Goal: Task Accomplishment & Management: Manage account settings

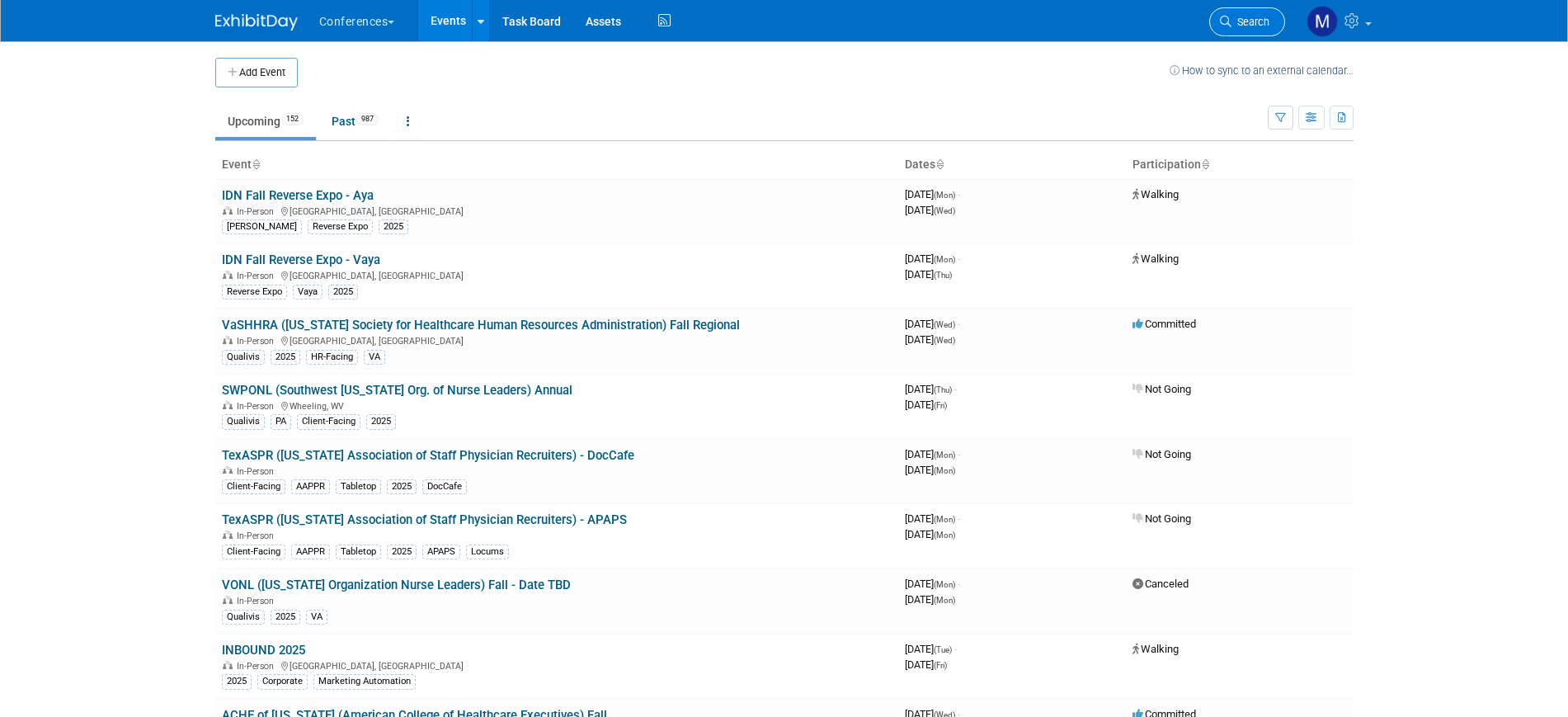
click at [1225, 27] on link "Search" at bounding box center [1247, 22] width 76 height 29
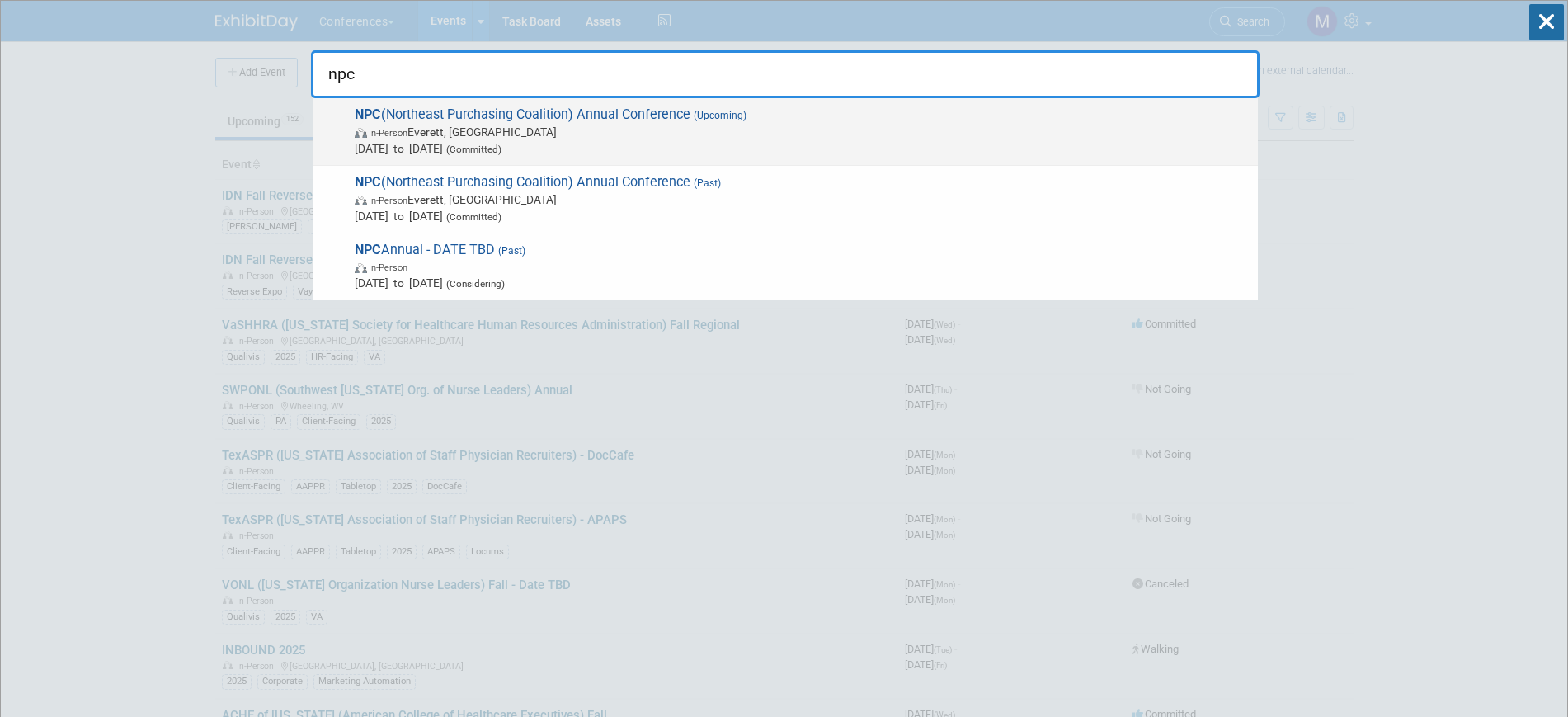
type input "npc"
click at [380, 146] on span "Nov 17, 2025 to Nov 19, 2025 (Committed)" at bounding box center [801, 149] width 895 height 17
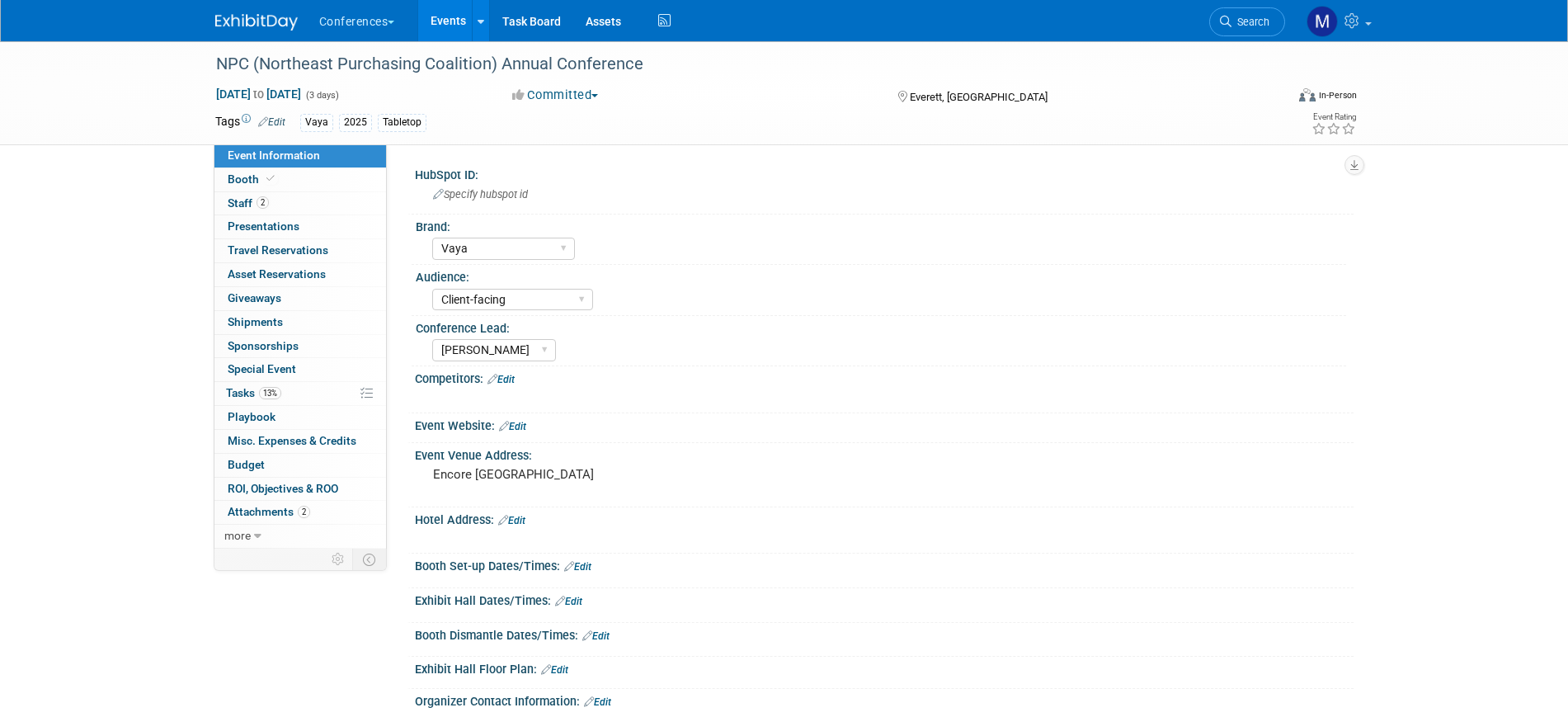
select select "Vaya"
select select "Client-facing"
select select "Marygrace"
click at [226, 206] on link "2 Staff 2" at bounding box center [300, 203] width 172 height 23
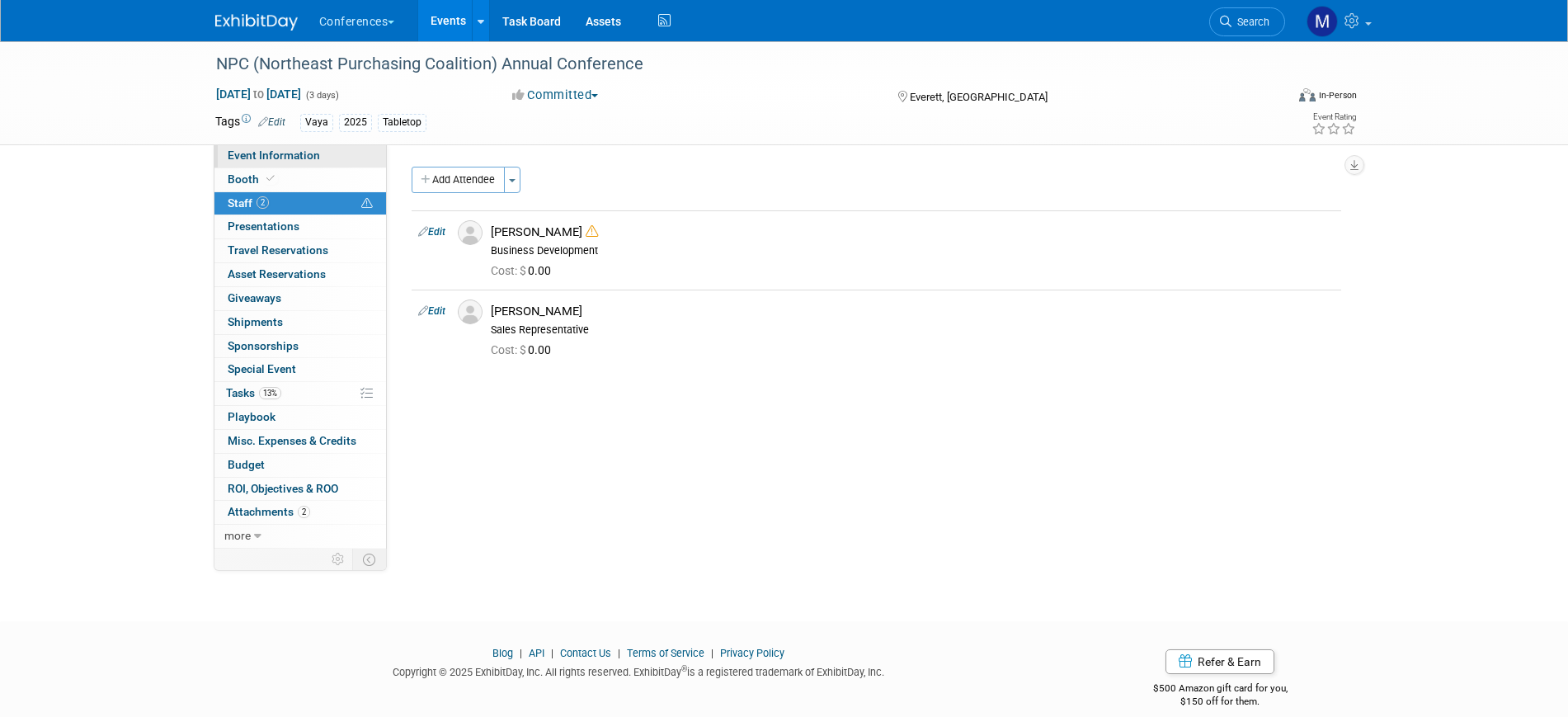
click at [327, 154] on link "Event Information" at bounding box center [300, 155] width 172 height 23
select select "Vaya"
select select "Client-facing"
select select "[PERSON_NAME]"
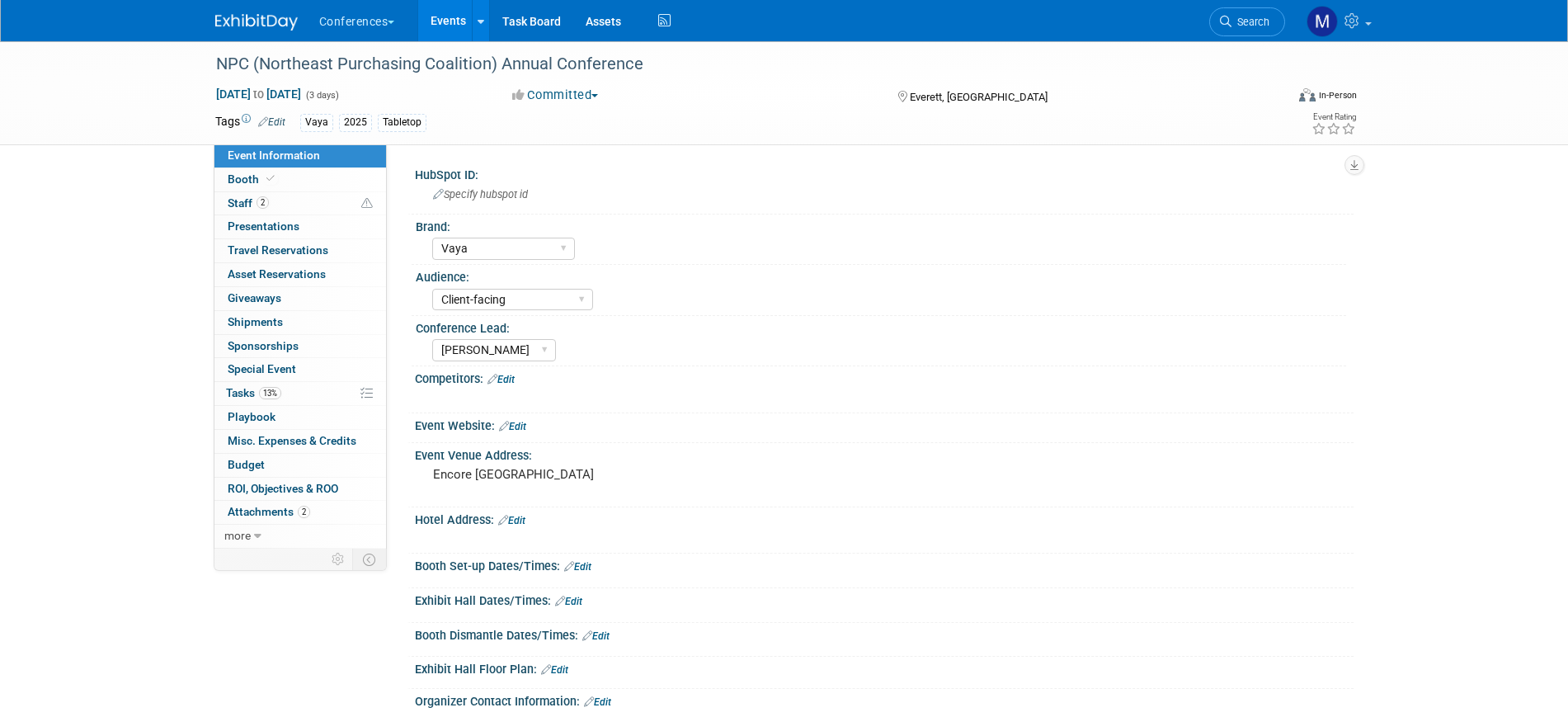
click at [316, 159] on span "Event Information" at bounding box center [274, 155] width 93 height 13
select select "Vaya"
select select "Client-facing"
select select "[PERSON_NAME]"
click at [254, 211] on link "2 Staff 2" at bounding box center [300, 203] width 172 height 23
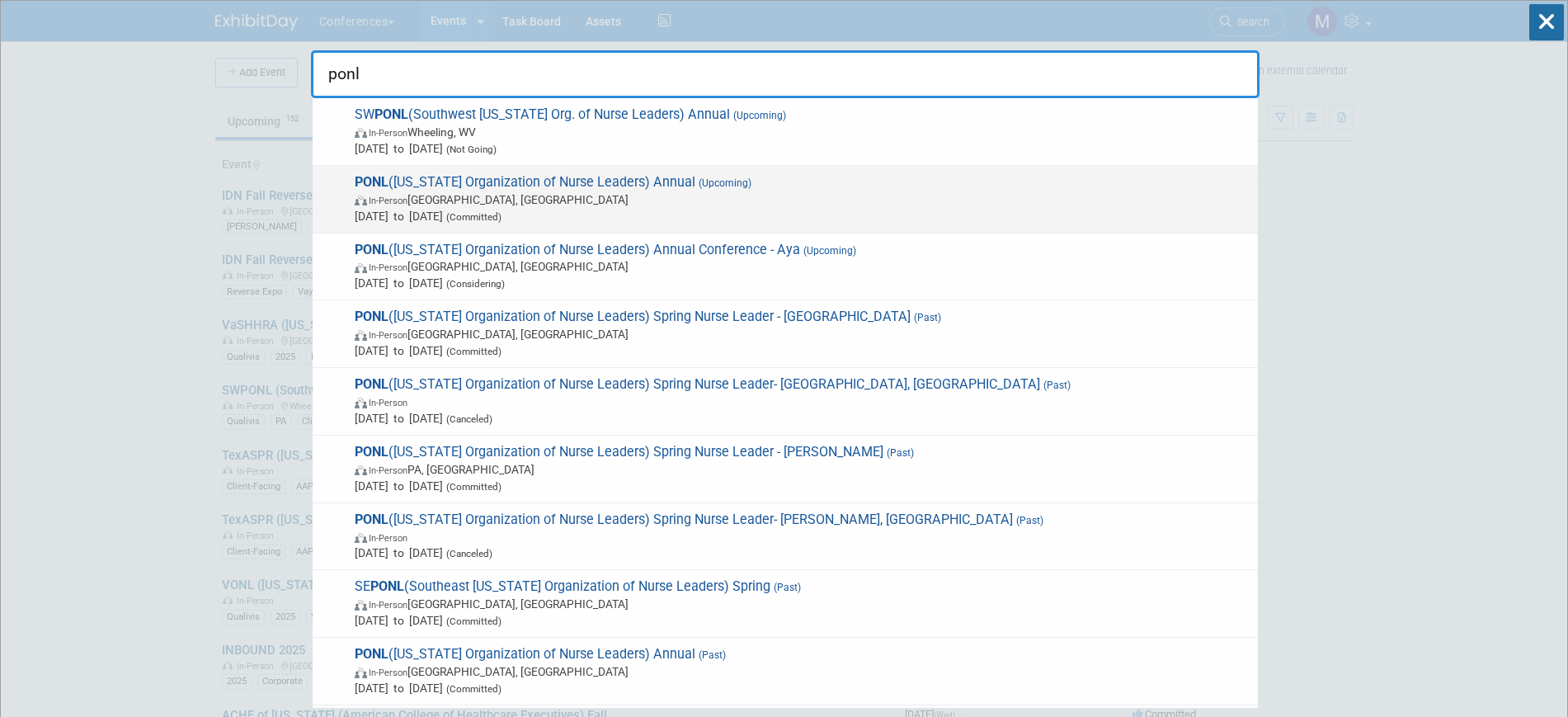
type input "ponl"
click at [681, 194] on span "In-Person Harrisburg, PA" at bounding box center [801, 199] width 895 height 17
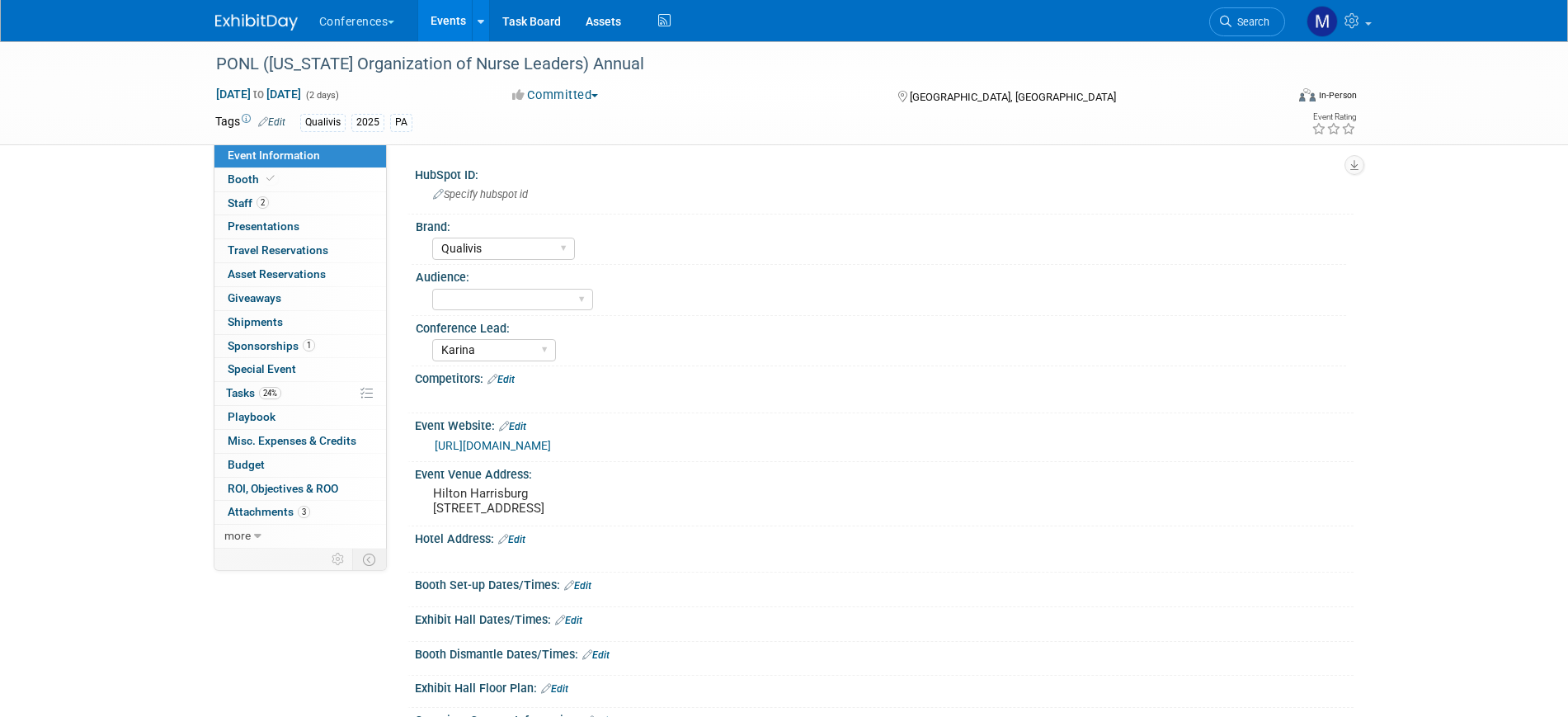
select select "Qualivis"
select select "Karina"
click at [1262, 16] on span "Search" at bounding box center [1250, 22] width 38 height 13
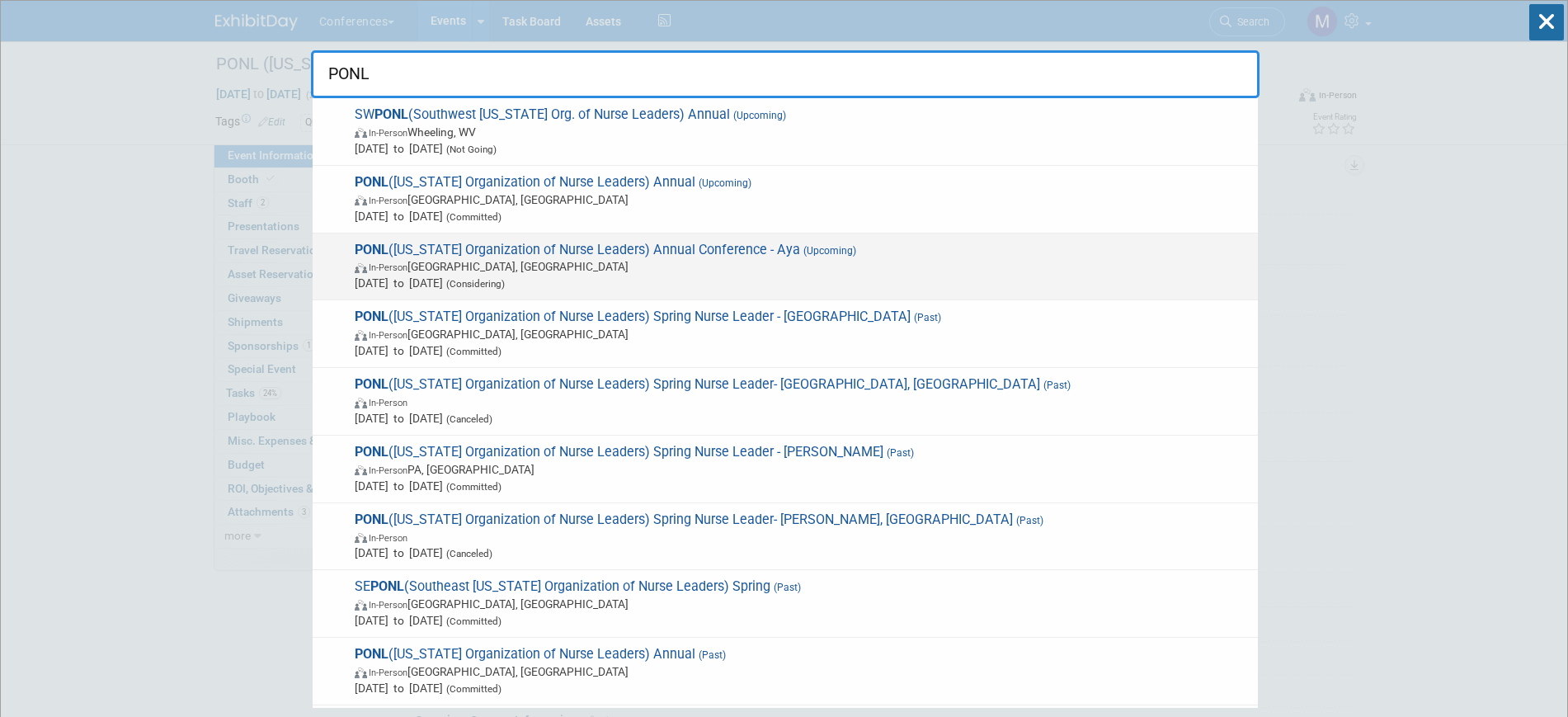
type input "PONL"
click at [470, 255] on span "PONL (Pennsylvania Organization of Nurse Leaders) Annual Conference - Aya (Upco…" at bounding box center [799, 267] width 900 height 50
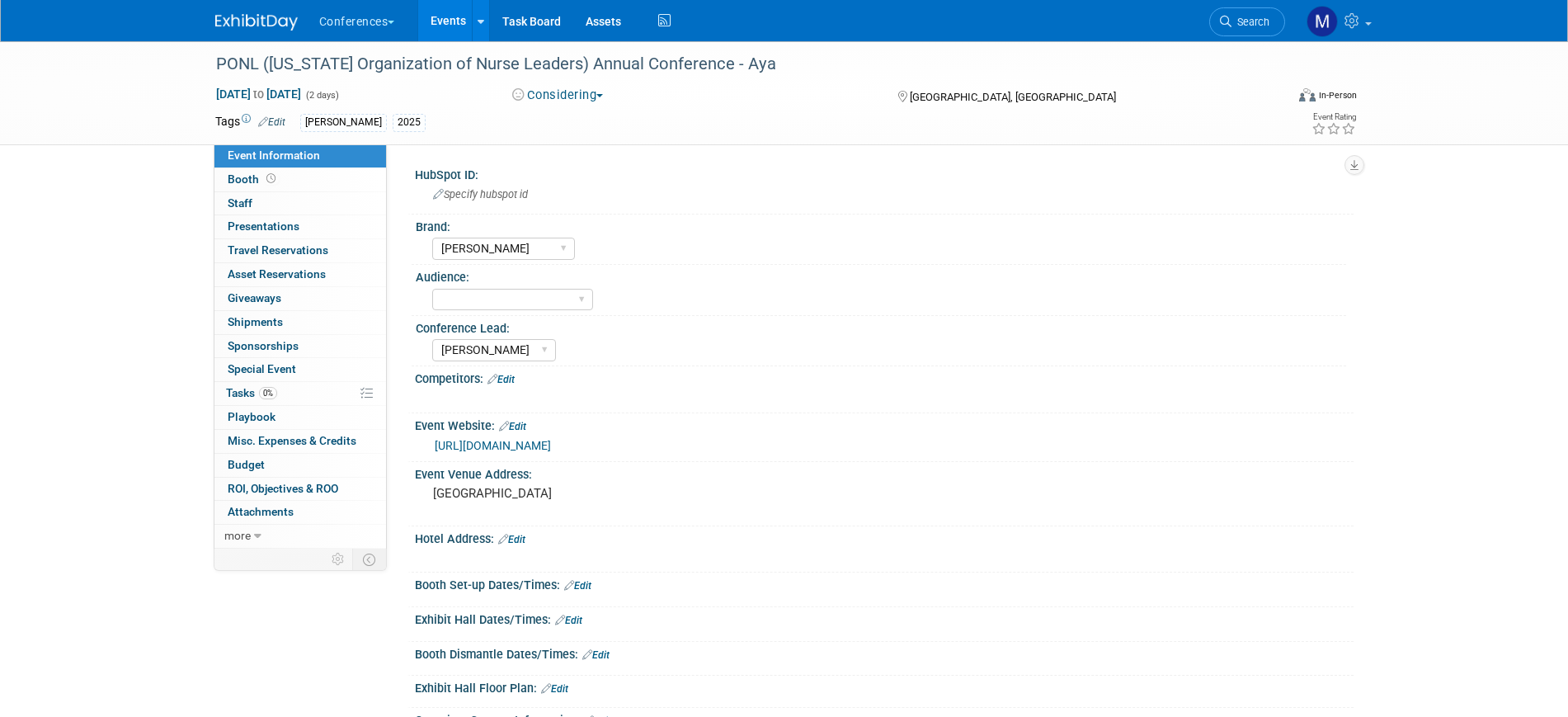
select select "[PERSON_NAME]"
click at [1260, 26] on span "Search" at bounding box center [1250, 22] width 38 height 13
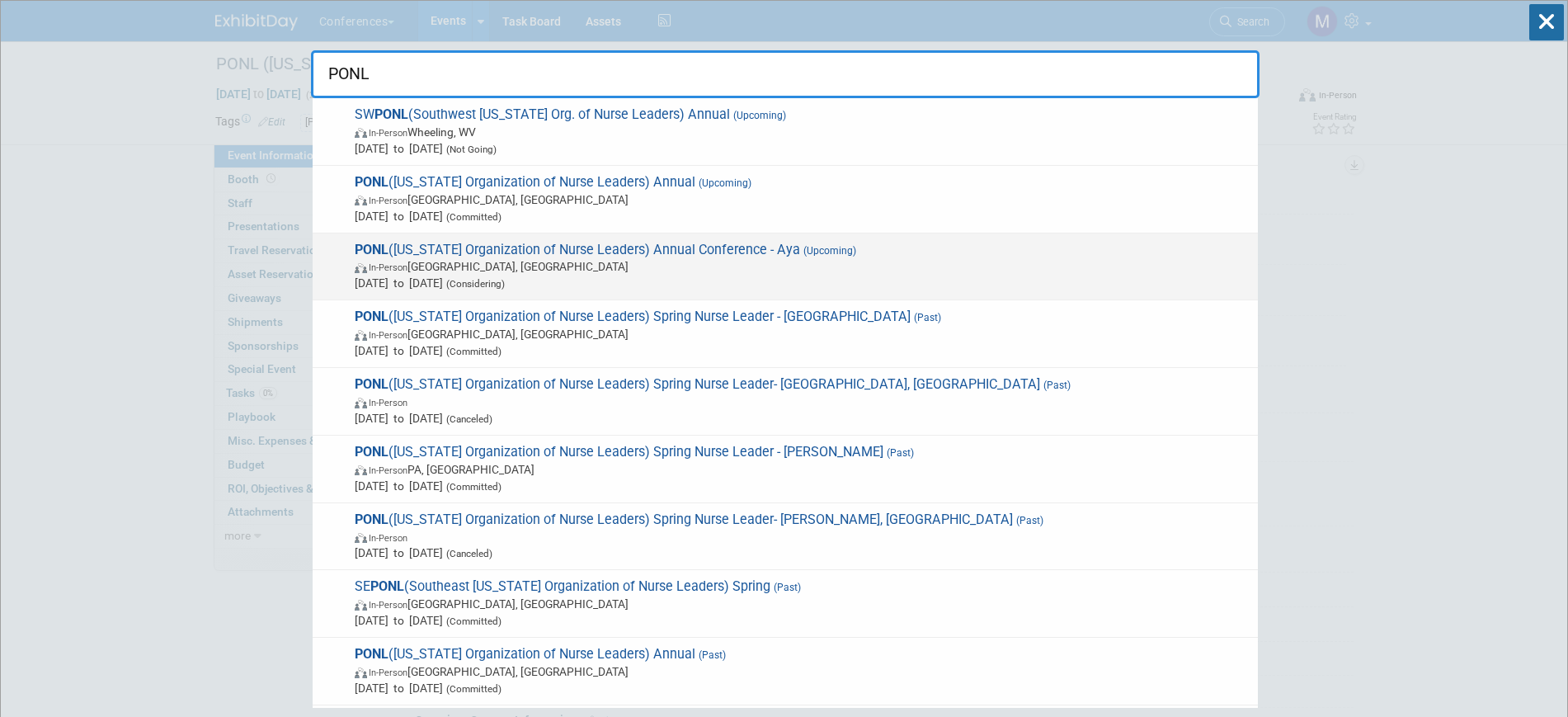
type input "PONL"
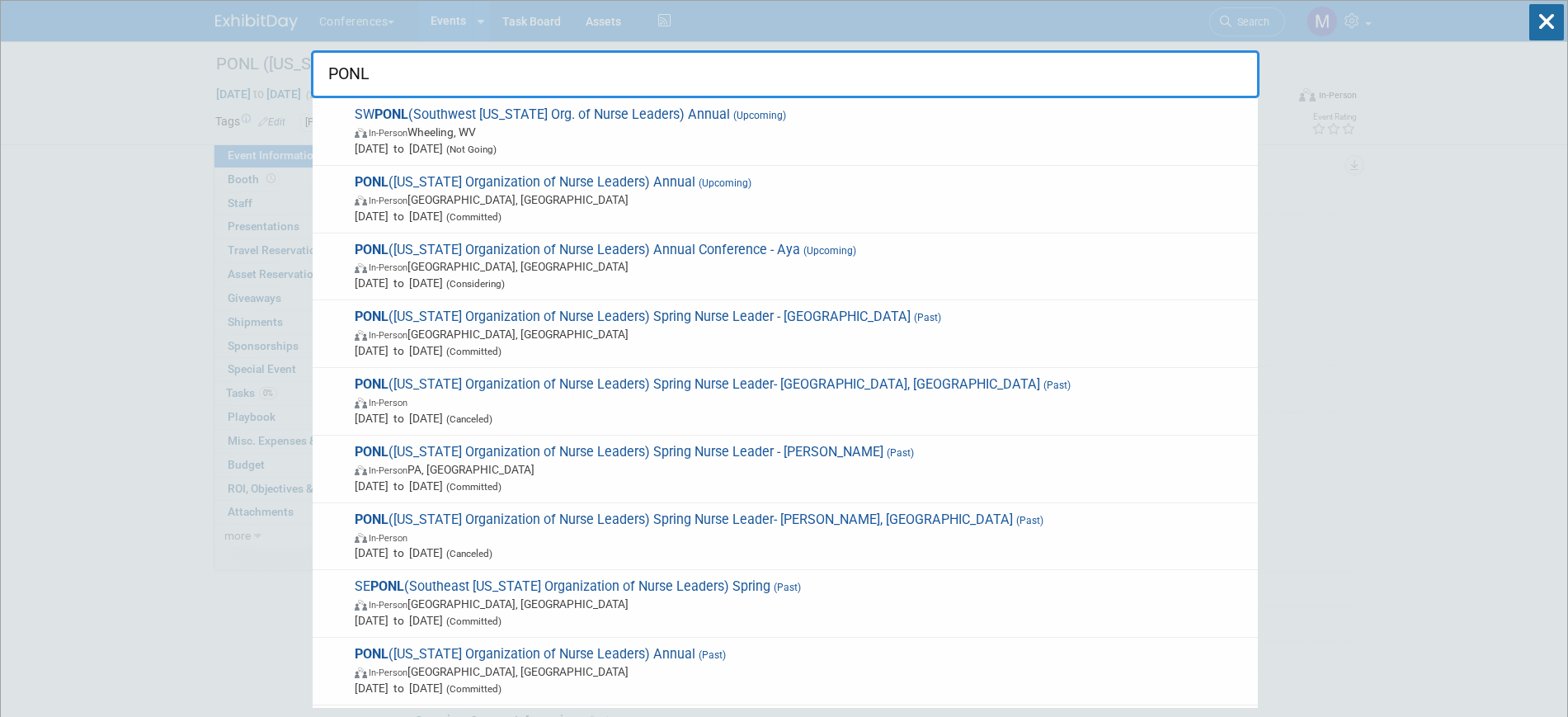
click at [436, 251] on span "PONL (Pennsylvania Organization of Nurse Leaders) Annual Conference - Aya (Upco…" at bounding box center [799, 267] width 900 height 50
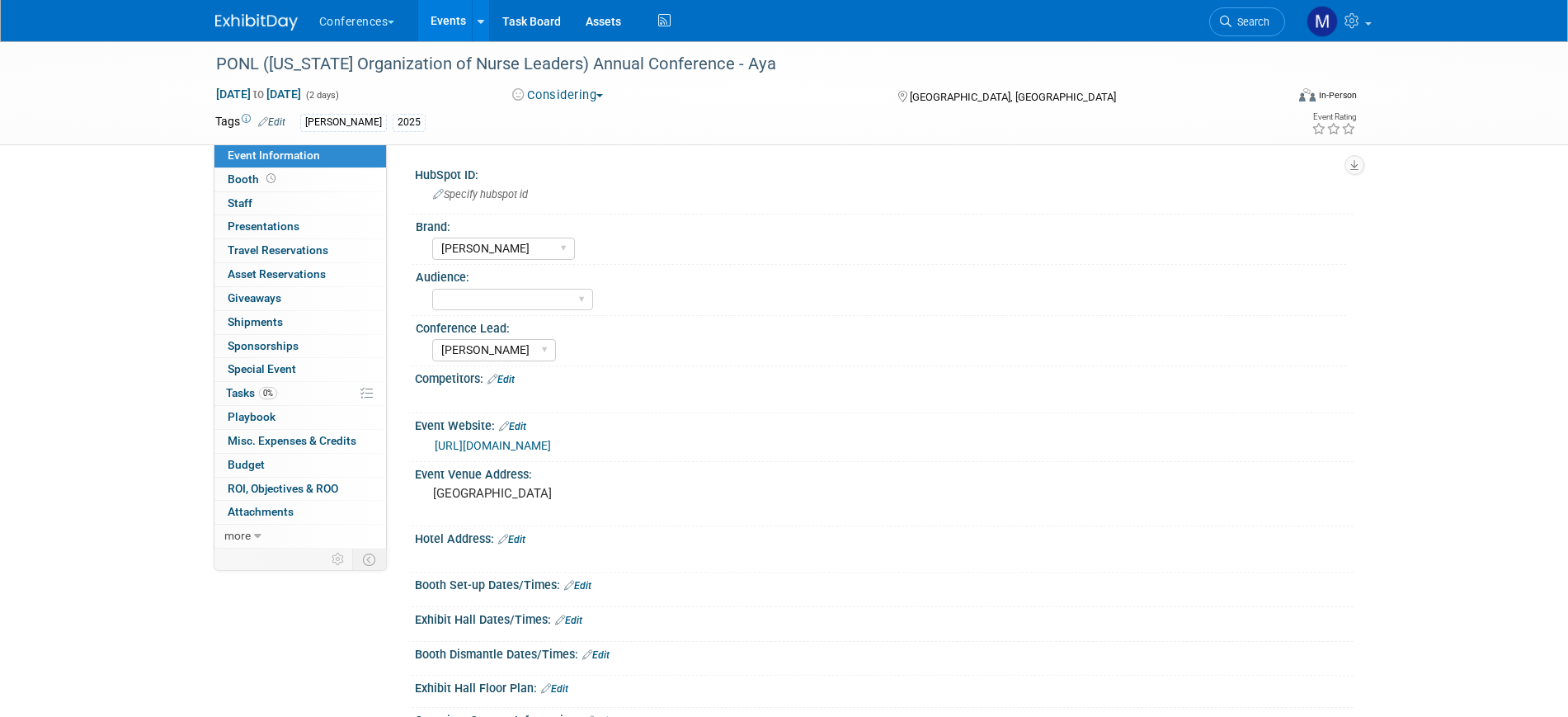
select select "[PERSON_NAME]"
click at [269, 198] on link "0 Staff 0" at bounding box center [300, 203] width 172 height 23
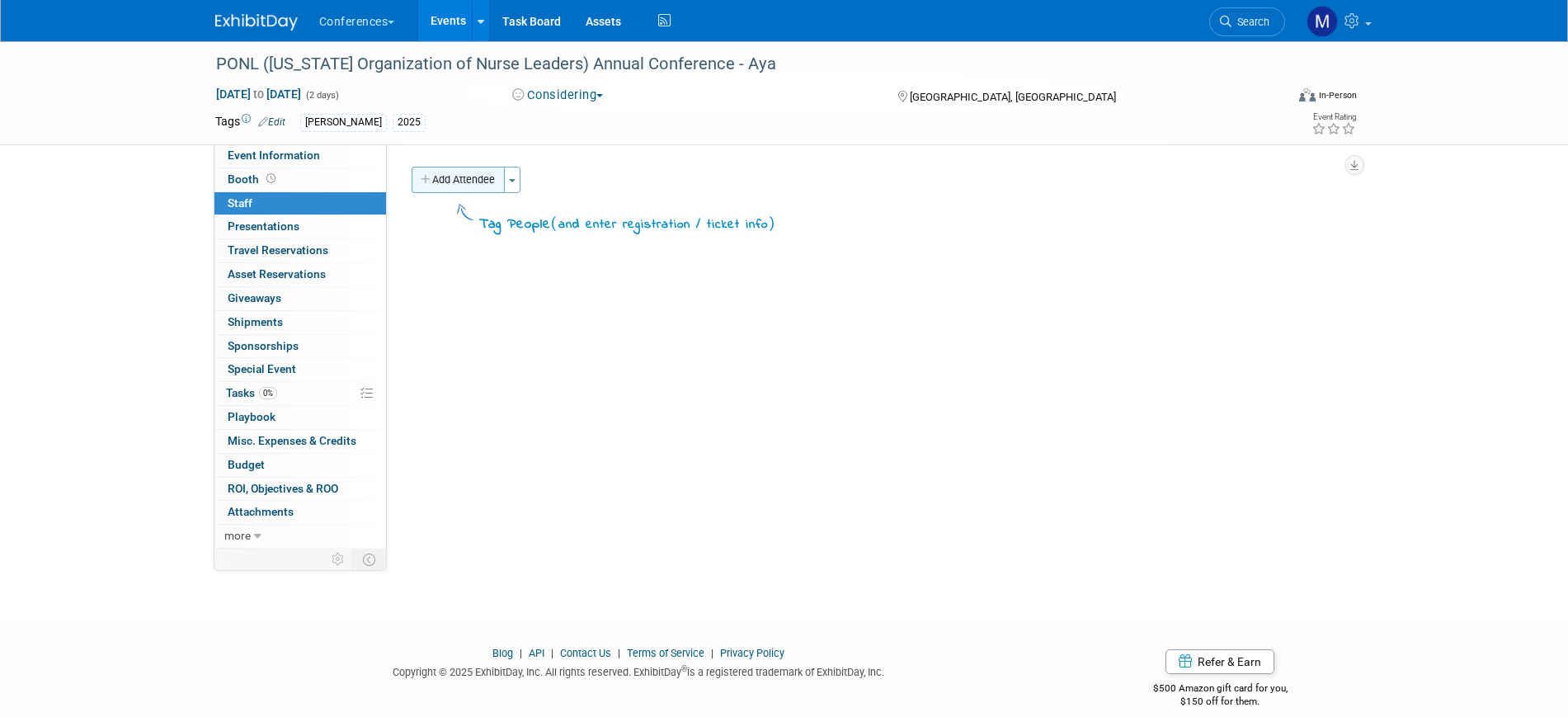
click at [465, 177] on button "Add Attendee" at bounding box center [458, 179] width 93 height 26
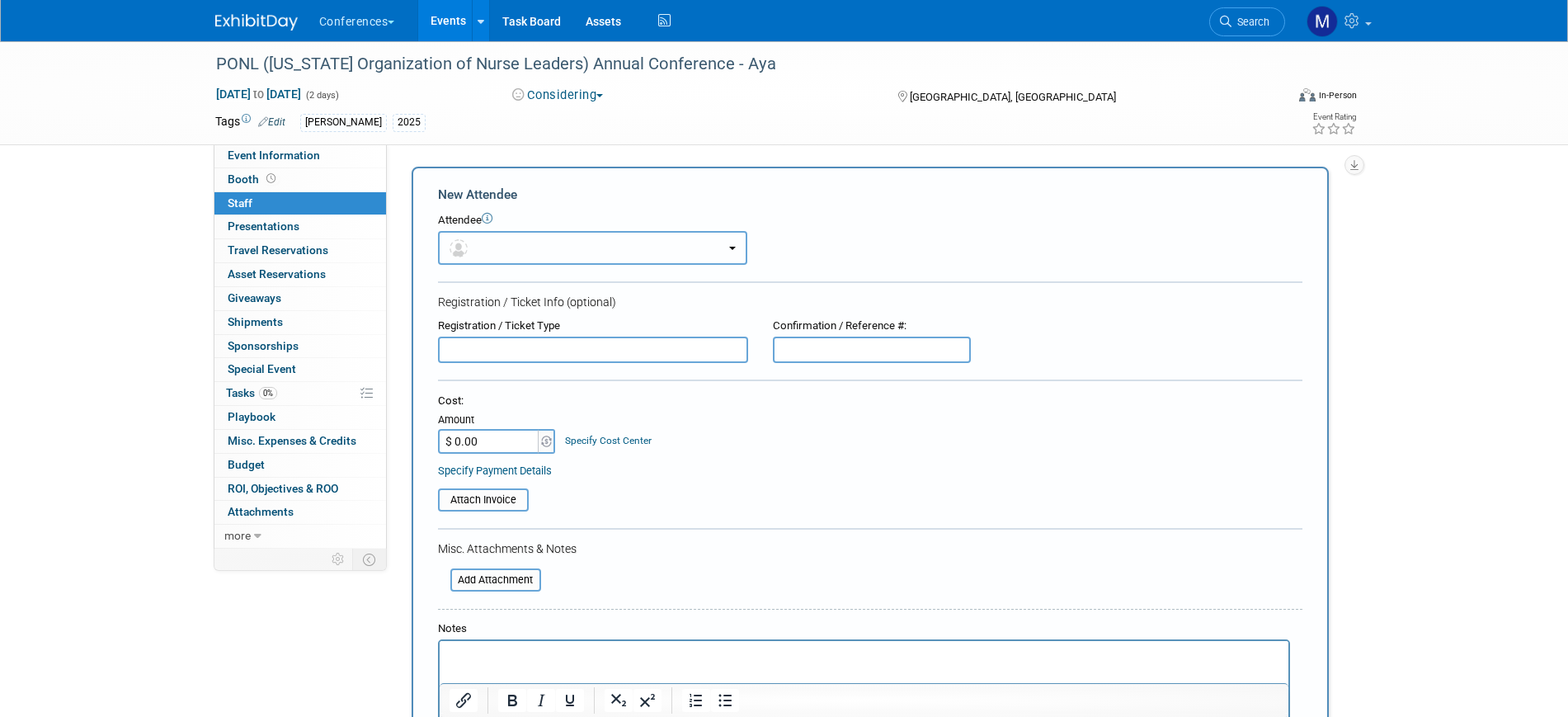
click at [498, 237] on button "button" at bounding box center [592, 247] width 309 height 34
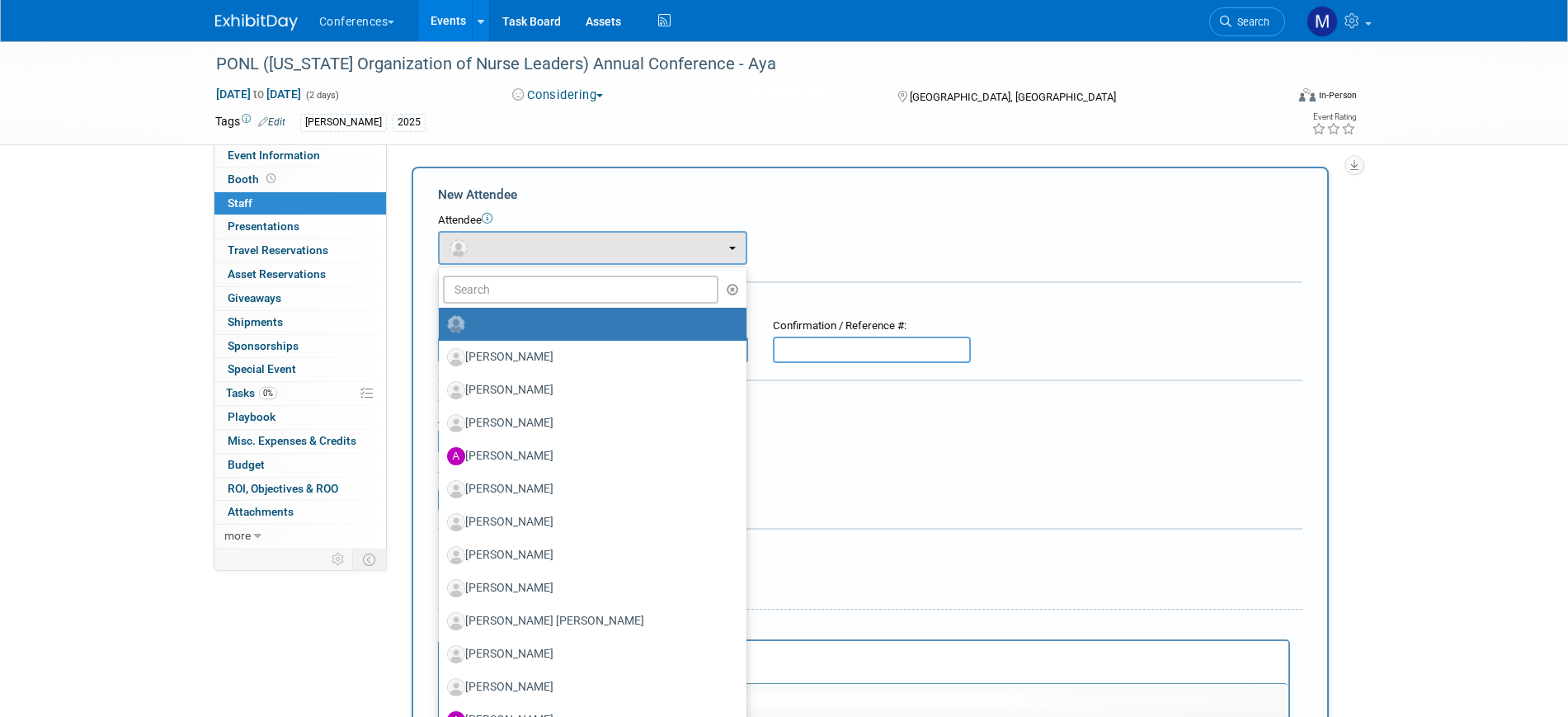
click at [495, 271] on ul "Aaron Jacobson Aaron Barton Adair Hoenig Adair Hoenig Adam Boyle (me)" at bounding box center [592, 597] width 309 height 660
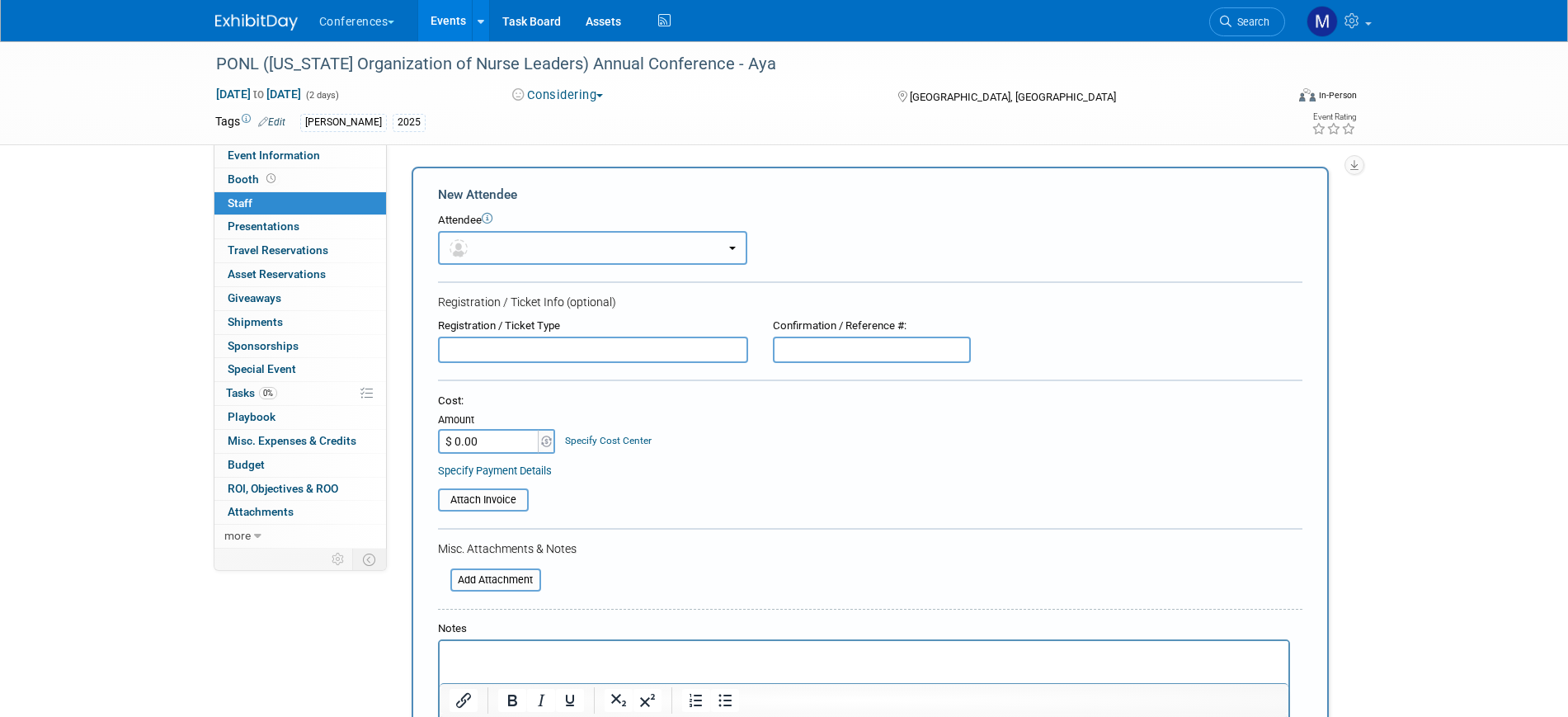
click at [492, 249] on button "button" at bounding box center [592, 247] width 309 height 34
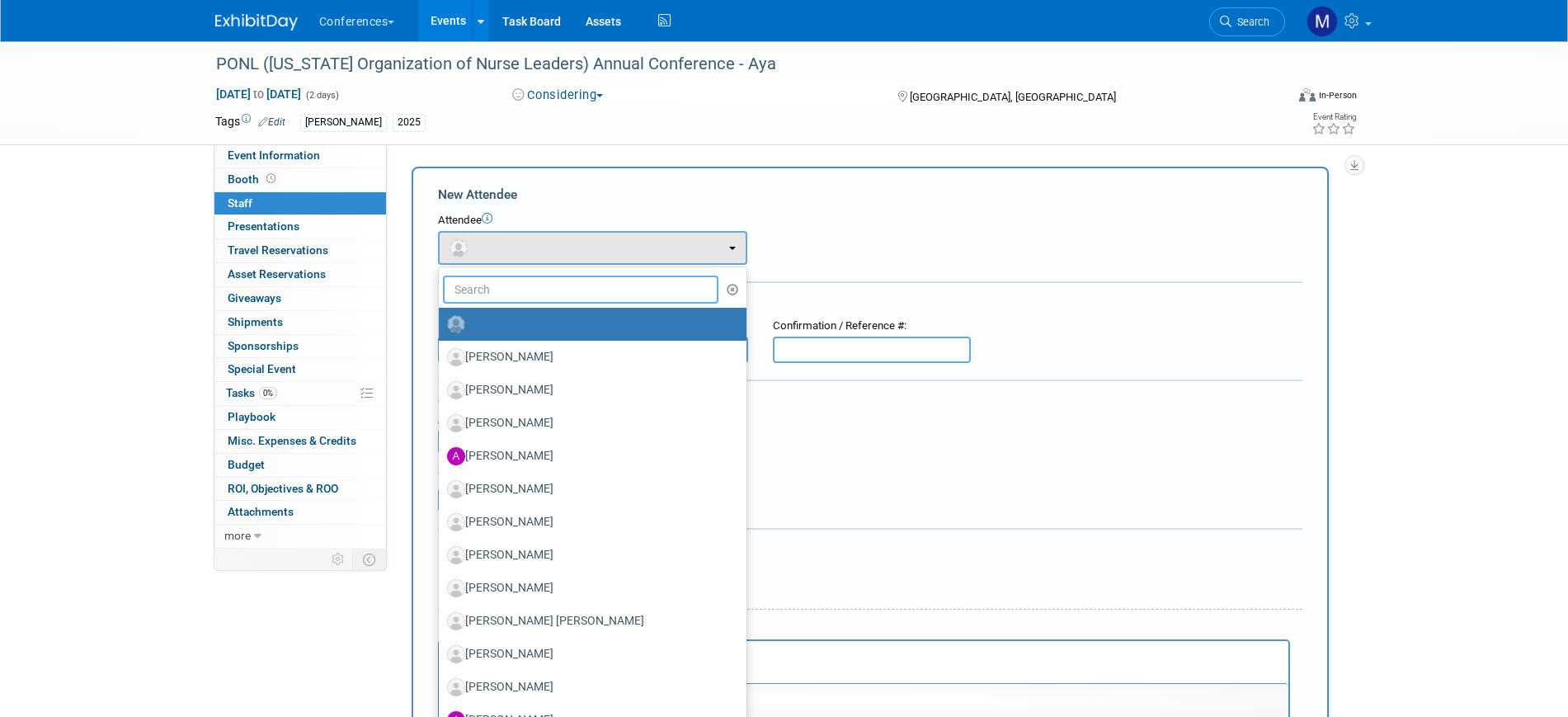
click at [480, 289] on input "text" at bounding box center [581, 289] width 276 height 28
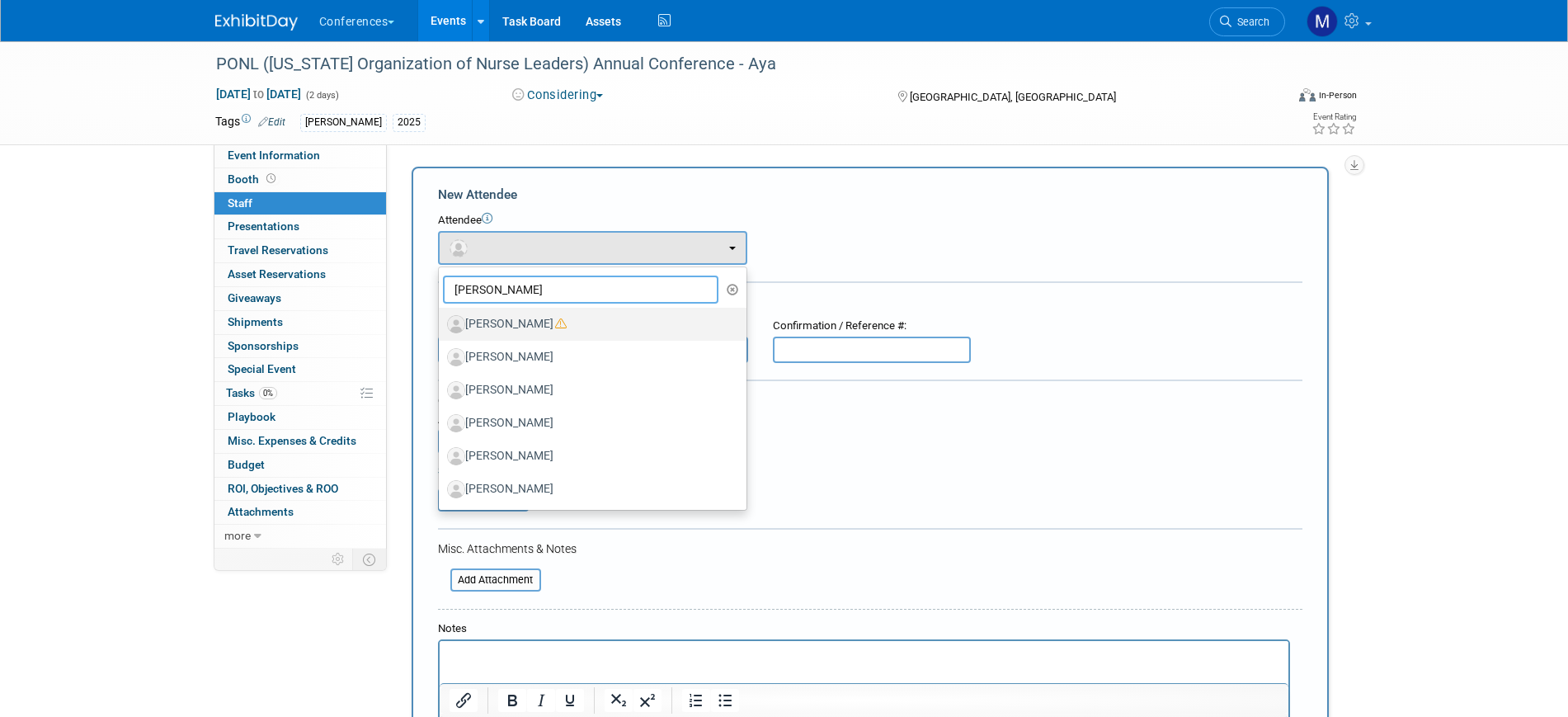
type input "eric"
click at [513, 331] on label "[PERSON_NAME]" at bounding box center [588, 323] width 283 height 26
click at [441, 327] on input "[PERSON_NAME]" at bounding box center [436, 321] width 11 height 11
select select "54b905e9-7986-457a-ab0a-43c183886044"
select select "4"
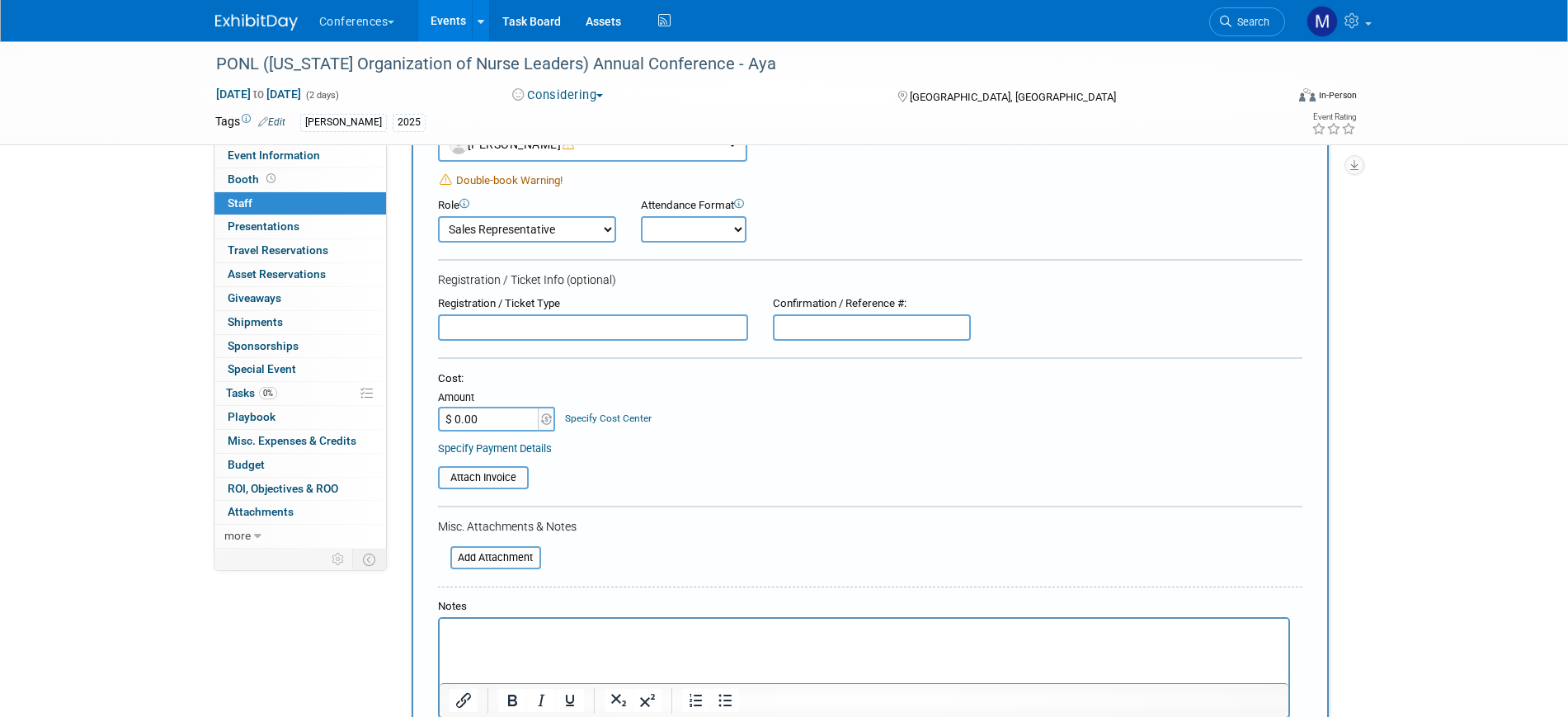
scroll to position [309, 0]
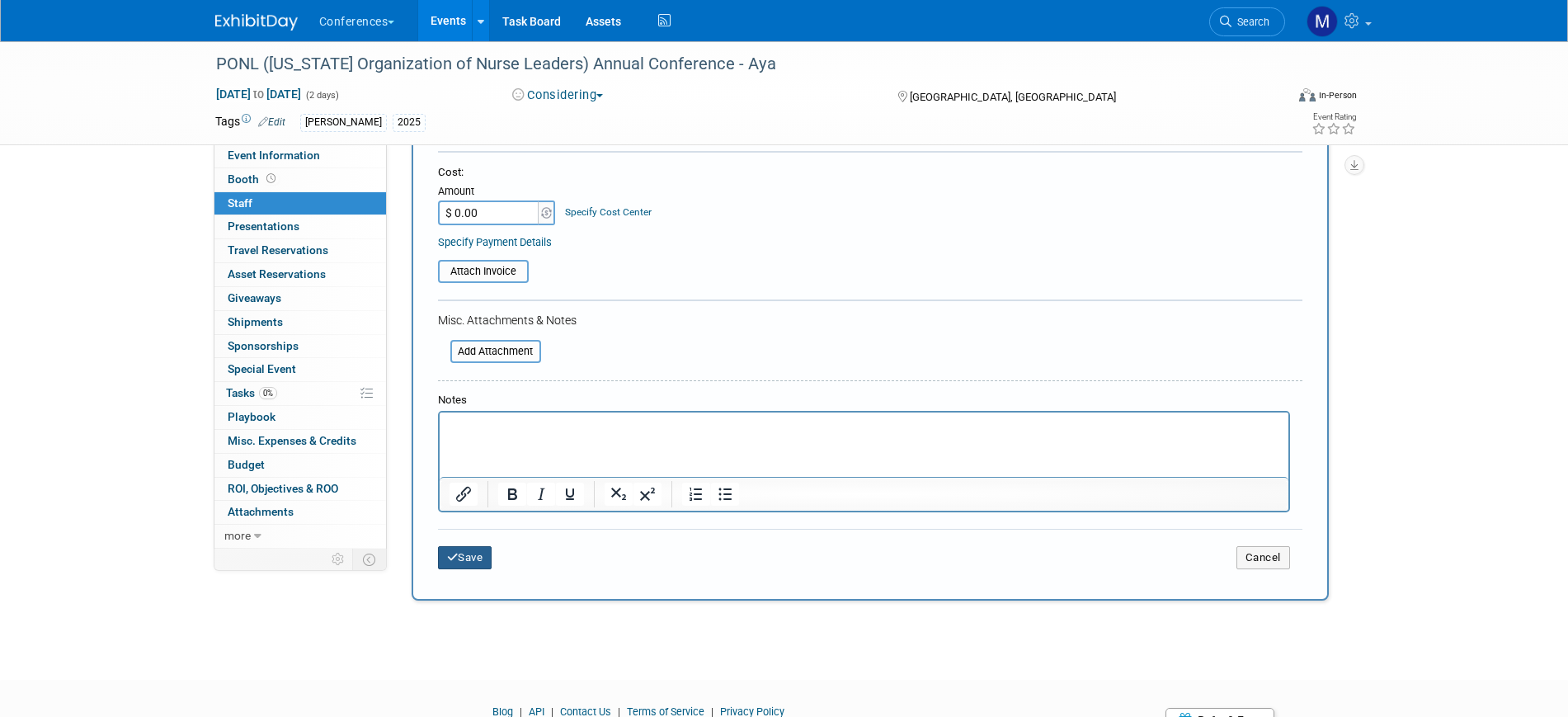
click at [466, 554] on button "Save" at bounding box center [465, 557] width 55 height 23
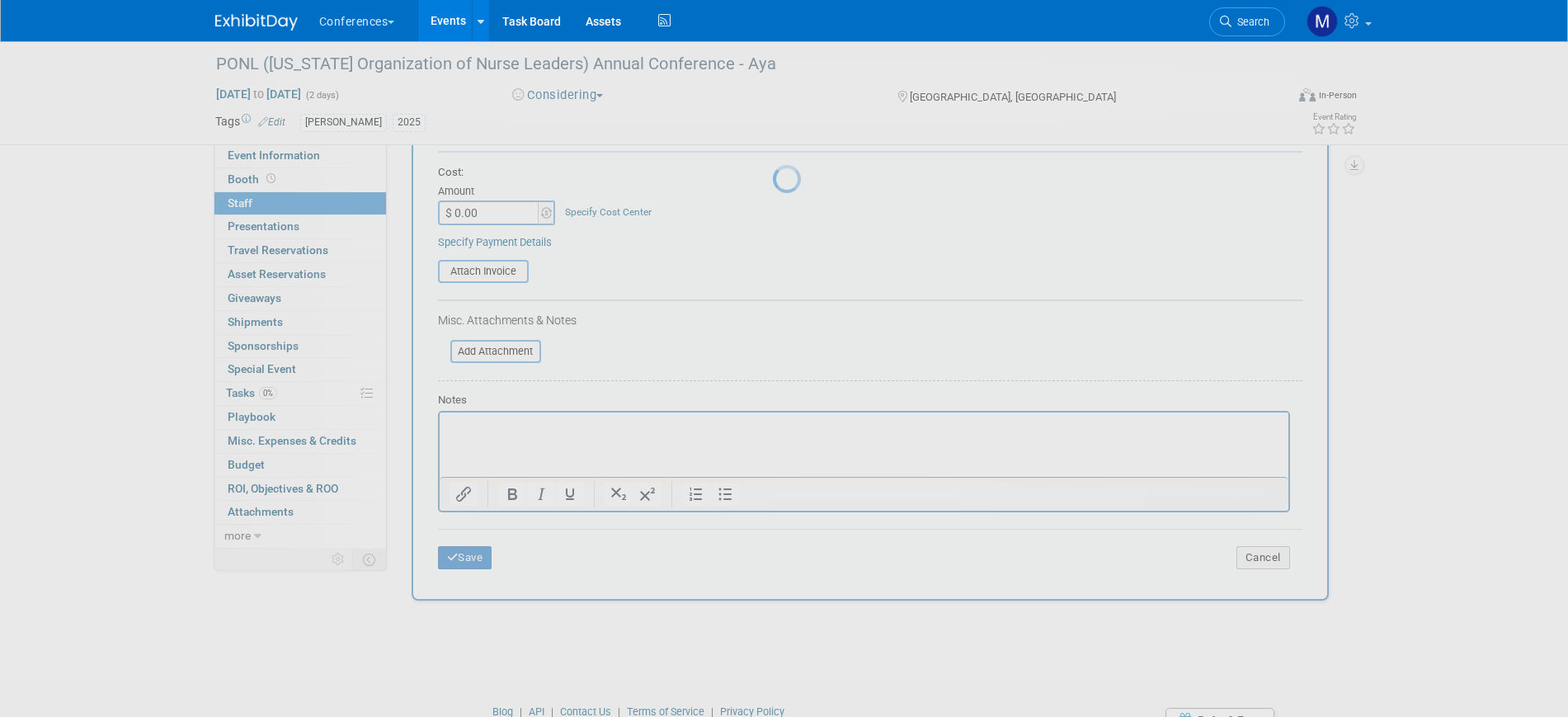
scroll to position [20, 0]
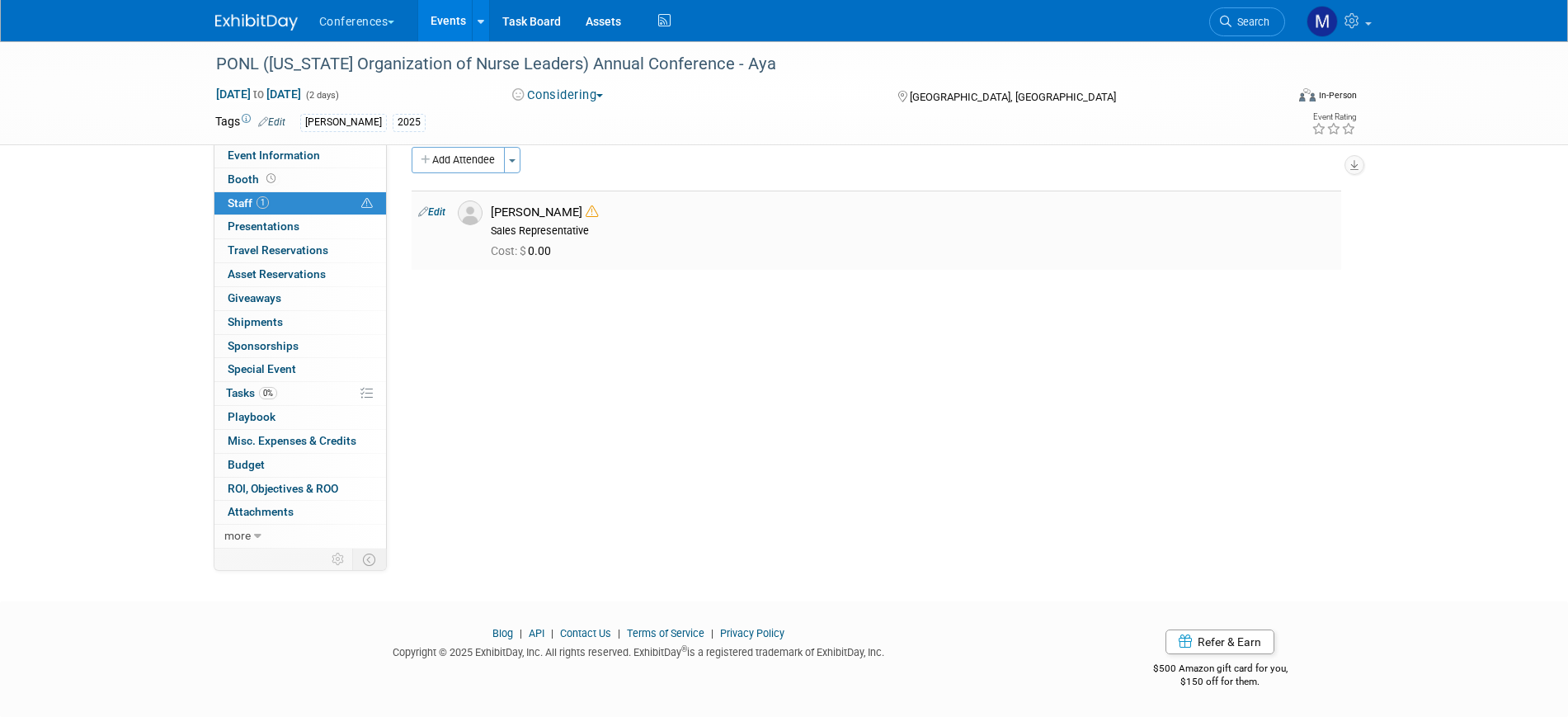
click at [586, 213] on icon at bounding box center [592, 211] width 13 height 13
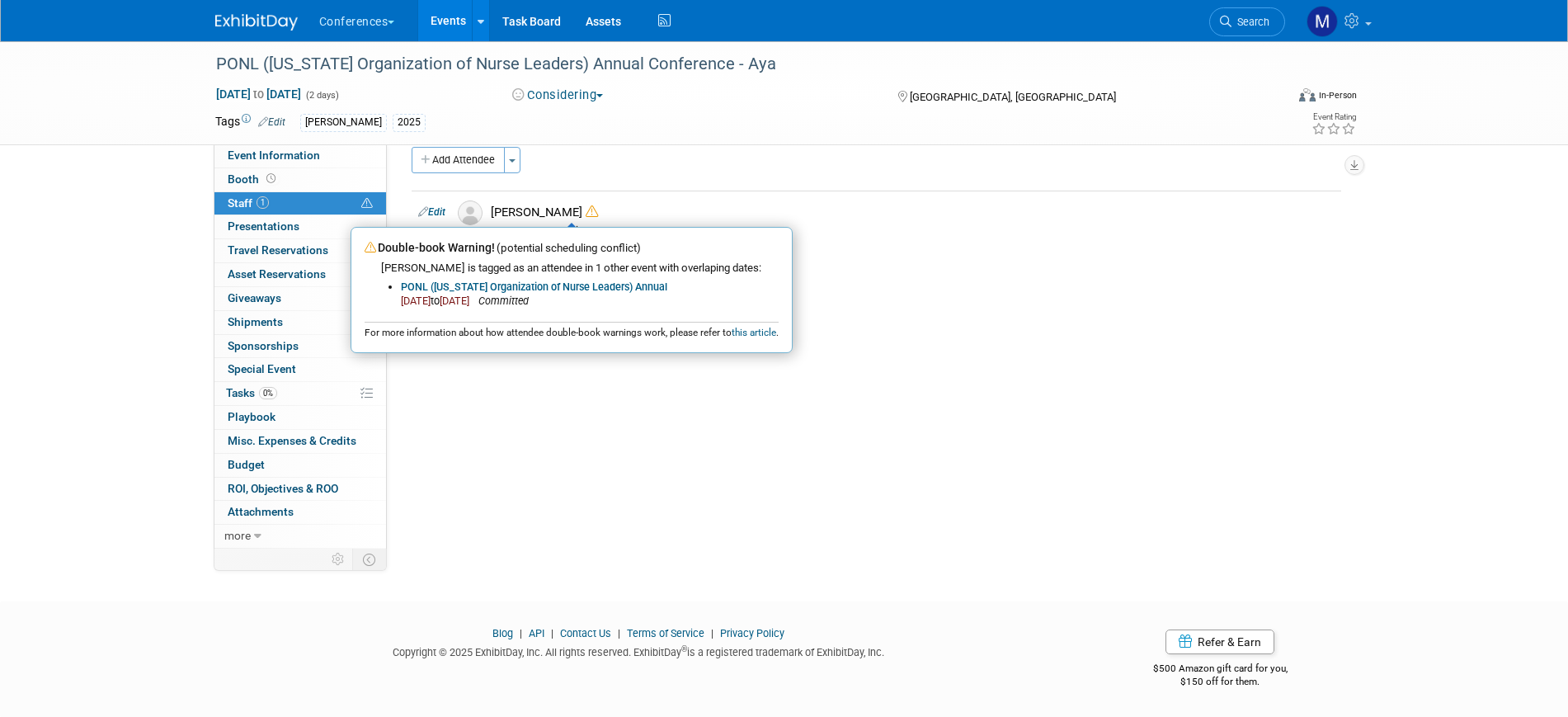
drag, startPoint x: 496, startPoint y: 540, endPoint x: 677, endPoint y: 221, distance: 366.8
click at [497, 540] on div "PONL (Pennsylvania Organization of Nurse Leaders) Annual Conference - Aya Oct 2…" at bounding box center [784, 296] width 1568 height 550
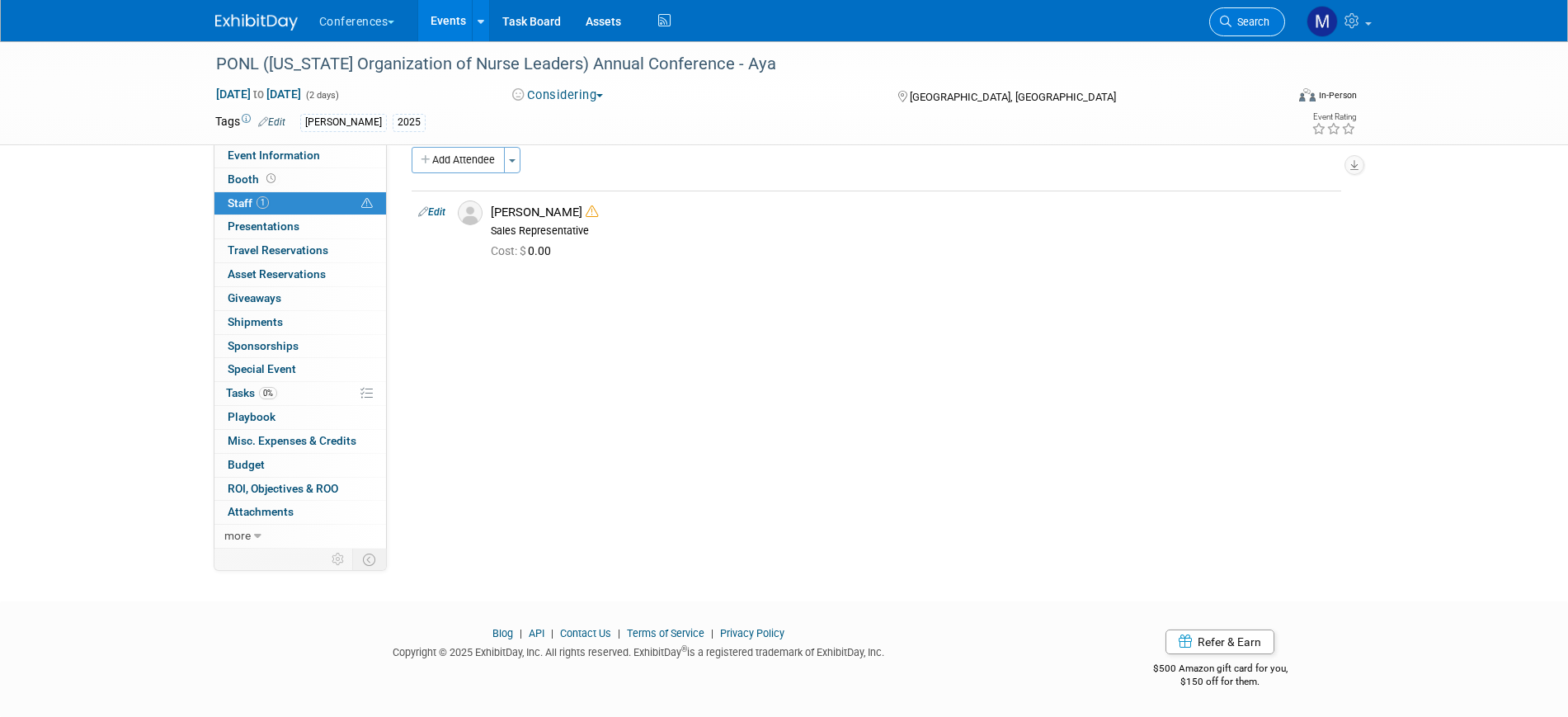
click at [1232, 23] on span "Search" at bounding box center [1250, 22] width 38 height 13
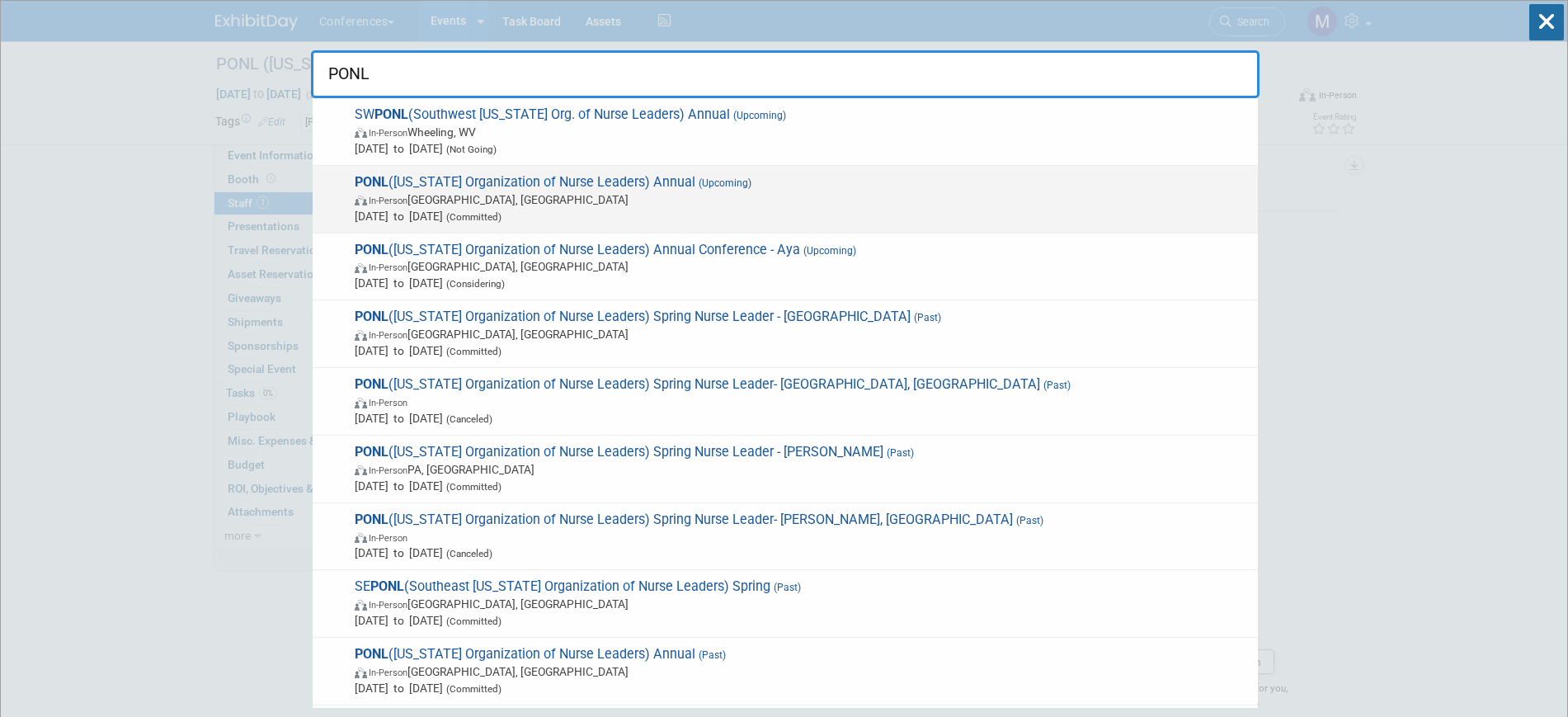
type input "PONL"
click at [646, 205] on span "In-Person Harrisburg, PA" at bounding box center [801, 199] width 895 height 17
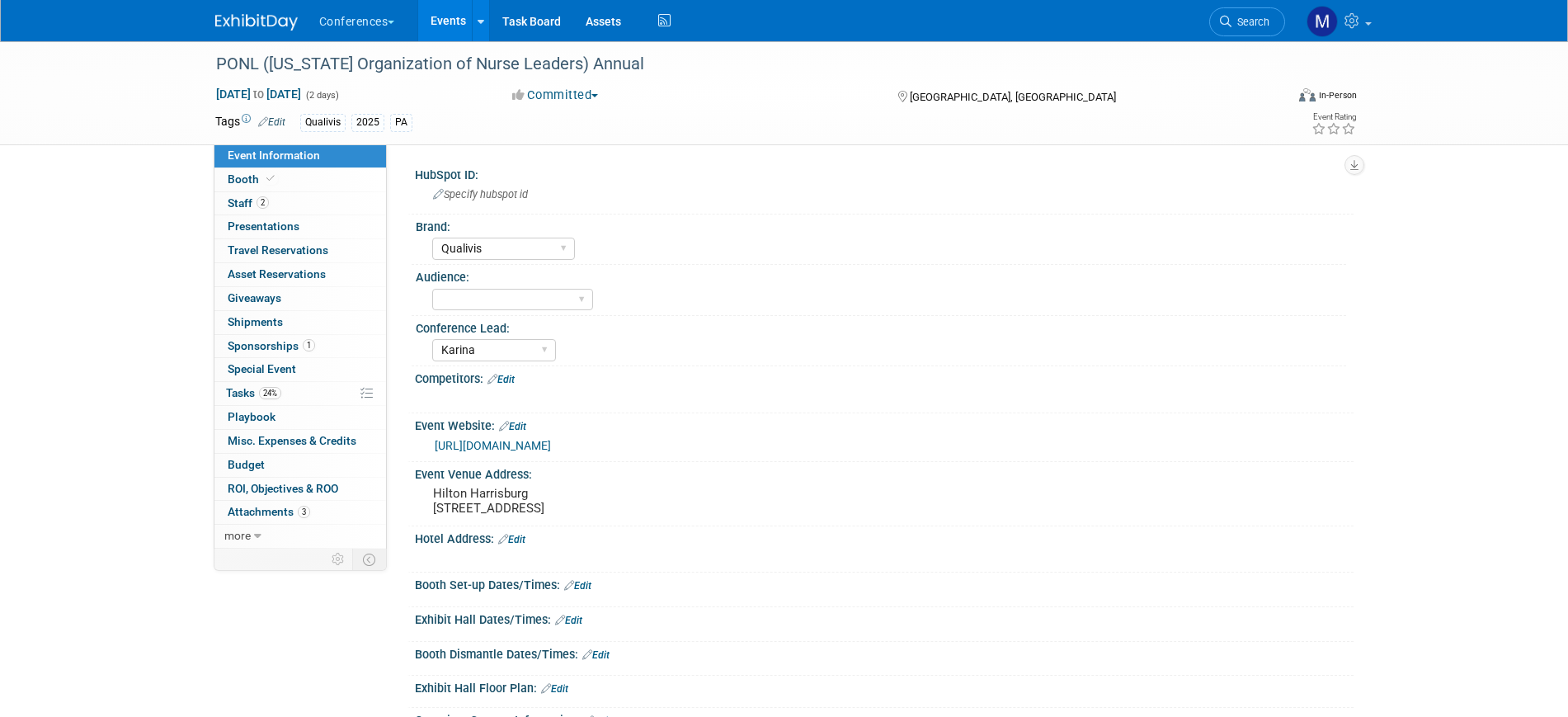
select select "Qualivis"
select select "Karina"
click at [1245, 20] on span "Search" at bounding box center [1250, 22] width 38 height 13
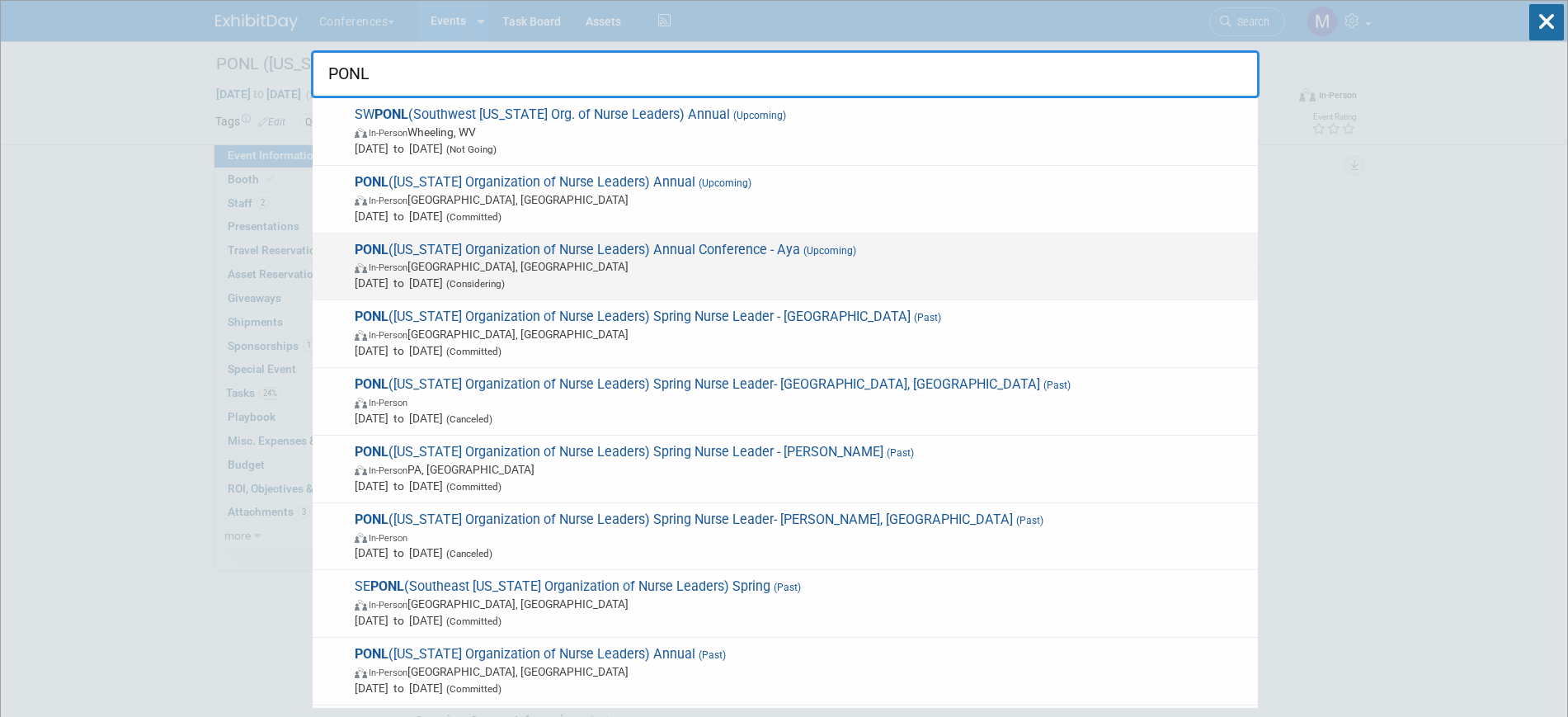
type input "PONL"
click at [736, 275] on span "Oct 23, 2025 to Oct 24, 2025 (Considering)" at bounding box center [801, 283] width 895 height 17
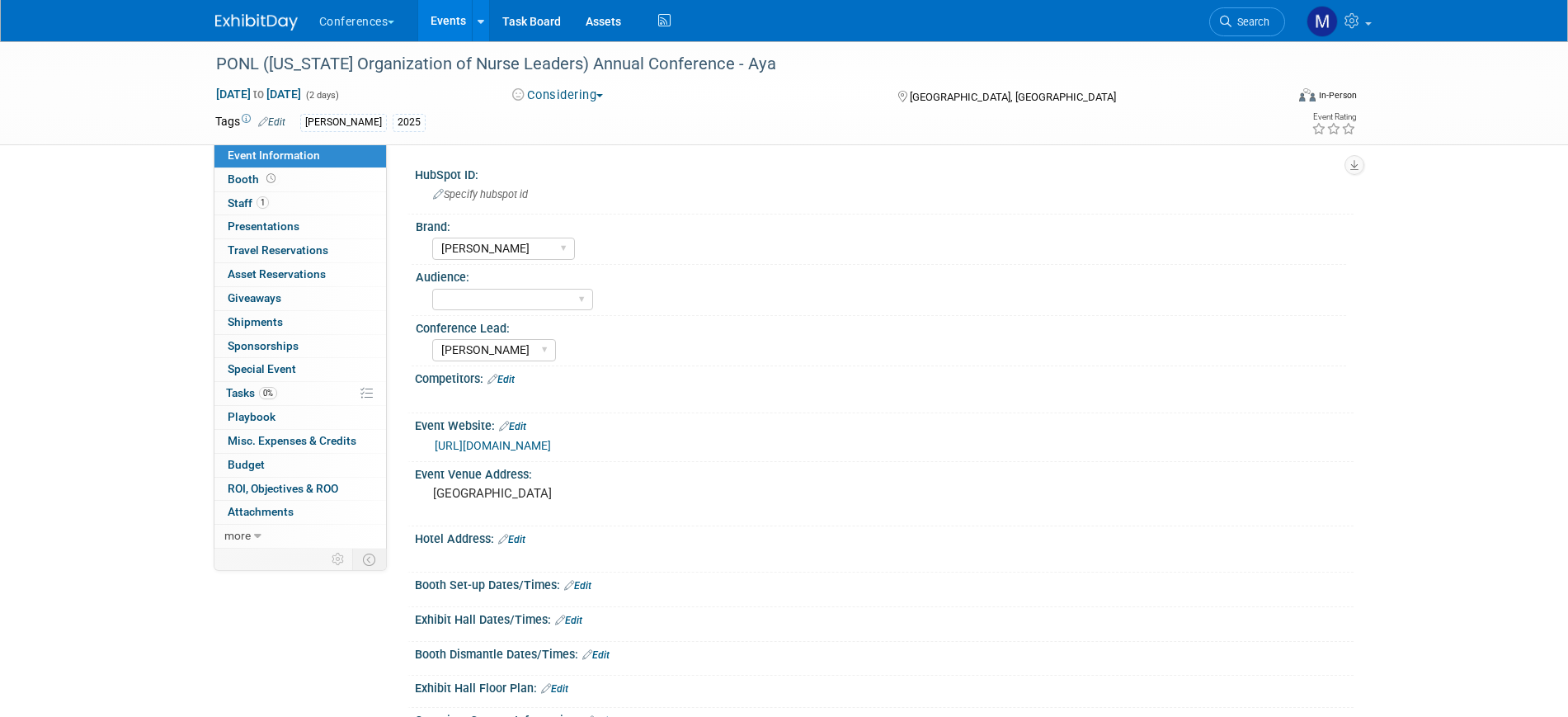
select select "[PERSON_NAME]"
click at [263, 204] on span "1" at bounding box center [263, 202] width 13 height 13
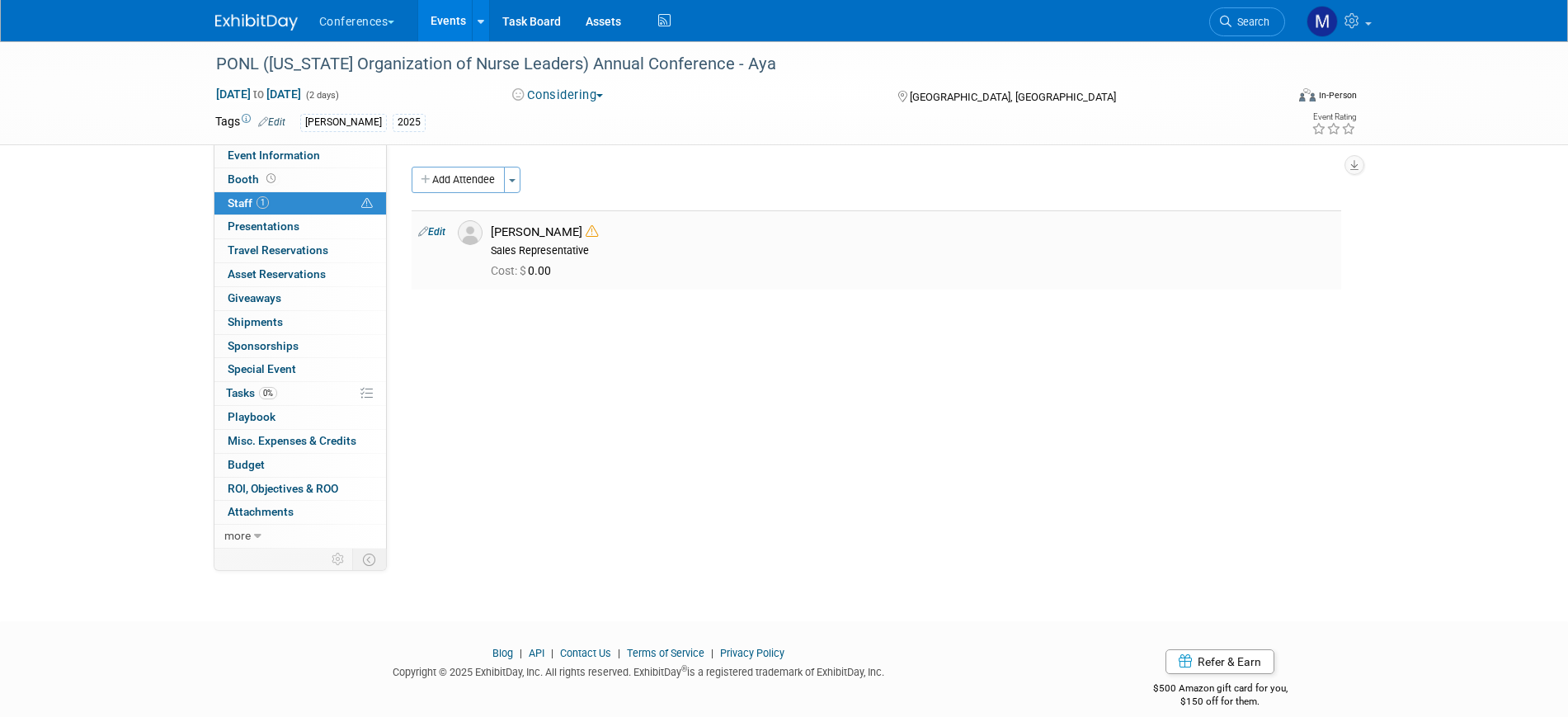
click at [586, 230] on icon at bounding box center [592, 231] width 13 height 13
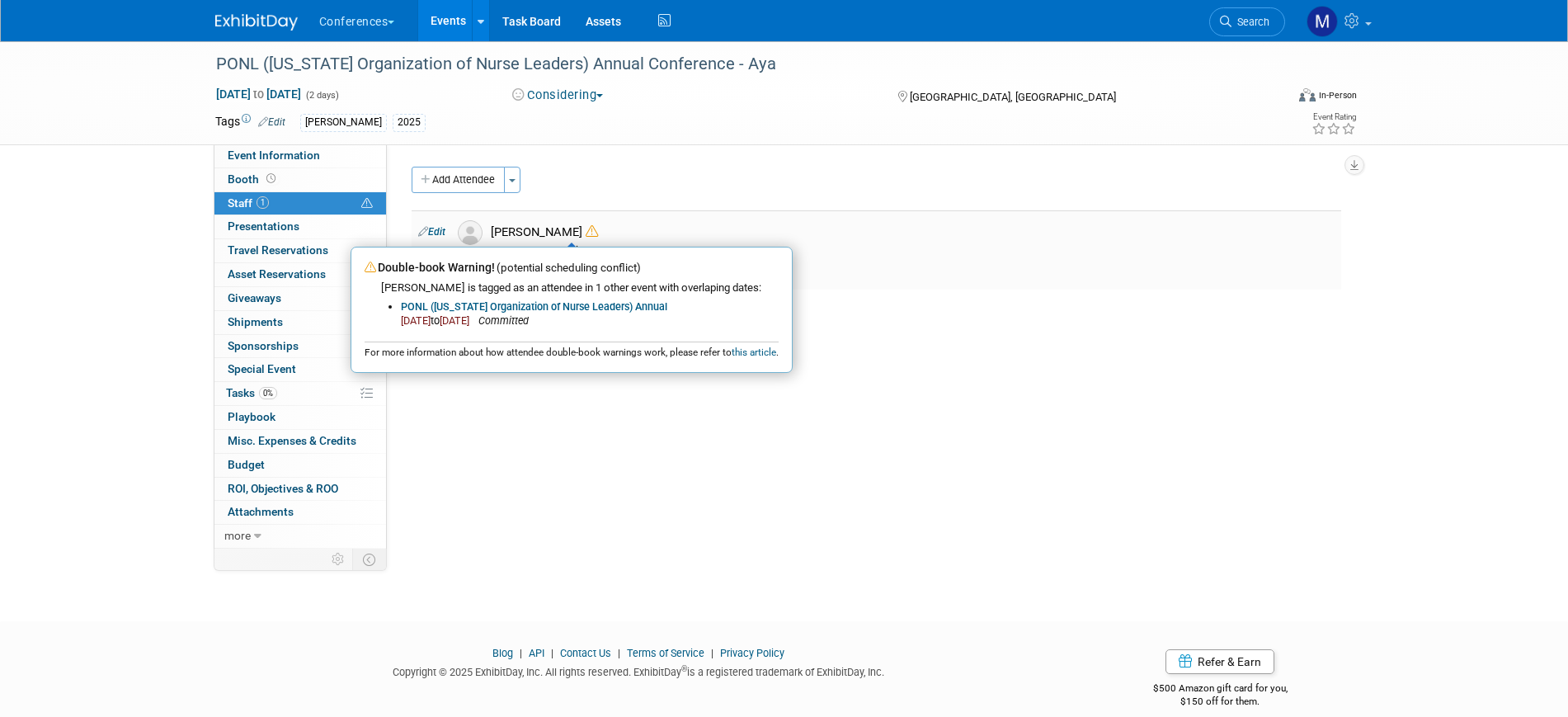
click at [596, 303] on link "PONL ([US_STATE] Organization of Nurse Leaders) Annual" at bounding box center [534, 306] width 267 height 13
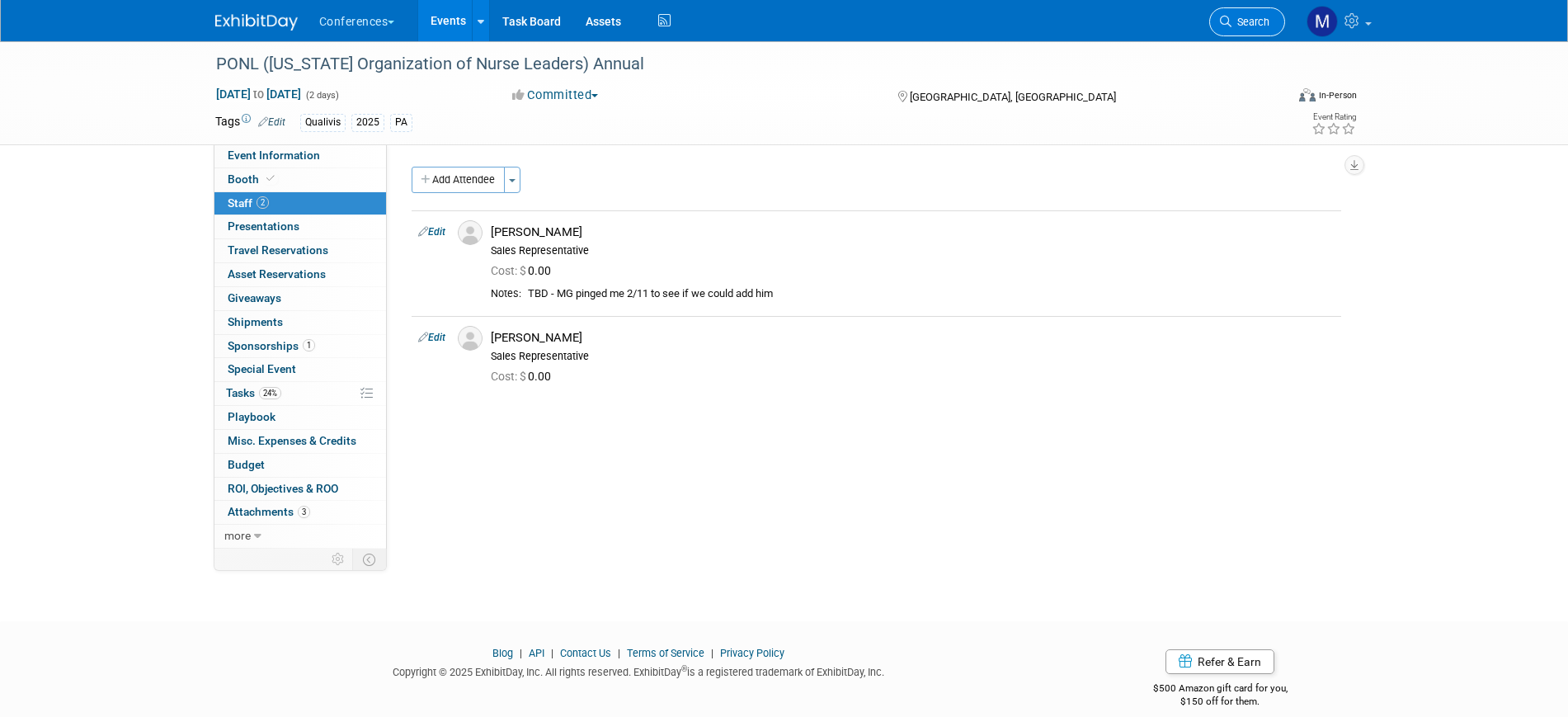
click at [1254, 16] on span "Search" at bounding box center [1250, 22] width 38 height 13
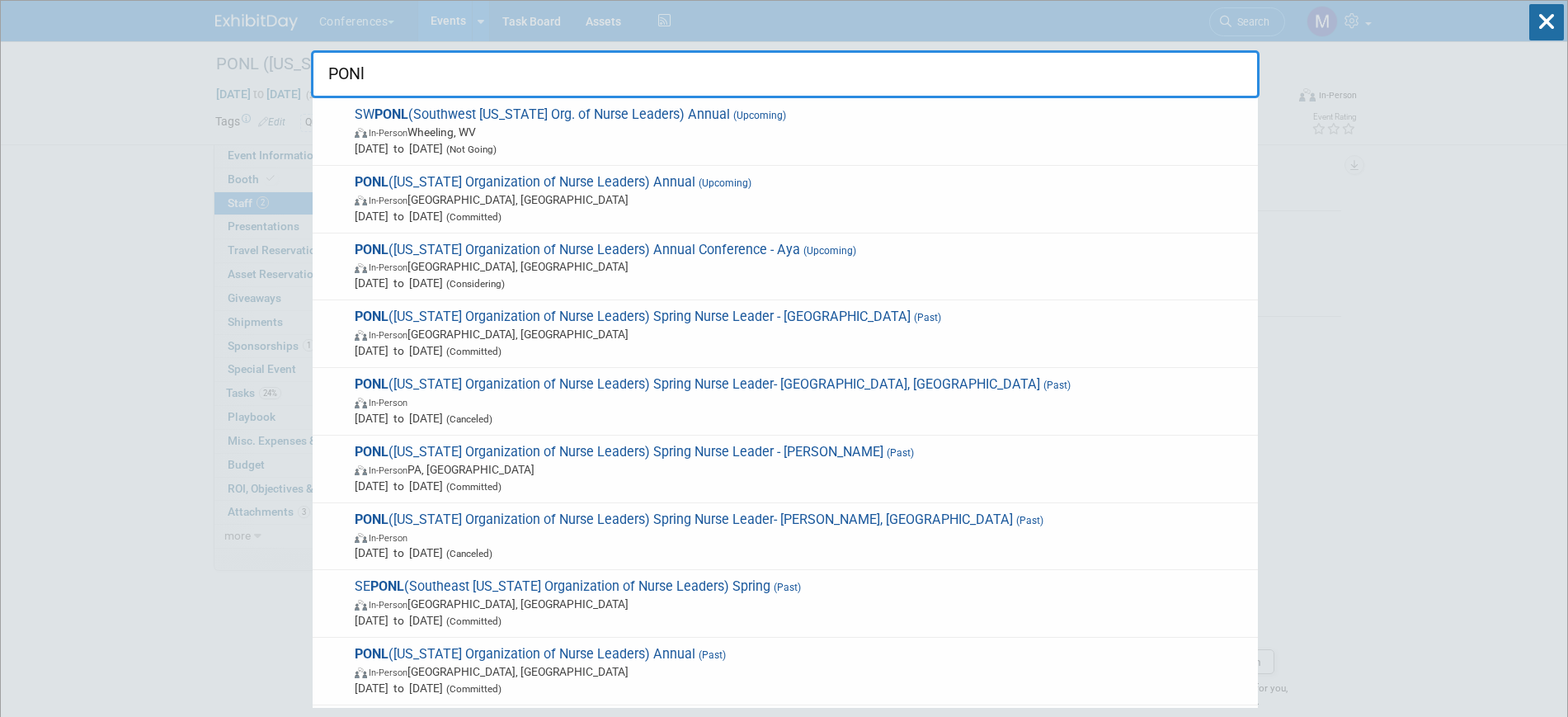
type input "PONl"
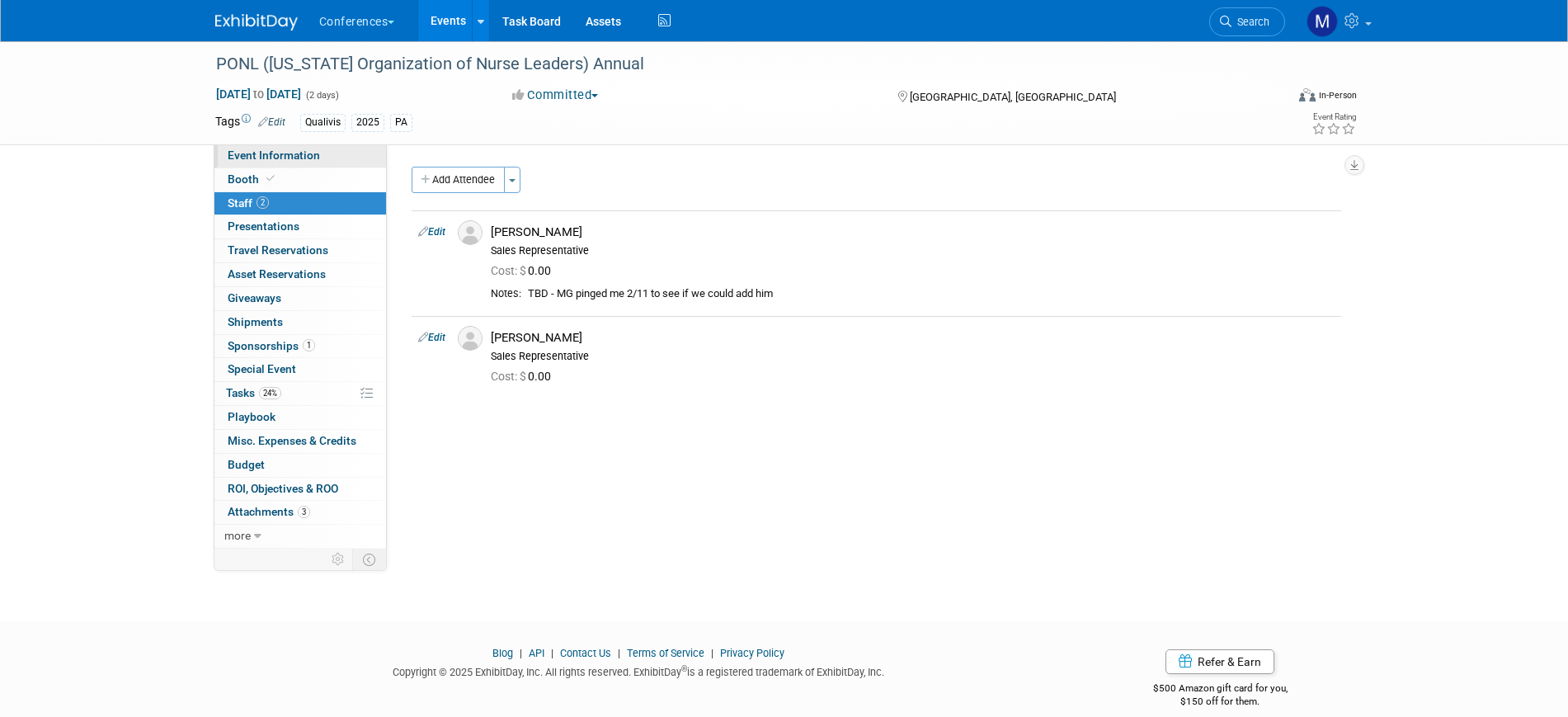
click at [247, 158] on span "Event Information" at bounding box center [274, 155] width 93 height 13
select select "Qualivis"
select select "Karina"
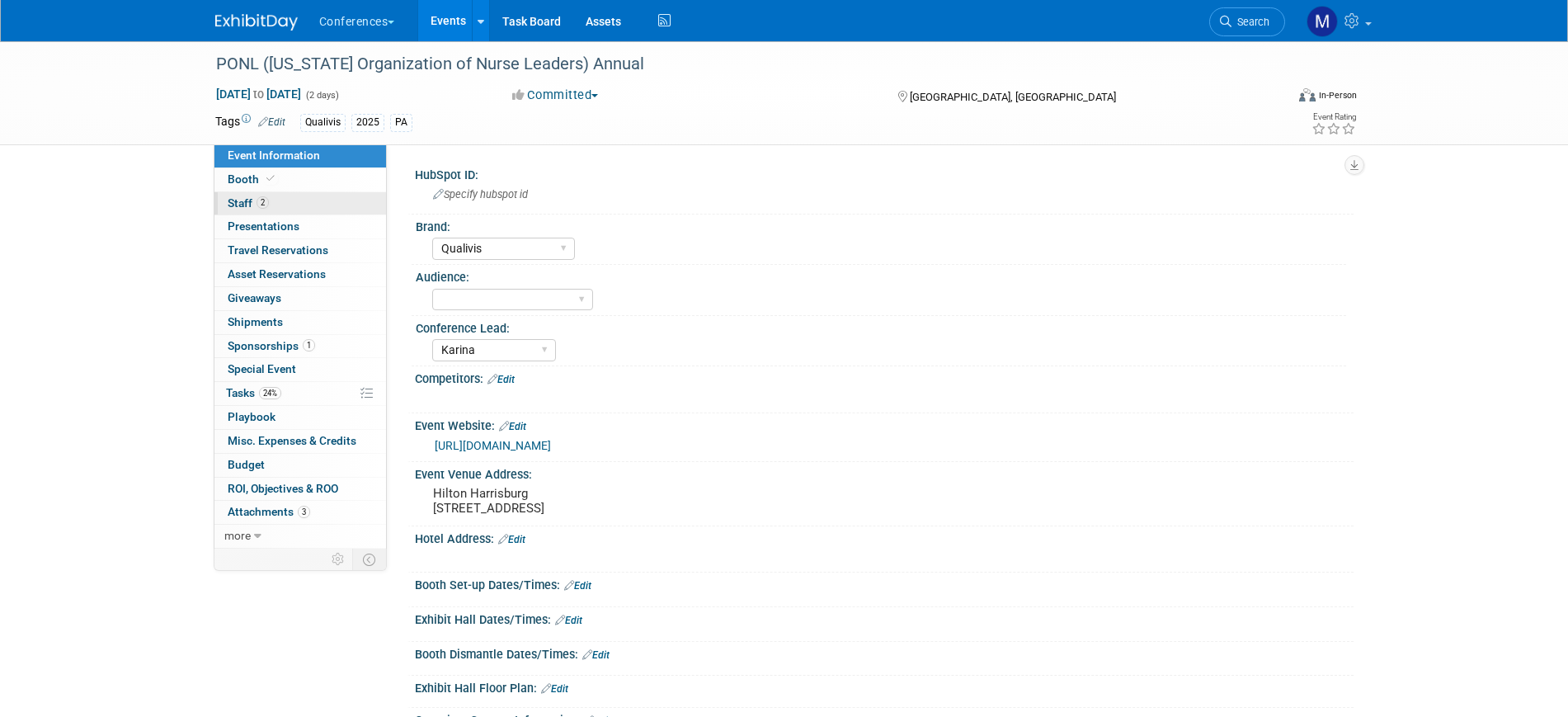
click at [247, 199] on span "Staff 2" at bounding box center [247, 203] width 41 height 13
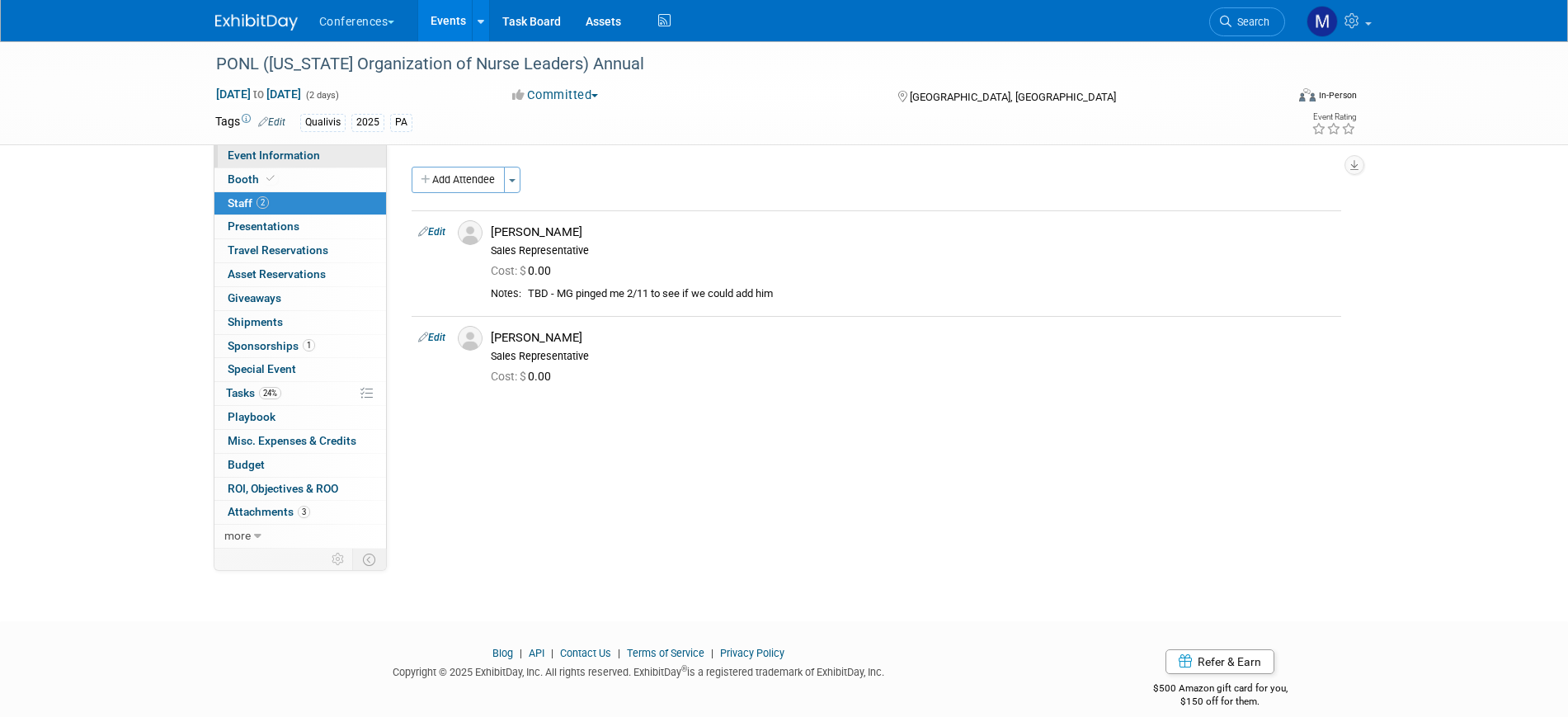
click at [270, 151] on span "Event Information" at bounding box center [274, 155] width 93 height 13
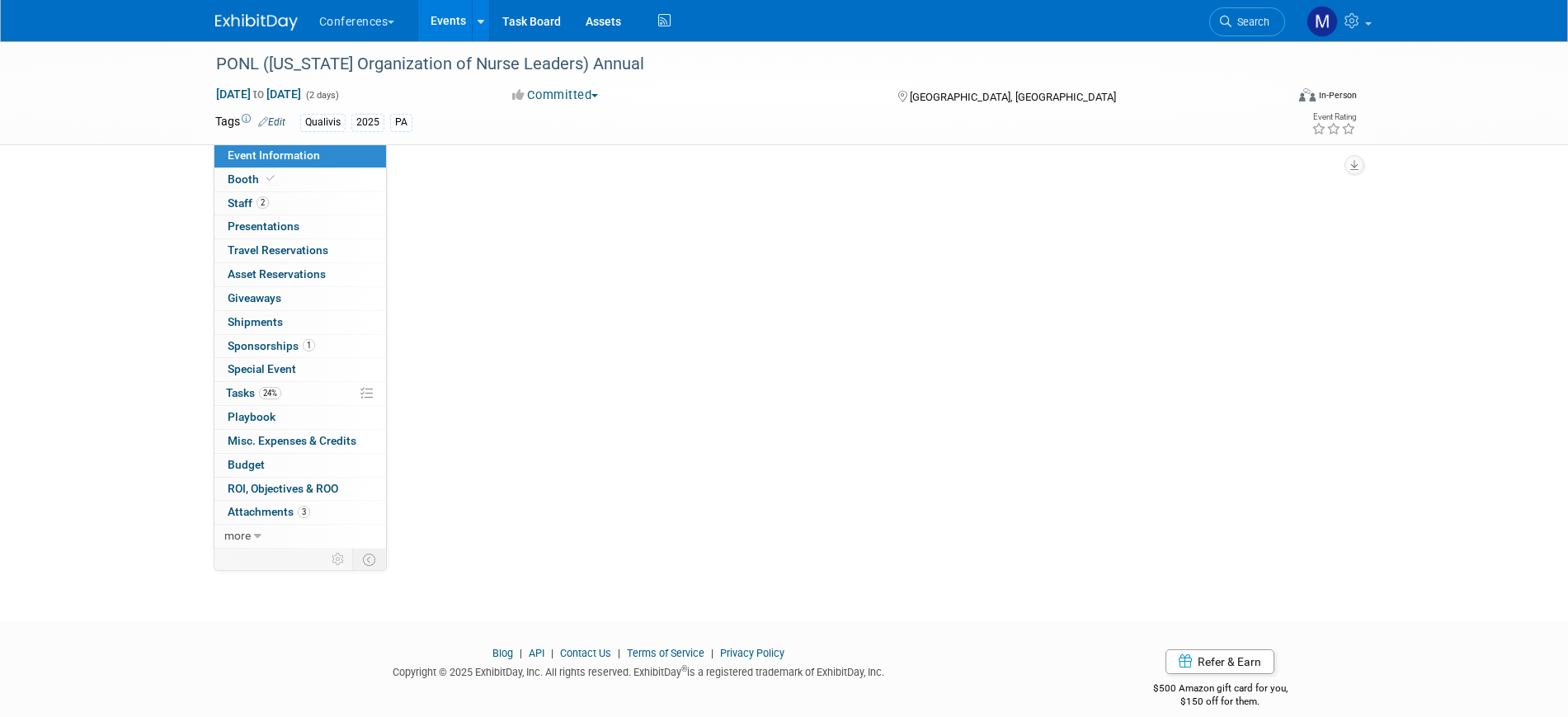
select select "Qualivis"
select select "Karina"
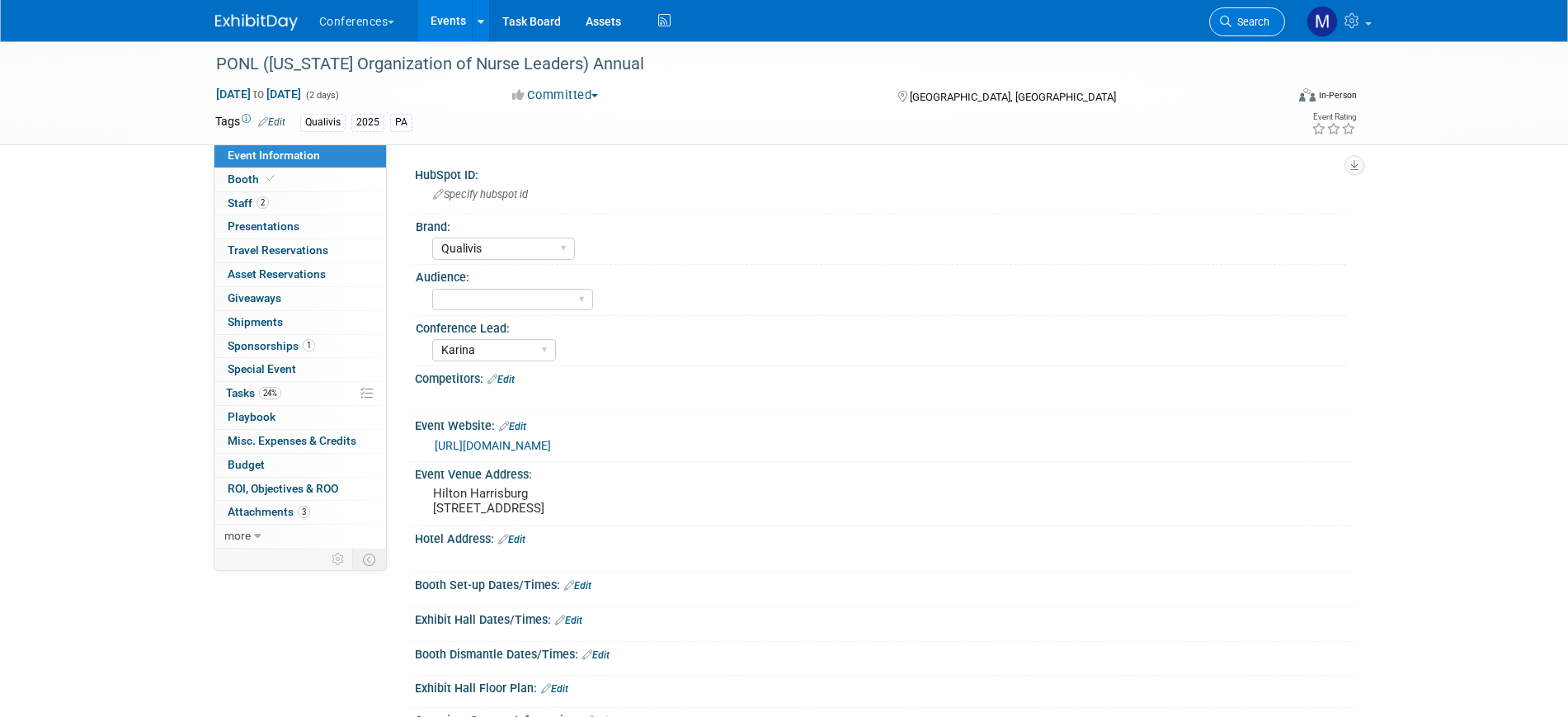
click at [1242, 16] on span "Search" at bounding box center [1250, 22] width 38 height 13
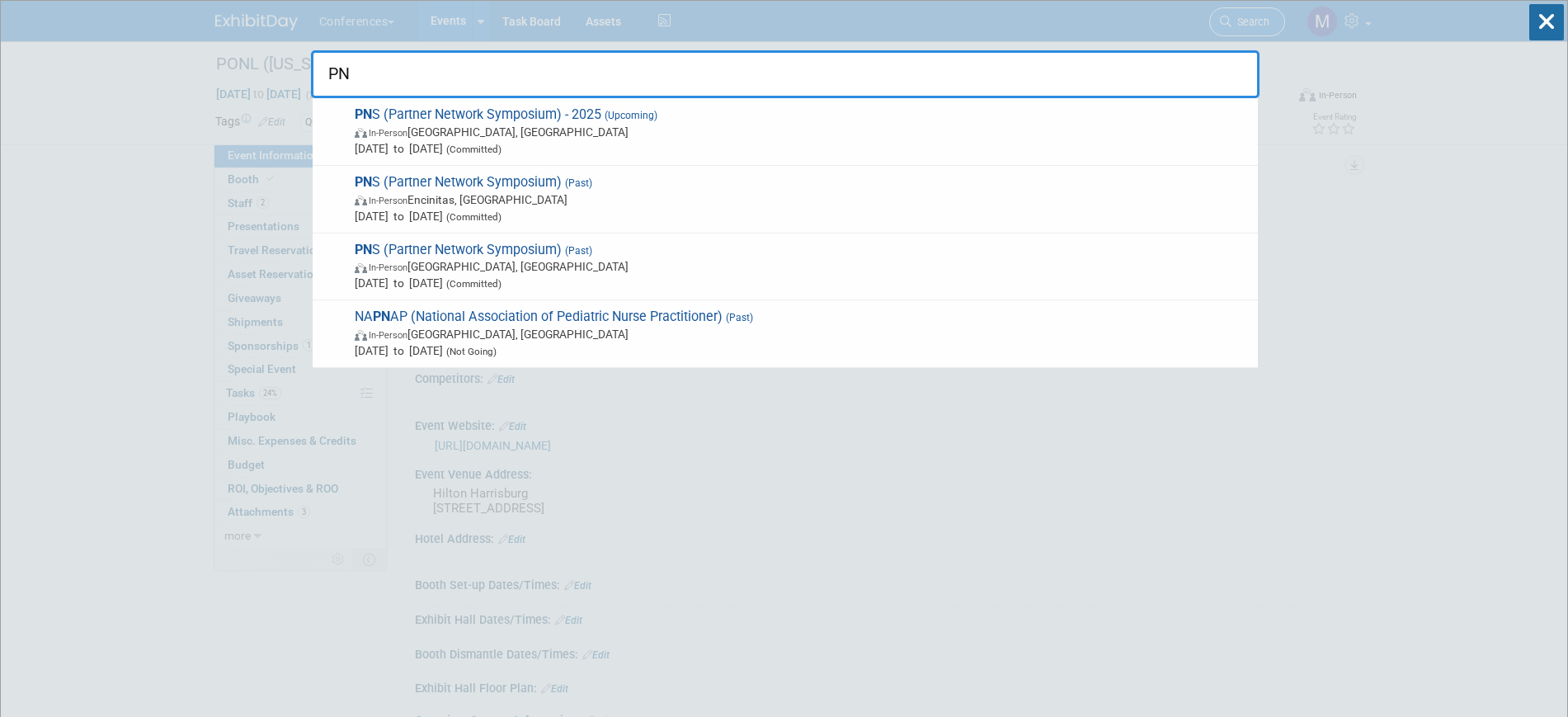
type input "P"
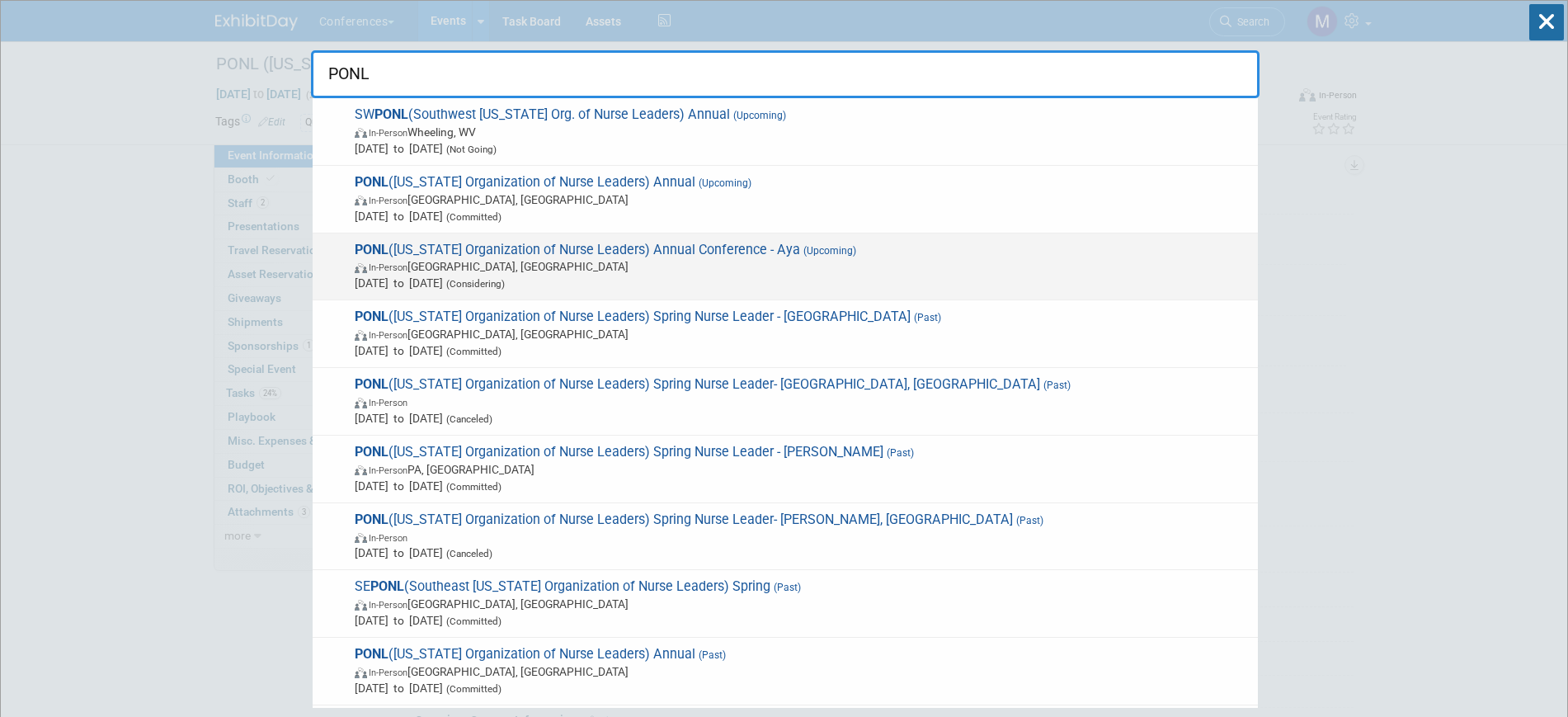
type input "PONL"
click at [676, 254] on span "PONL (Pennsylvania Organization of Nurse Leaders) Annual Conference - Aya (Upco…" at bounding box center [799, 267] width 900 height 50
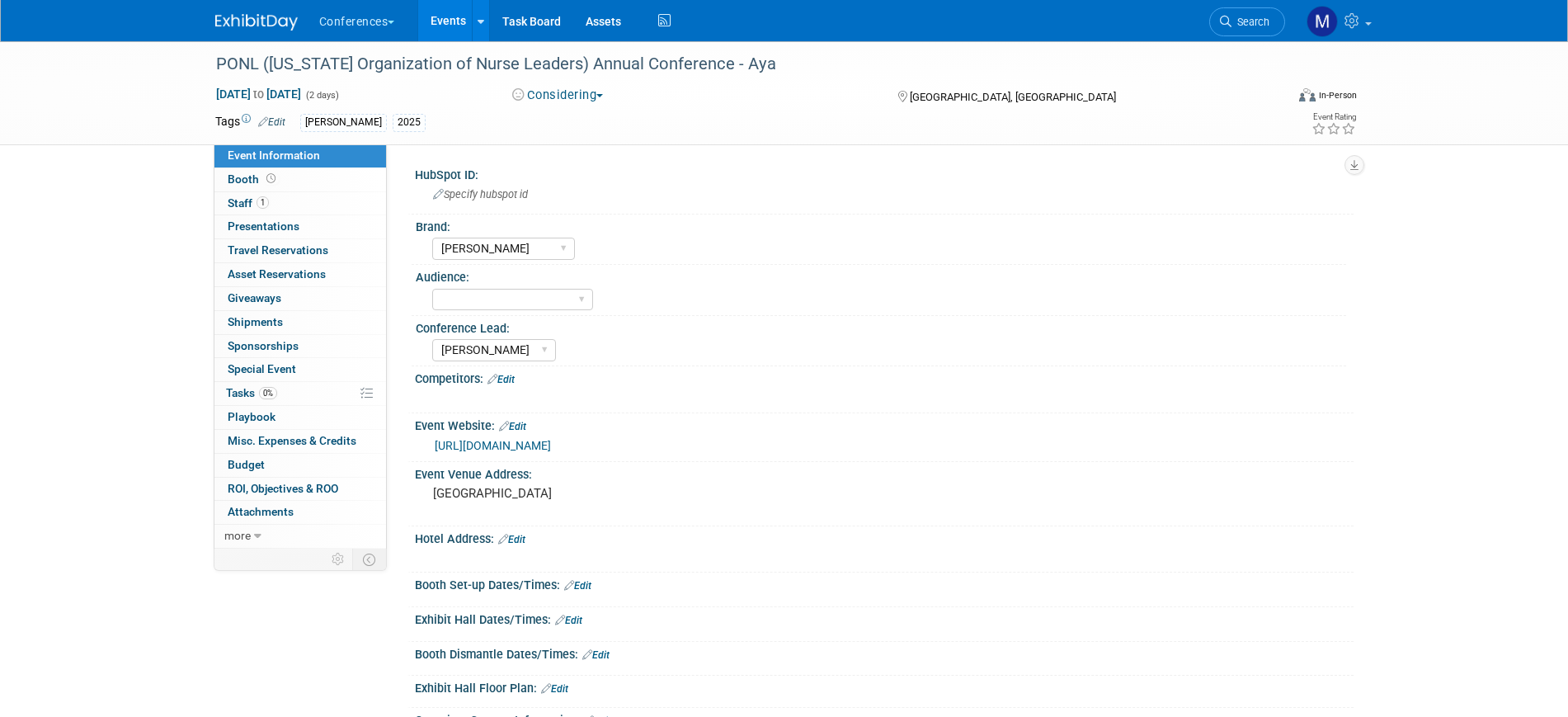
select select "[PERSON_NAME]"
click at [124, 308] on div "PONL (Pennsylvania Organization of Nurse Leaders) Annual Conference - Aya Oct 2…" at bounding box center [784, 454] width 1568 height 826
click at [275, 199] on link "1 Staff 1" at bounding box center [300, 203] width 172 height 23
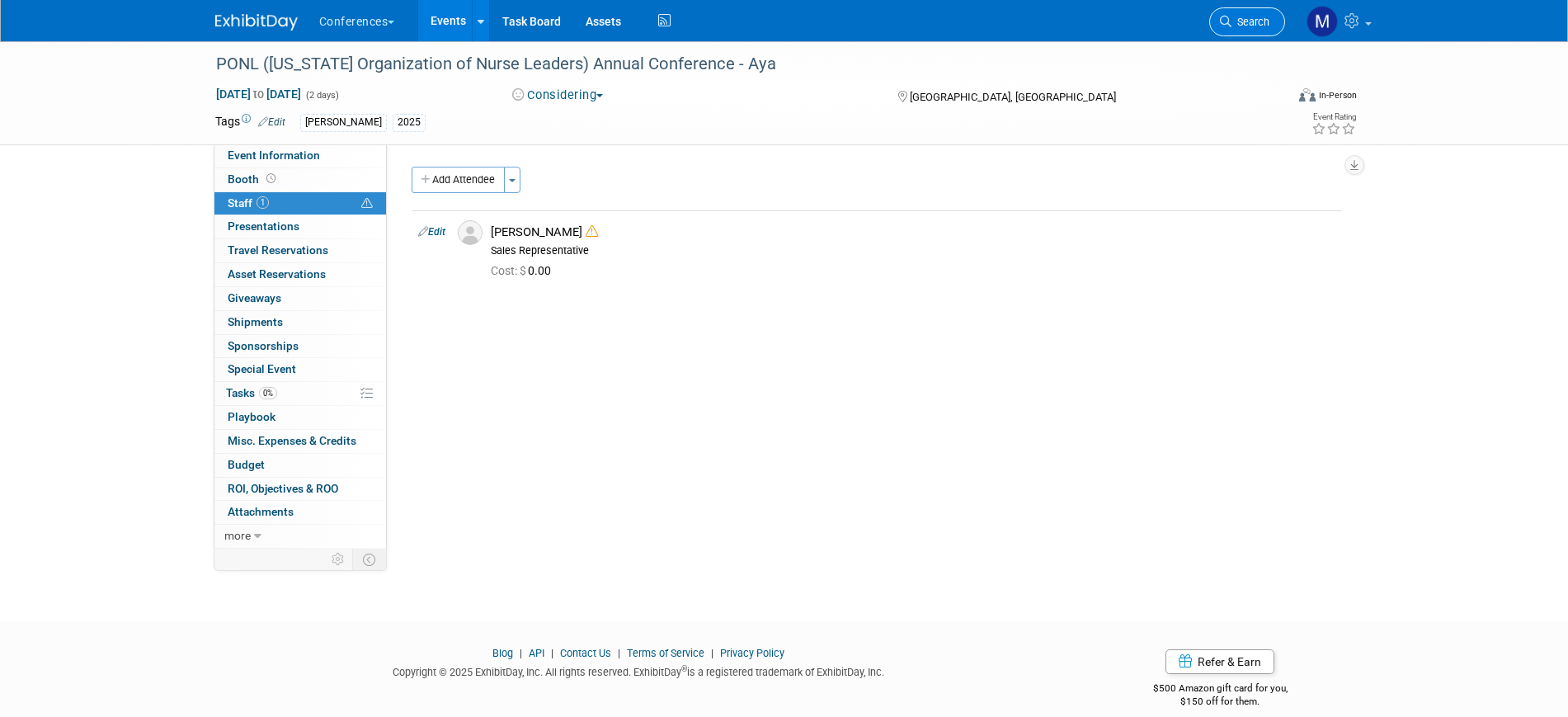
click at [1239, 24] on span "Search" at bounding box center [1250, 22] width 38 height 13
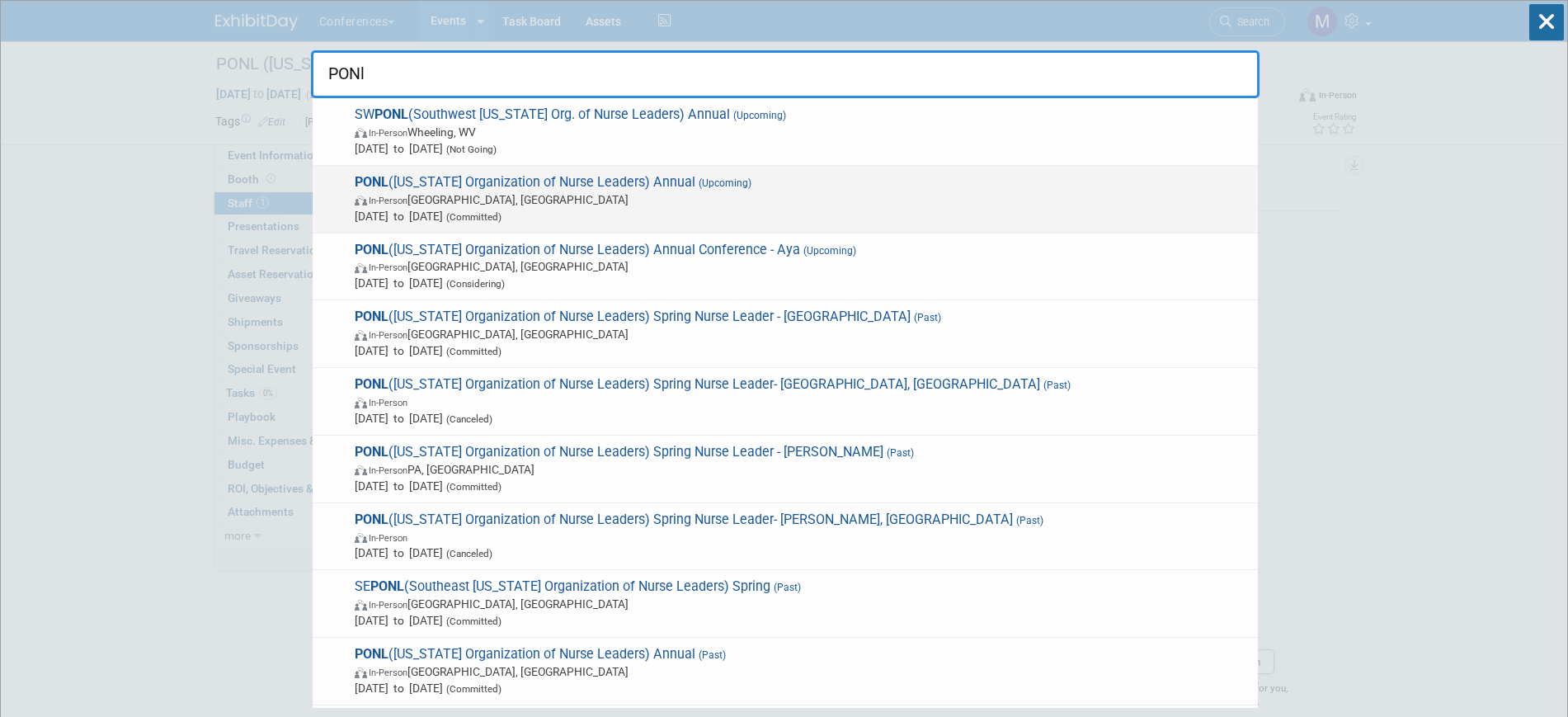
type input "PONl"
click at [769, 199] on span "In-Person Harrisburg, PA" at bounding box center [801, 199] width 895 height 17
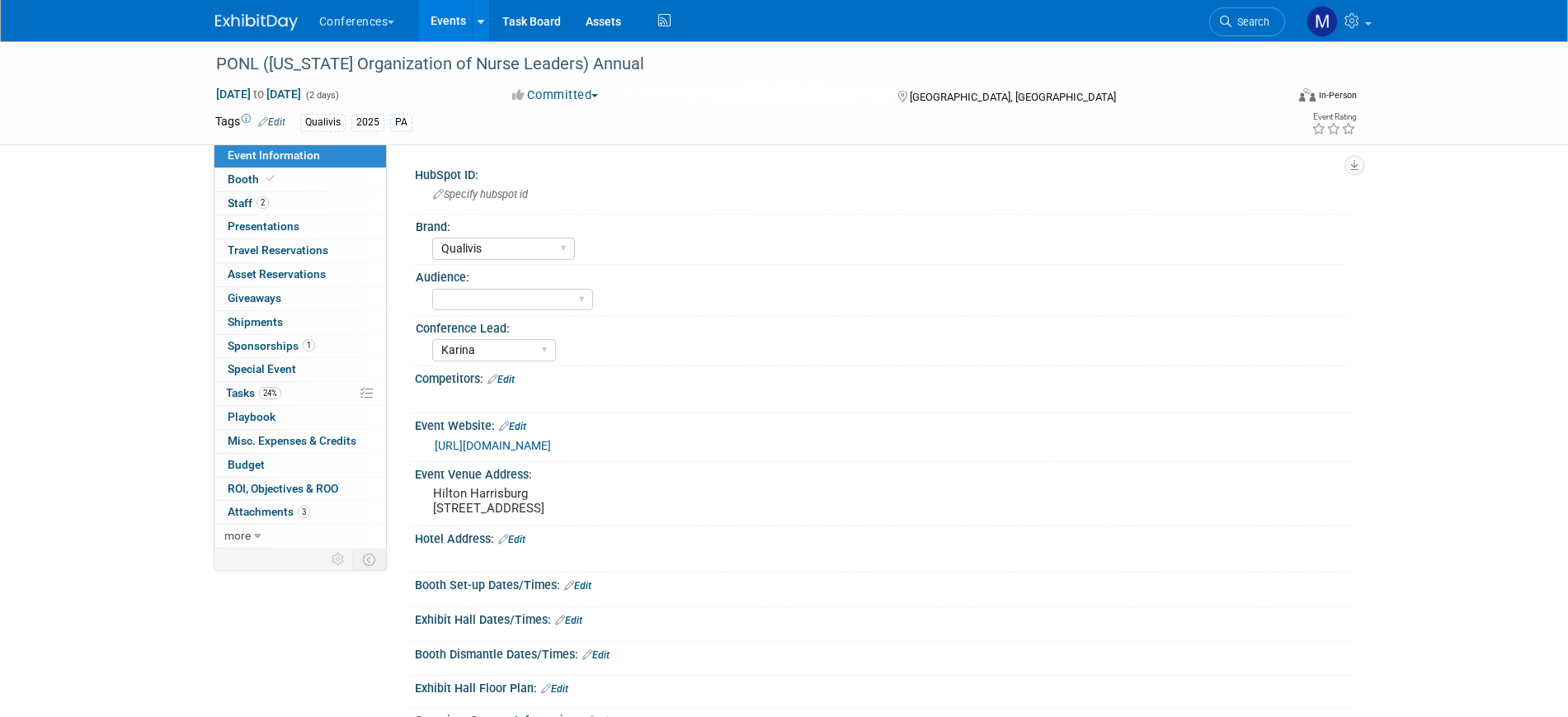
select select "Qualivis"
select select "Karina"
click at [235, 201] on span "Staff 2" at bounding box center [247, 203] width 41 height 13
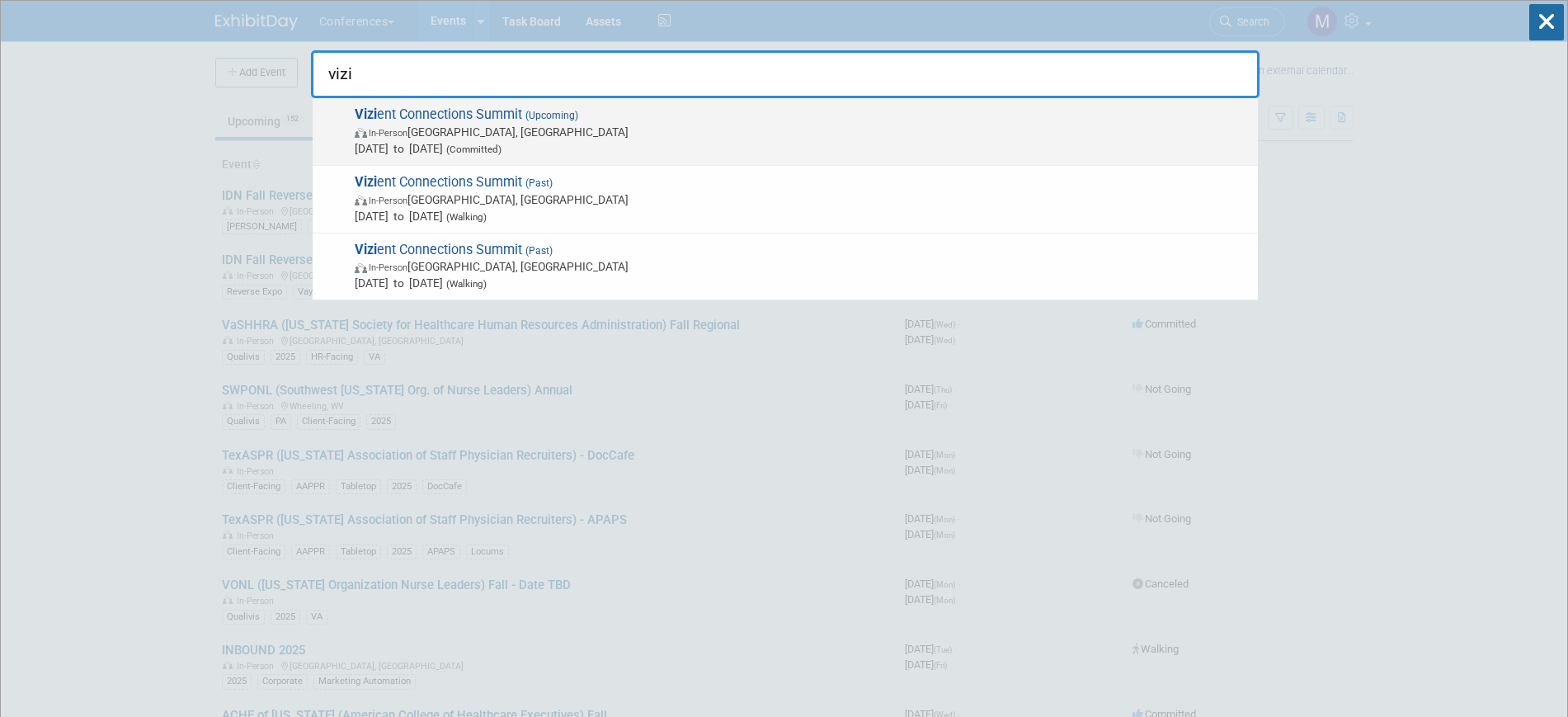
type input "vizi"
click at [570, 132] on span "In-Person Las Vegas, NV" at bounding box center [801, 132] width 895 height 17
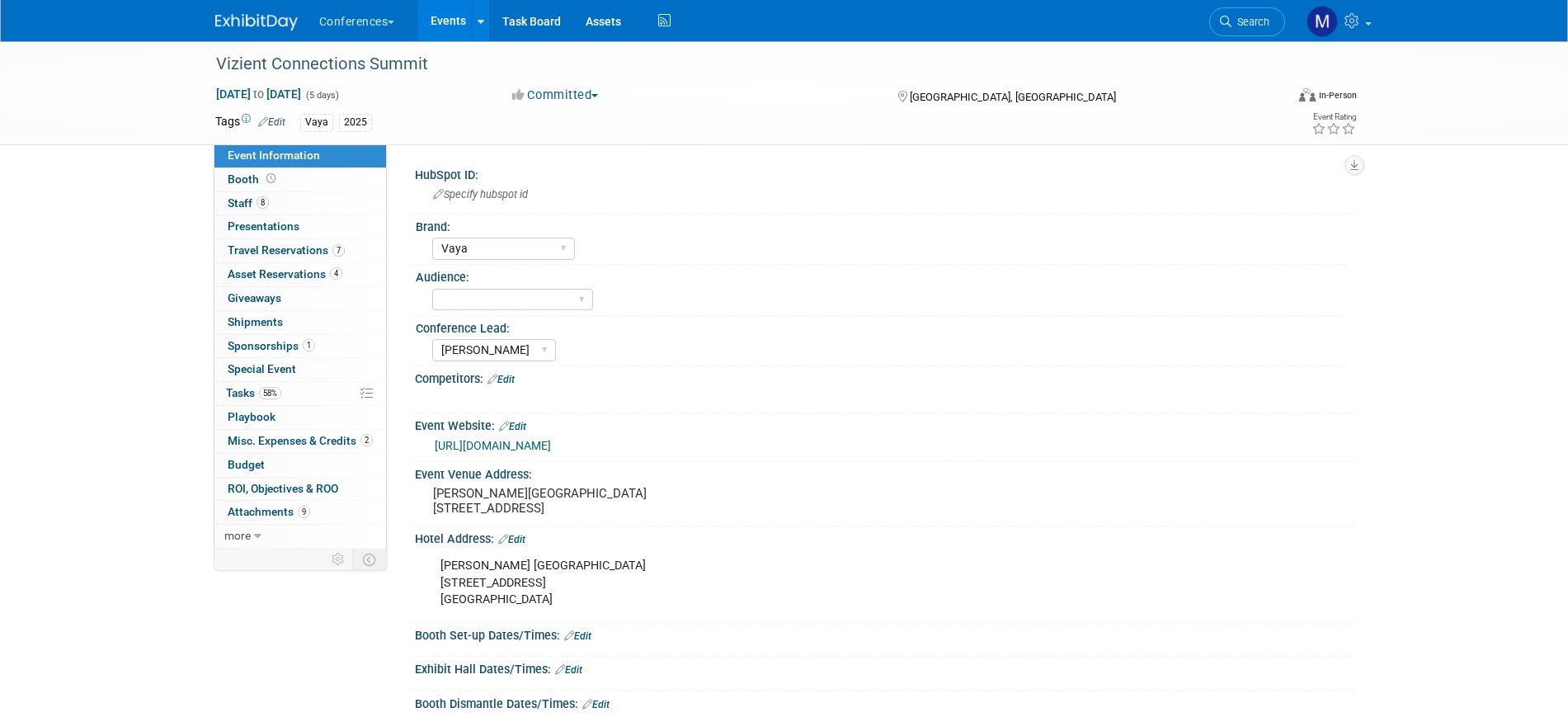
select select "Vaya"
select select "[PERSON_NAME]"
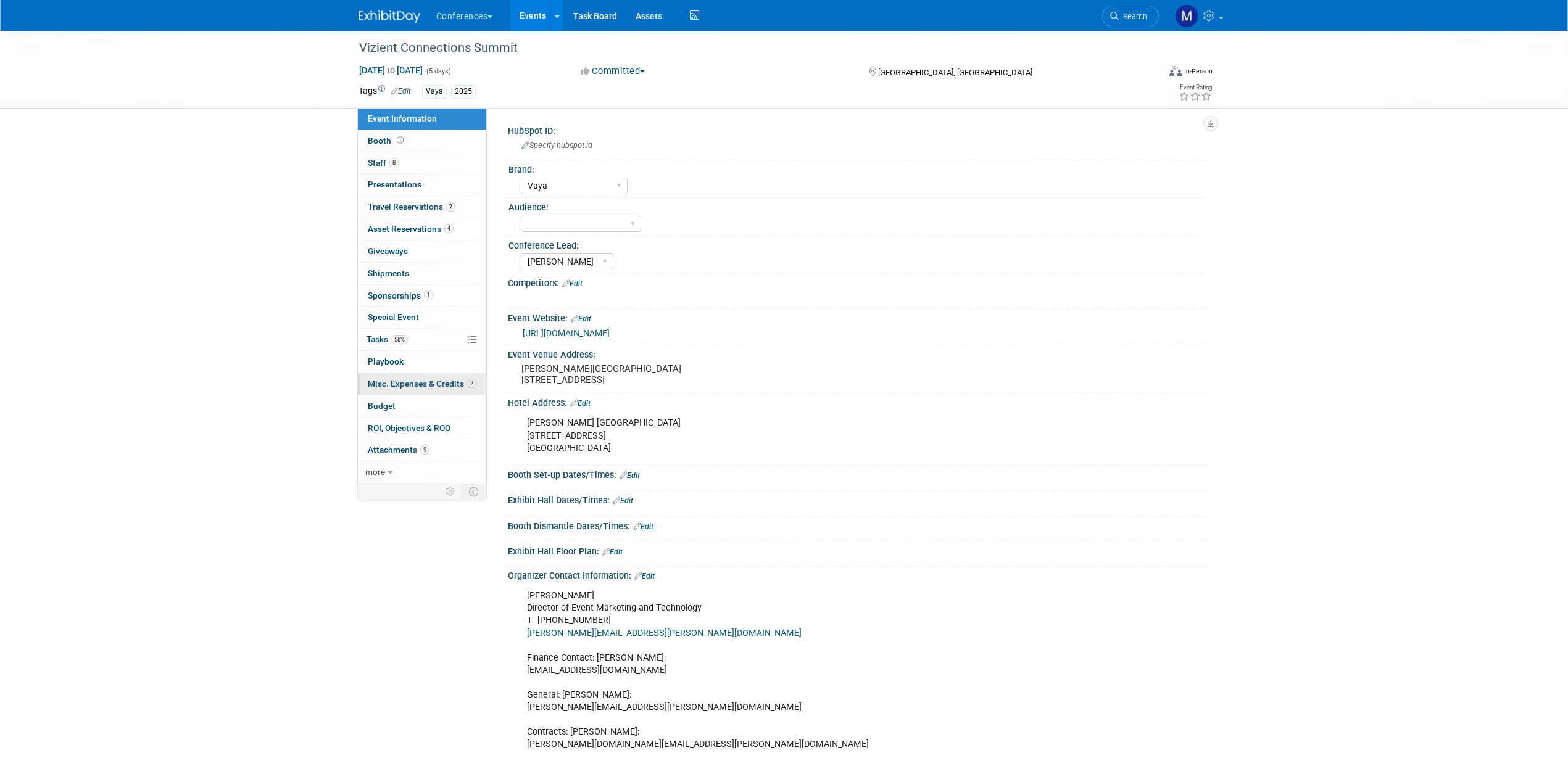
click at [393, 385] on span "Misc. Expenses & Credits 2" at bounding box center [422, 384] width 108 height 10
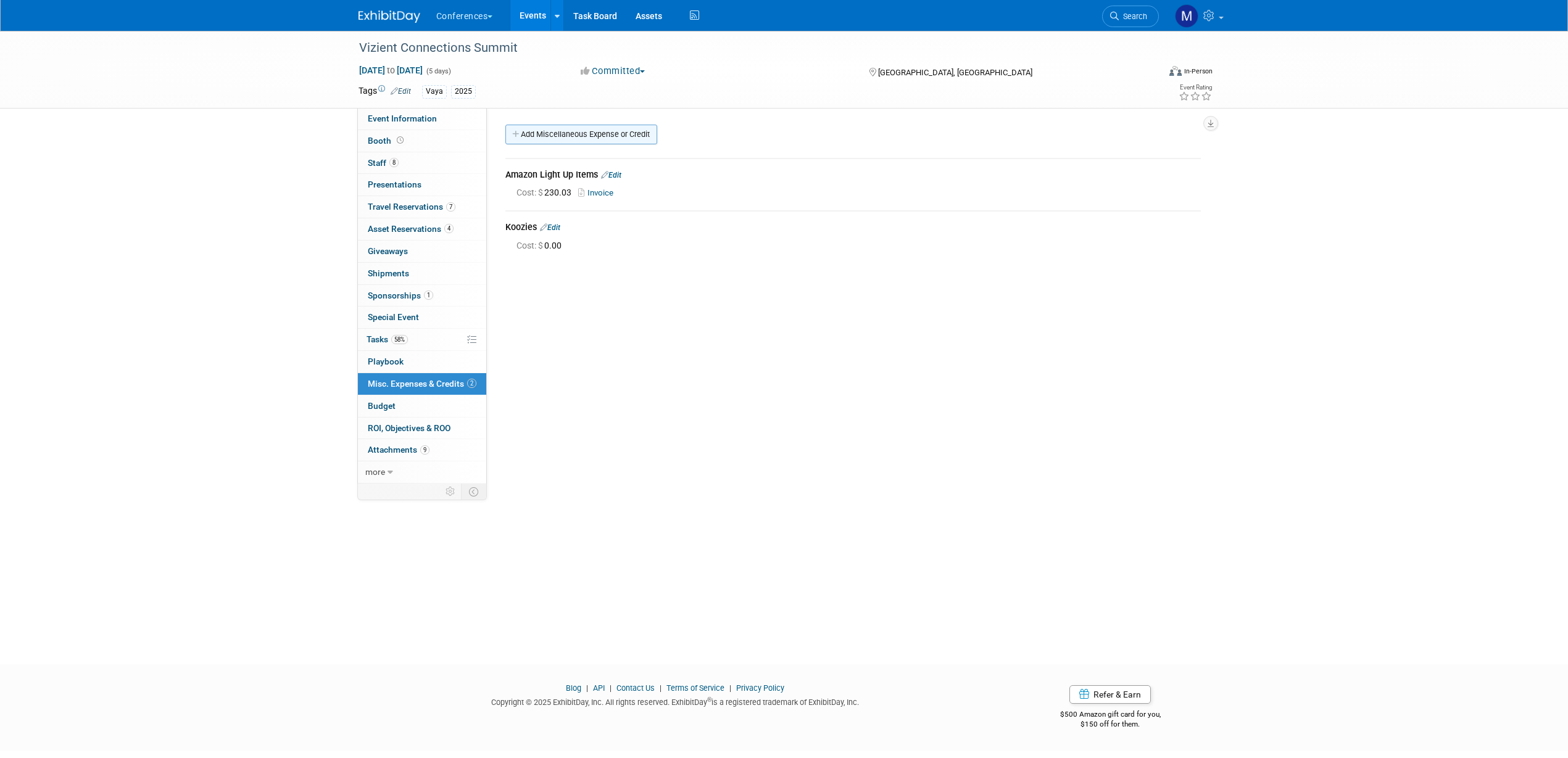
click at [562, 133] on link "Add Miscellaneous Expense or Credit" at bounding box center [581, 134] width 152 height 20
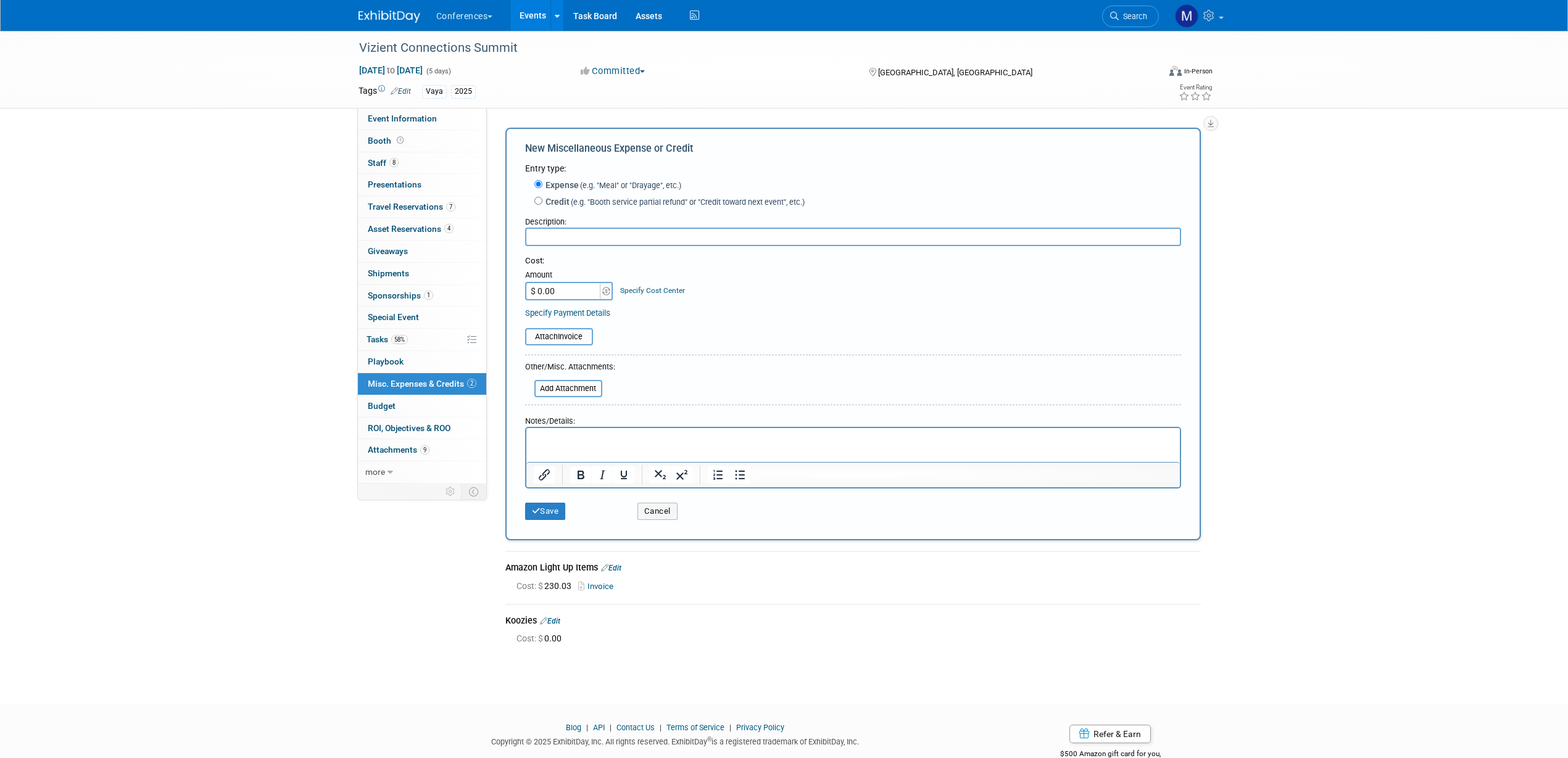
click at [555, 241] on input "text" at bounding box center [853, 237] width 656 height 18
type input "D"
type input "Printed invites"
click at [593, 446] on html at bounding box center [853, 436] width 654 height 17
click at [581, 283] on input "$ 0.00" at bounding box center [564, 291] width 77 height 18
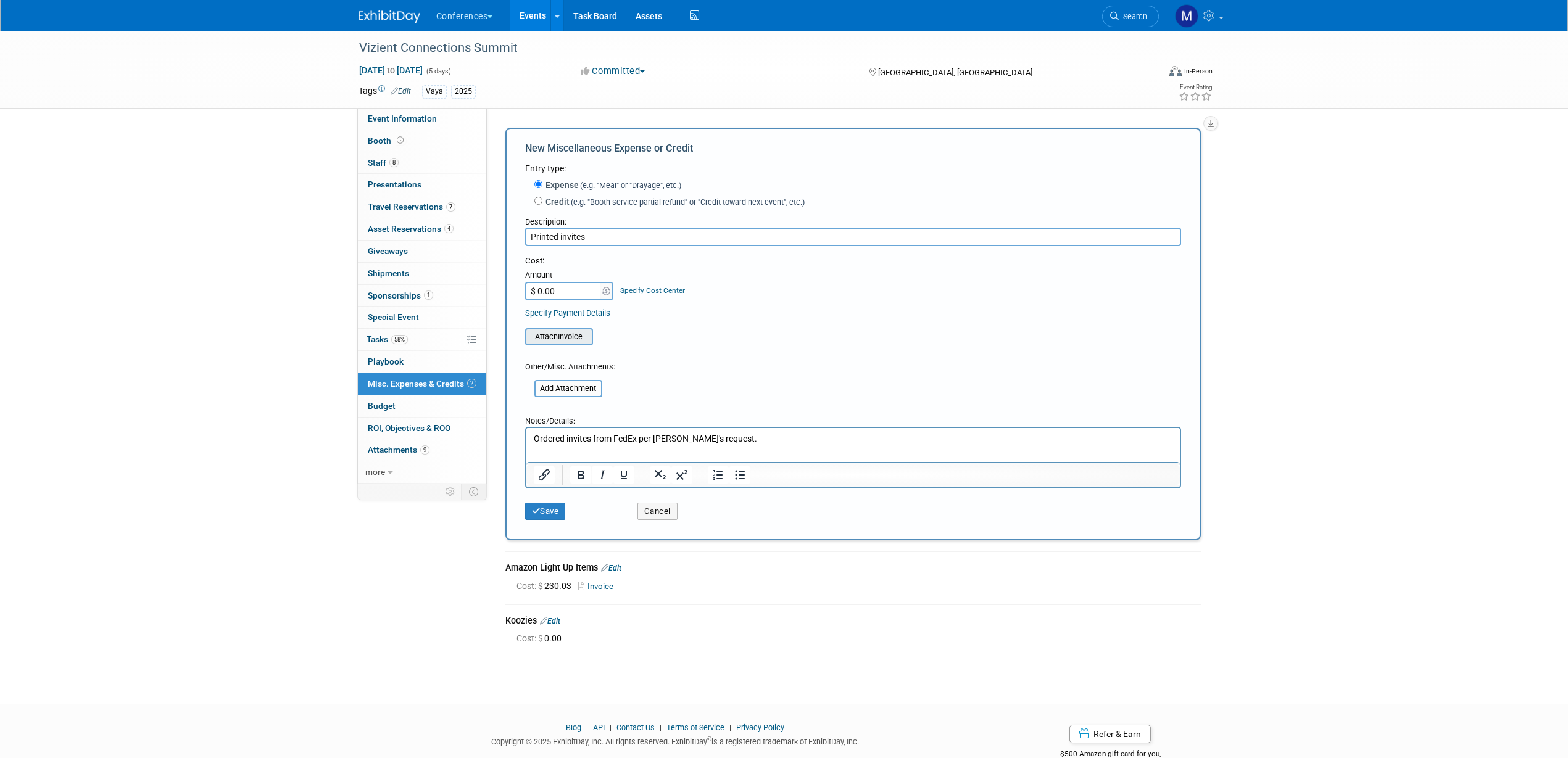
click at [545, 341] on input "file" at bounding box center [518, 337] width 147 height 15
click at [555, 341] on input "file" at bounding box center [518, 337] width 147 height 15
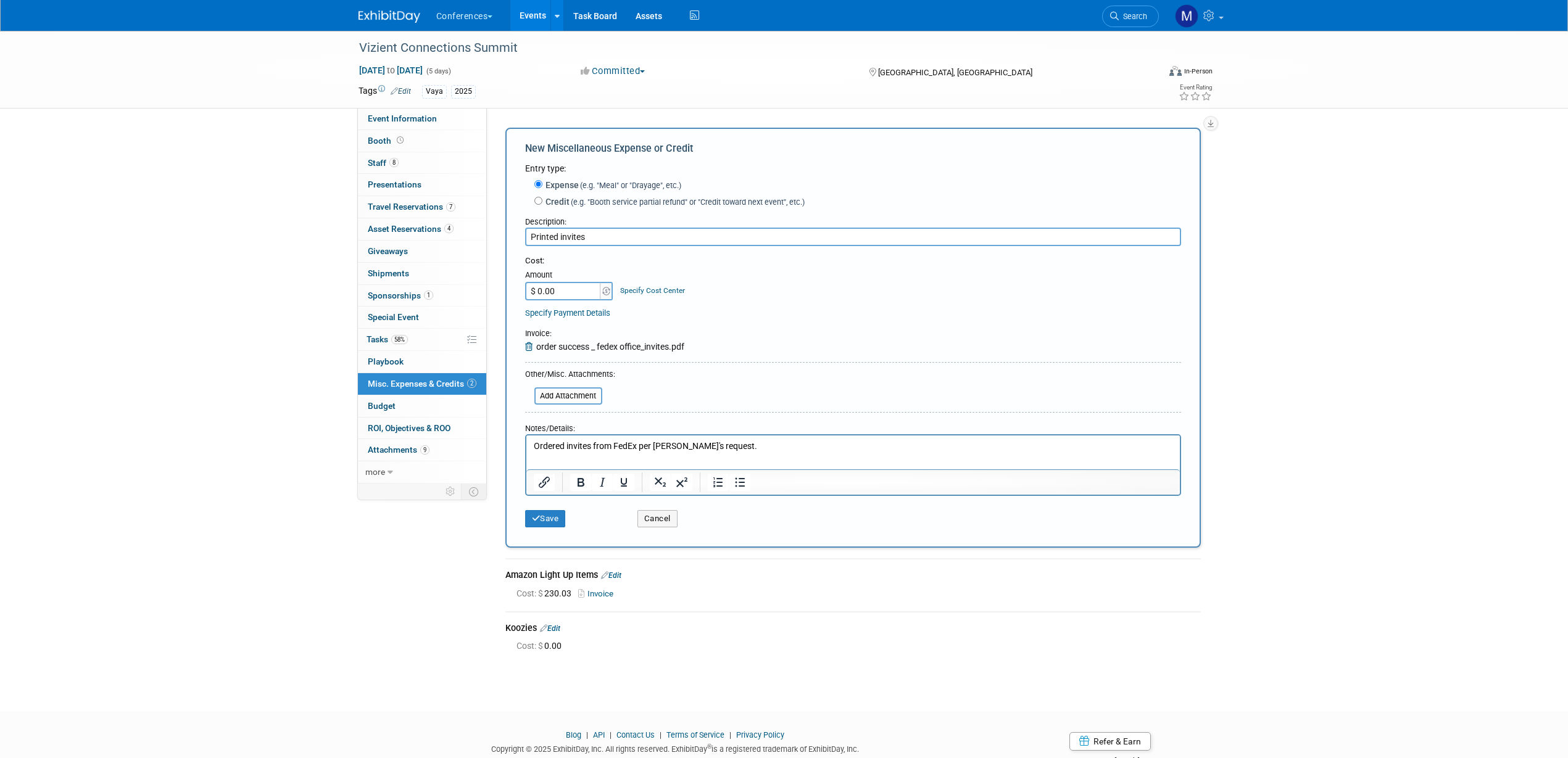
click at [537, 291] on input "$ 0.00" at bounding box center [564, 291] width 77 height 18
drag, startPoint x: 559, startPoint y: 292, endPoint x: 503, endPoint y: 290, distance: 56.0
click at [503, 290] on div "Add Miscellaneous Expense or Credit New Miscellaneous Expense or Credit Entry t…" at bounding box center [853, 394] width 714 height 540
type input "$ 152.98"
click at [565, 446] on p "Ordered invites from FedEx per Jeff's request." at bounding box center [853, 447] width 639 height 13
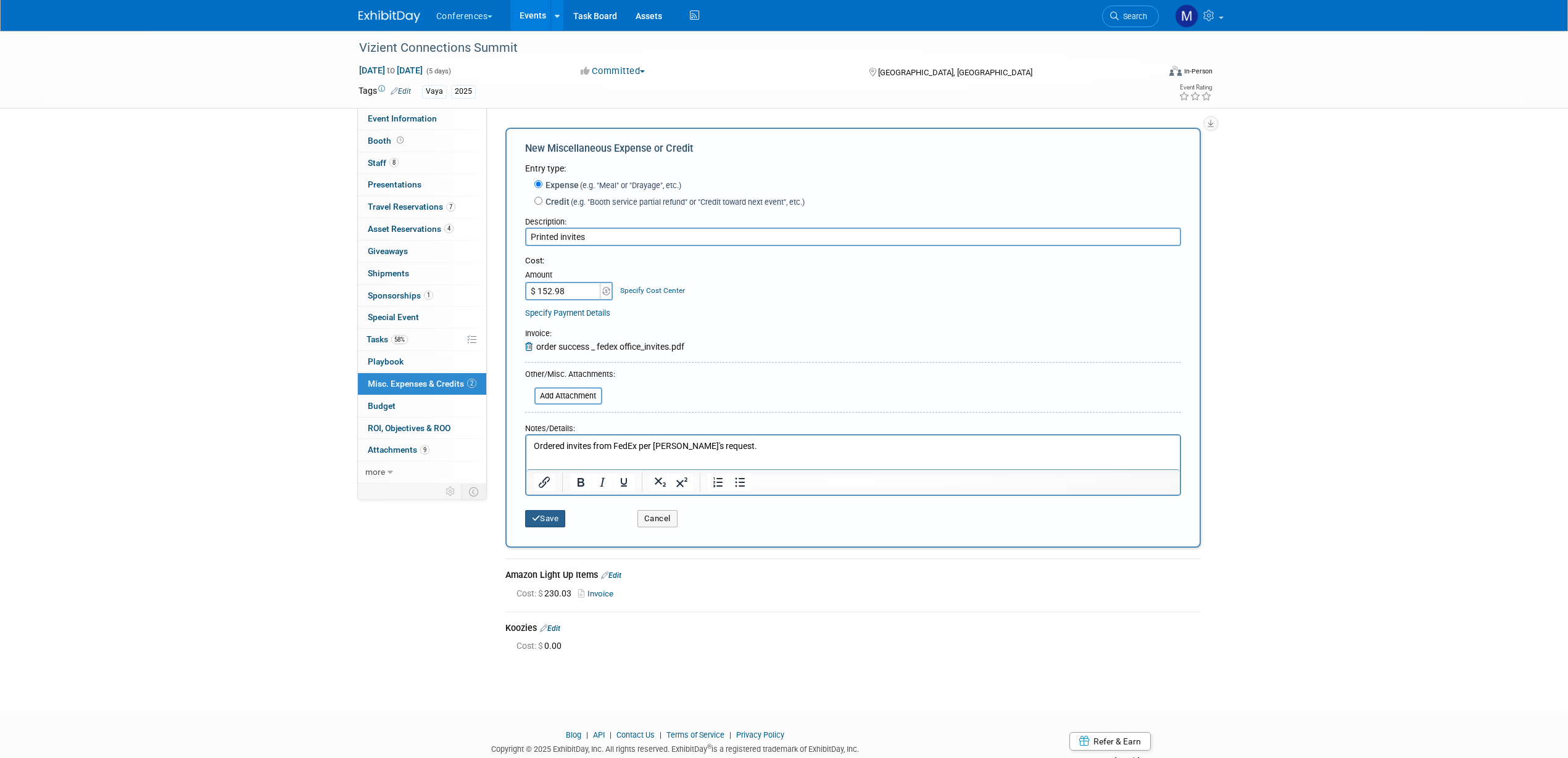
click at [559, 515] on button "Save" at bounding box center [545, 518] width 41 height 17
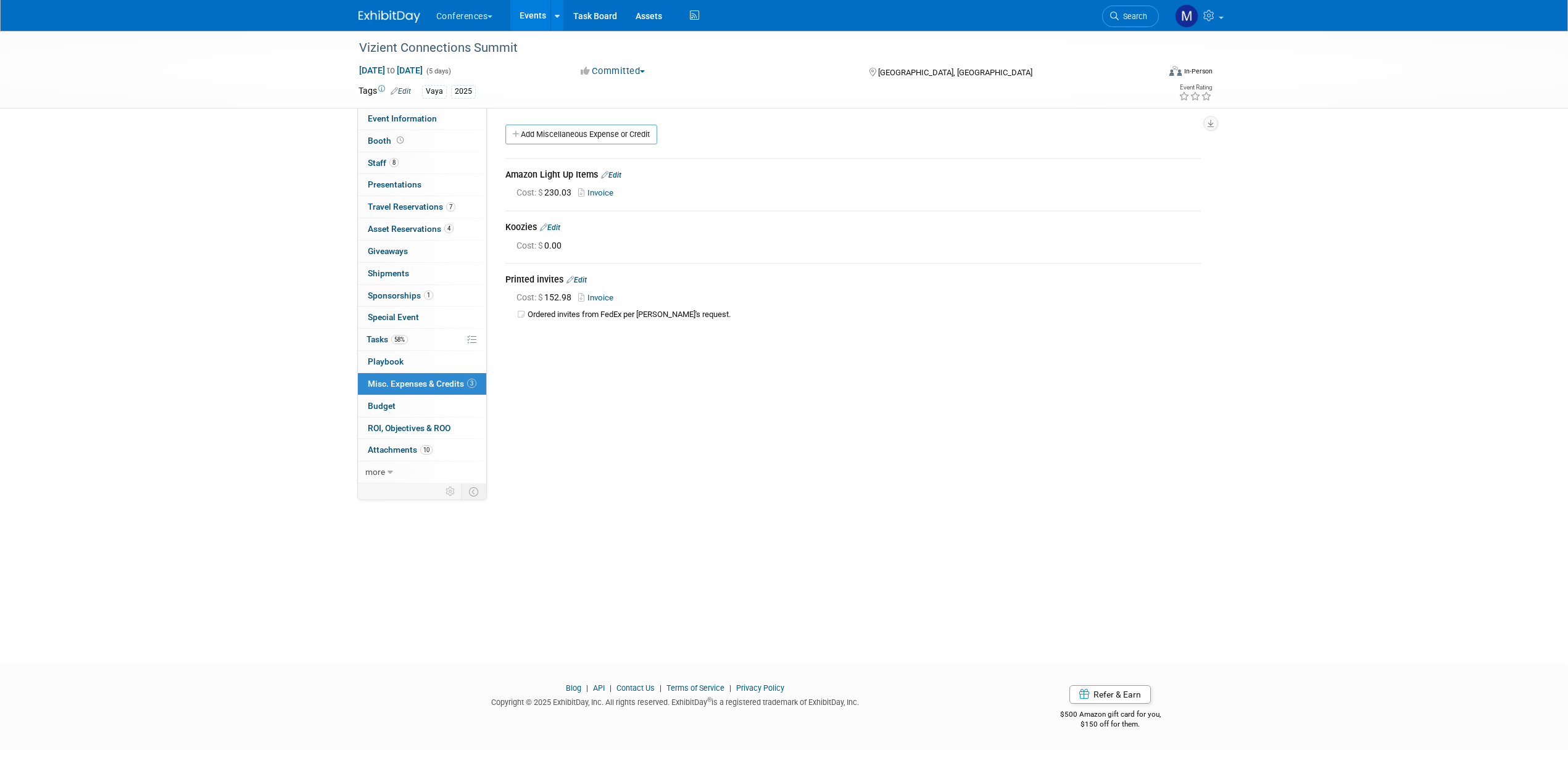
click at [598, 299] on link "Invoice" at bounding box center [598, 297] width 40 height 9
click at [585, 277] on link "Edit" at bounding box center [577, 280] width 20 height 9
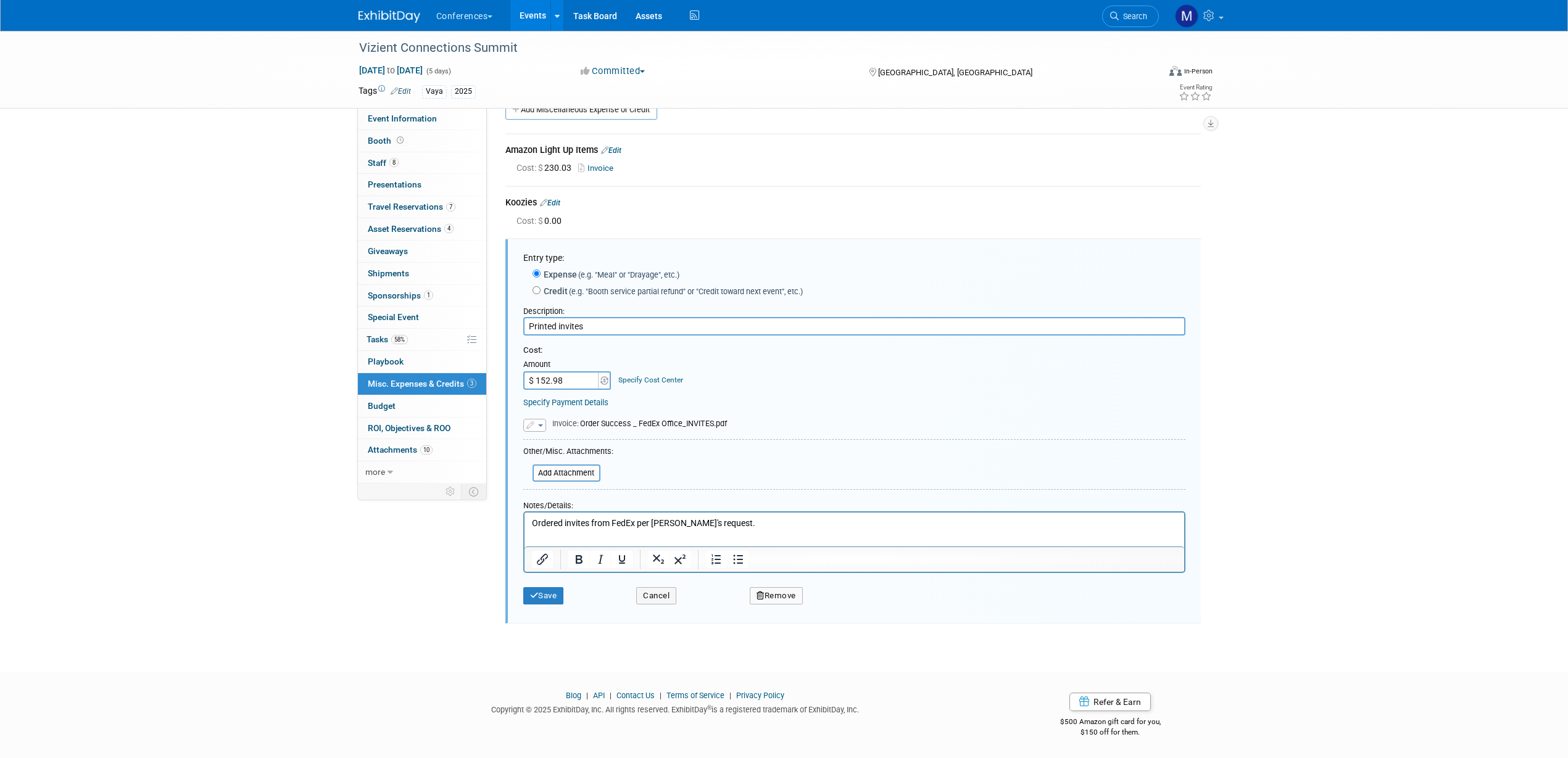
click at [543, 425] on button "button" at bounding box center [535, 426] width 23 height 14
click at [561, 444] on link "Replace with a new file" at bounding box center [586, 443] width 123 height 17
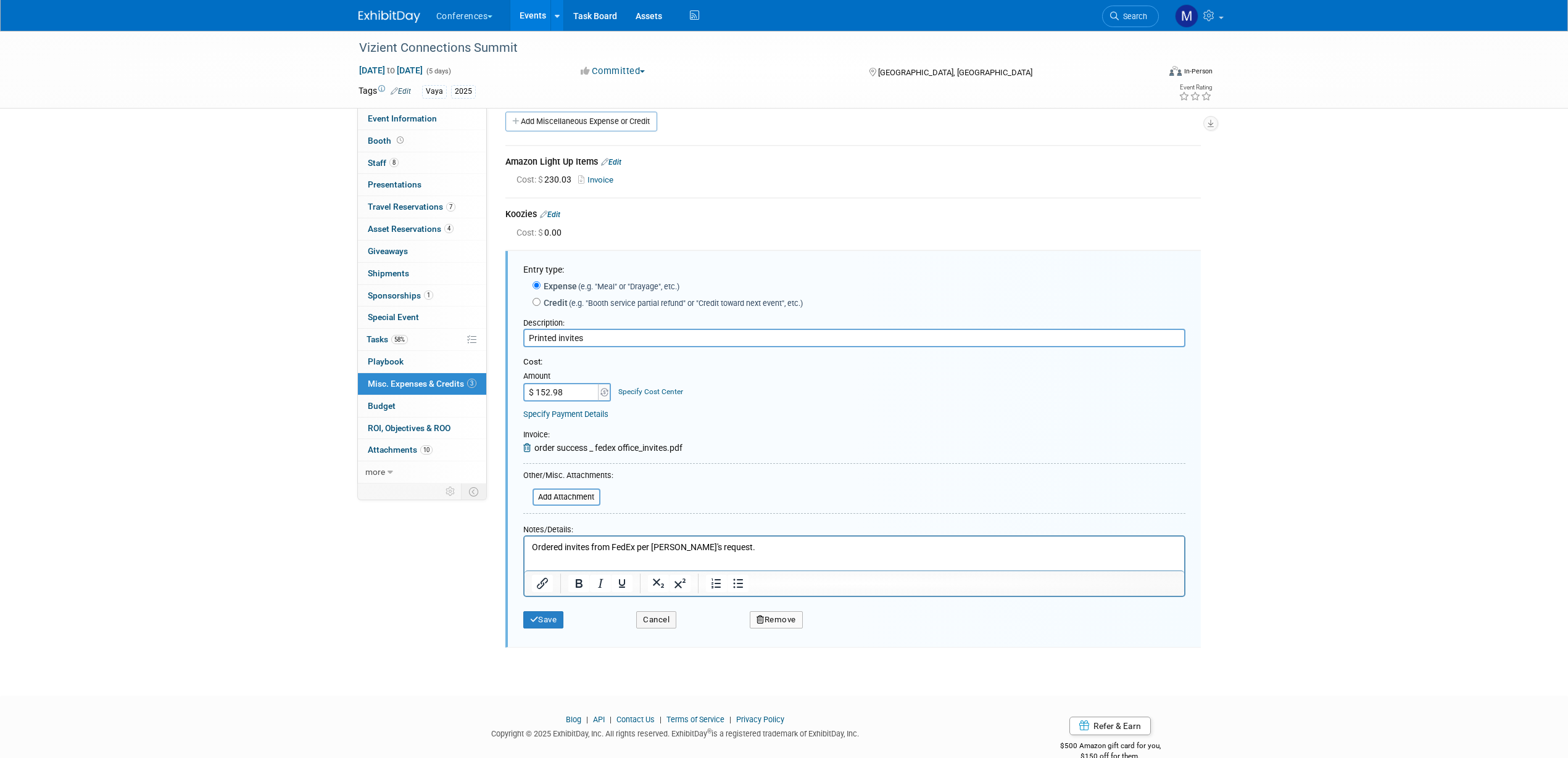
scroll to position [25, 0]
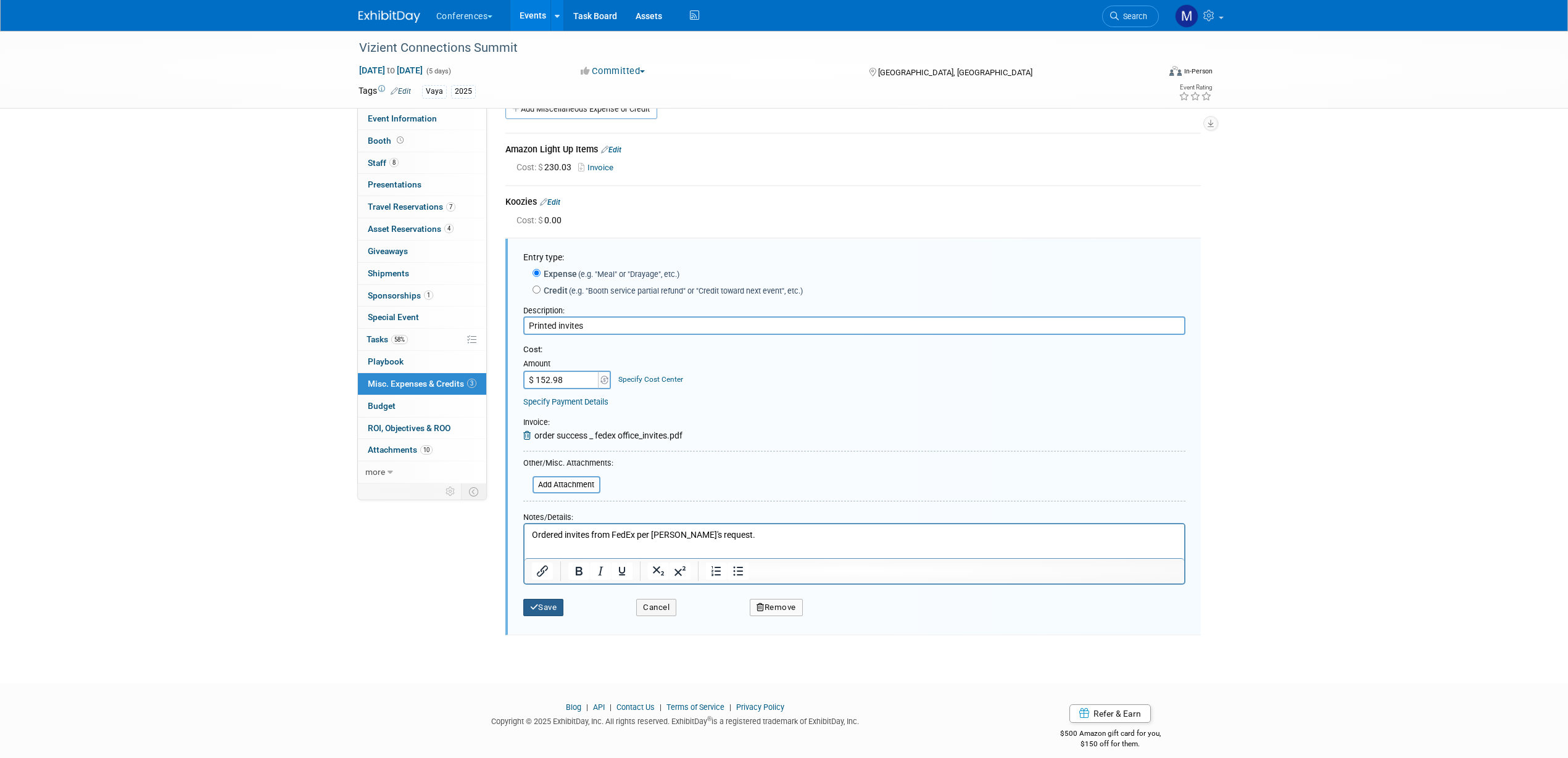
click at [545, 536] on button "Save" at bounding box center [543, 608] width 41 height 17
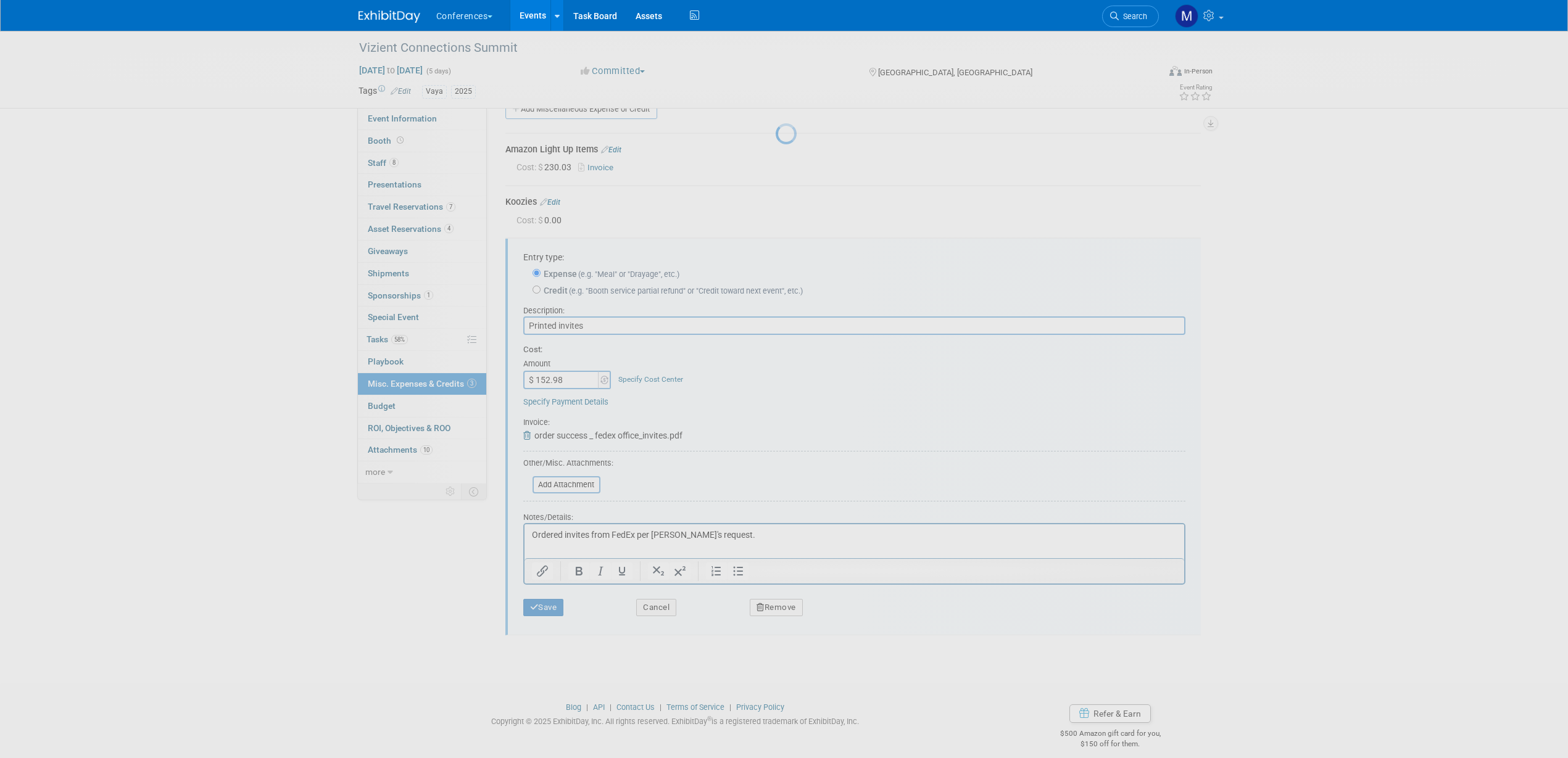
scroll to position [0, 0]
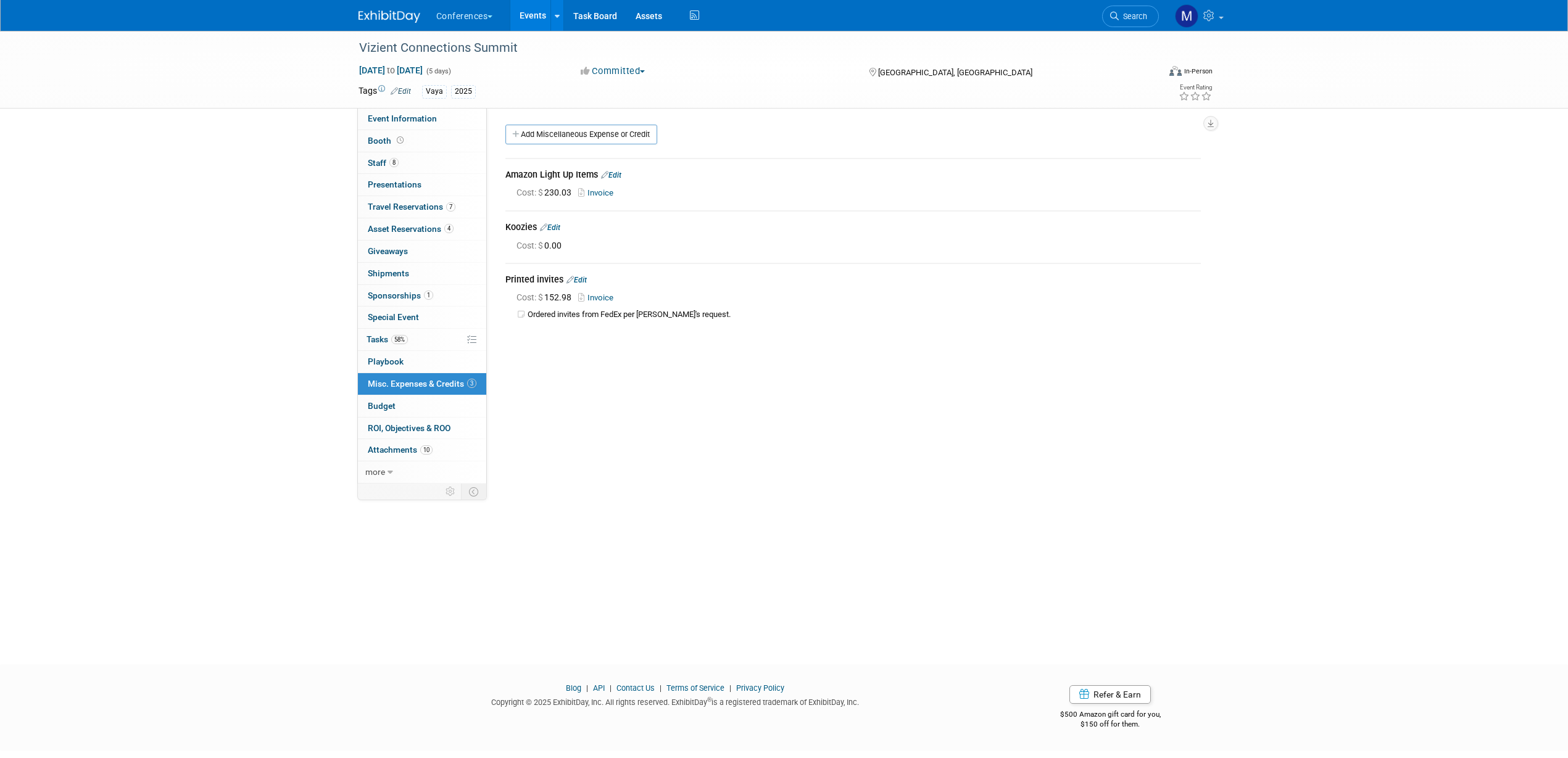
click at [559, 228] on link "Edit" at bounding box center [550, 228] width 20 height 9
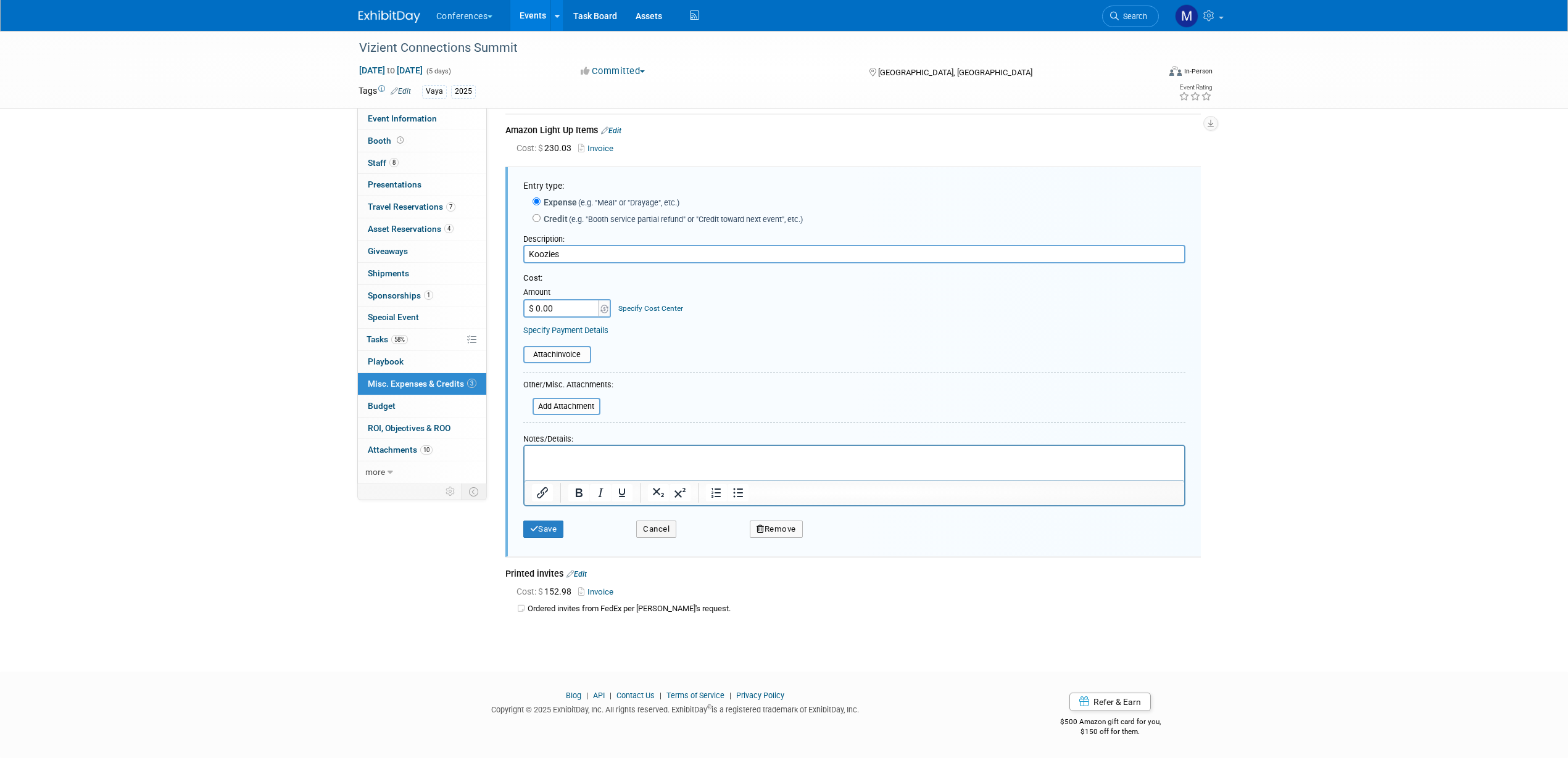
click at [570, 453] on p "Rich Text Area. Press ALT-0 for help." at bounding box center [854, 456] width 645 height 13
click at [540, 533] on button "Save" at bounding box center [543, 529] width 41 height 17
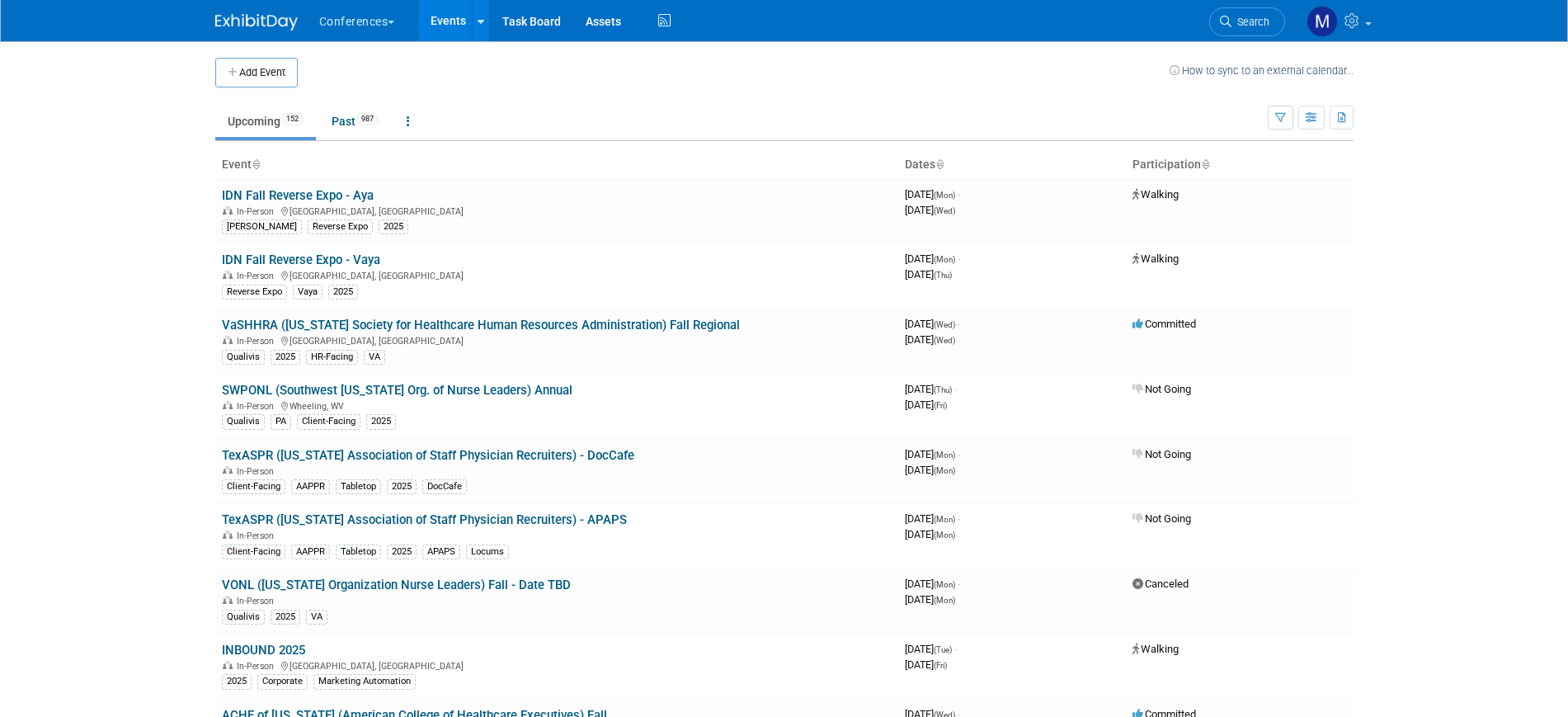
click at [1247, 24] on span "Search" at bounding box center [1250, 22] width 38 height 13
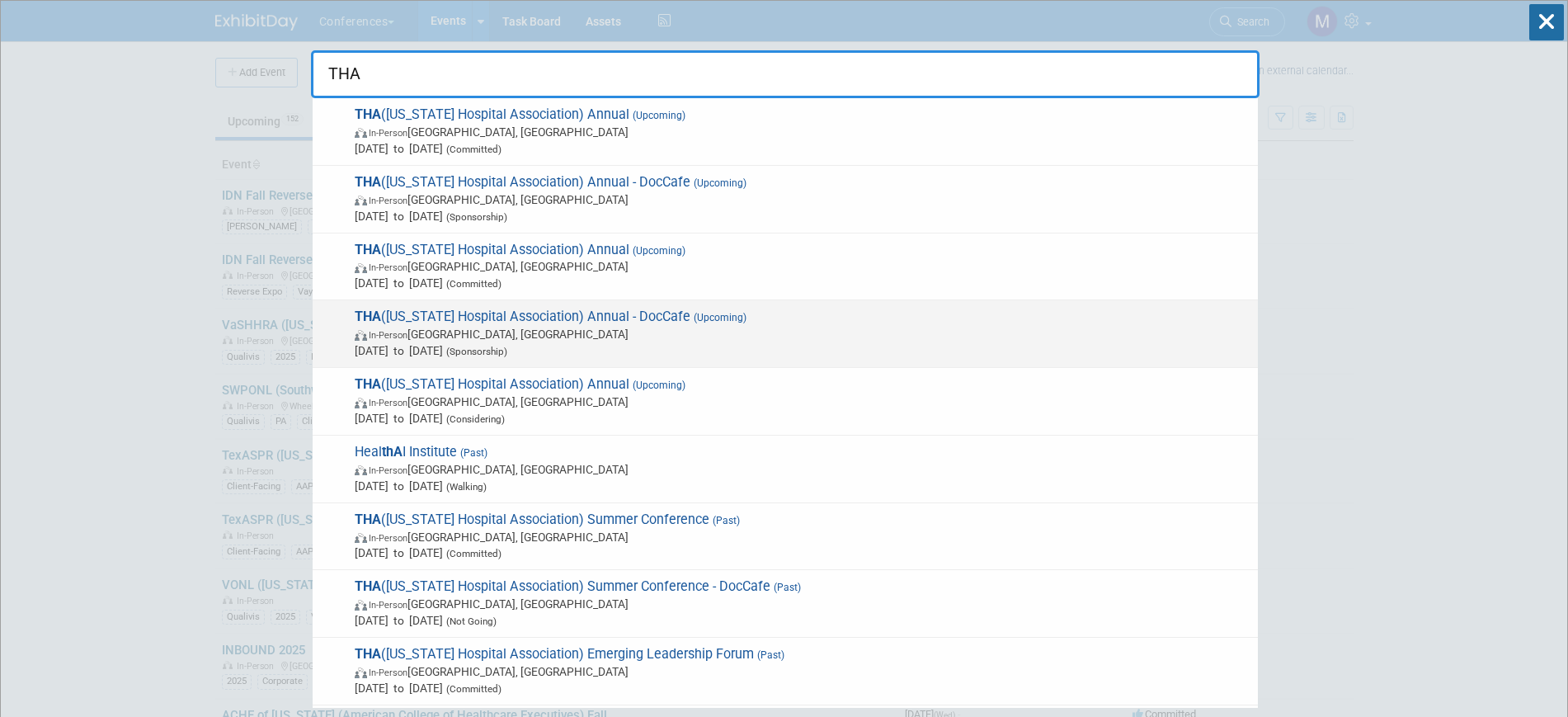
type input "THA"
click at [651, 323] on span "THA (Texas Hospital Association) Annual - DocCafe (Upcoming) In-Person San Anto…" at bounding box center [799, 333] width 900 height 50
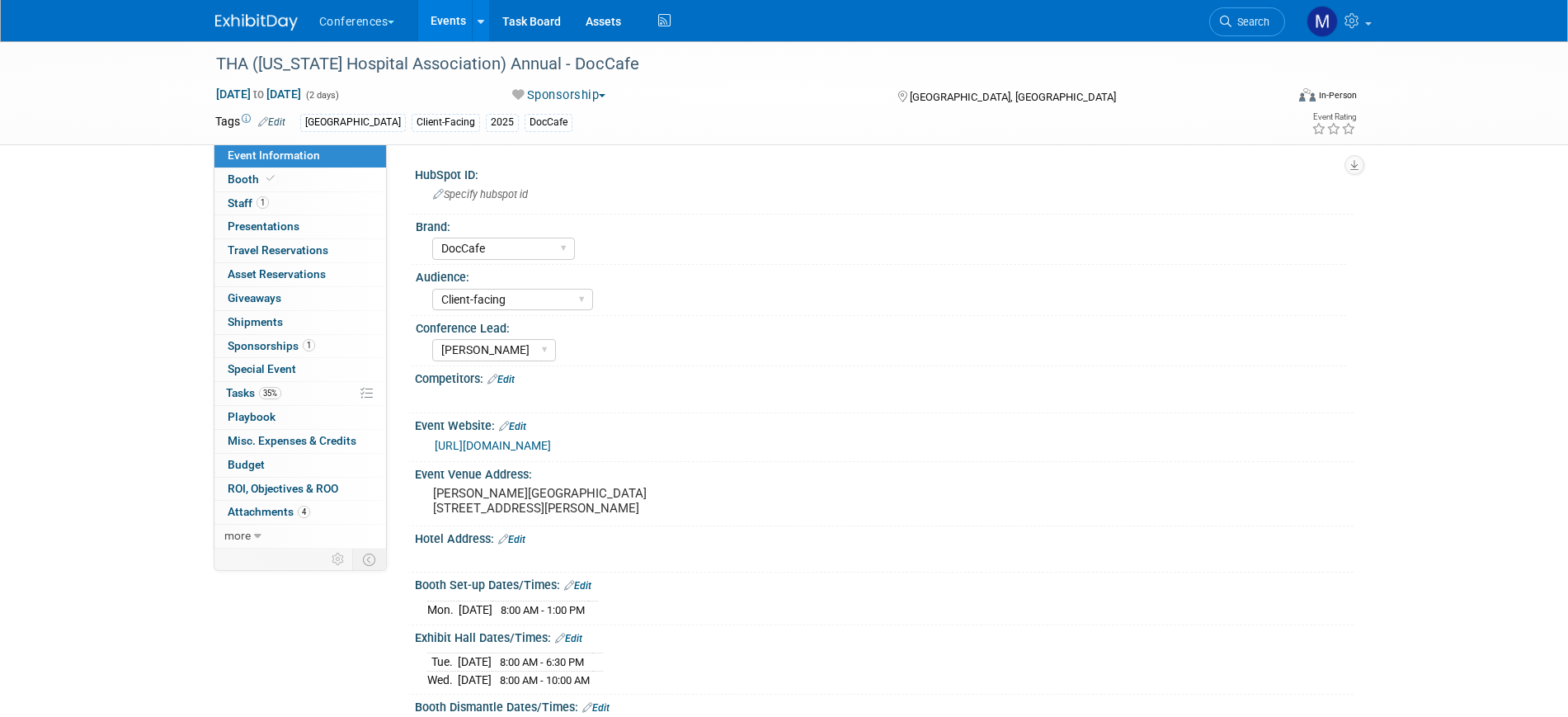
select select "DocCafe"
select select "Client-facing"
select select "[PERSON_NAME]"
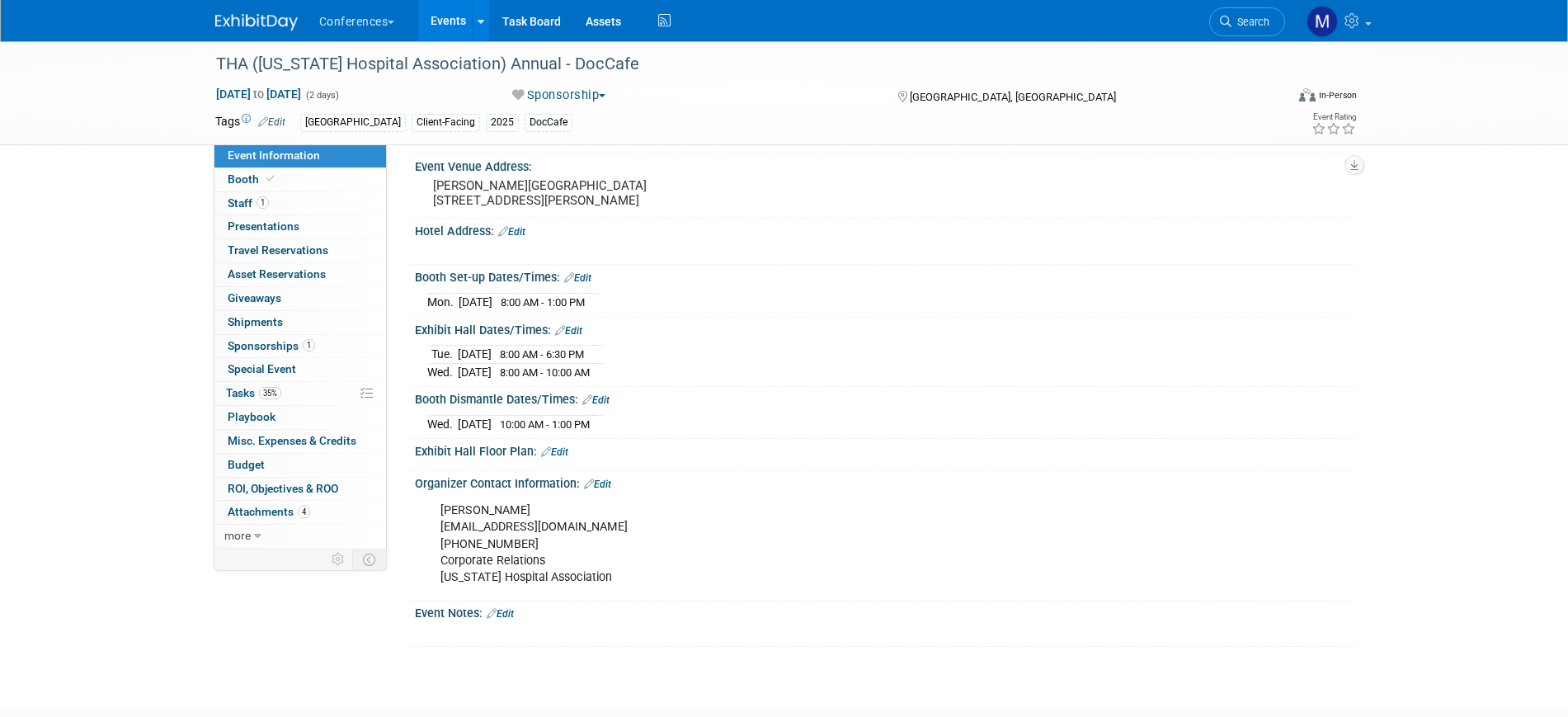
scroll to position [309, 0]
click at [266, 349] on span "Sponsorships 1" at bounding box center [271, 346] width 88 height 13
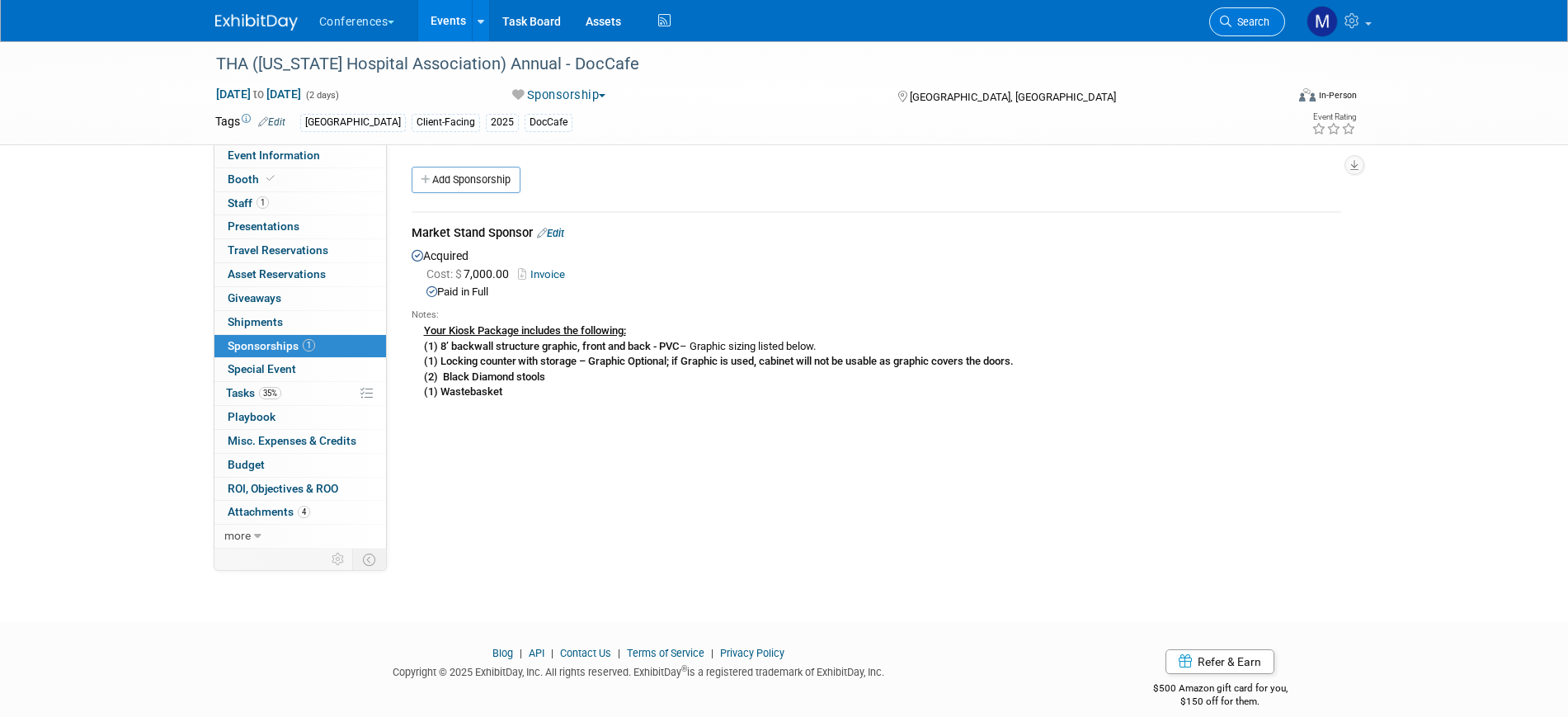
click at [1239, 22] on span "Search" at bounding box center [1250, 22] width 38 height 13
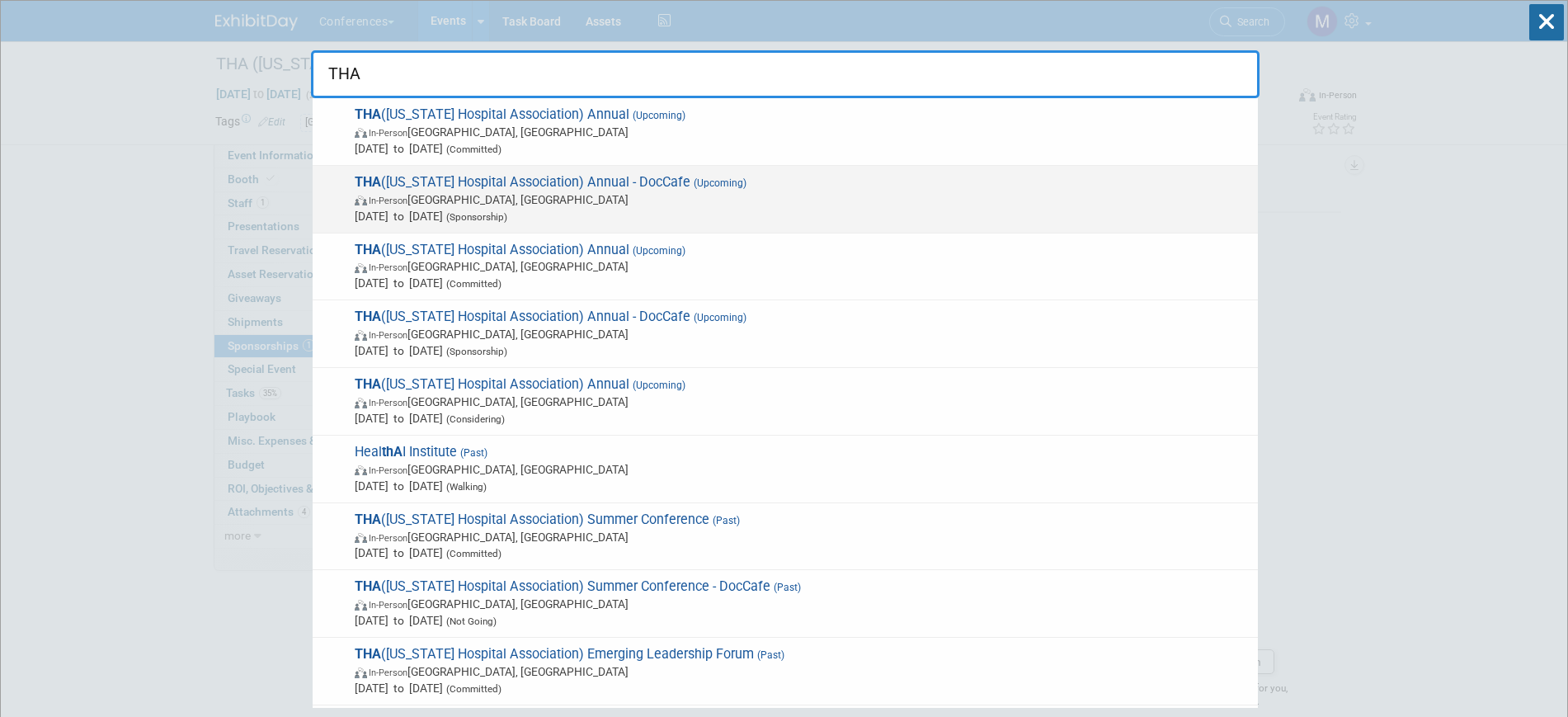
type input "THA"
click at [523, 183] on span "THA (Tennessee Hospital Association) Annual - DocCafe (Upcoming) In-Person Nash…" at bounding box center [799, 199] width 900 height 50
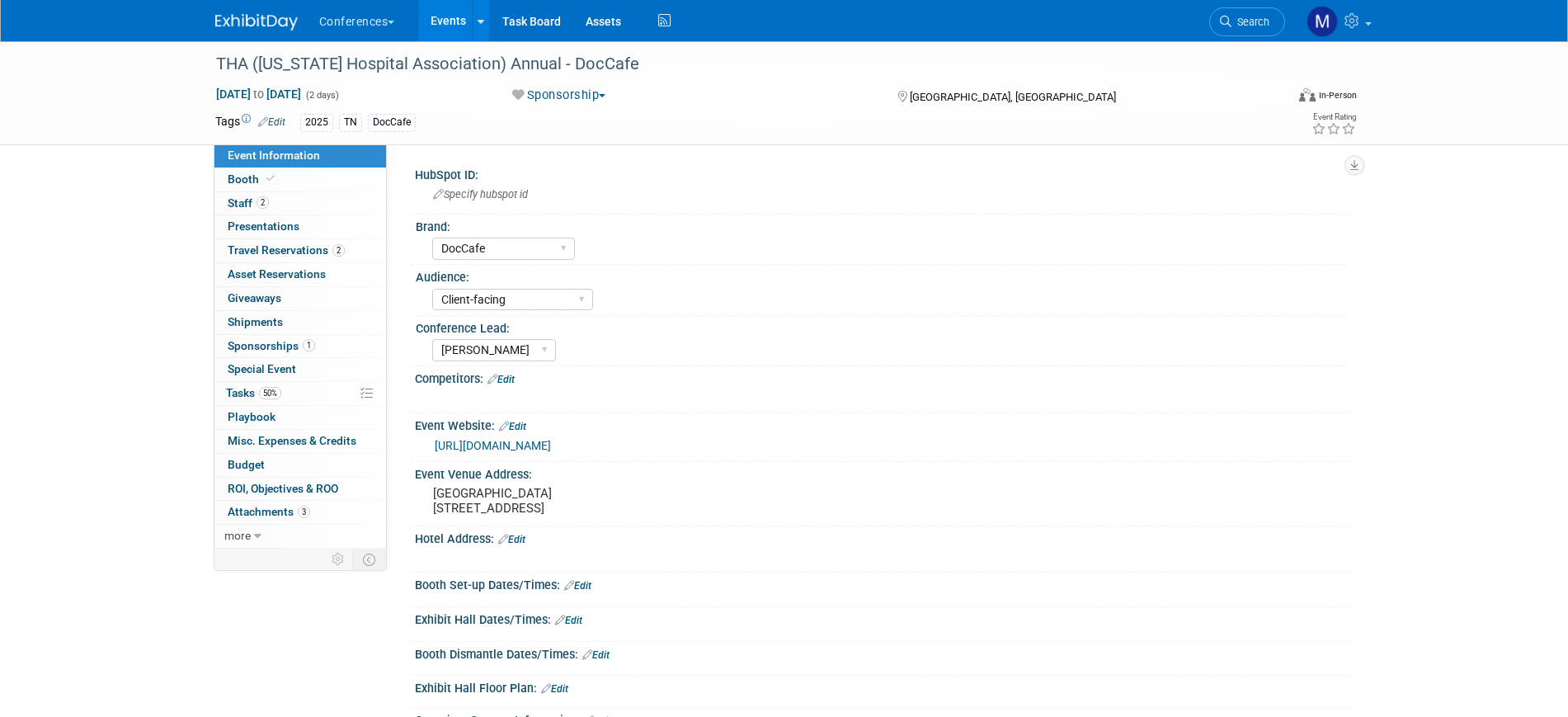
select select "DocCafe"
select select "Client-facing"
select select "[PERSON_NAME]"
click at [136, 278] on div "THA ([US_STATE] Hospital Association) Annual - DocCafe [DATE] to [DATE] (2 days…" at bounding box center [784, 528] width 1568 height 974
click at [141, 232] on div "THA ([US_STATE] Hospital Association) Annual - DocCafe [DATE] to [DATE] (2 days…" at bounding box center [784, 528] width 1568 height 974
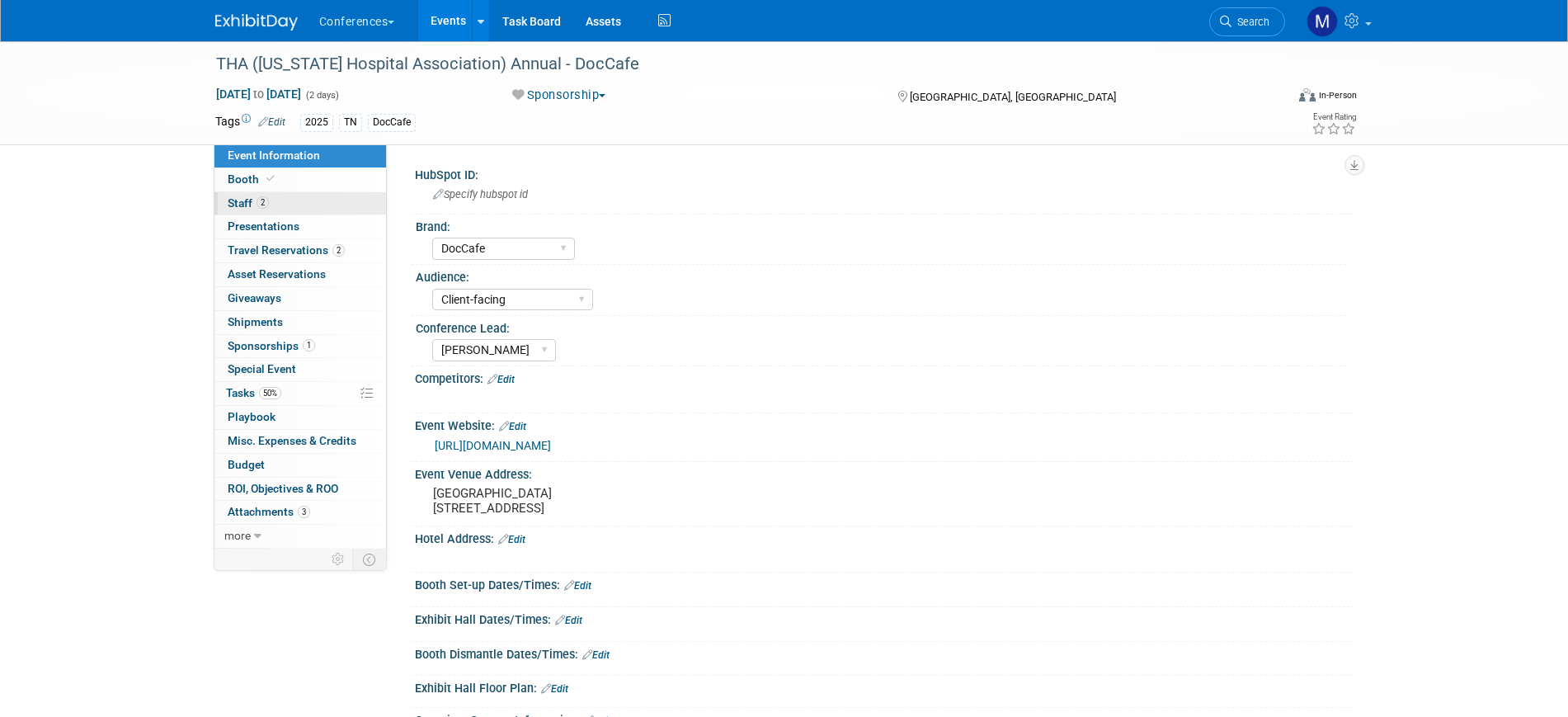
click at [284, 199] on link "2 Staff 2" at bounding box center [300, 203] width 172 height 23
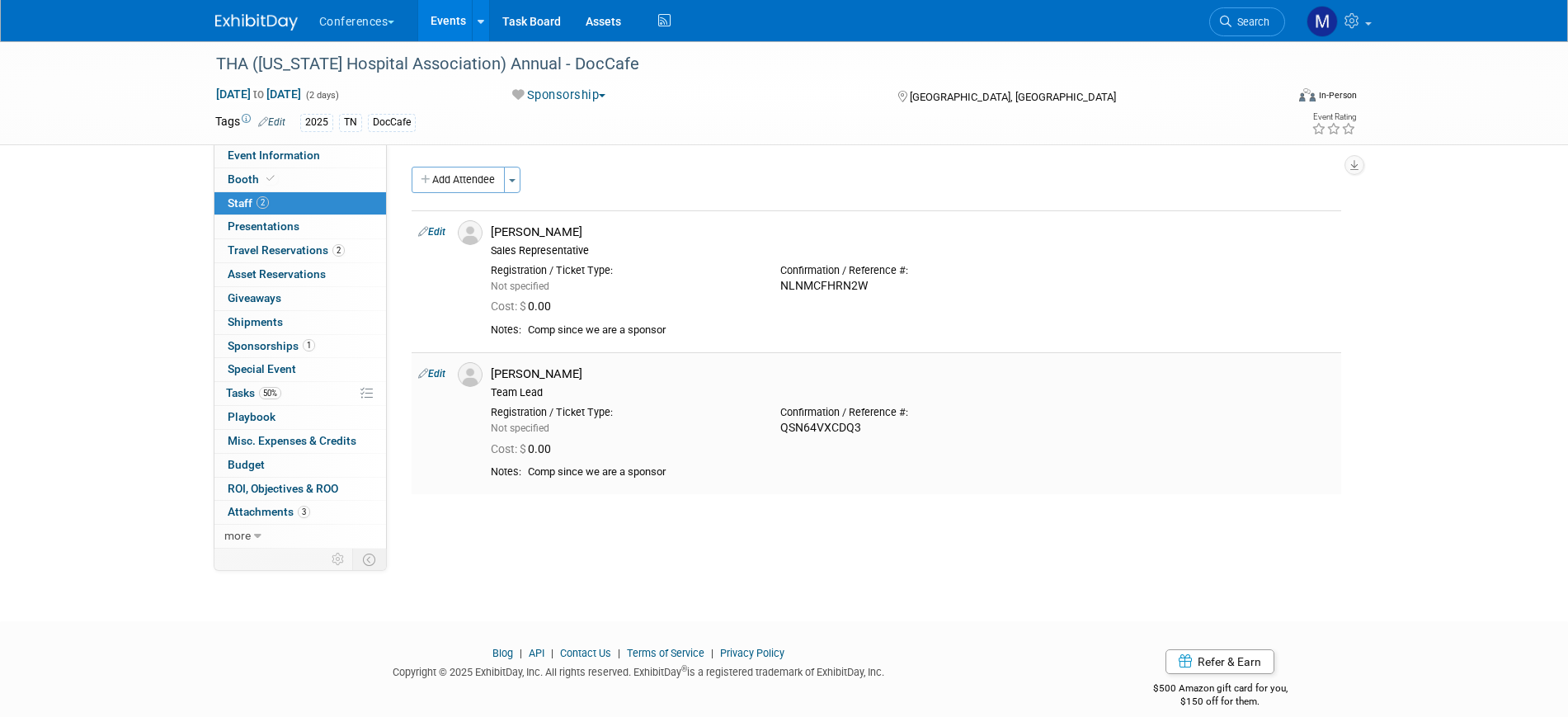
click at [443, 374] on link "Edit" at bounding box center [432, 374] width 27 height 12
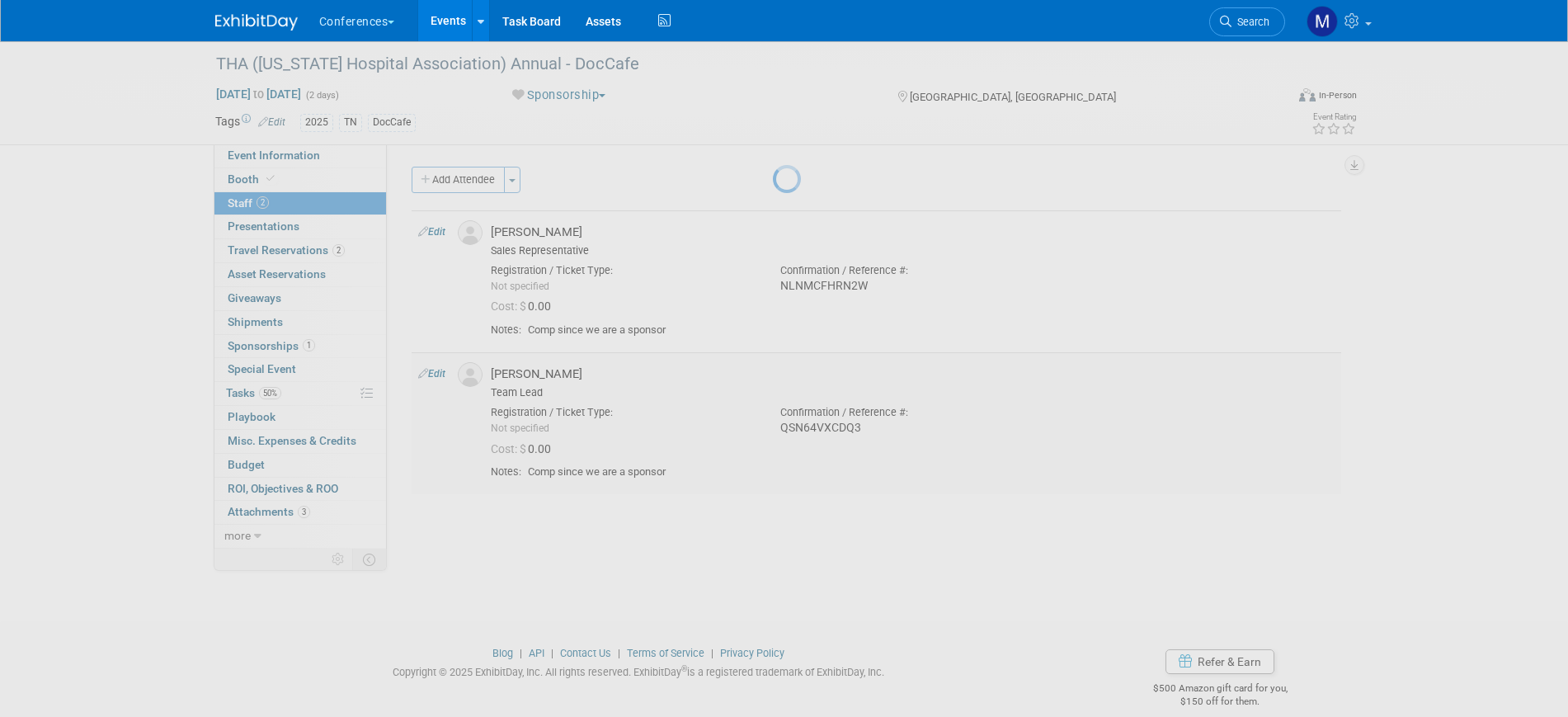
select select "fa6aae1b-d34c-41ae-b242-a3e1583d5824"
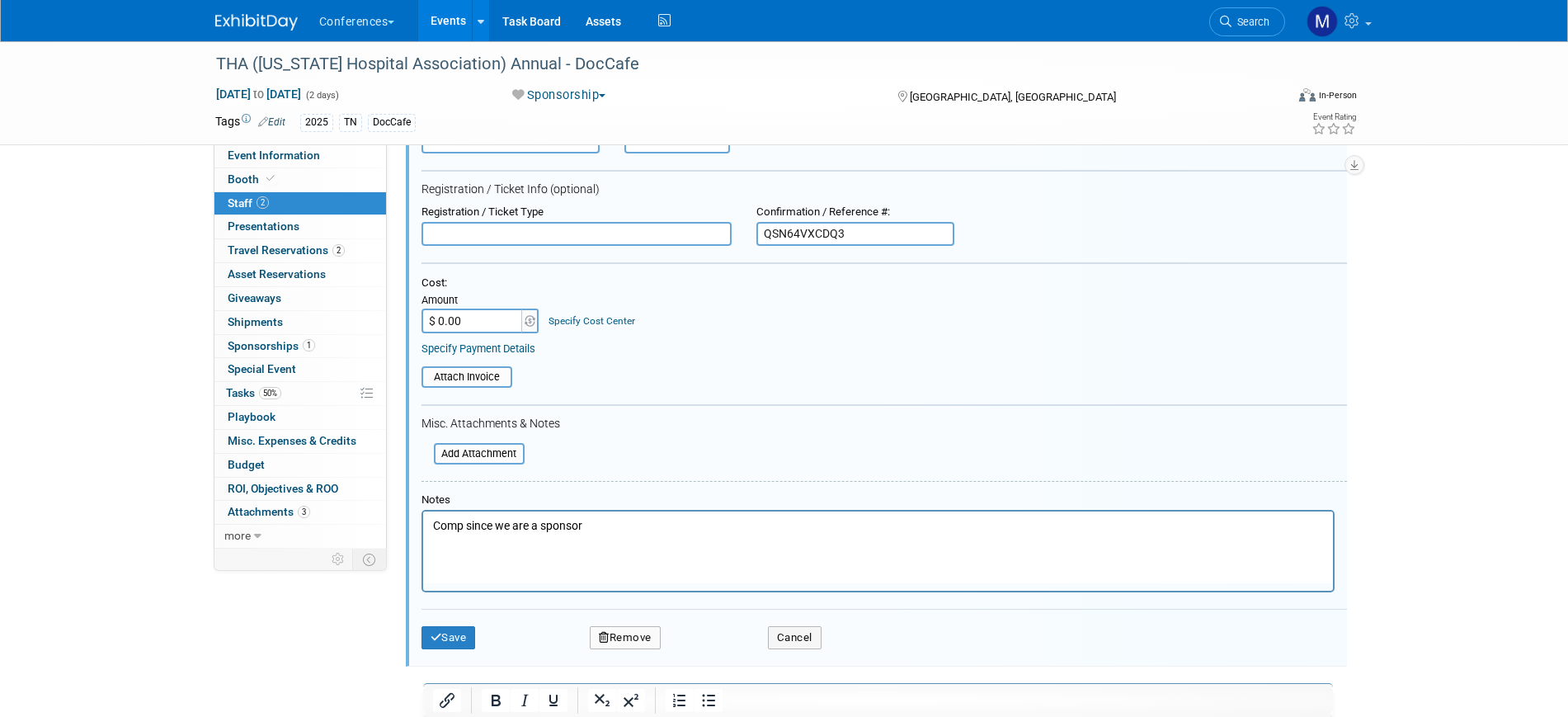
scroll to position [458, 0]
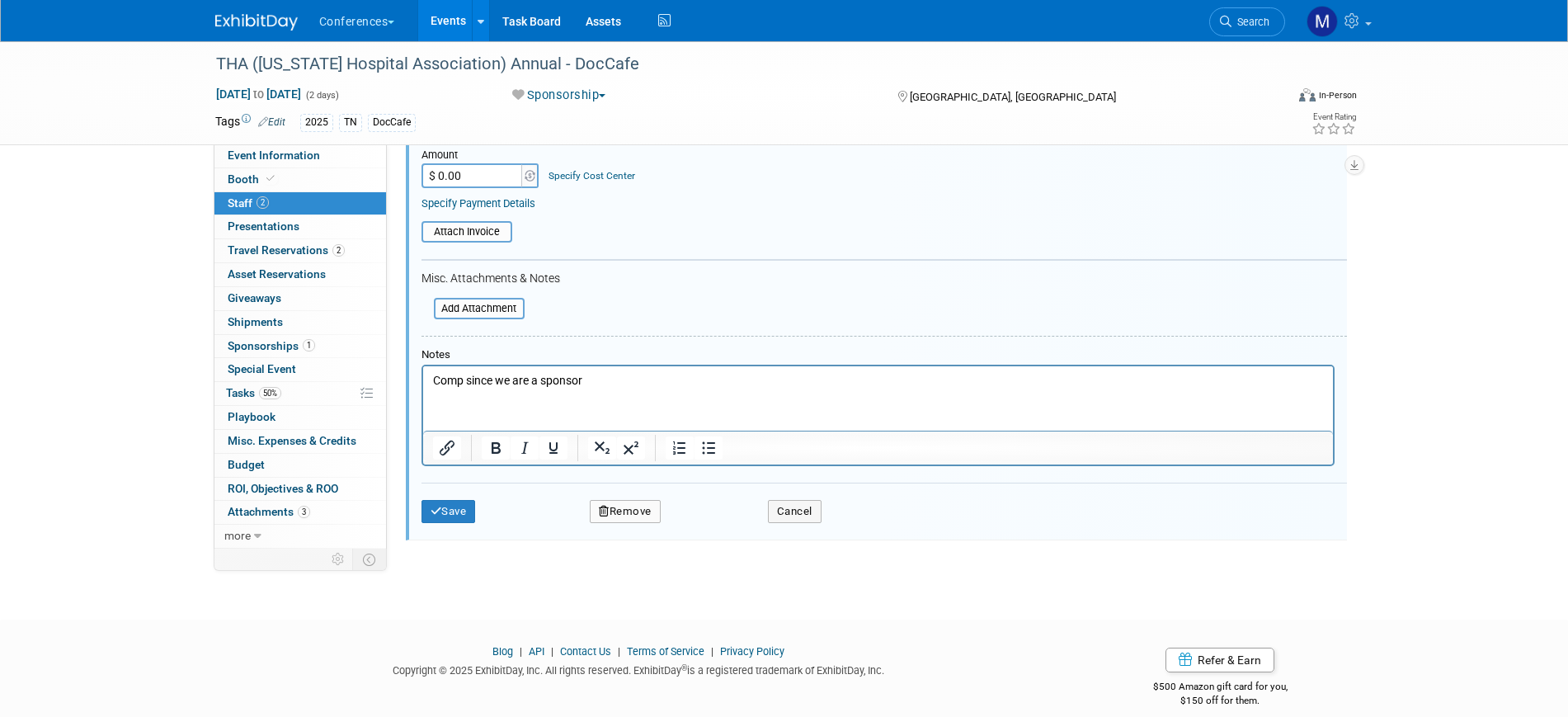
click at [614, 506] on button "Remove" at bounding box center [625, 511] width 71 height 23
click at [725, 528] on link "Yes" at bounding box center [715, 526] width 48 height 26
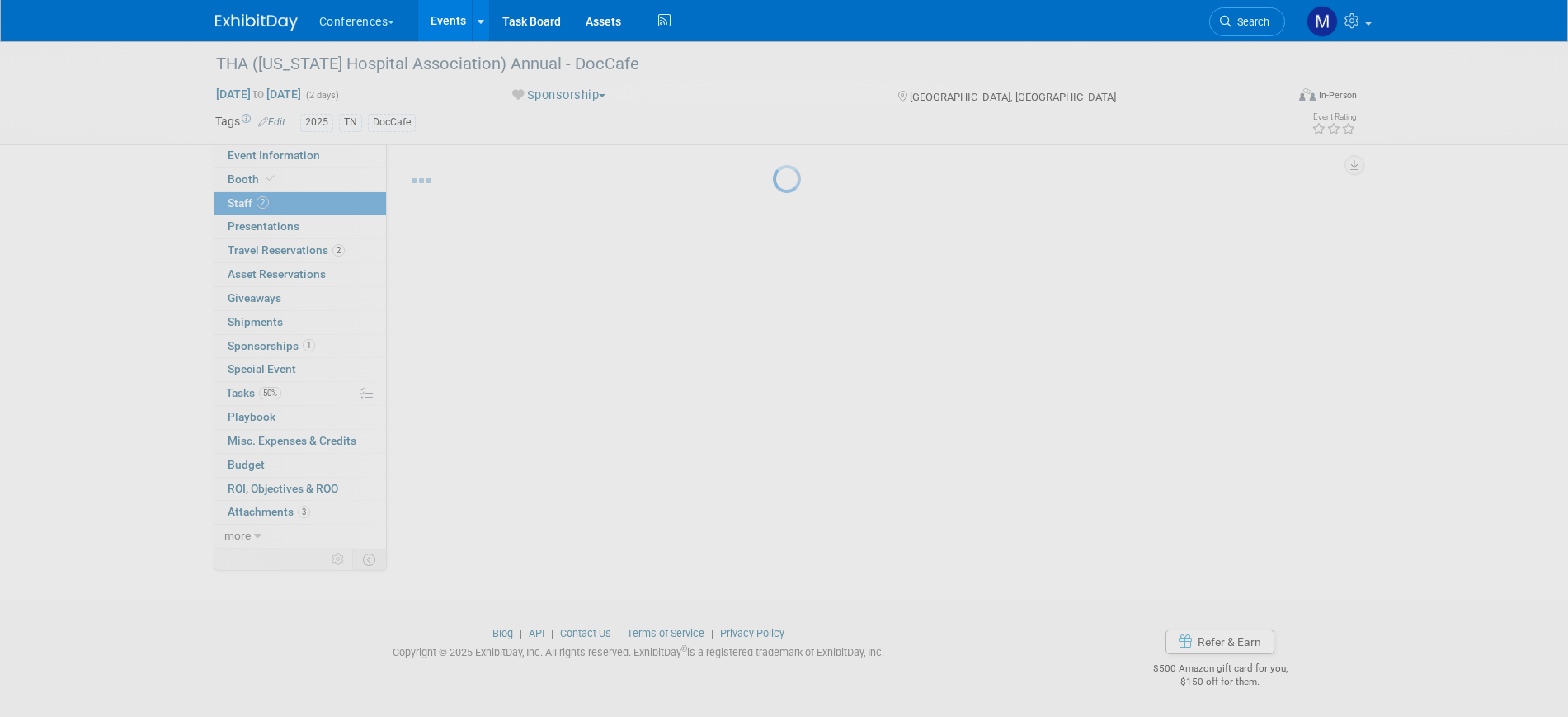
scroll to position [20, 0]
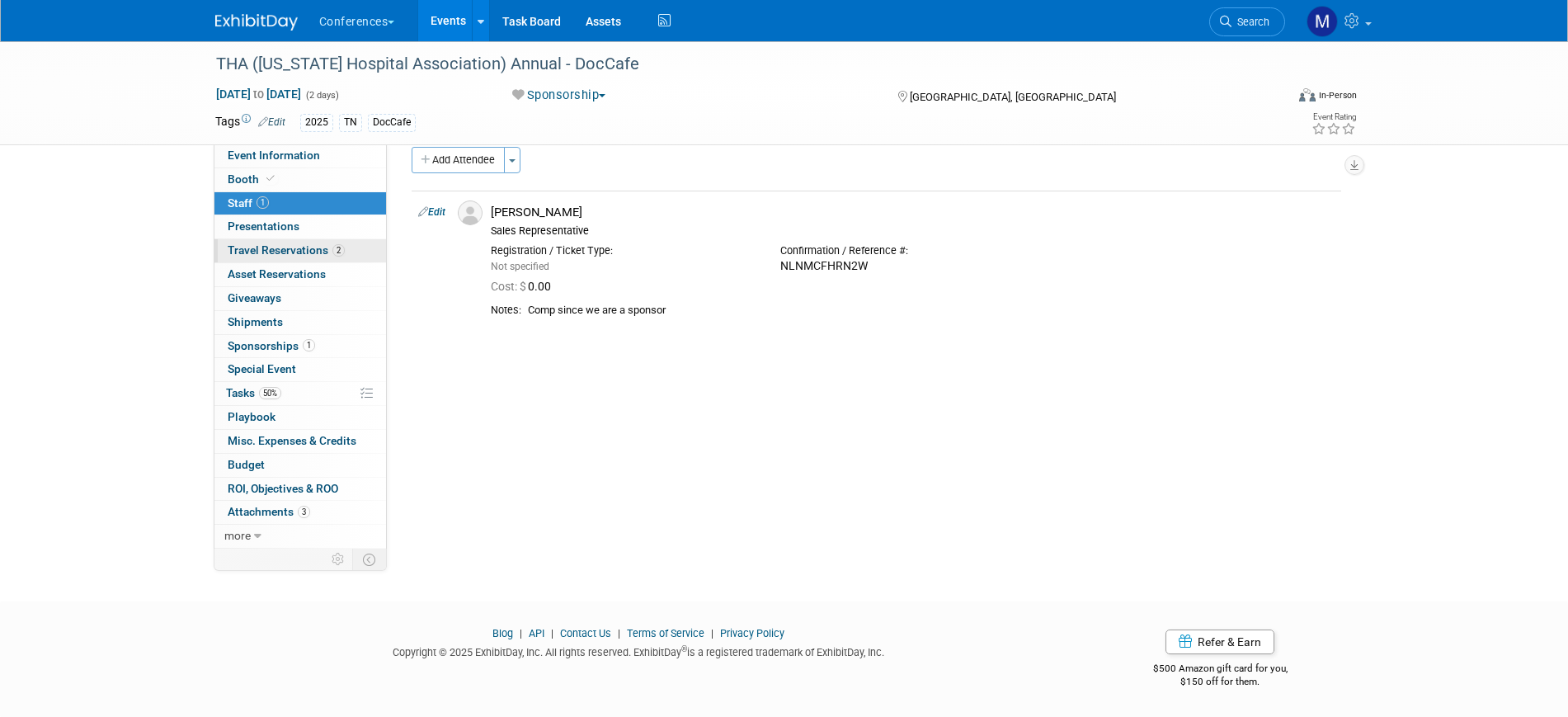
click at [341, 253] on span "2" at bounding box center [338, 250] width 13 height 13
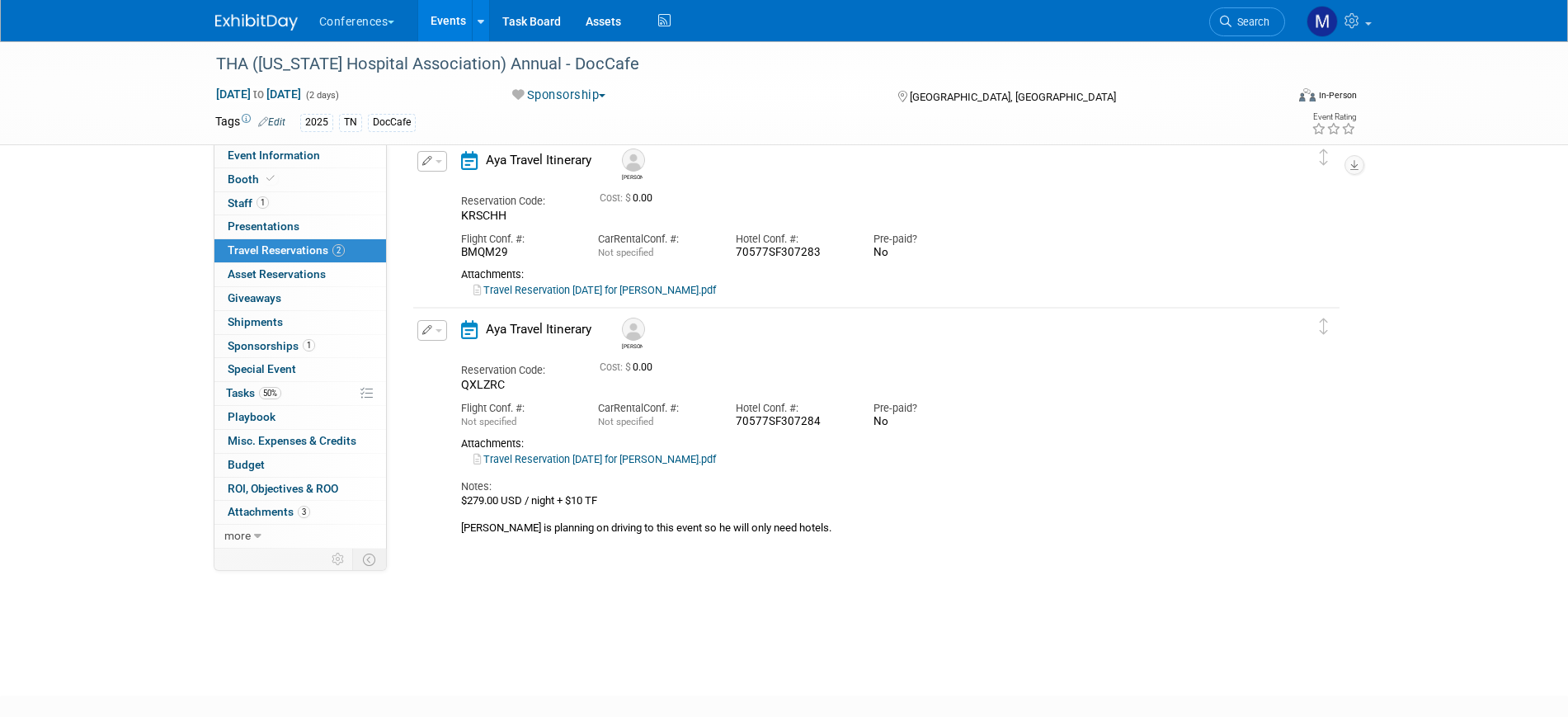
scroll to position [0, 0]
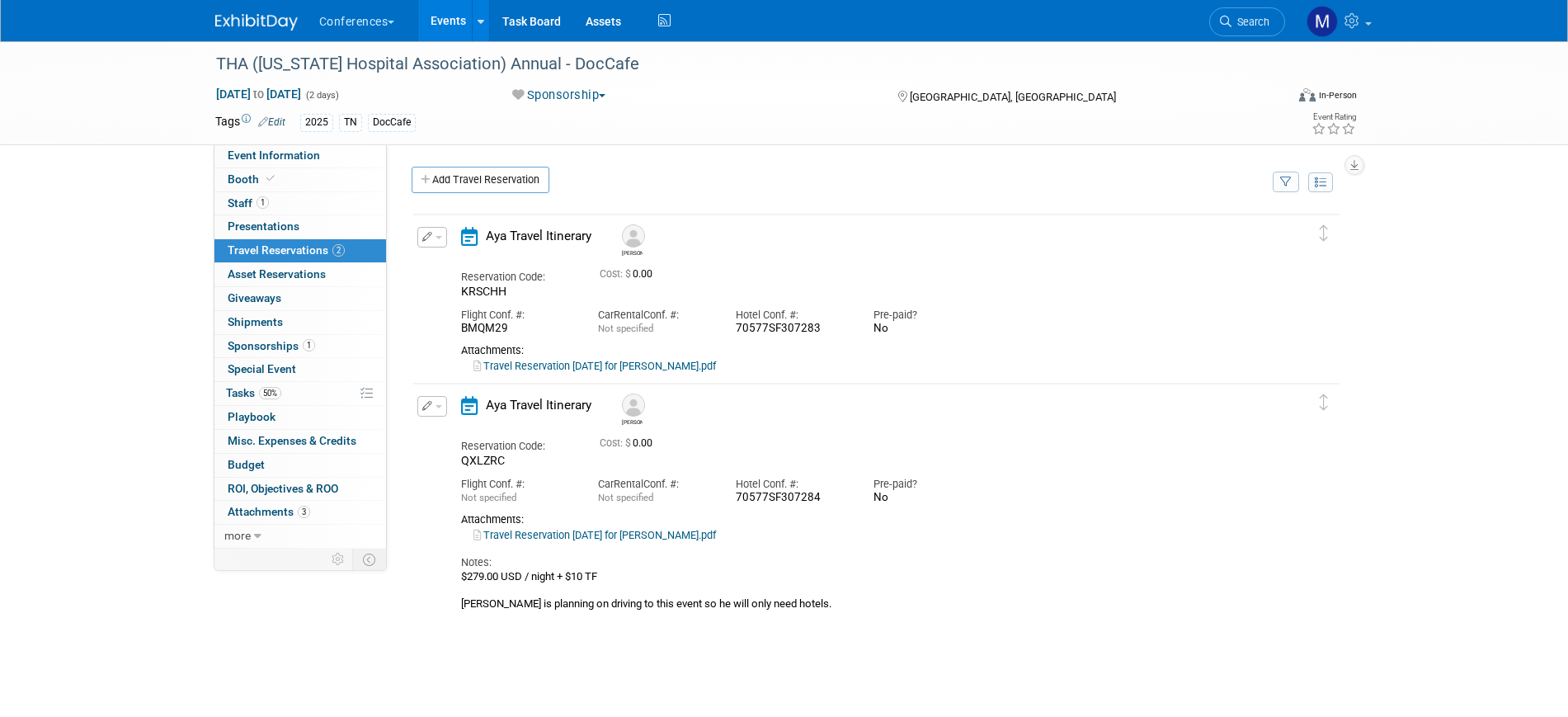
click at [443, 236] on button "button" at bounding box center [432, 236] width 29 height 20
click at [460, 271] on button "Edit Reservation" at bounding box center [488, 266] width 140 height 24
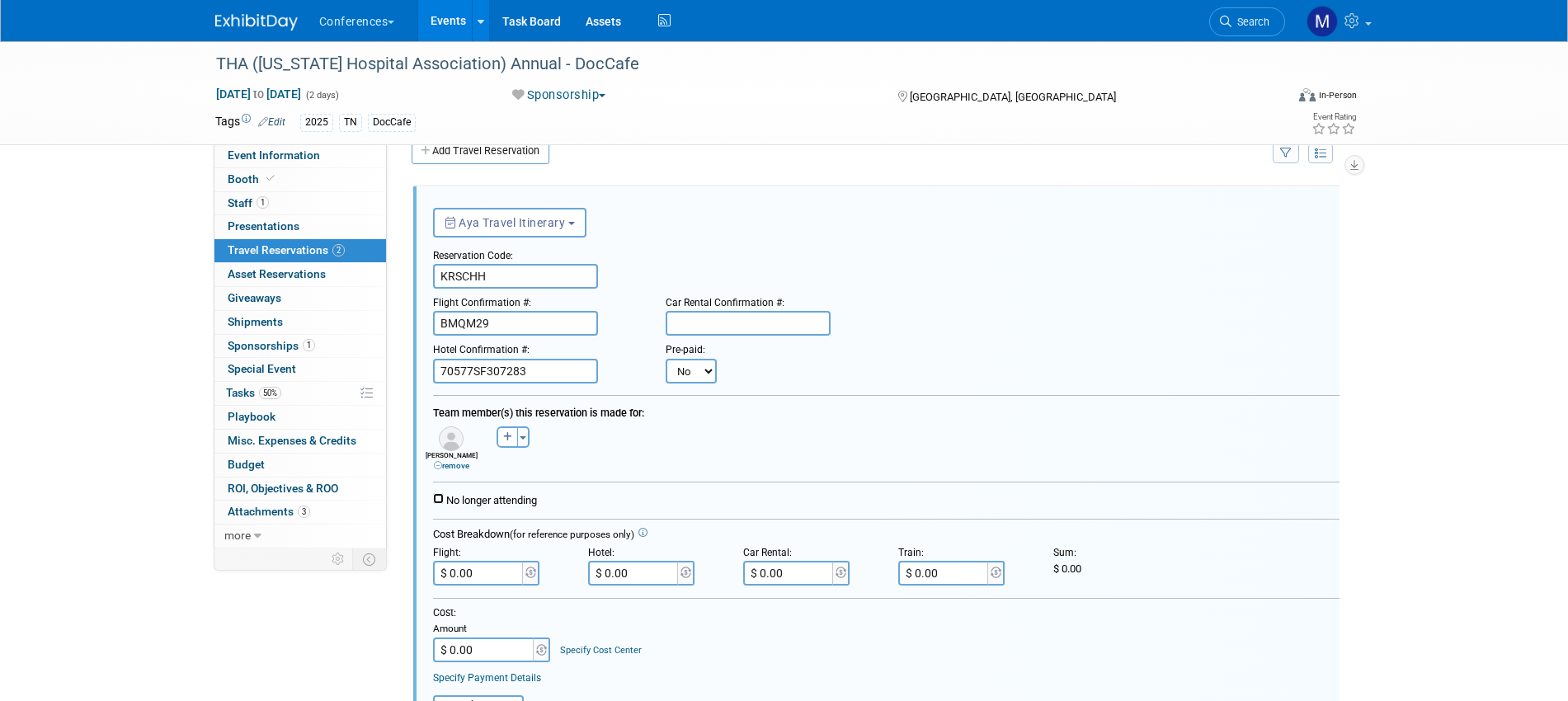
click at [440, 497] on input "No longer attending" at bounding box center [438, 498] width 11 height 11
checkbox input "true"
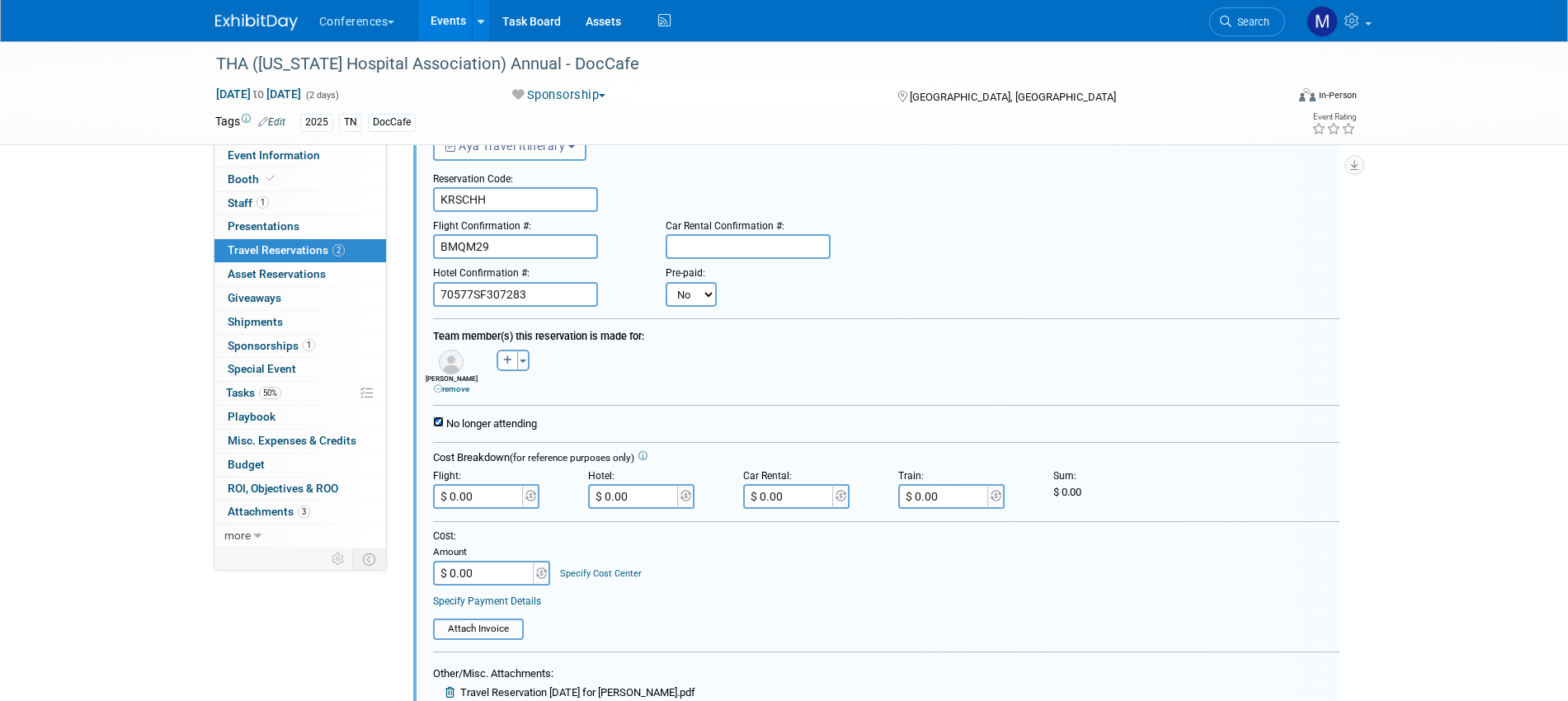
scroll to position [235, 0]
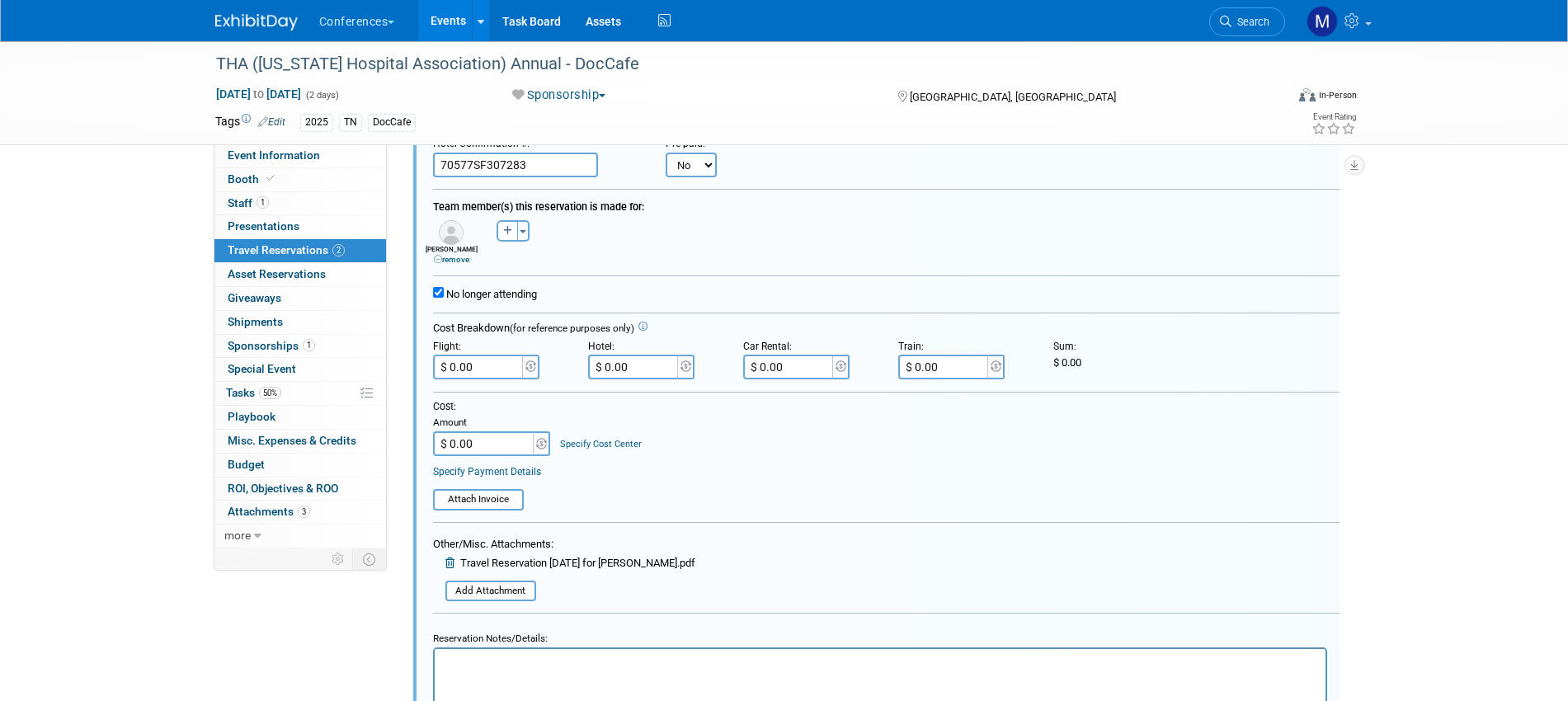
click at [492, 668] on p "Rich Text Area. Press ALT-0 for help." at bounding box center [880, 663] width 872 height 16
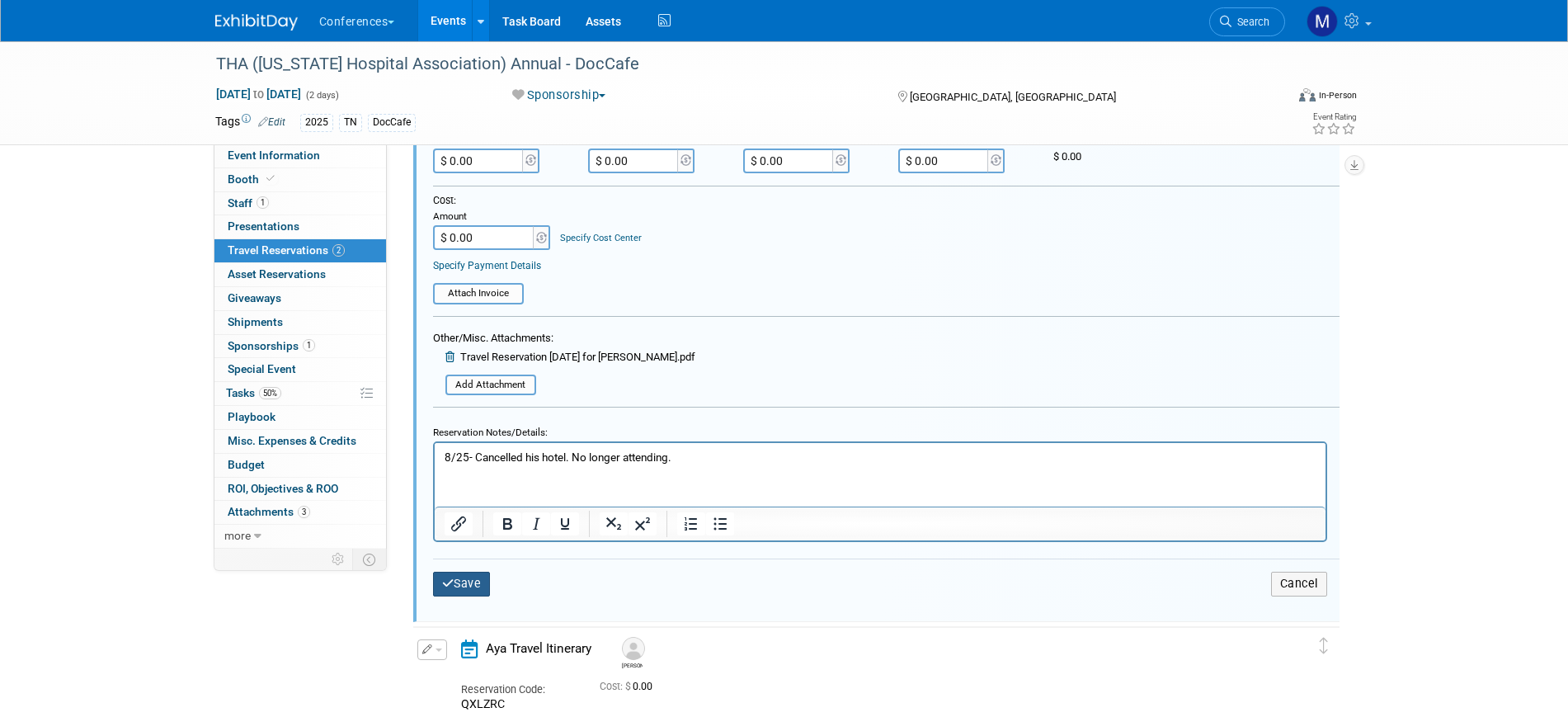
click at [460, 592] on button "Save" at bounding box center [461, 583] width 58 height 24
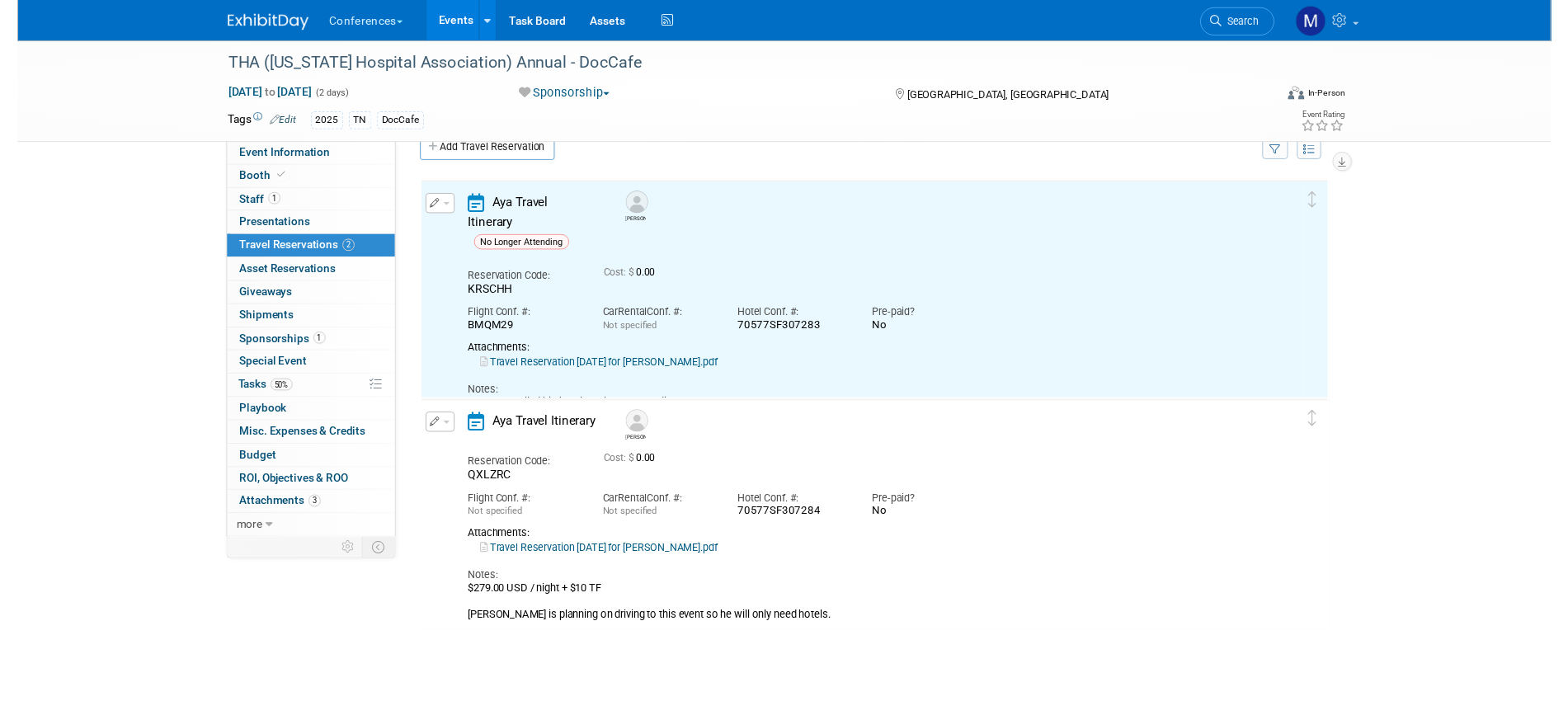
scroll to position [29, 0]
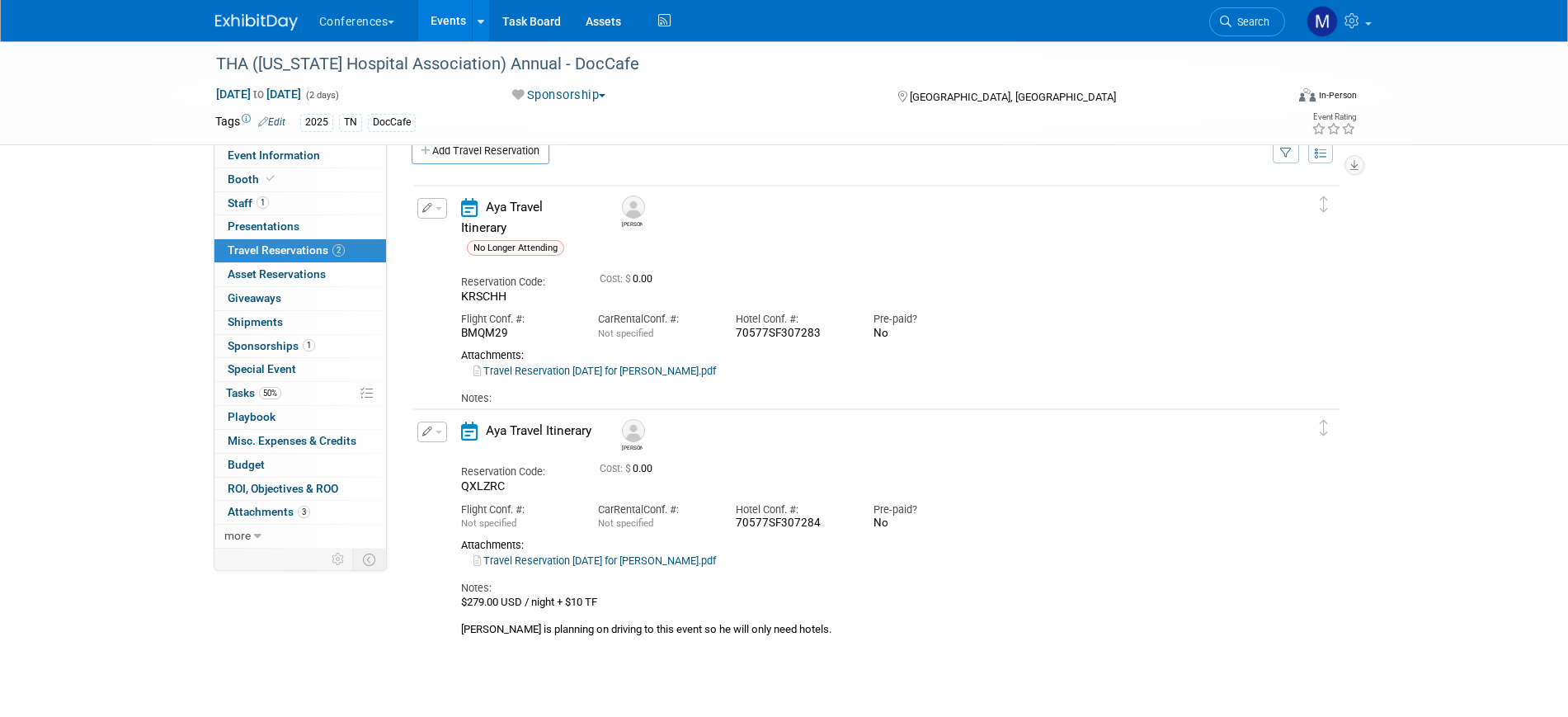
drag, startPoint x: 704, startPoint y: 389, endPoint x: 446, endPoint y: 397, distance: 258.1
click at [446, 397] on div "Edit Reservation Michael No" at bounding box center [864, 308] width 901 height 221
copy div "8/25- Cancelled his hotel. No longer attending."
click at [441, 215] on button "button" at bounding box center [432, 208] width 29 height 20
click at [456, 231] on button "Edit Reservation" at bounding box center [488, 237] width 140 height 24
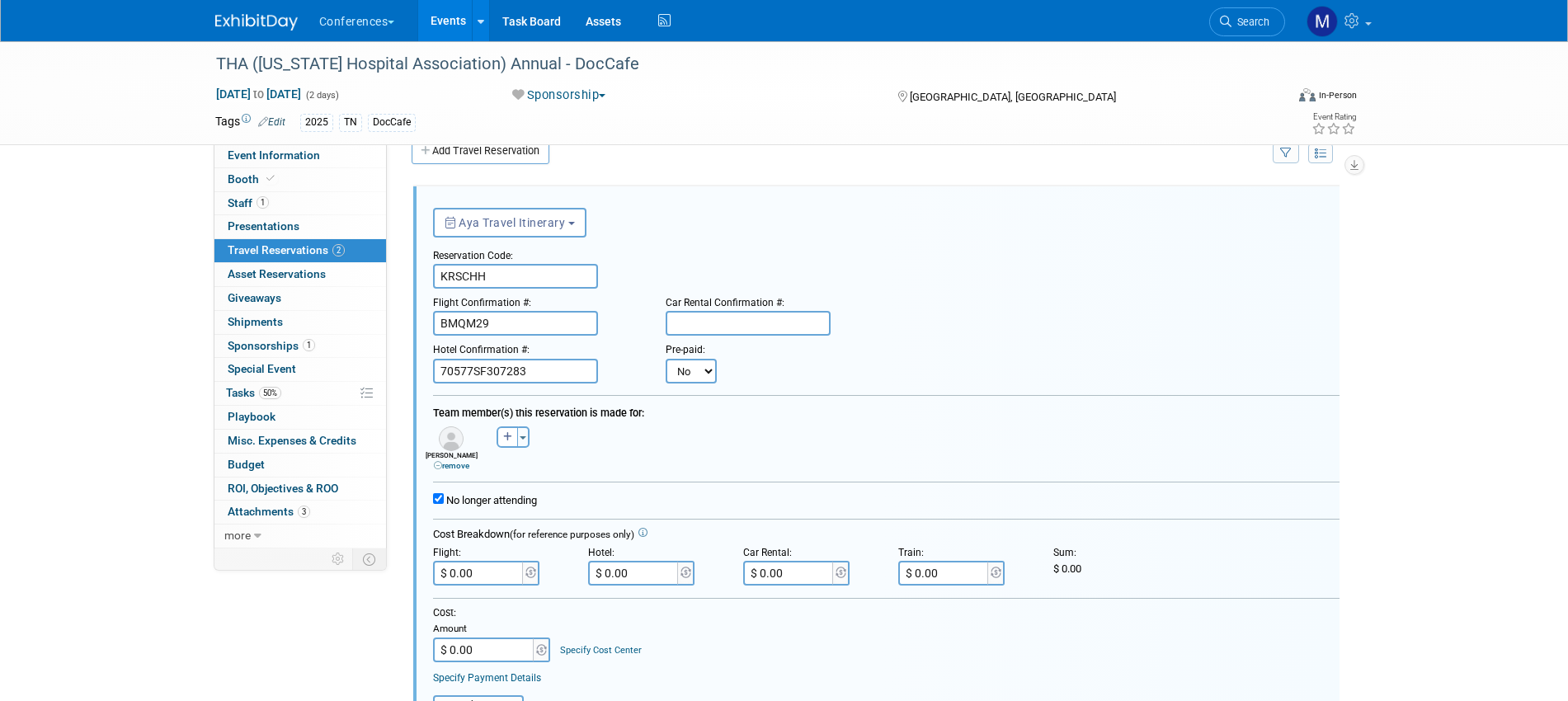
scroll to position [0, 0]
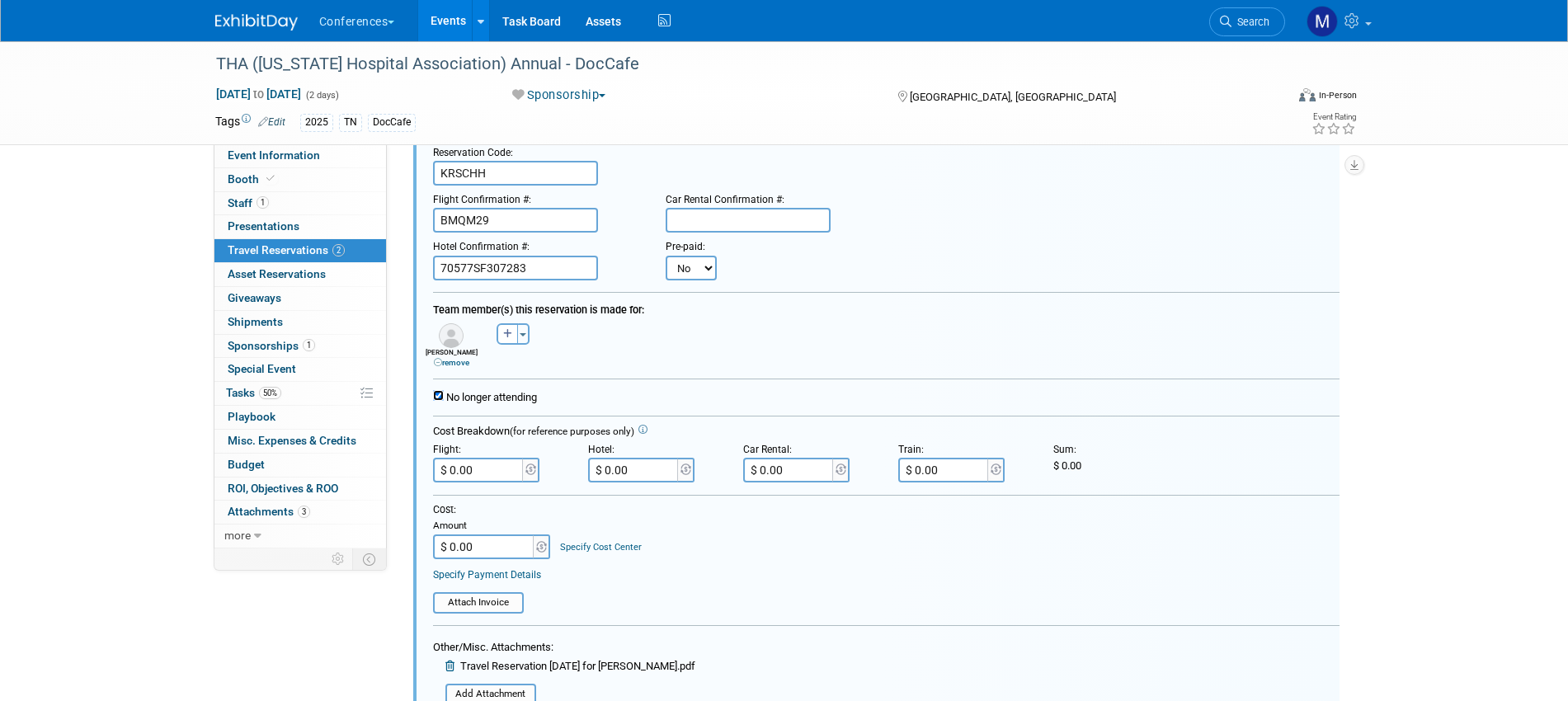
click at [433, 393] on input "No longer attending" at bounding box center [438, 396] width 11 height 11
checkbox input "false"
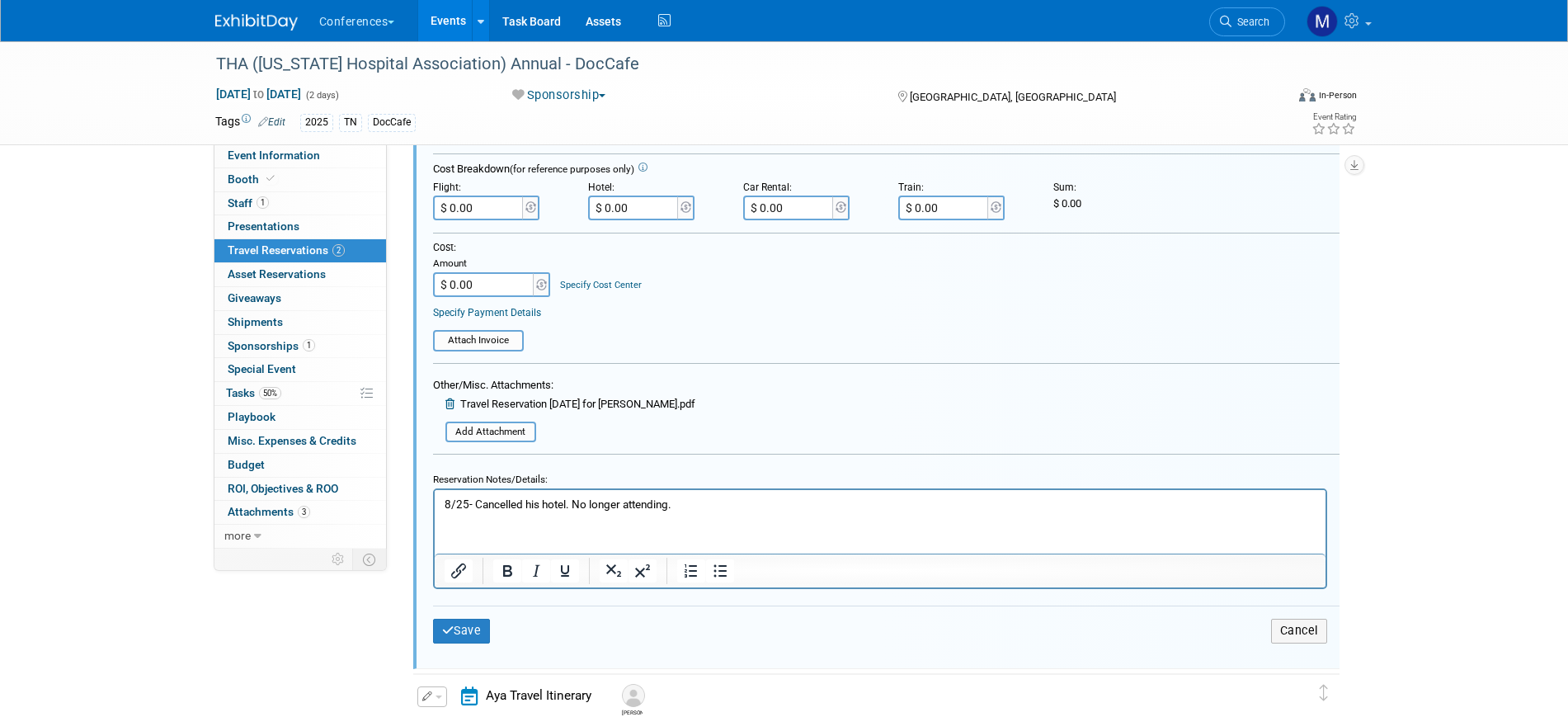
scroll to position [441, 0]
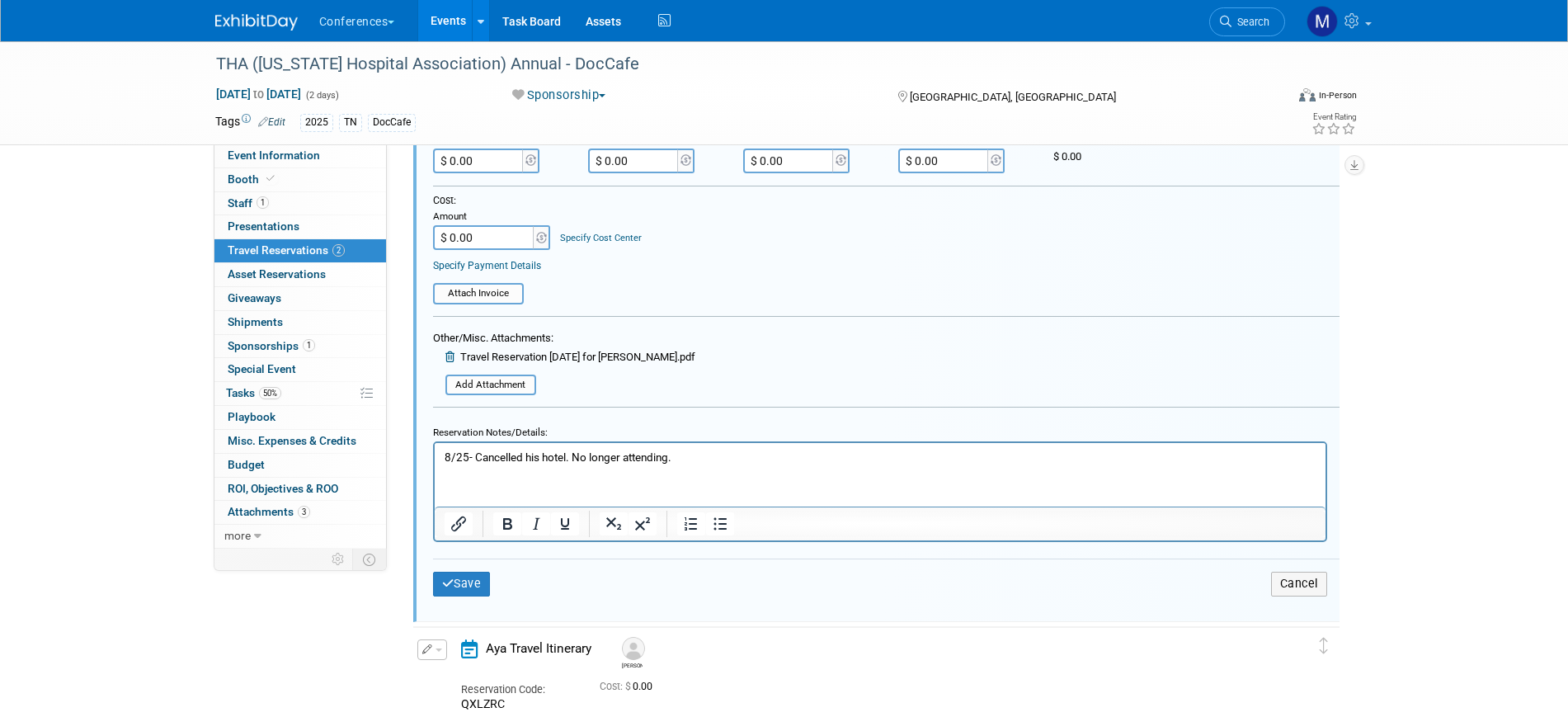
drag, startPoint x: 699, startPoint y: 455, endPoint x: 327, endPoint y: 434, distance: 372.6
click at [433, 443] on html "8/25- Cancelled his hotel. No longer attending." at bounding box center [879, 454] width 890 height 22
copy p "8/25- Cancelled his hotel. No longer attending."
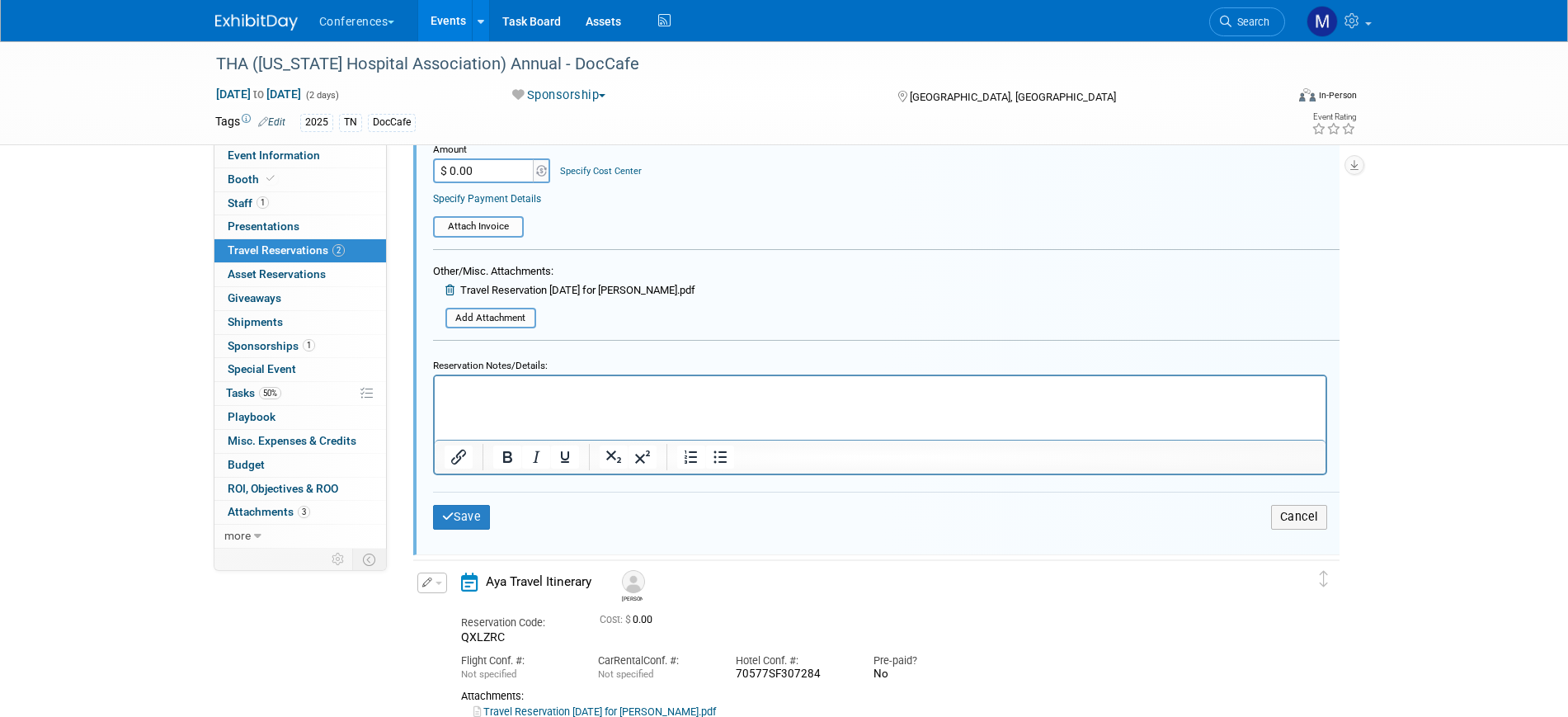
scroll to position [544, 0]
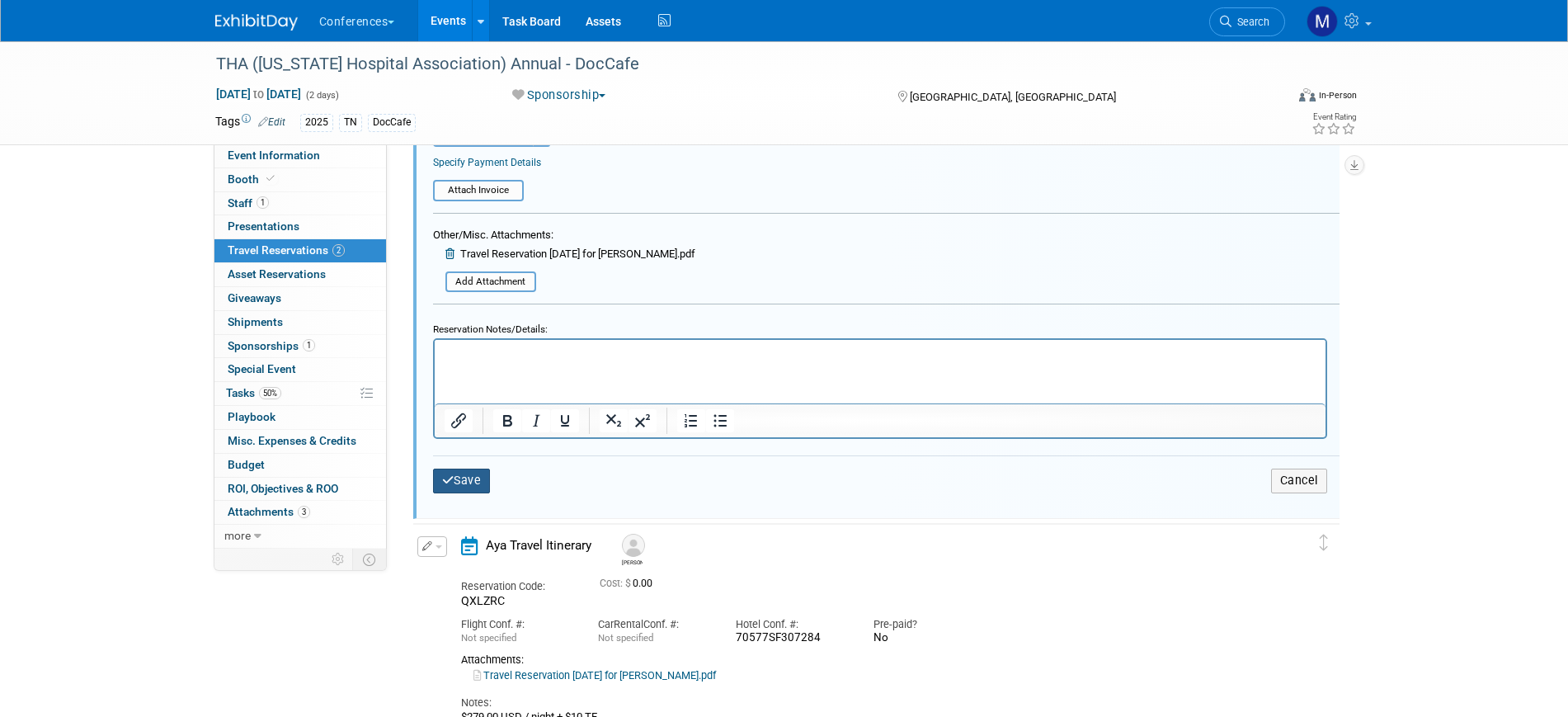
click at [470, 471] on button "Save" at bounding box center [461, 481] width 58 height 24
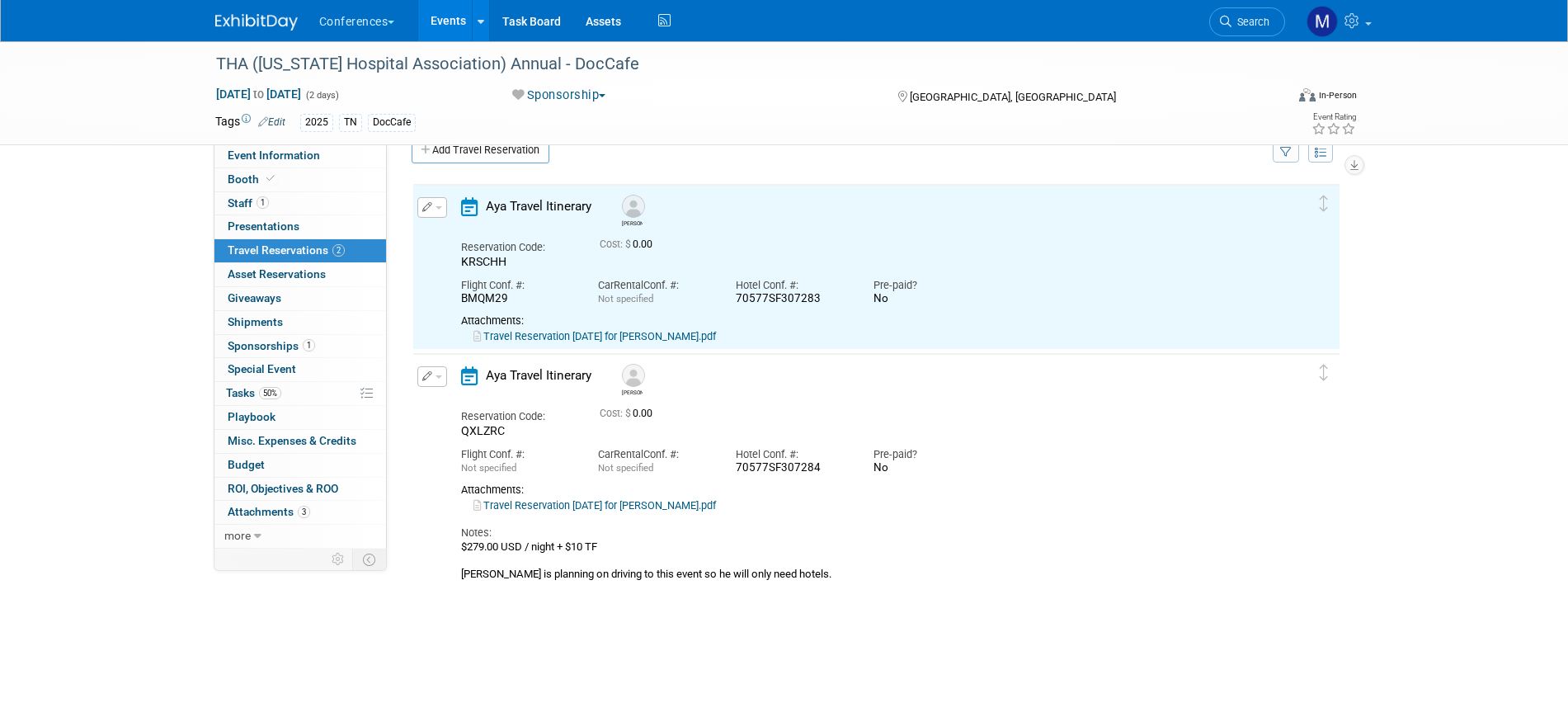
scroll to position [29, 0]
click at [441, 383] on button "button" at bounding box center [432, 377] width 29 height 20
click at [522, 408] on button "Edit Reservation" at bounding box center [488, 406] width 140 height 24
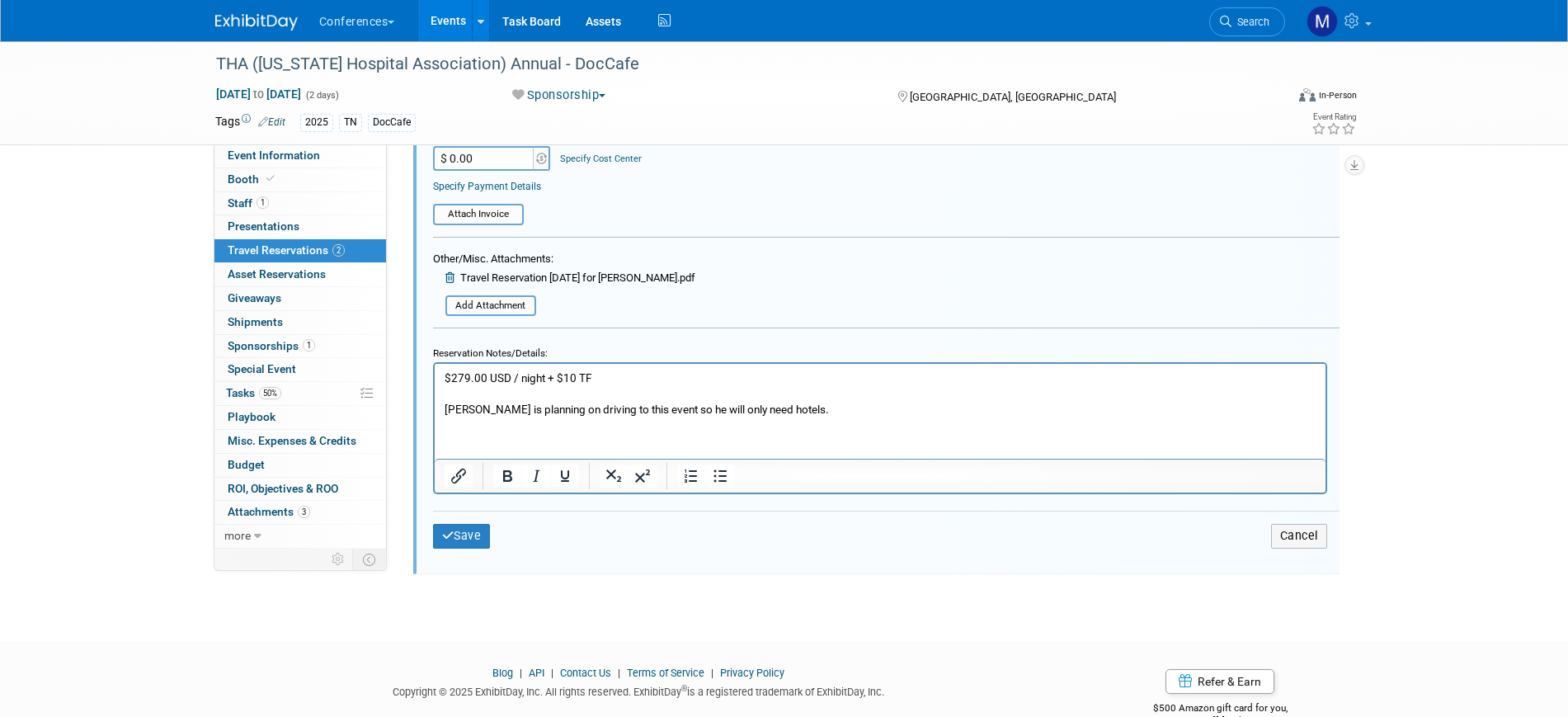
scroll to position [714, 0]
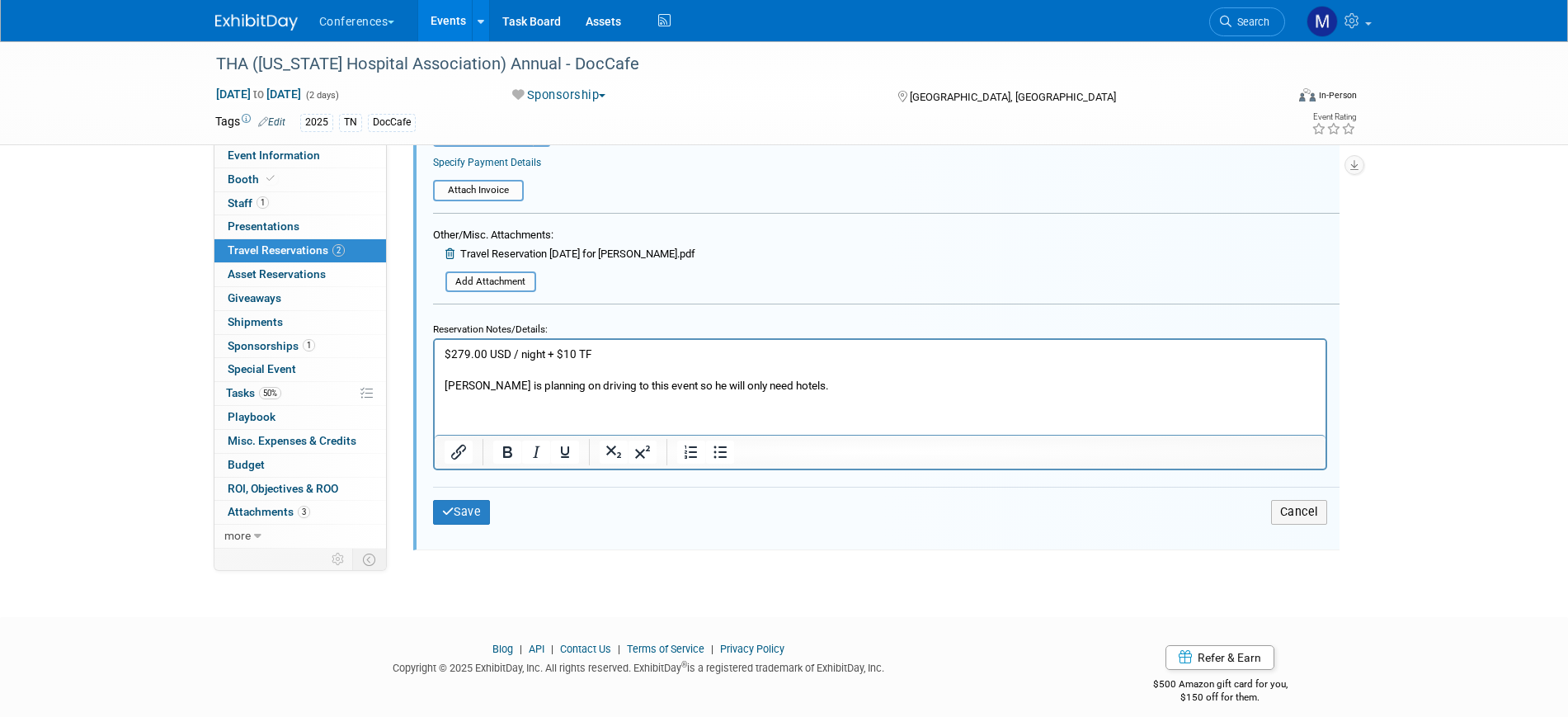
click at [783, 385] on p "$279.00 USD / night + $10 TF Mike is planning on driving to this event so he wi…" at bounding box center [880, 370] width 872 height 47
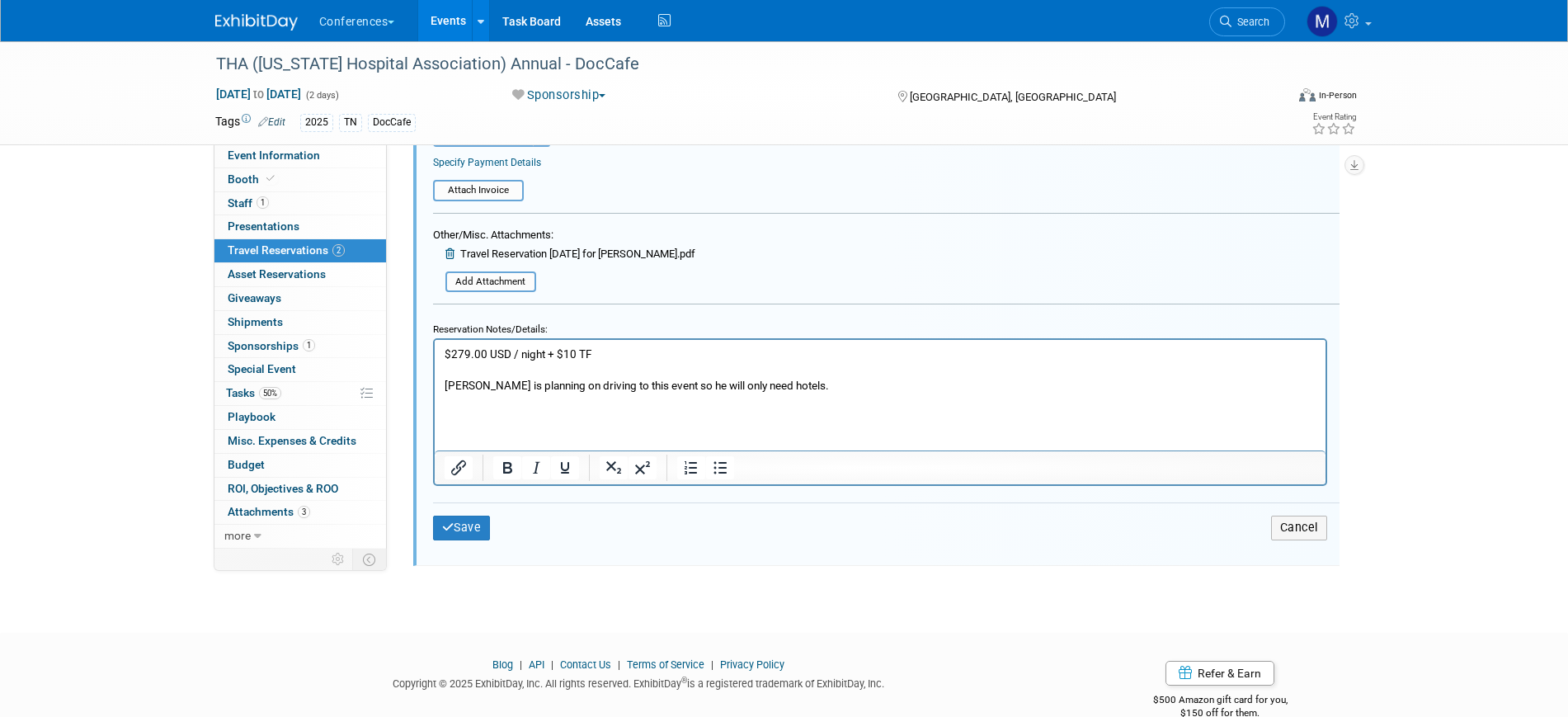
click at [442, 353] on html "$279.00 USD / night + $10 TF Mike is planning on driving to this event so he wi…" at bounding box center [879, 374] width 890 height 69
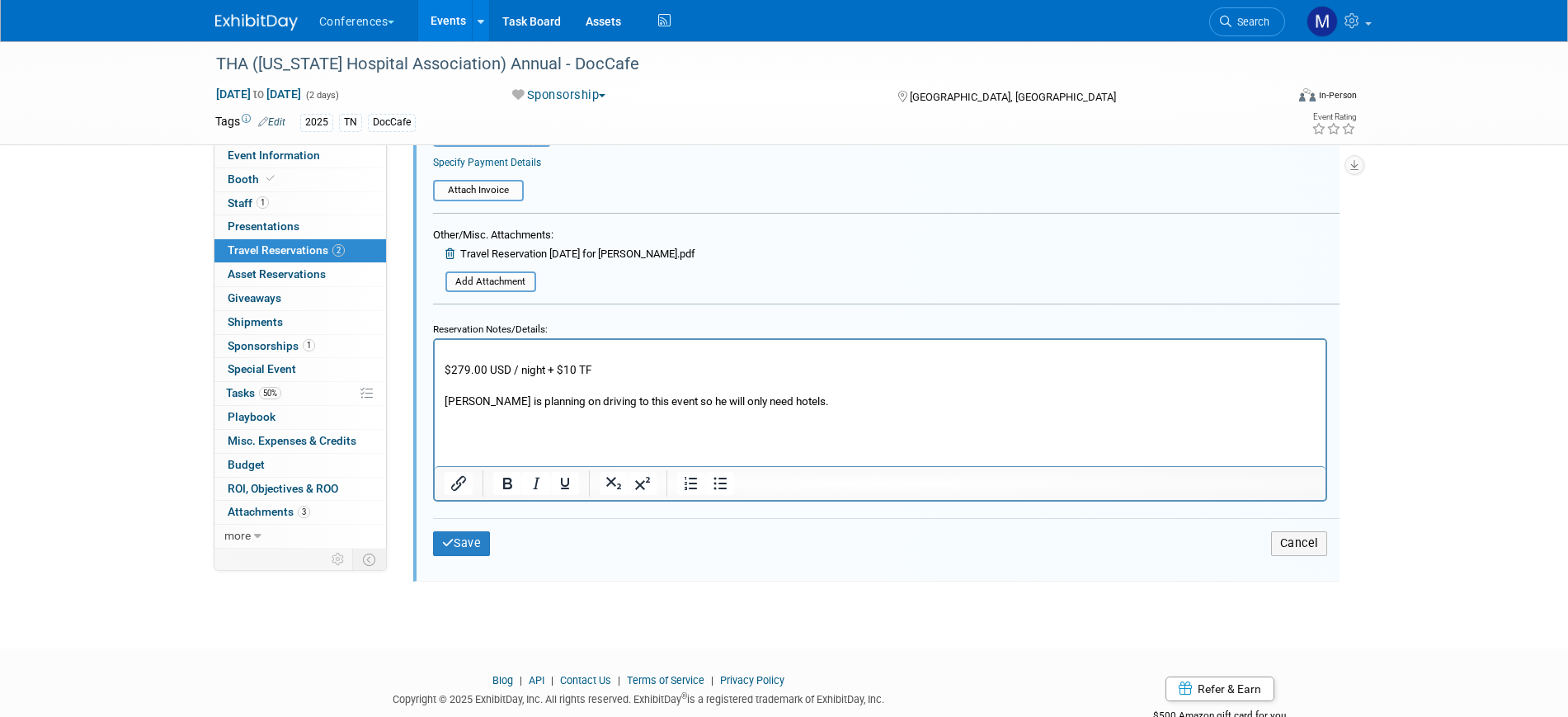
click at [447, 352] on p "$279.00 USD / night + $10 TF Mike is planning on driving to this event so he wi…" at bounding box center [880, 385] width 872 height 78
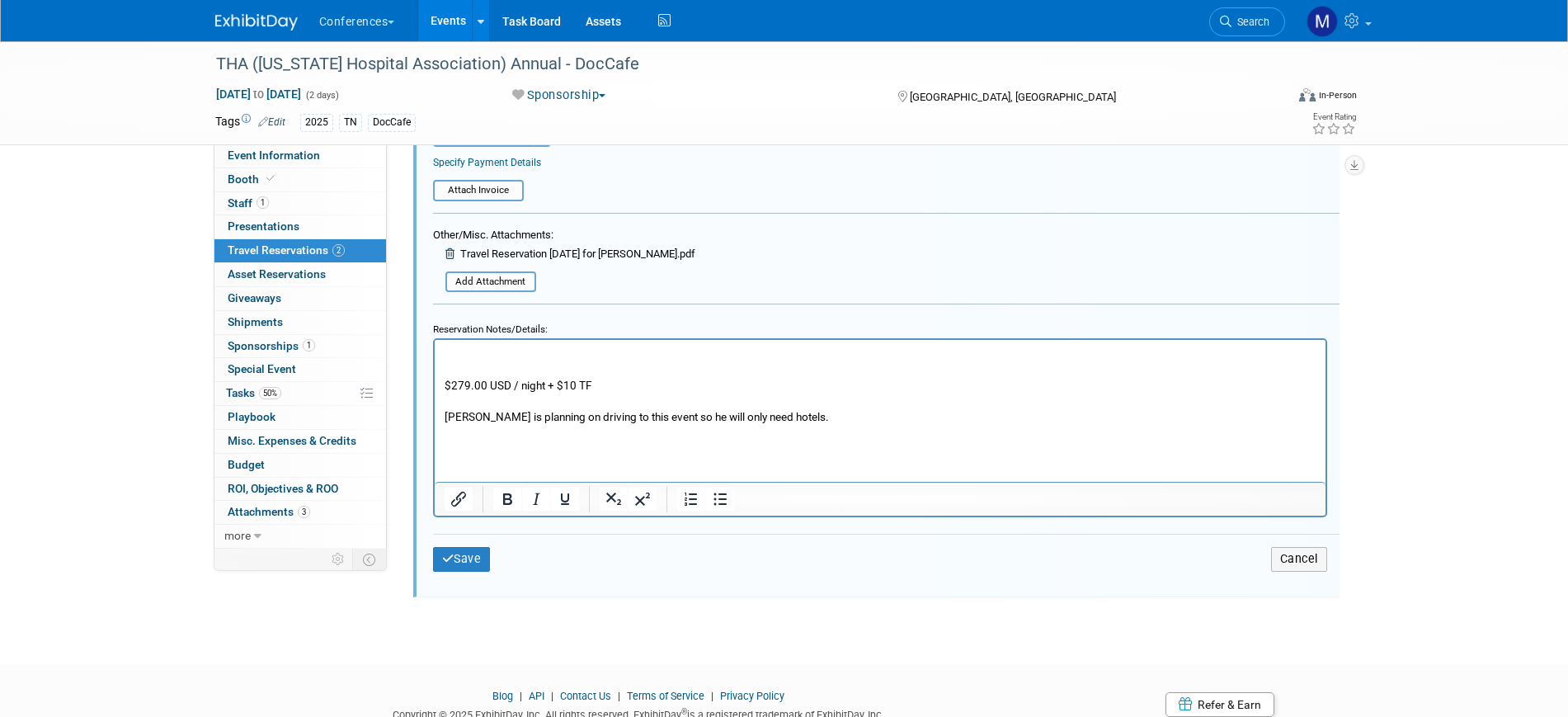
click at [447, 352] on p "$279.00 USD / night + $10 TF Mike is planning on driving to this event so he wi…" at bounding box center [880, 394] width 872 height 94
drag, startPoint x: 695, startPoint y: 352, endPoint x: 860, endPoint y: 726, distance: 408.8
click at [433, 348] on html "8/25- Cancelled his hotel. No longer attending. $279.00 USD / night + $10 TF Mi…" at bounding box center [879, 390] width 890 height 101
click at [505, 497] on icon "Bold" at bounding box center [508, 499] width 9 height 12
click at [779, 355] on p "8/25- Cancelled his hotel. No longer attending. $279.00 USD / night + $10 TF Mi…" at bounding box center [880, 394] width 872 height 94
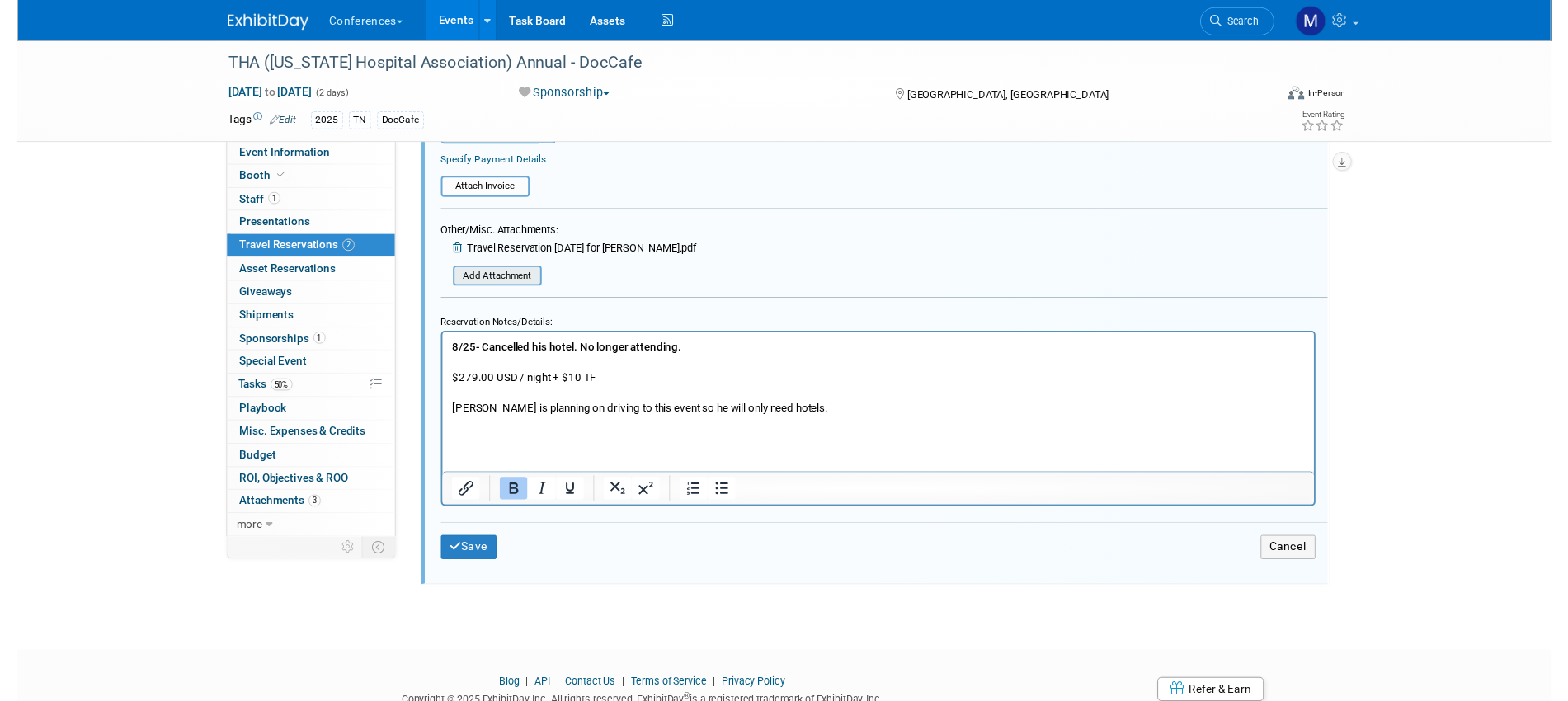
scroll to position [404, 0]
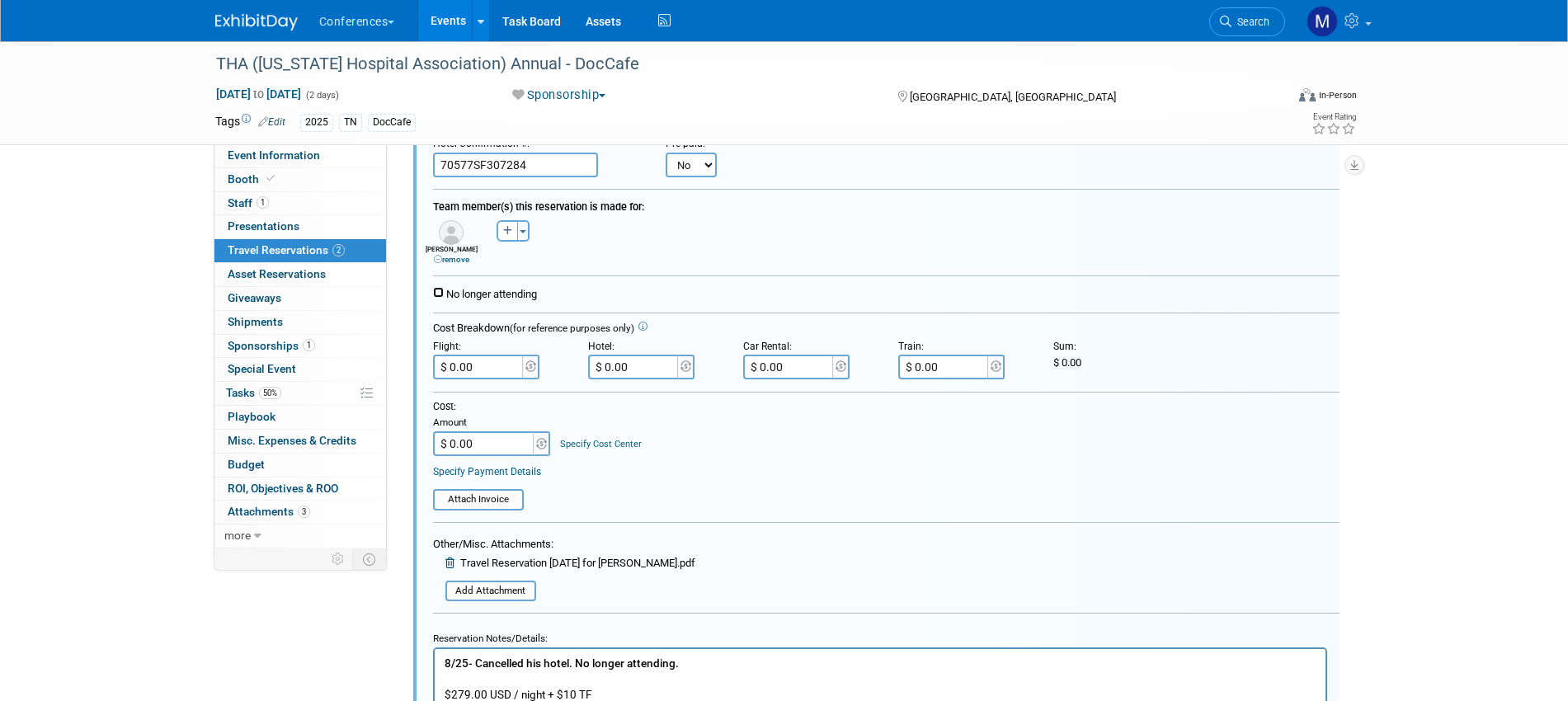
click at [437, 296] on input "No longer attending" at bounding box center [438, 292] width 11 height 11
checkbox input "true"
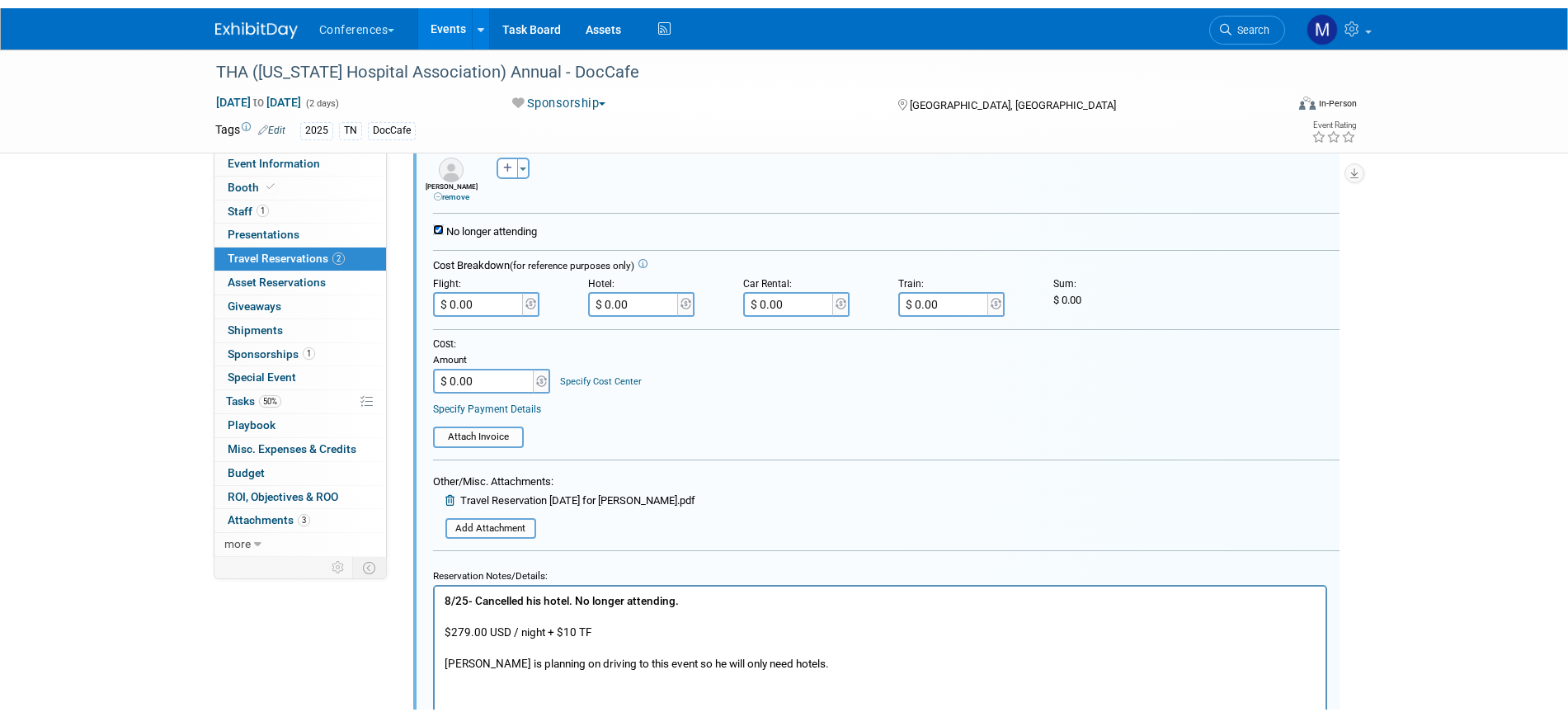
scroll to position [610, 0]
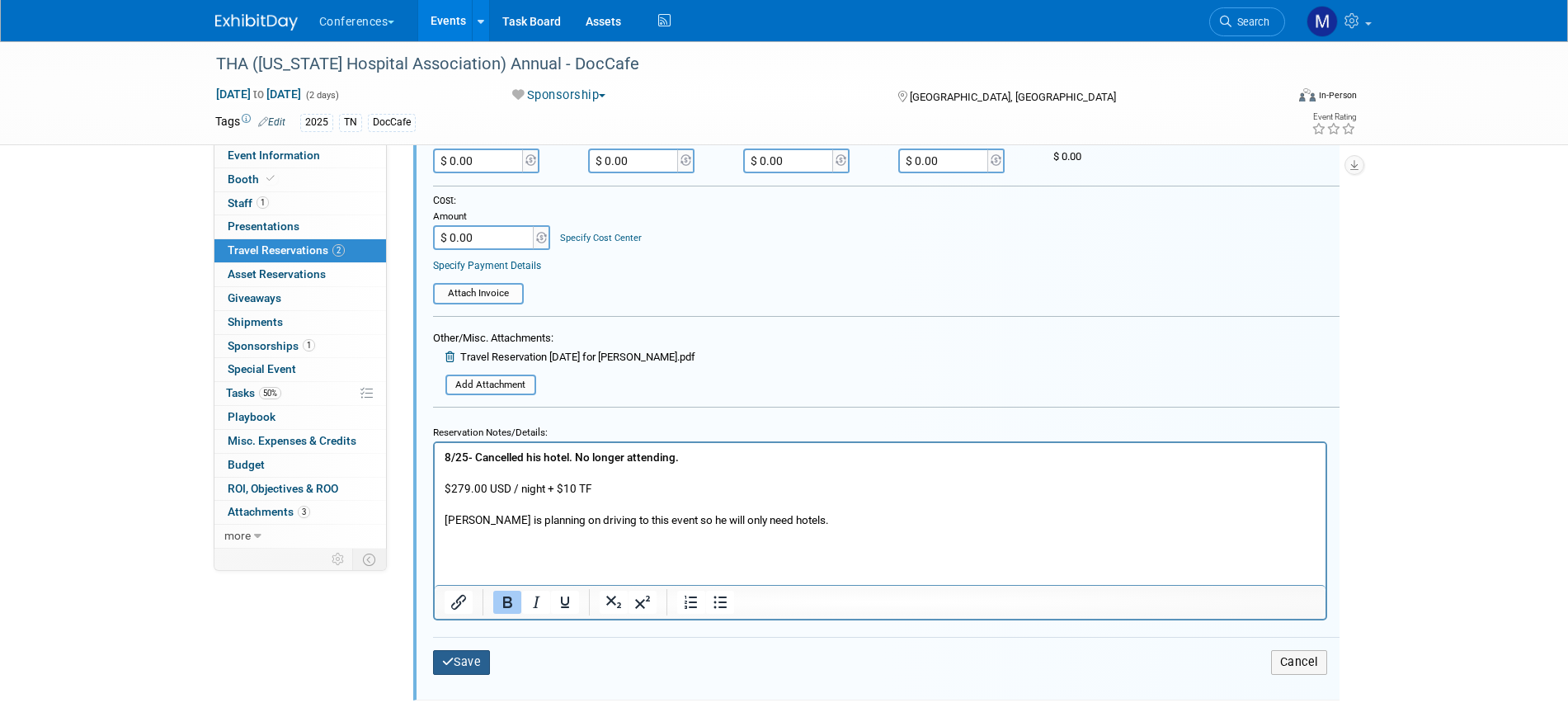
click at [464, 667] on button "Save" at bounding box center [461, 661] width 58 height 24
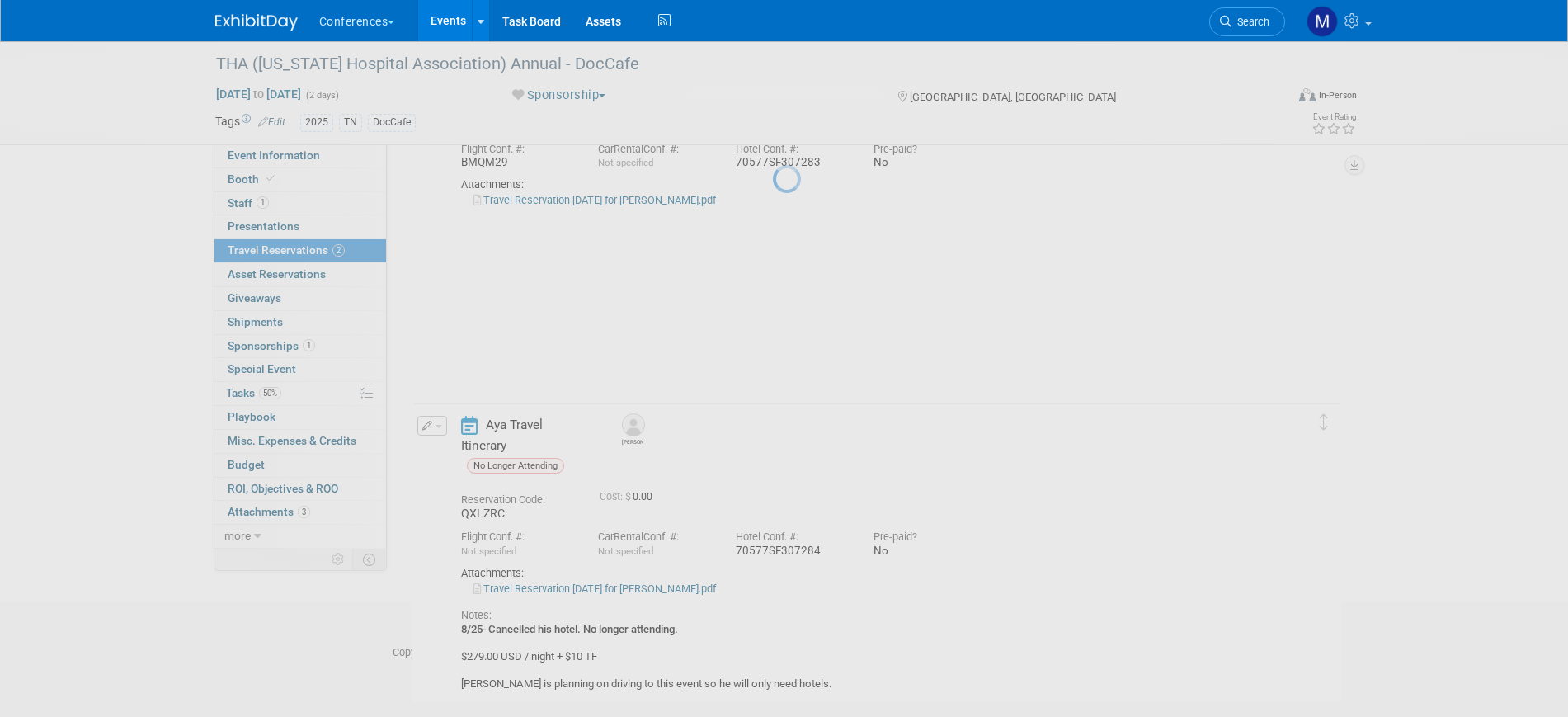
scroll to position [172, 0]
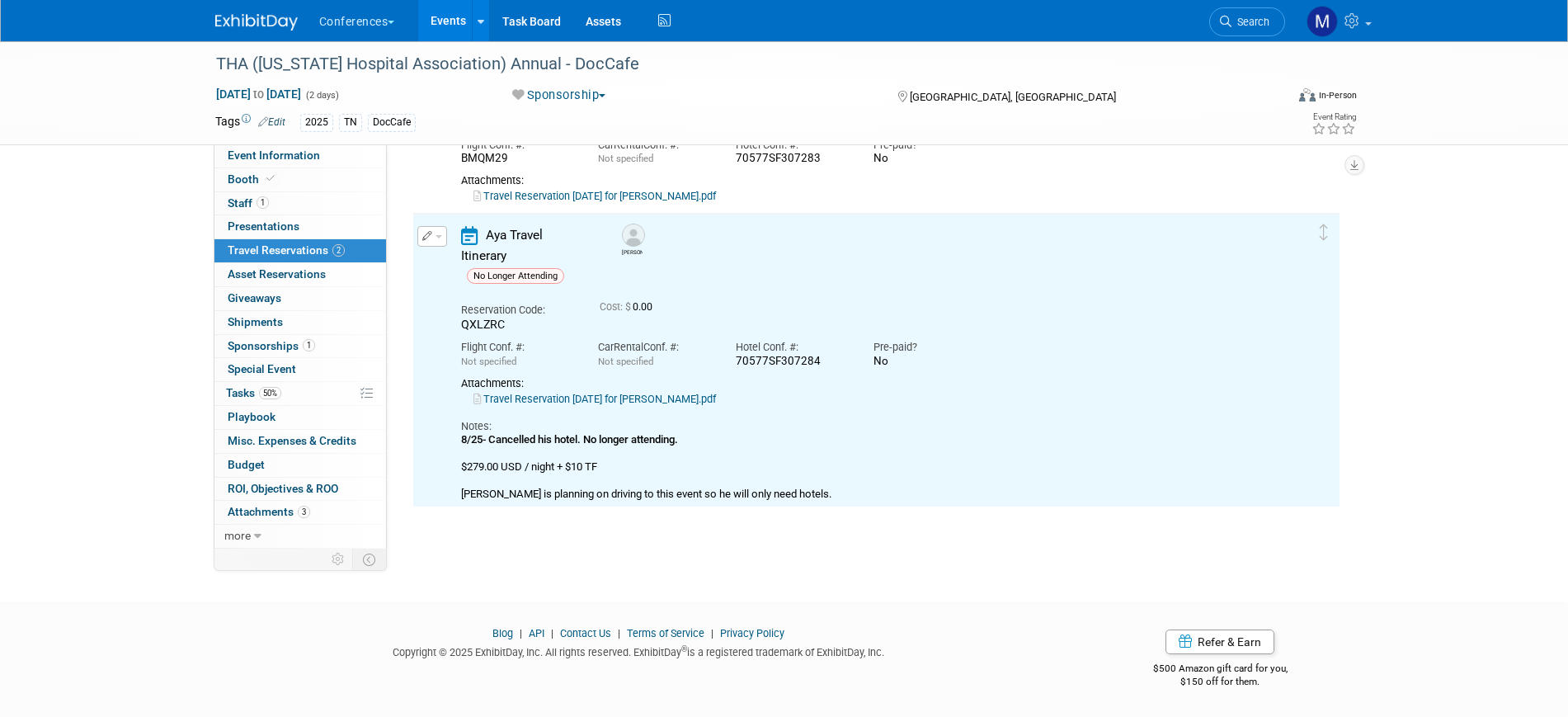
click at [539, 392] on link "Travel Reservation September 17 for MICHAEL DOUGLAS YORK.pdf" at bounding box center [594, 398] width 242 height 13
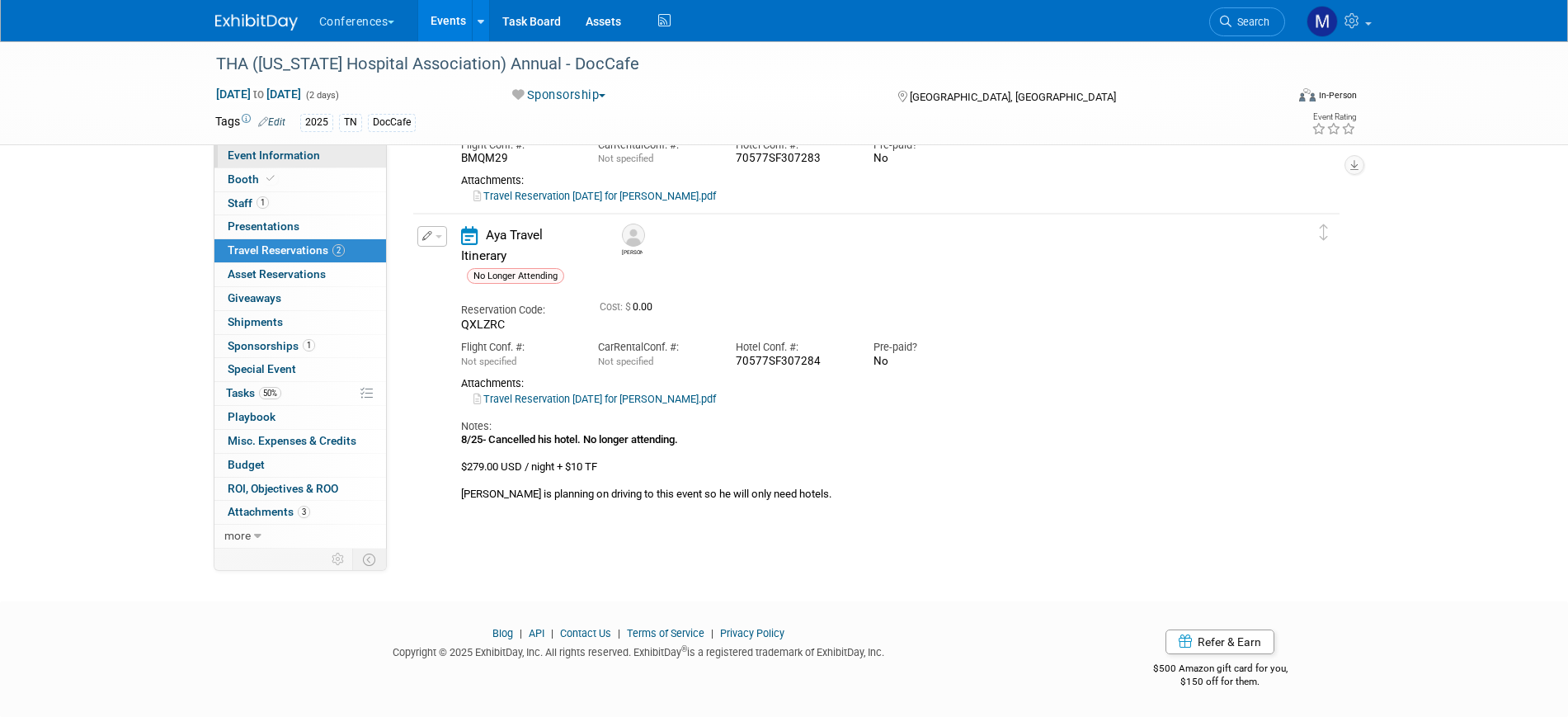
click at [306, 153] on span "Event Information" at bounding box center [274, 155] width 93 height 13
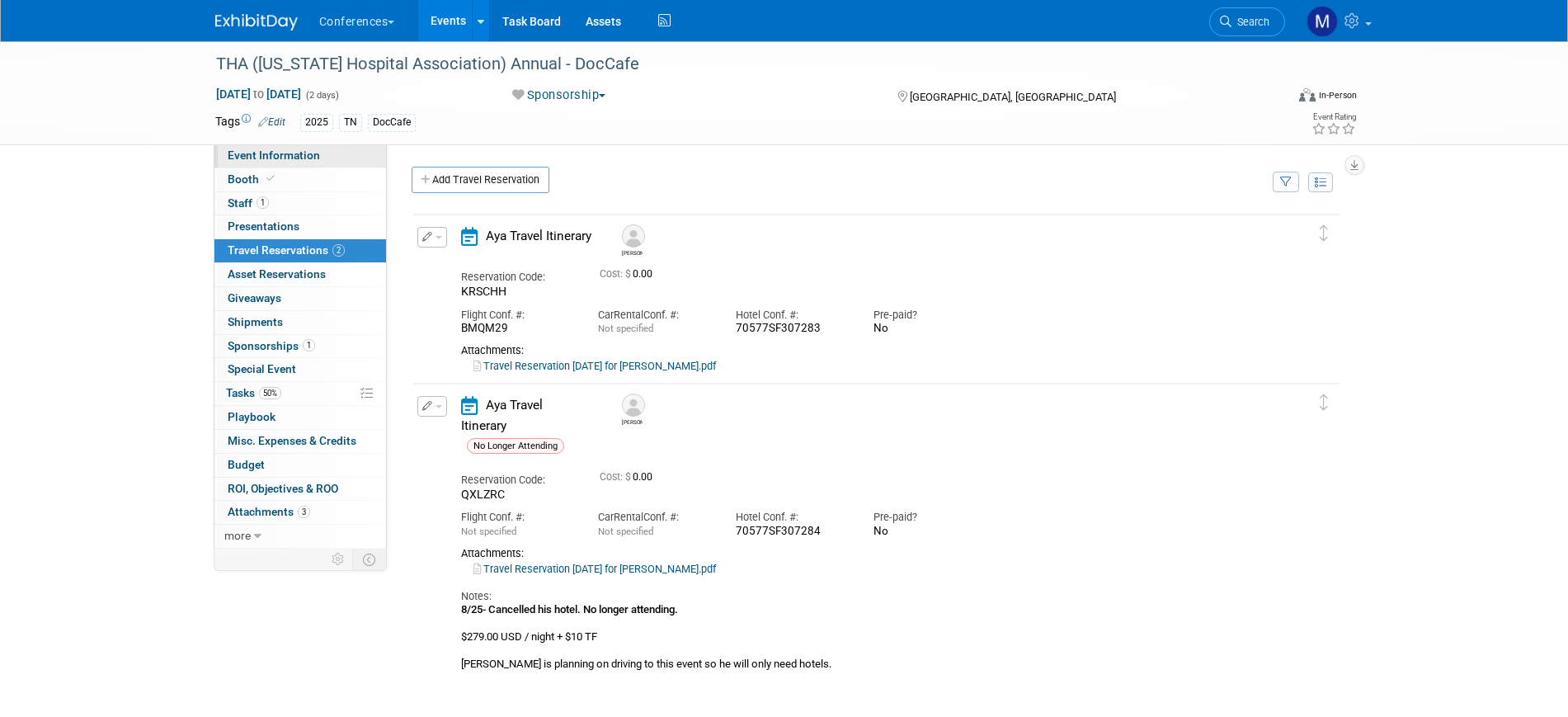
select select "DocCafe"
select select "Client-facing"
select select "[PERSON_NAME]"
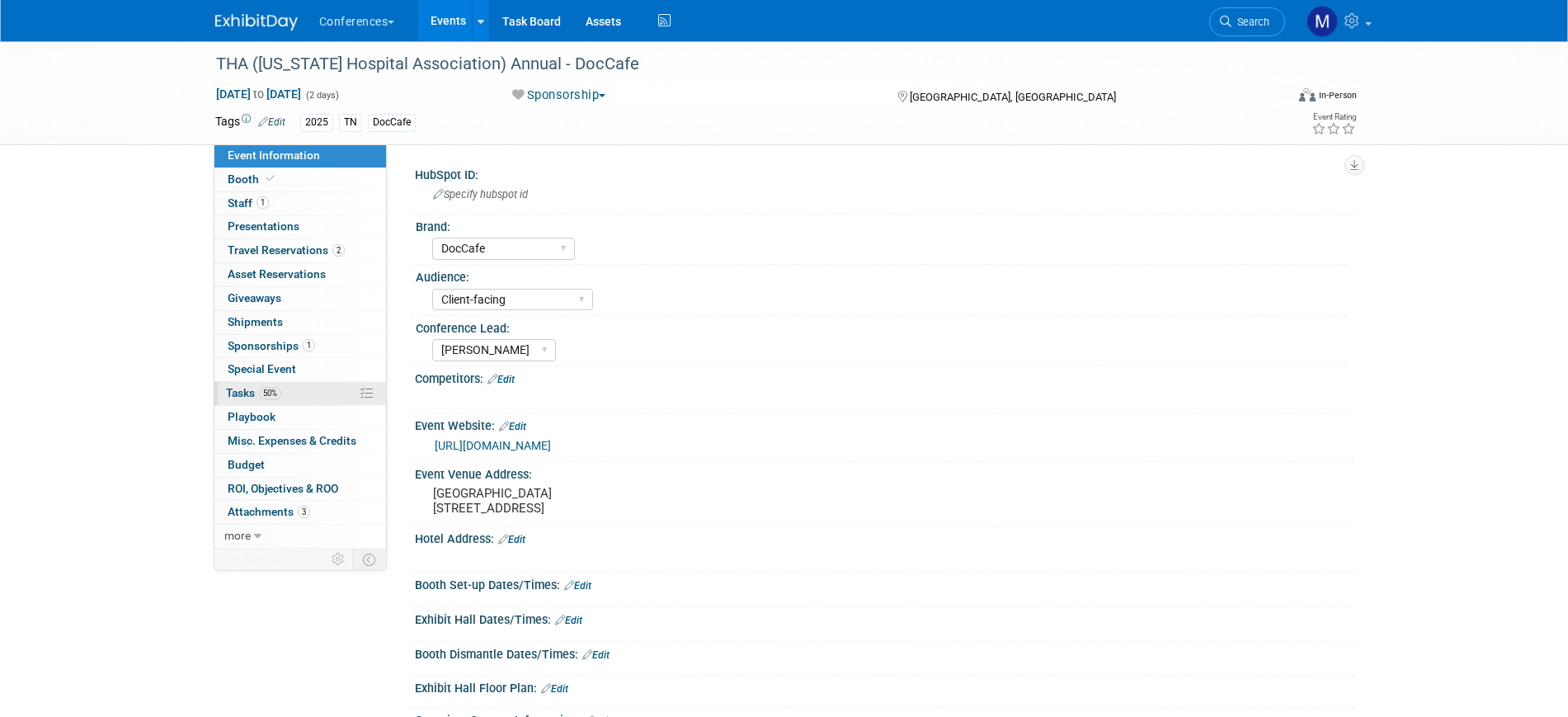
click at [280, 395] on span "50%" at bounding box center [270, 393] width 22 height 13
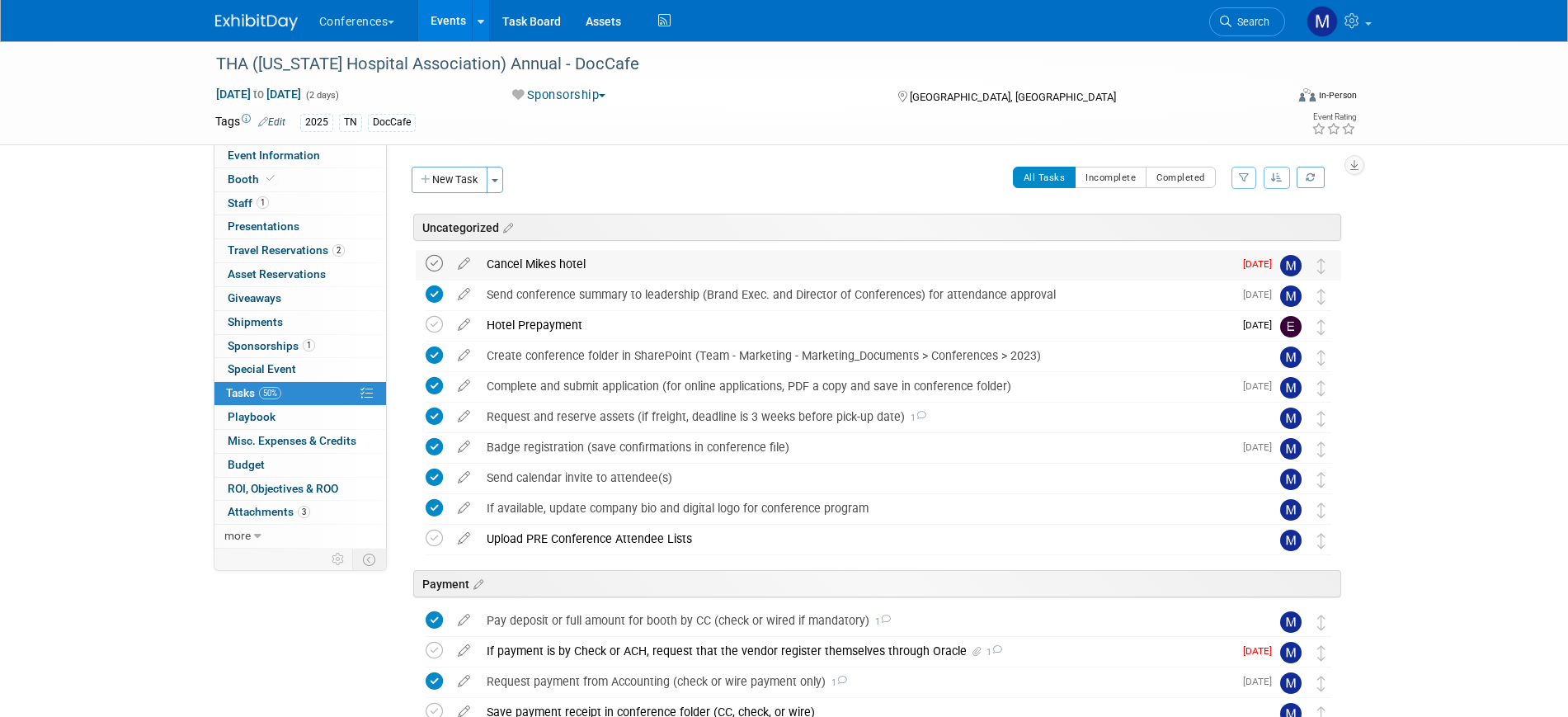
click at [432, 263] on icon at bounding box center [434, 263] width 18 height 18
click at [573, 326] on div "Hotel Prepayment" at bounding box center [855, 324] width 755 height 28
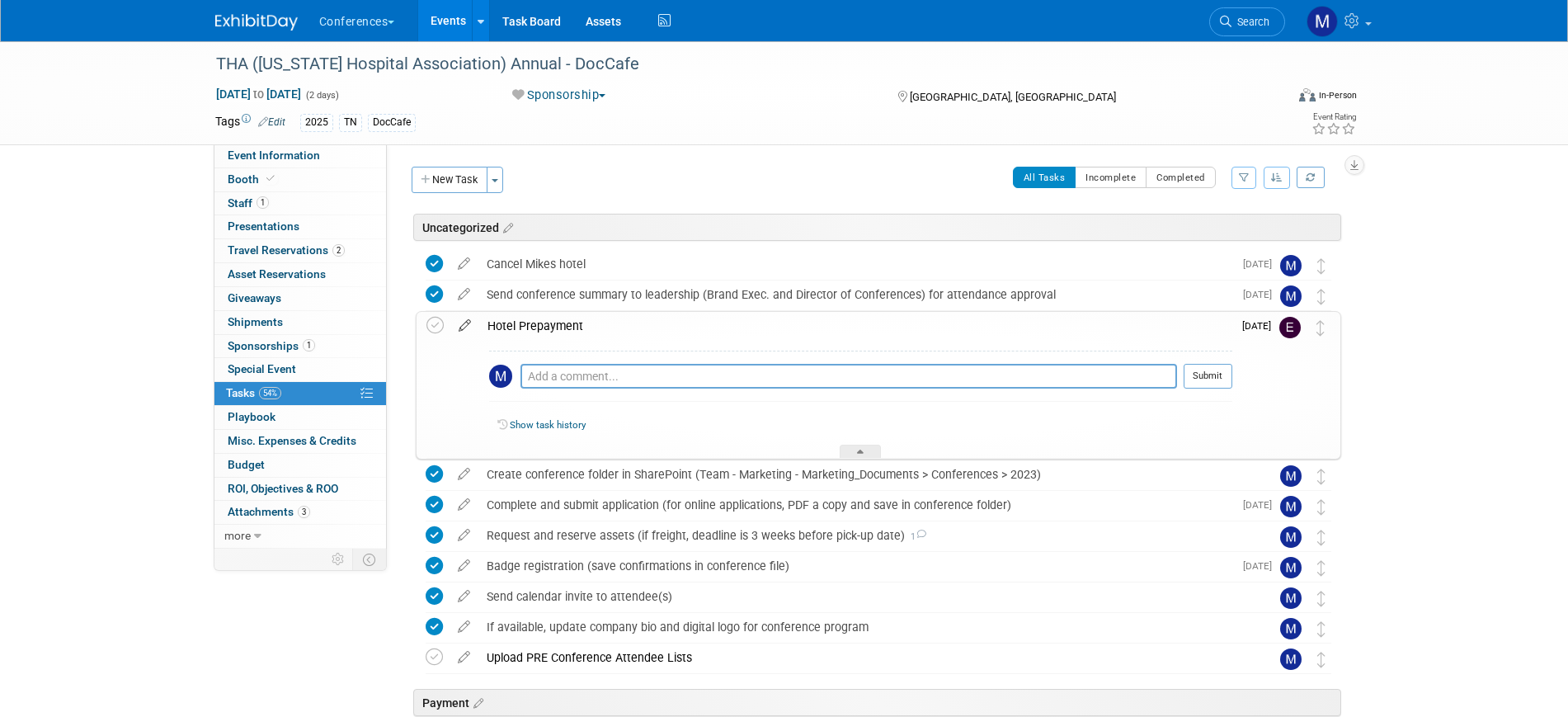
click at [469, 321] on icon at bounding box center [465, 321] width 29 height 20
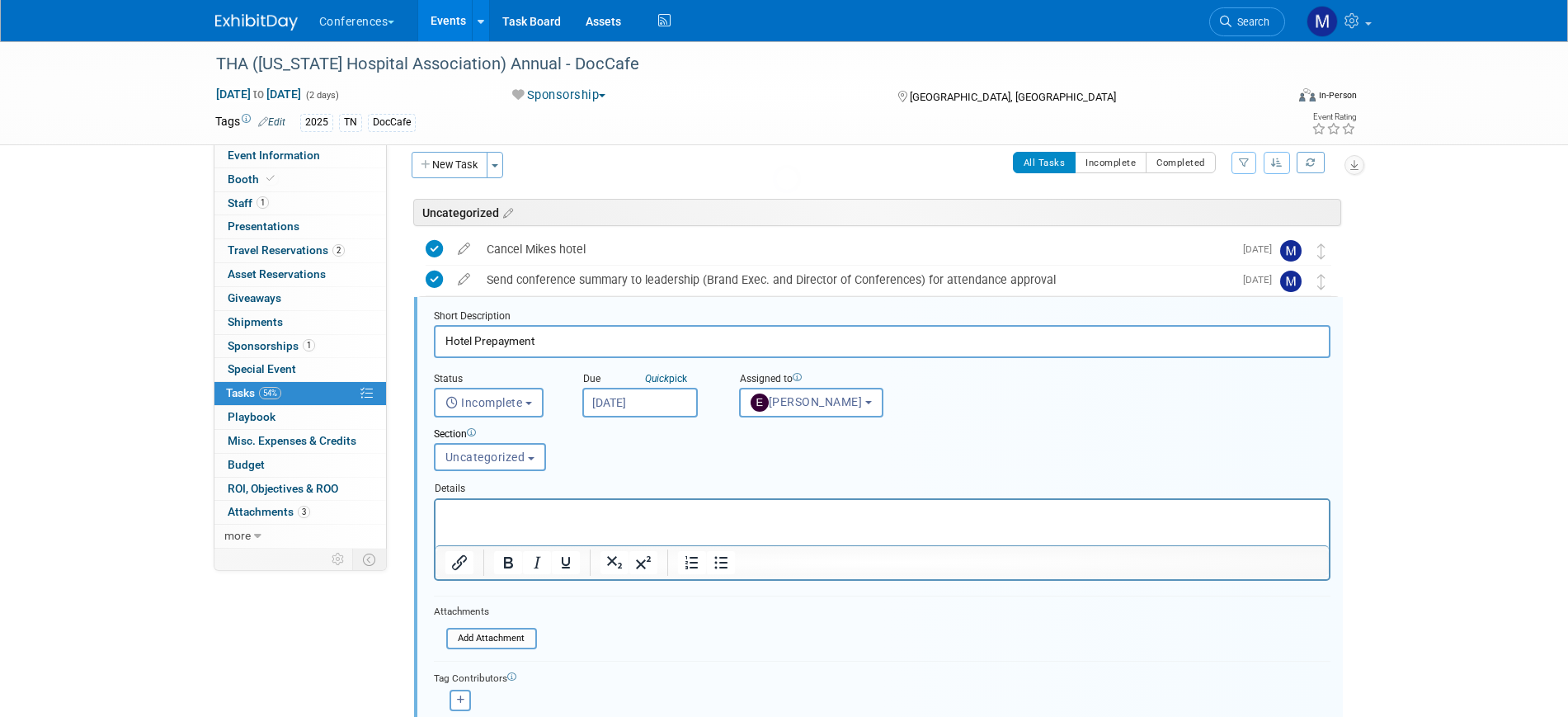
scroll to position [70, 0]
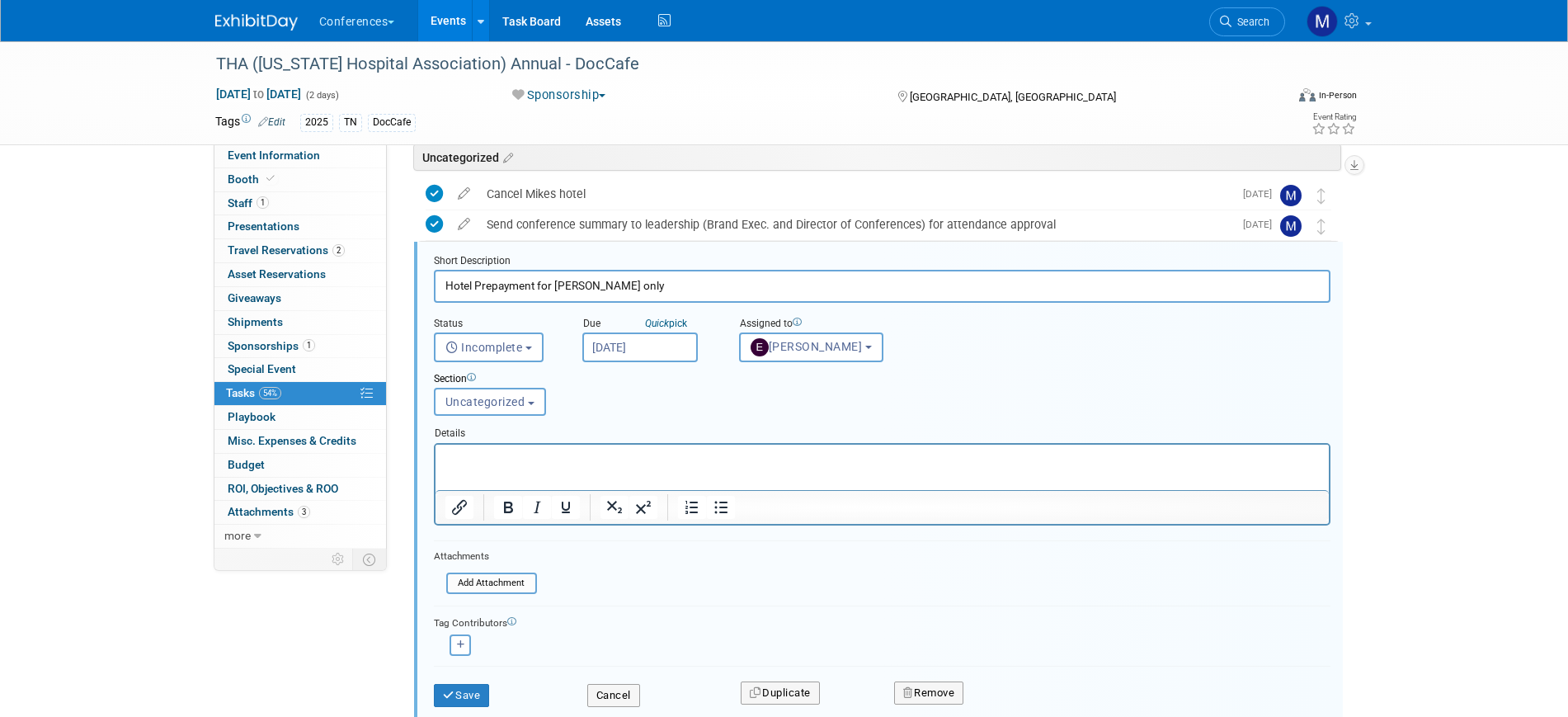
type input "Hotel Prepayment for Michael only"
click at [471, 681] on div "Save" at bounding box center [498, 690] width 153 height 34
click at [473, 687] on button "Save" at bounding box center [461, 694] width 56 height 23
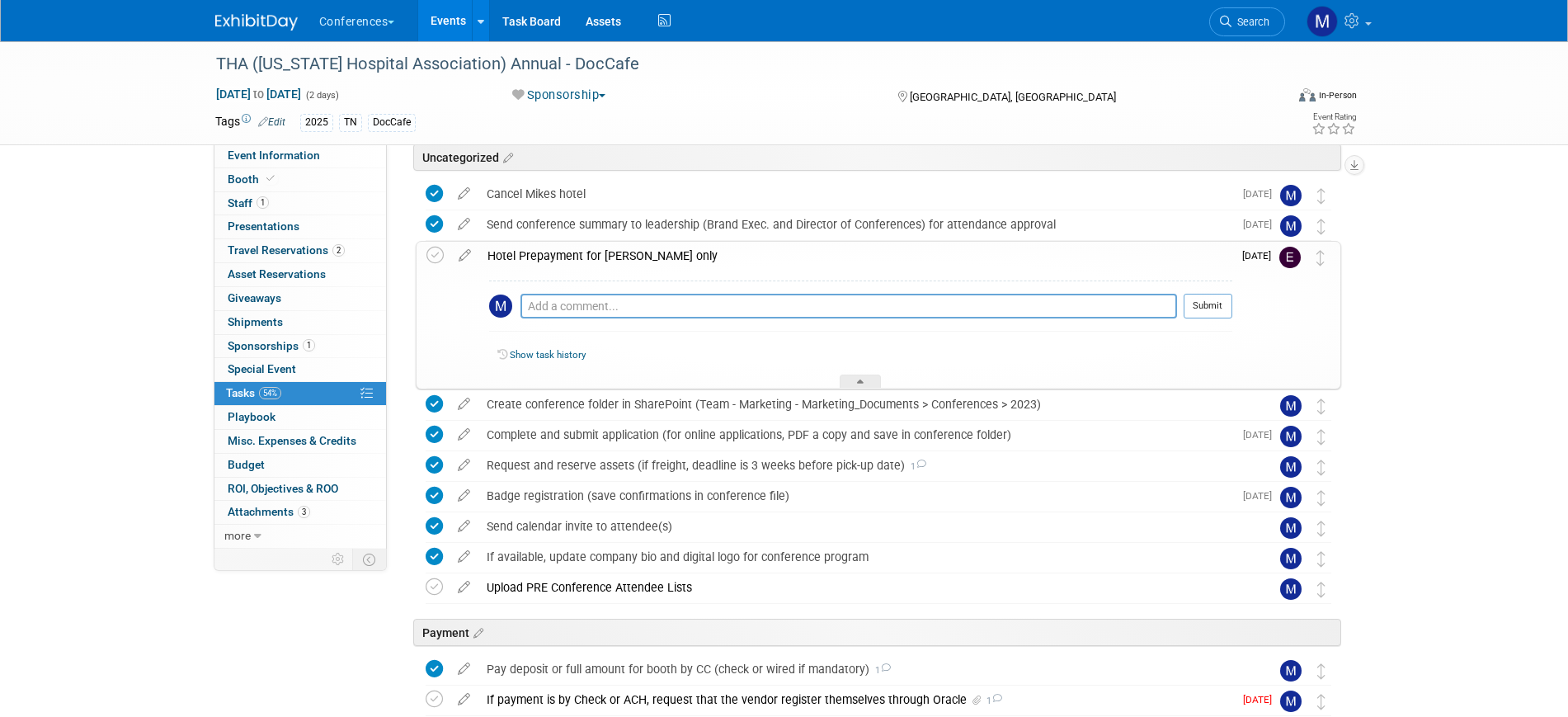
click at [532, 253] on div "Hotel Prepayment for Michael only" at bounding box center [855, 255] width 753 height 28
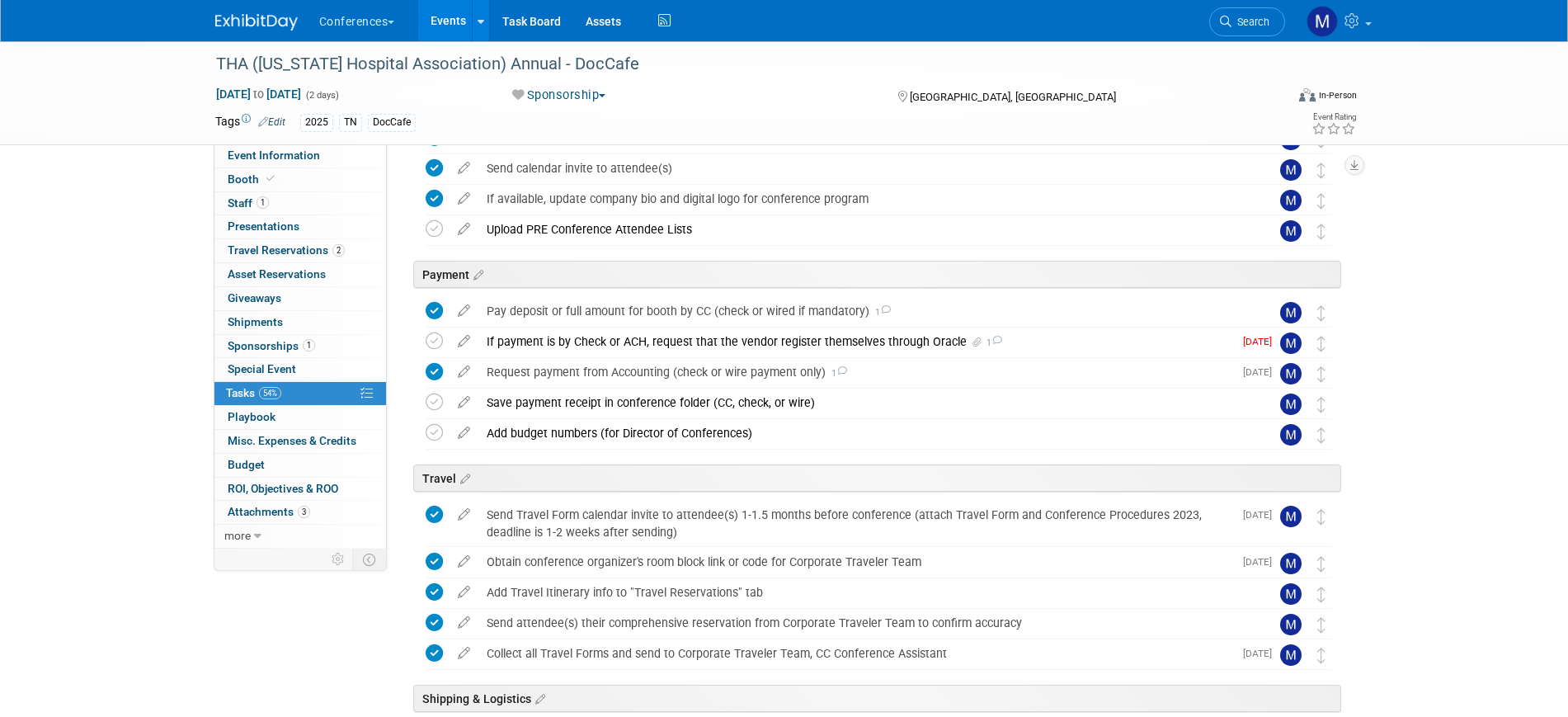
scroll to position [515, 0]
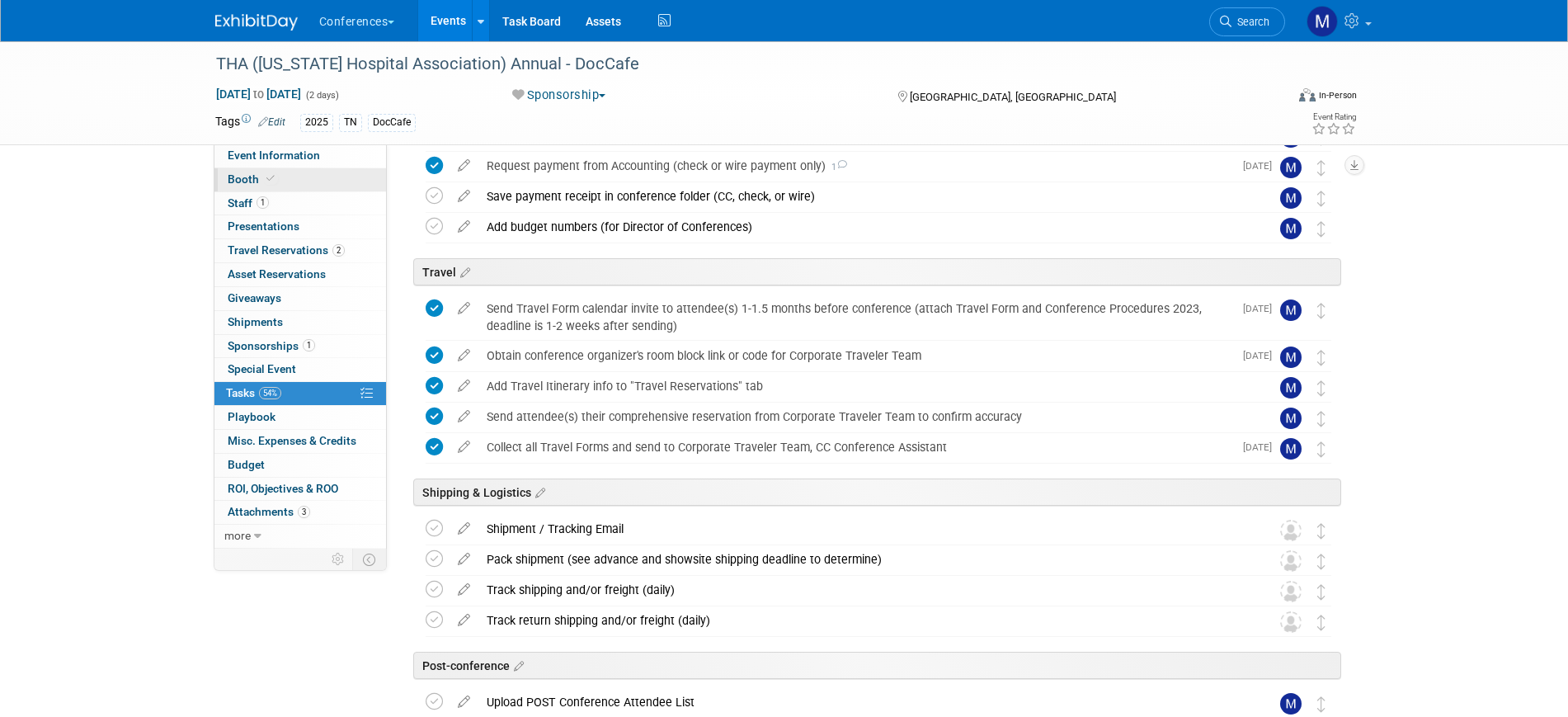
click at [284, 177] on link "Booth" at bounding box center [300, 179] width 172 height 23
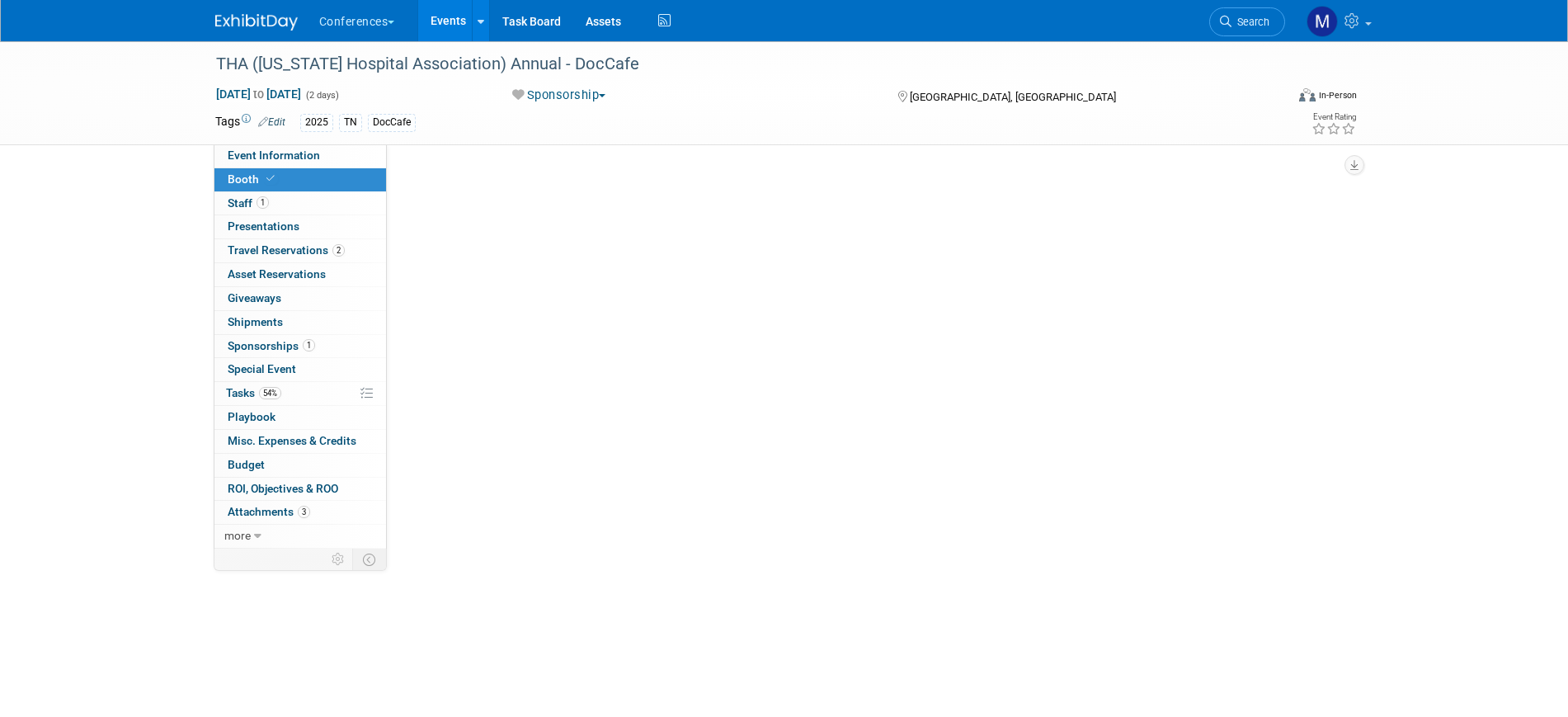
scroll to position [0, 0]
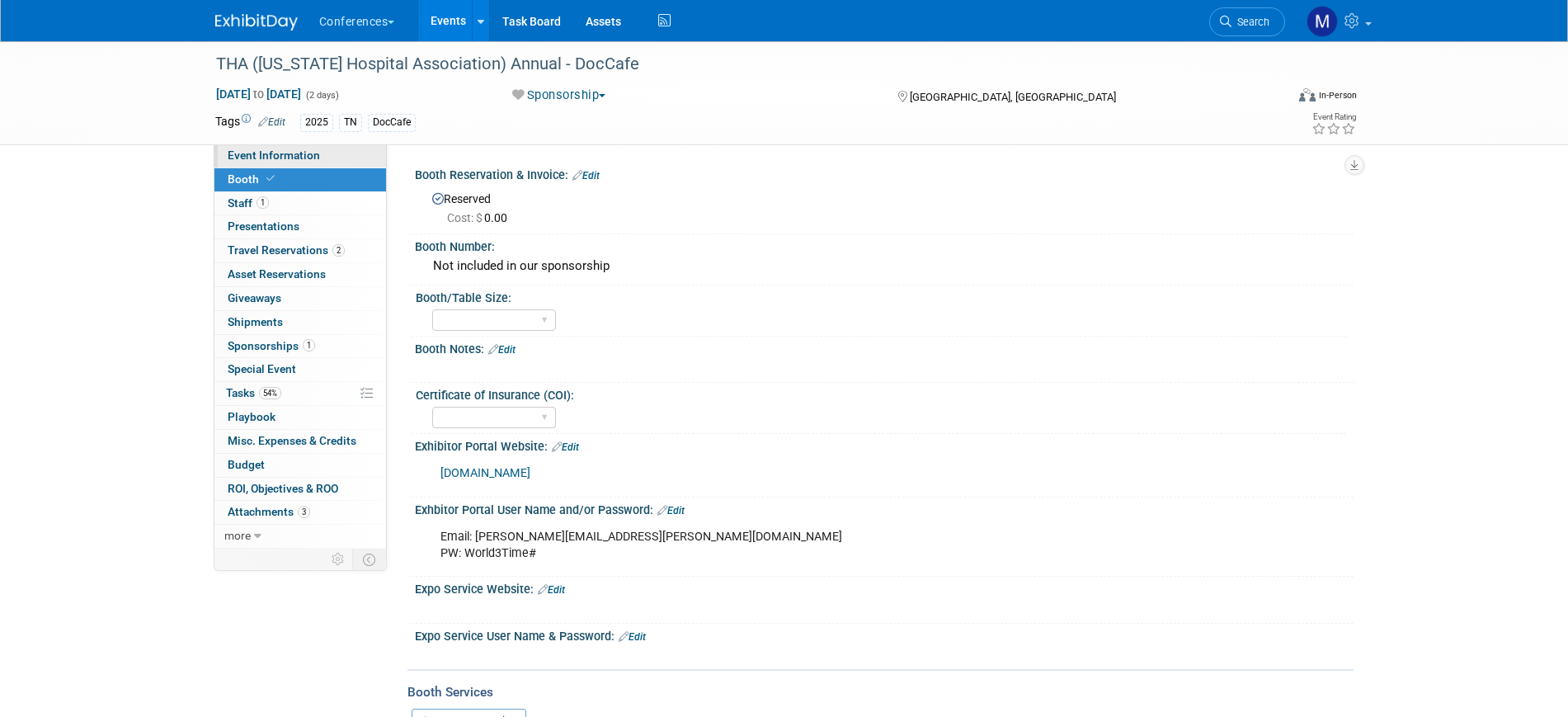
click at [300, 161] on span "Event Information" at bounding box center [274, 155] width 93 height 13
select select "DocCafe"
select select "Client-facing"
select select "[PERSON_NAME]"
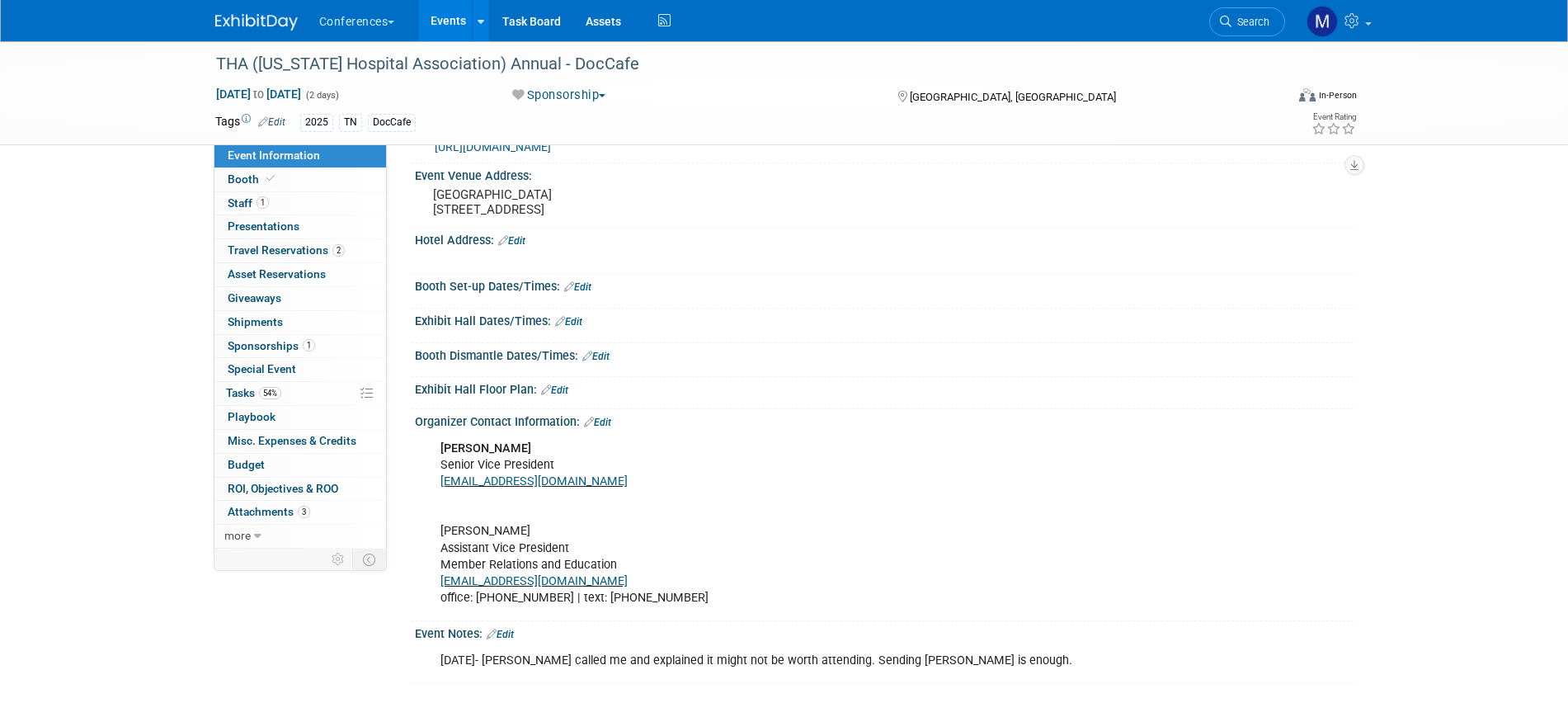
scroll to position [313, 0]
click at [506, 630] on link "Edit" at bounding box center [500, 635] width 27 height 12
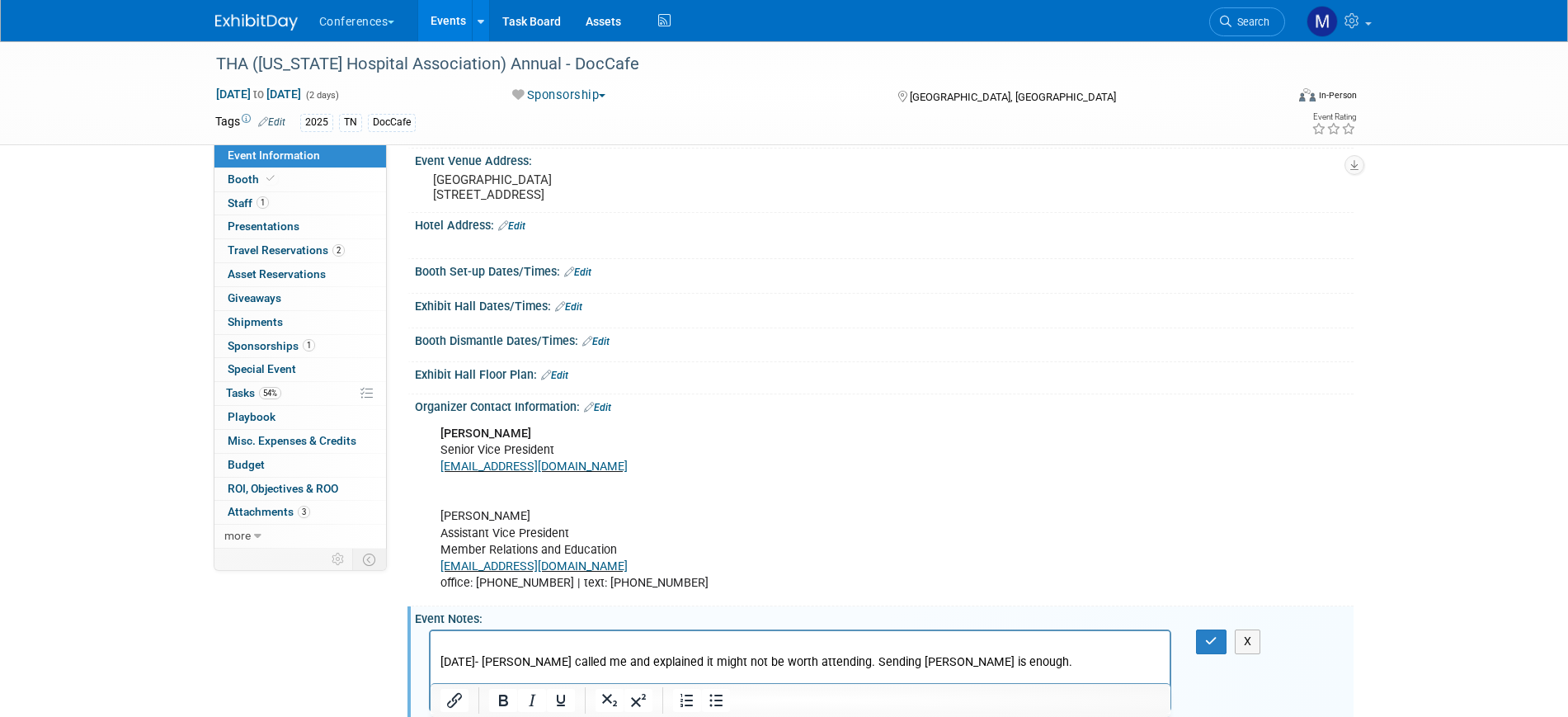
scroll to position [316, 0]
click at [450, 633] on html "8/18/2025- Mike called me and explained it might not be worth attending. Sendin…" at bounding box center [800, 648] width 740 height 40
click at [1215, 644] on icon "button" at bounding box center [1211, 639] width 13 height 12
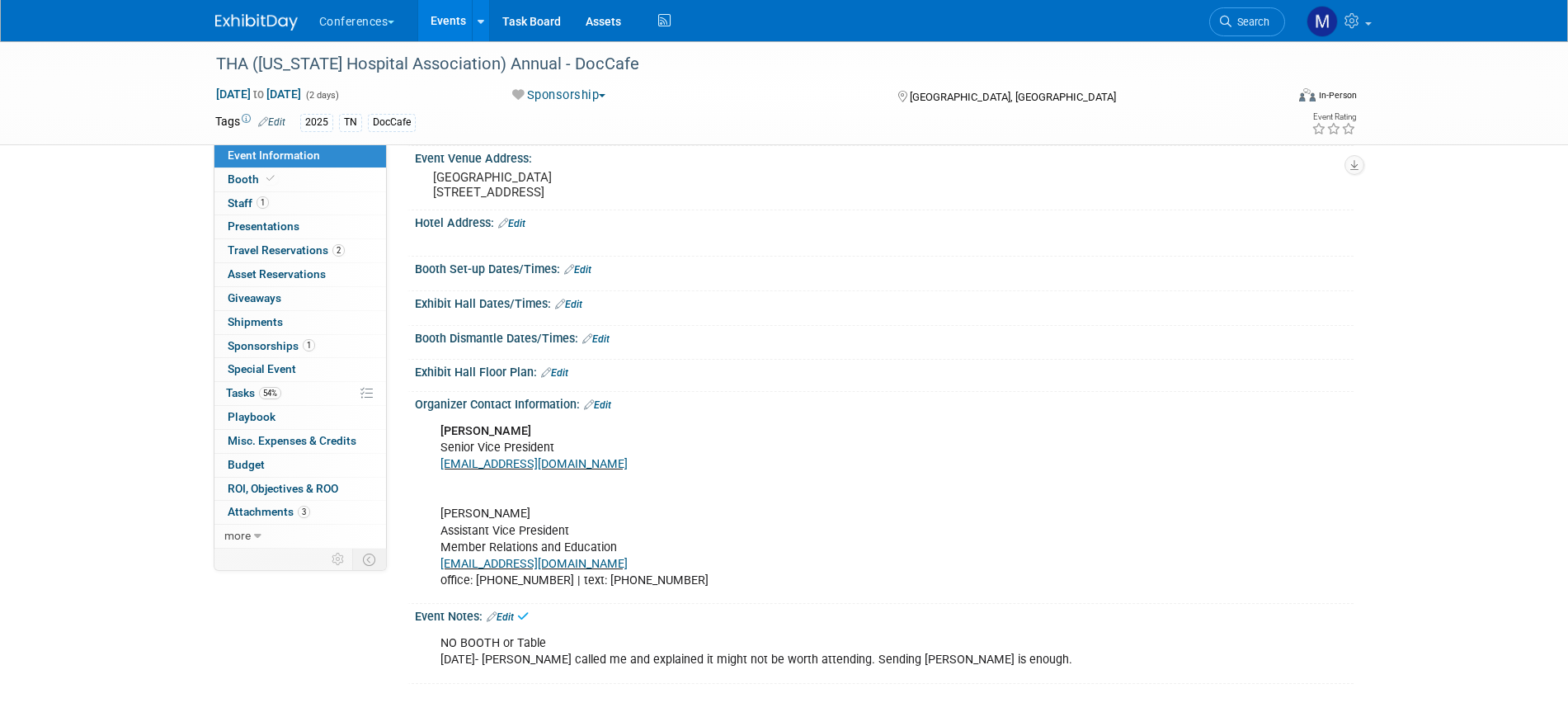
click at [284, 157] on span "Event Information" at bounding box center [274, 155] width 93 height 13
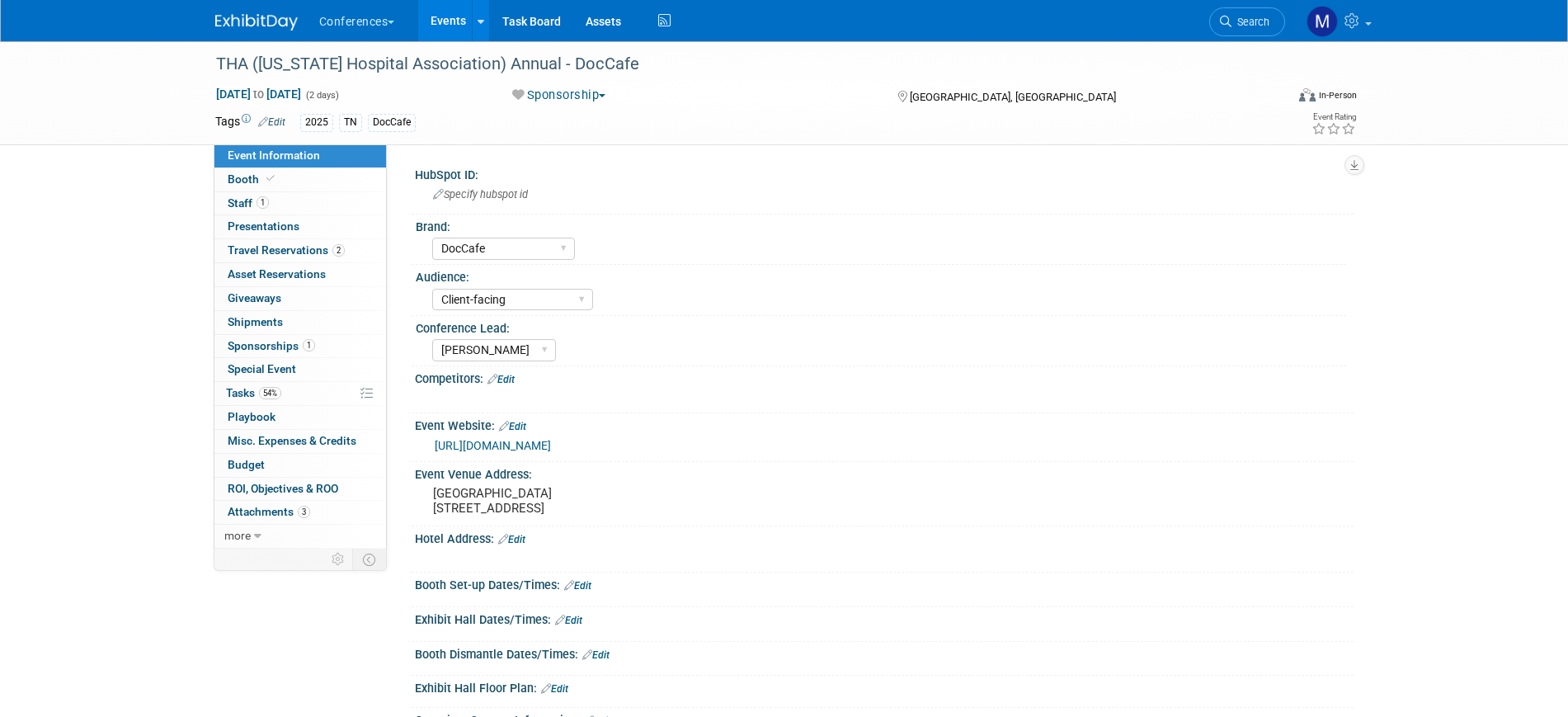
select select "DocCafe"
select select "Client-facing"
select select "[PERSON_NAME]"
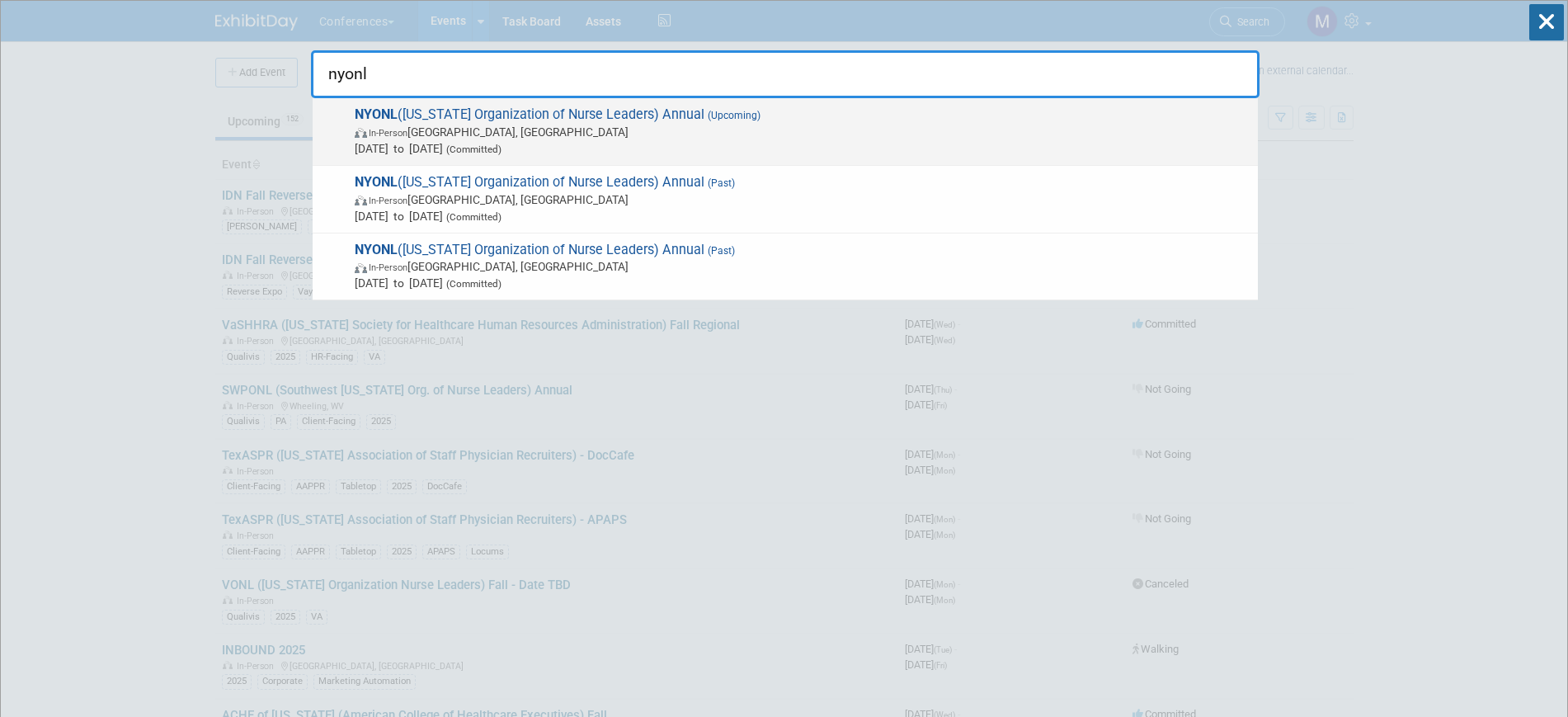
type input "nyonl"
click at [368, 128] on img at bounding box center [361, 133] width 14 height 10
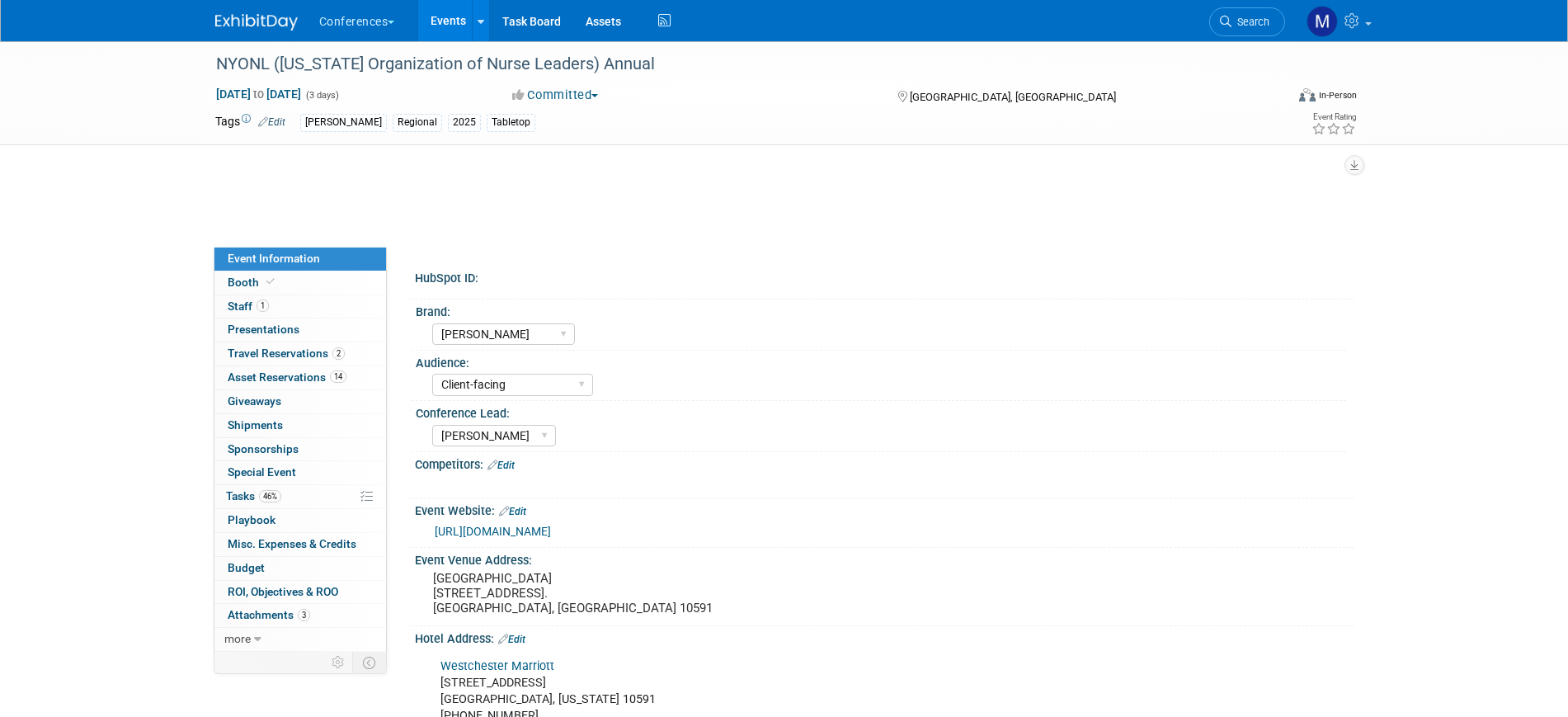
select select "[PERSON_NAME]"
select select "Client-facing"
select select "[PERSON_NAME]"
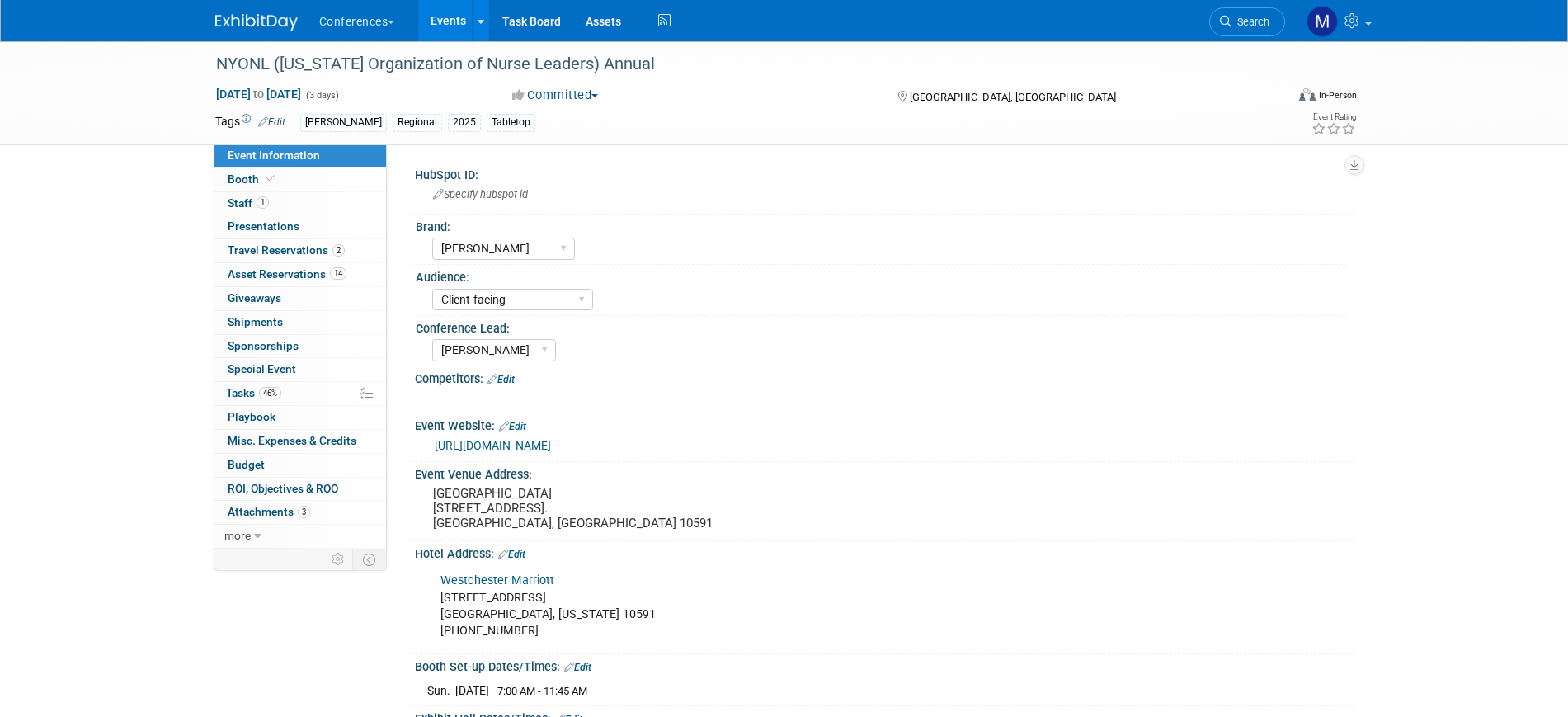
click at [291, 157] on span "Event Information" at bounding box center [274, 155] width 93 height 13
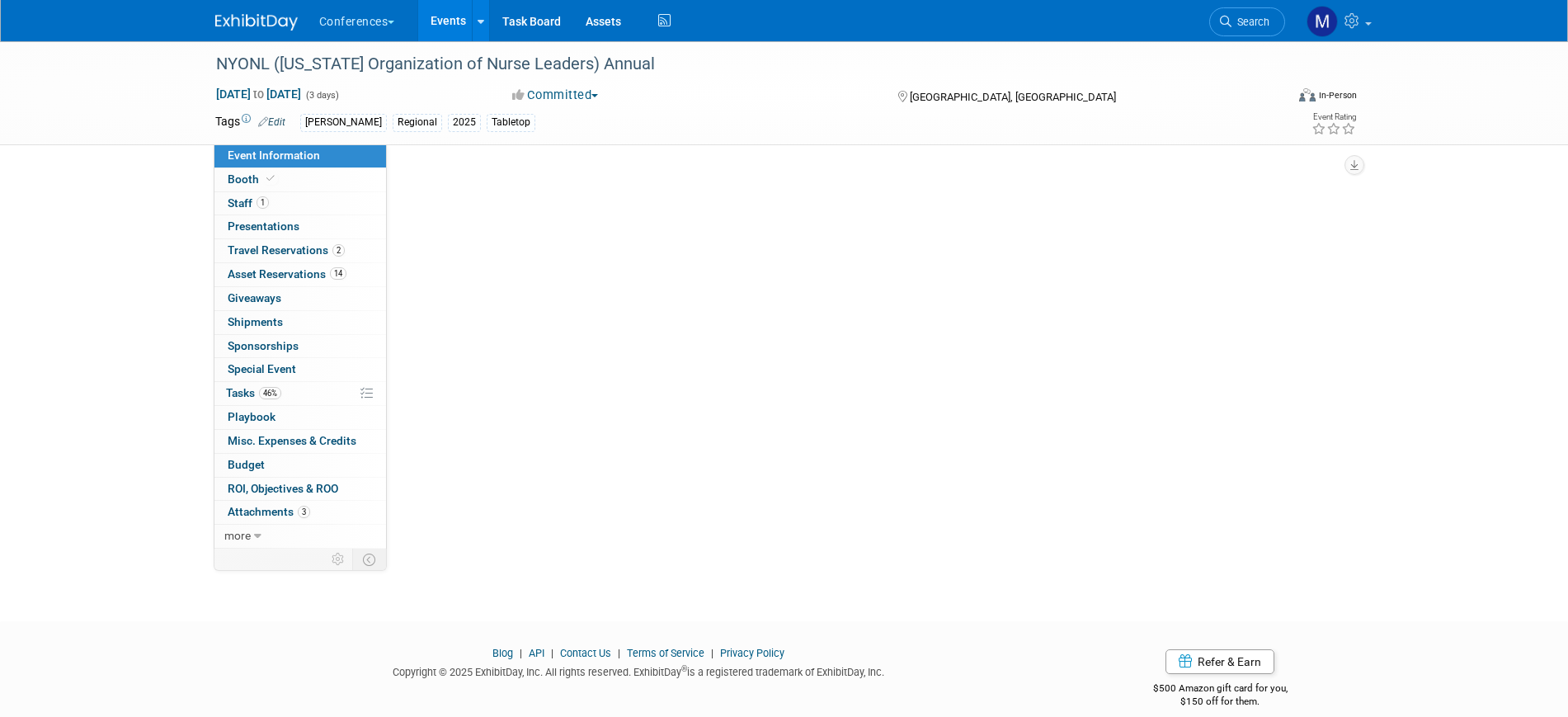
select select "[PERSON_NAME]"
select select "Client-facing"
select select "[PERSON_NAME]"
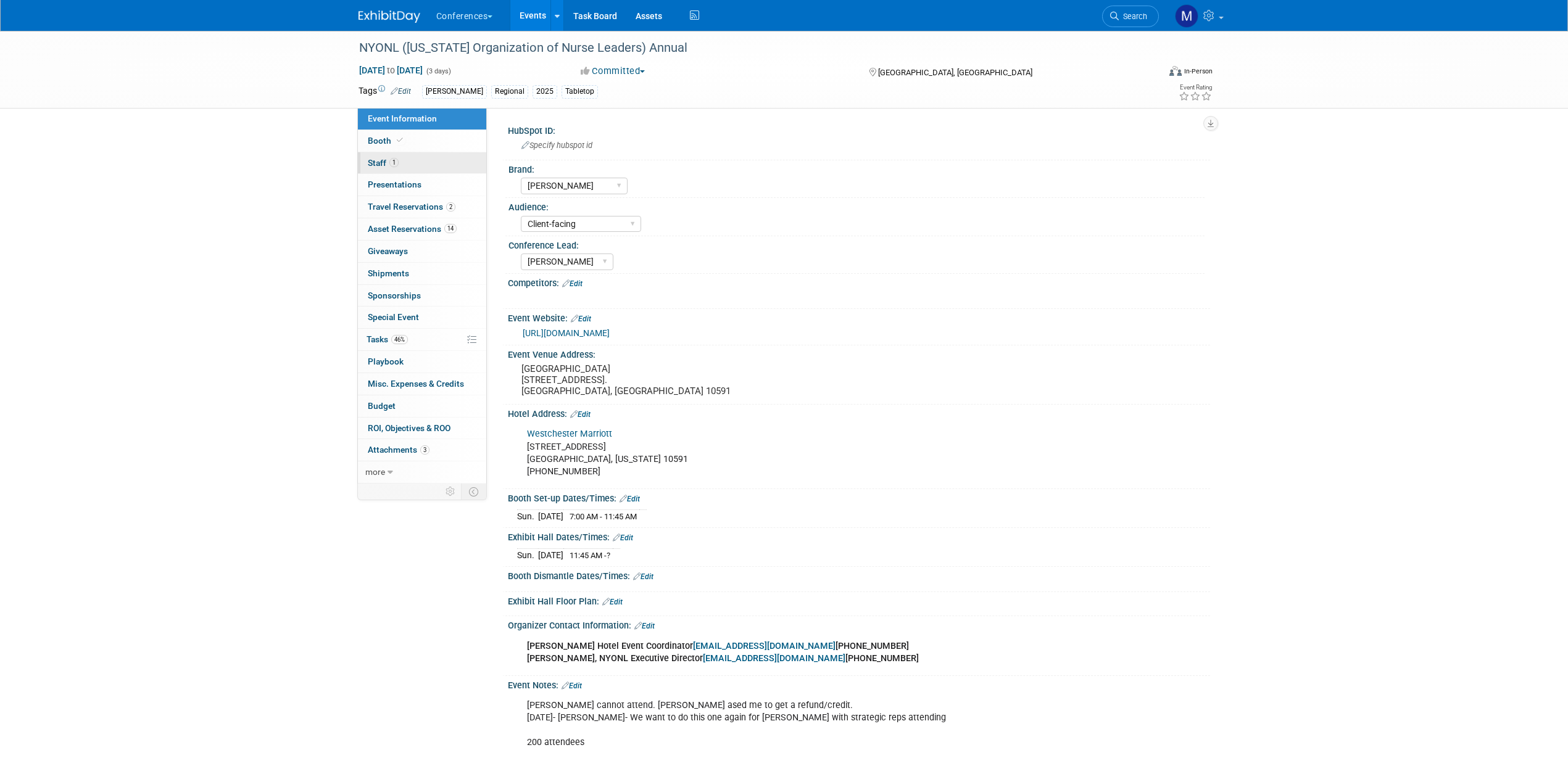
click at [396, 167] on span "Staff 1" at bounding box center [383, 163] width 31 height 10
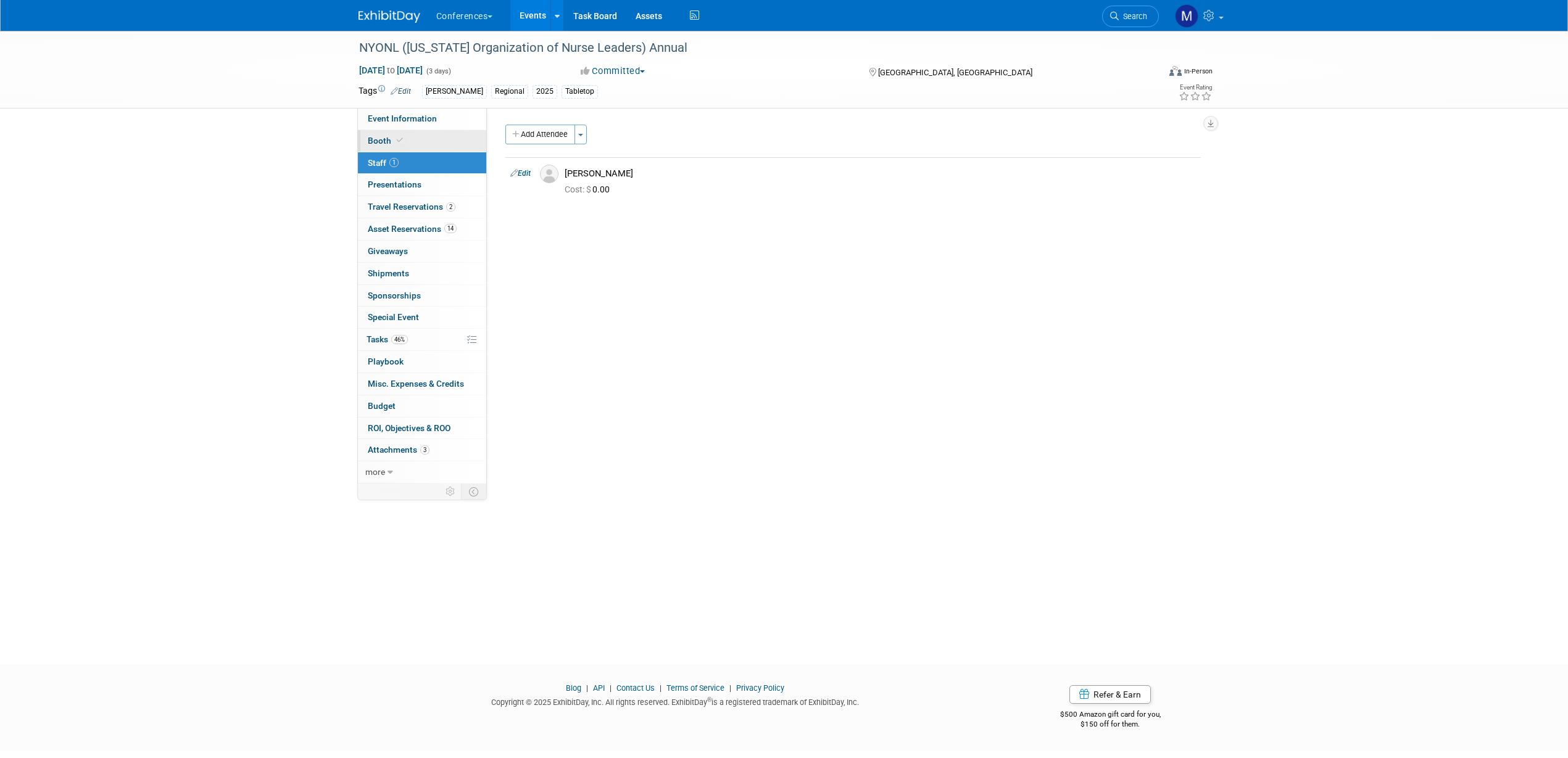
click at [442, 142] on link "Booth" at bounding box center [422, 141] width 128 height 21
select select "6' tabletop"
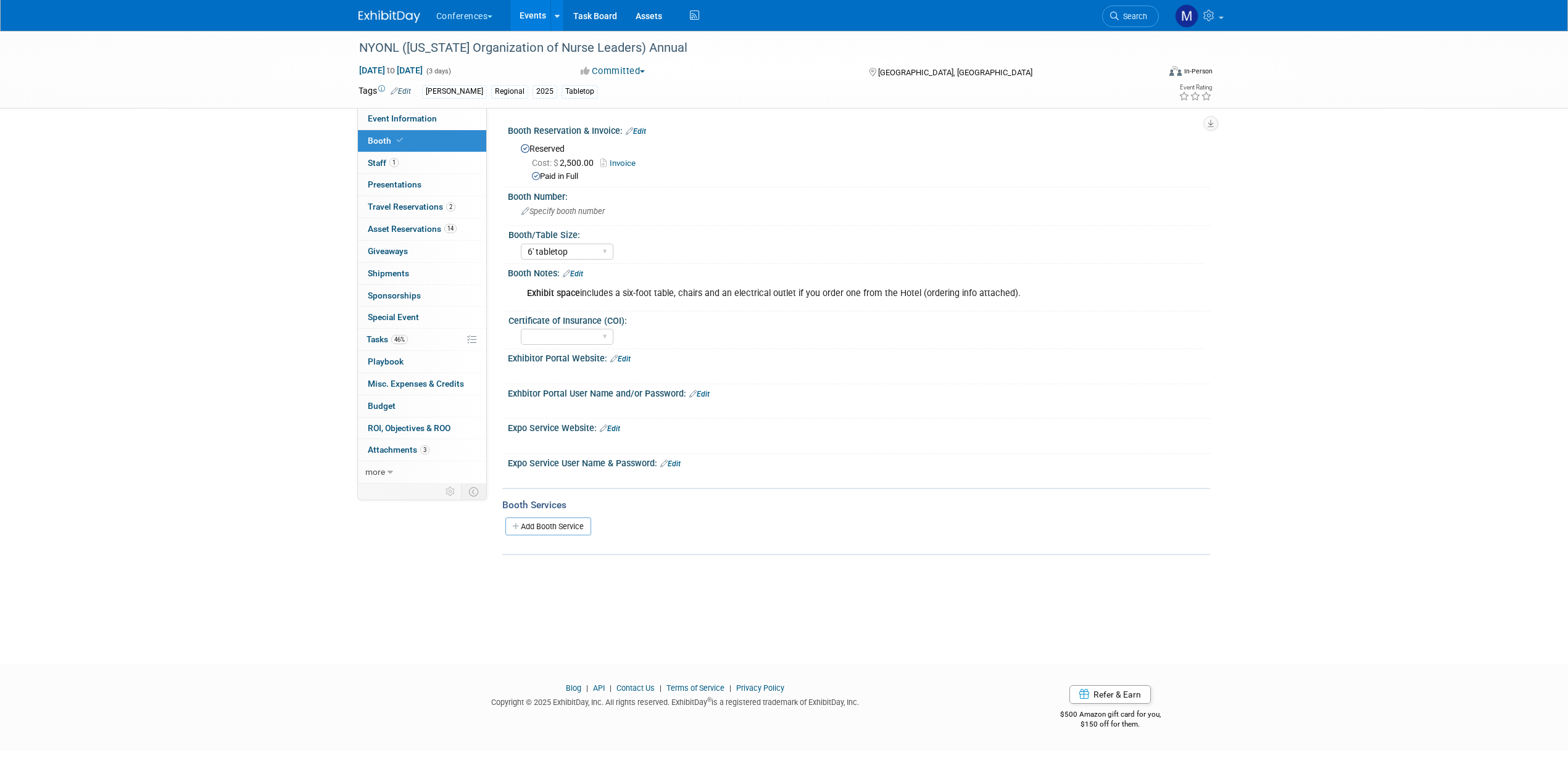
click at [1139, 16] on span "Search" at bounding box center [1133, 16] width 28 height 9
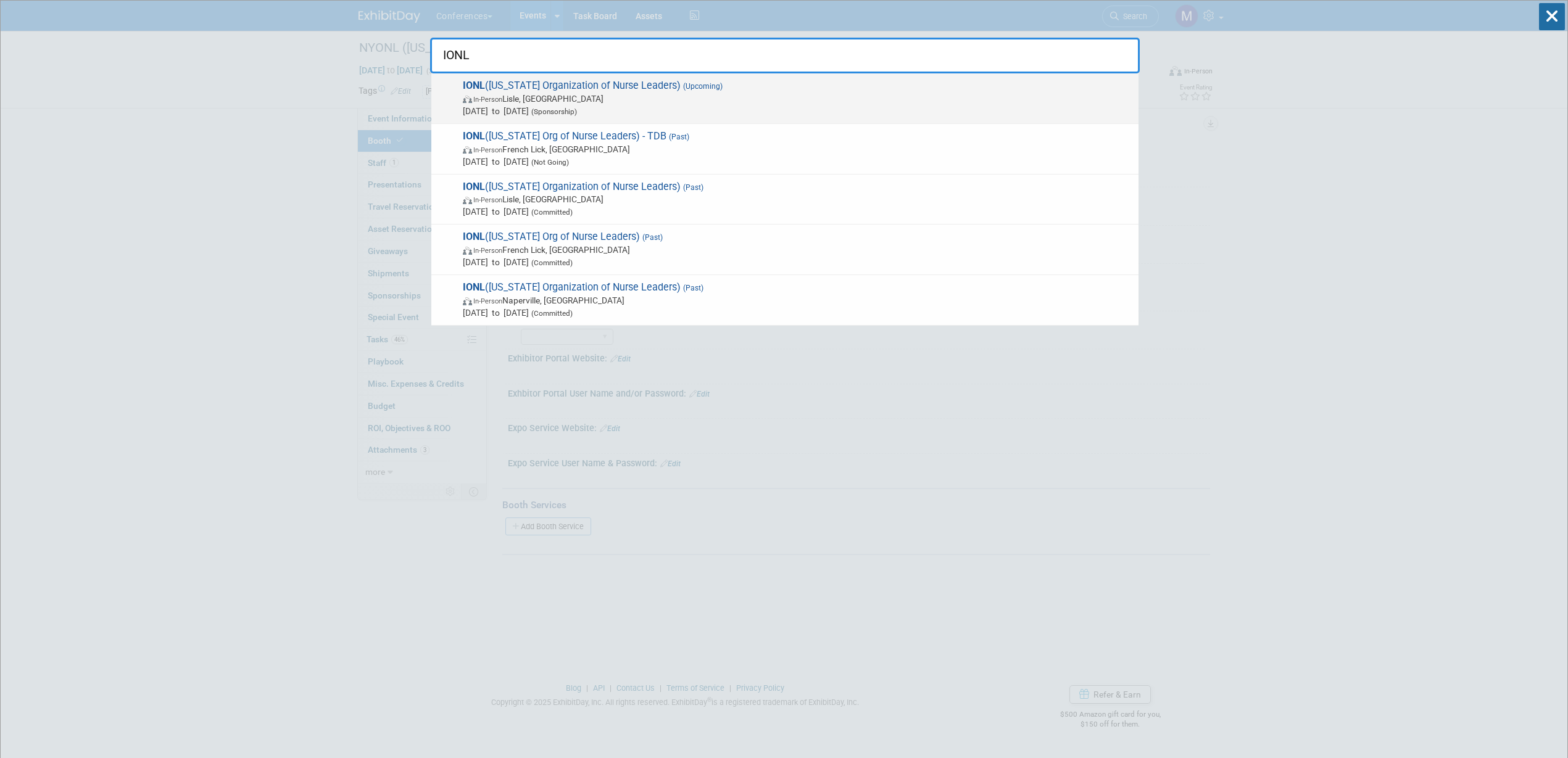
type input "IONL"
click at [528, 96] on span "In-Person Lisle, IL" at bounding box center [797, 99] width 669 height 13
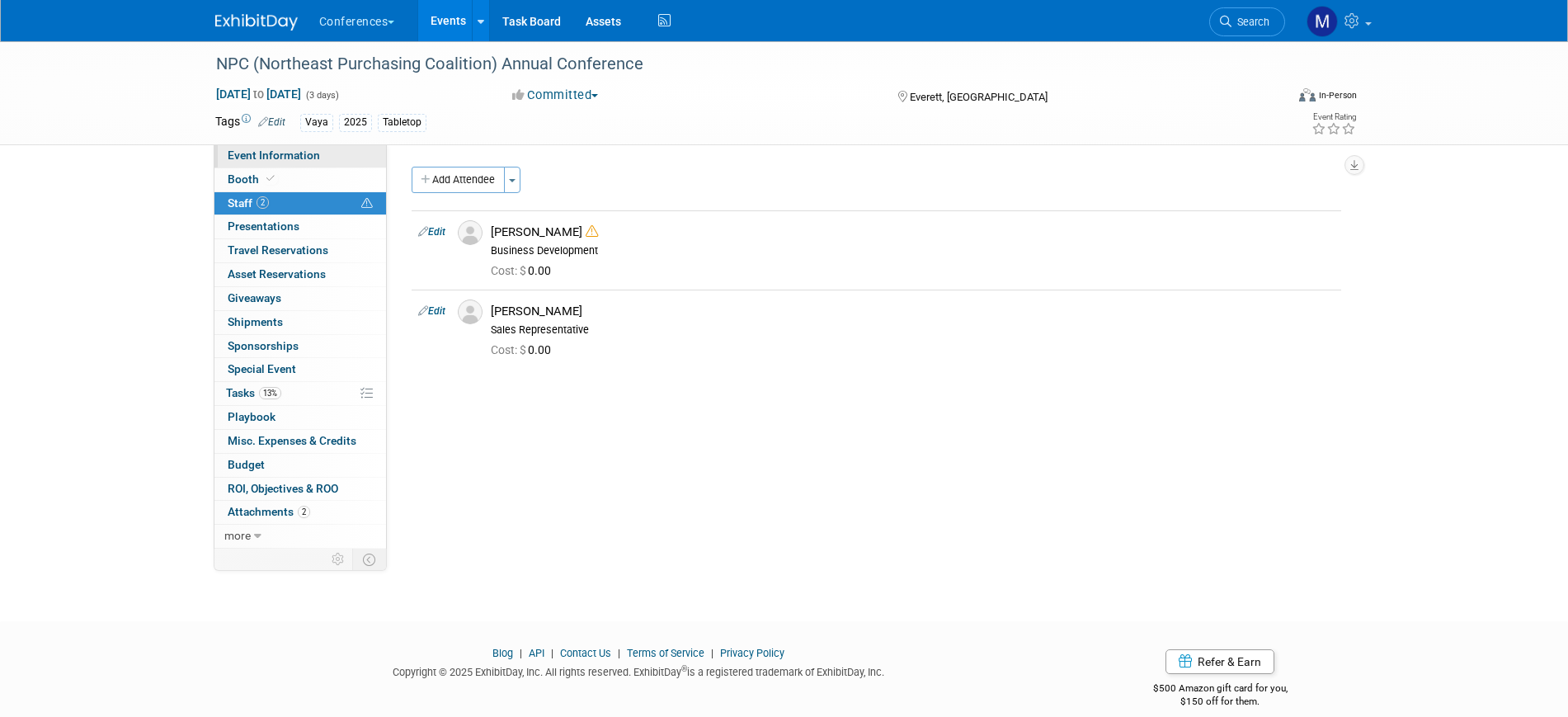
click at [275, 148] on span "Event Information" at bounding box center [274, 155] width 93 height 13
select select "Vaya"
select select "Client-facing"
select select "[PERSON_NAME]"
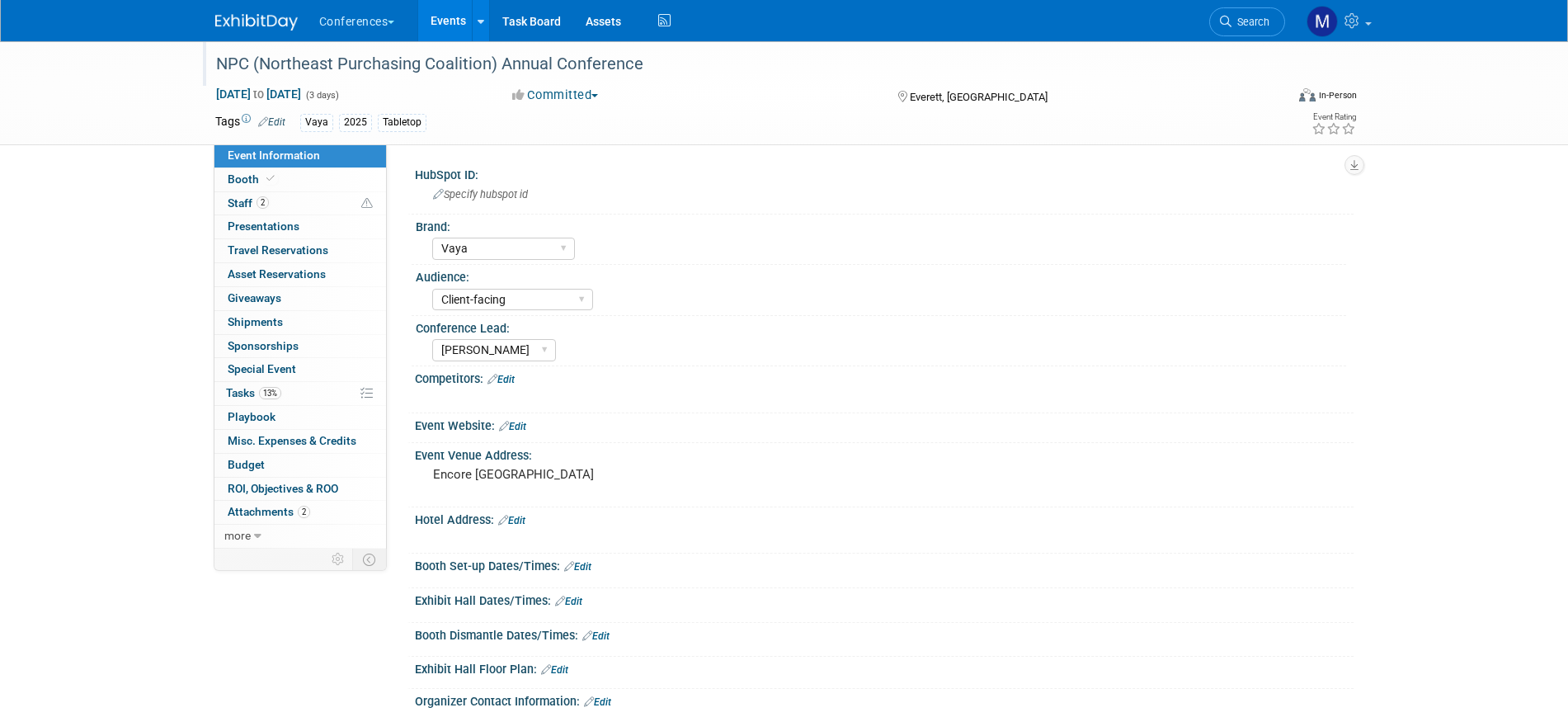
drag, startPoint x: 121, startPoint y: 214, endPoint x: 267, endPoint y: 55, distance: 215.9
click at [121, 214] on div "NPC (Northeast Purchasing Coalition) Annual Conference [DATE] to [DATE] (3 days…" at bounding box center [784, 453] width 1568 height 823
click at [281, 23] on img at bounding box center [257, 23] width 82 height 17
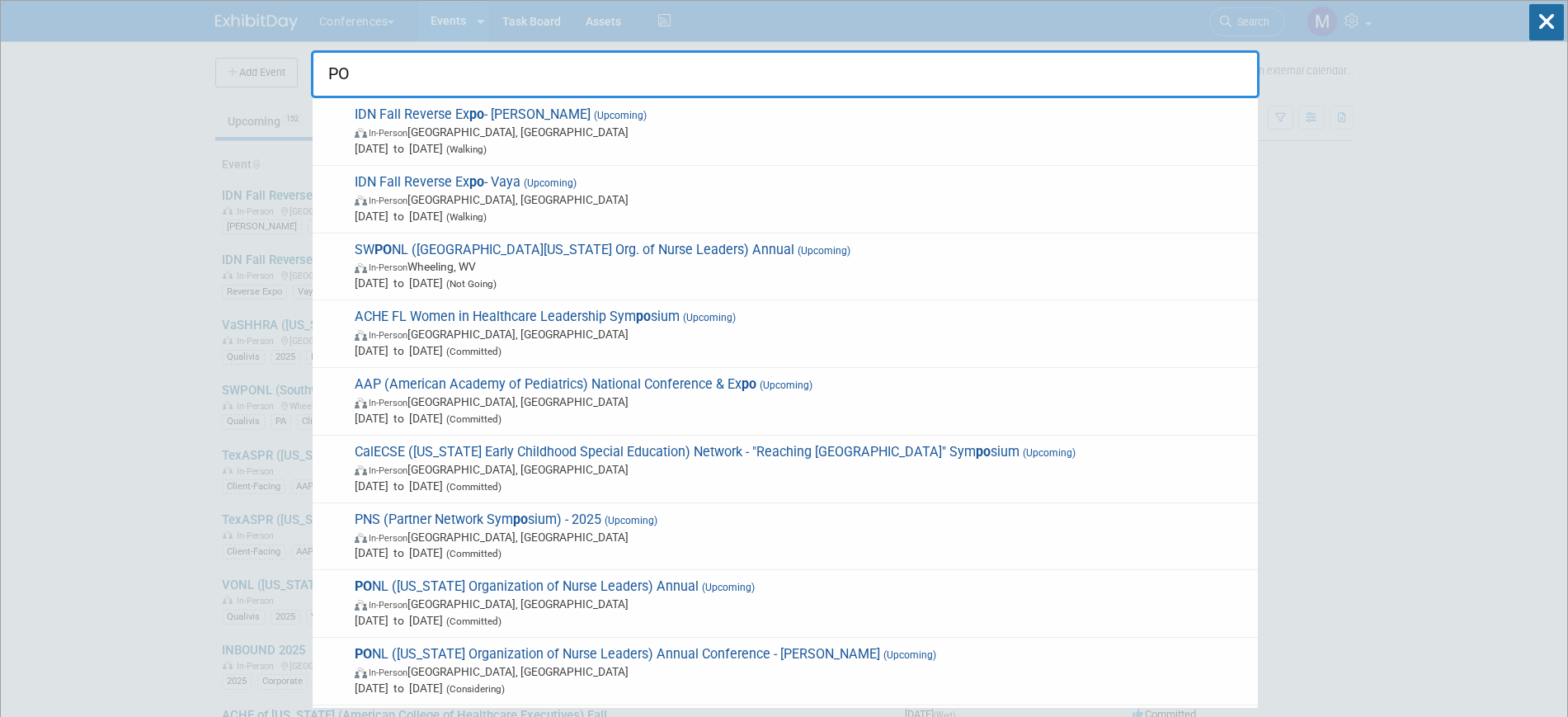
type input "P"
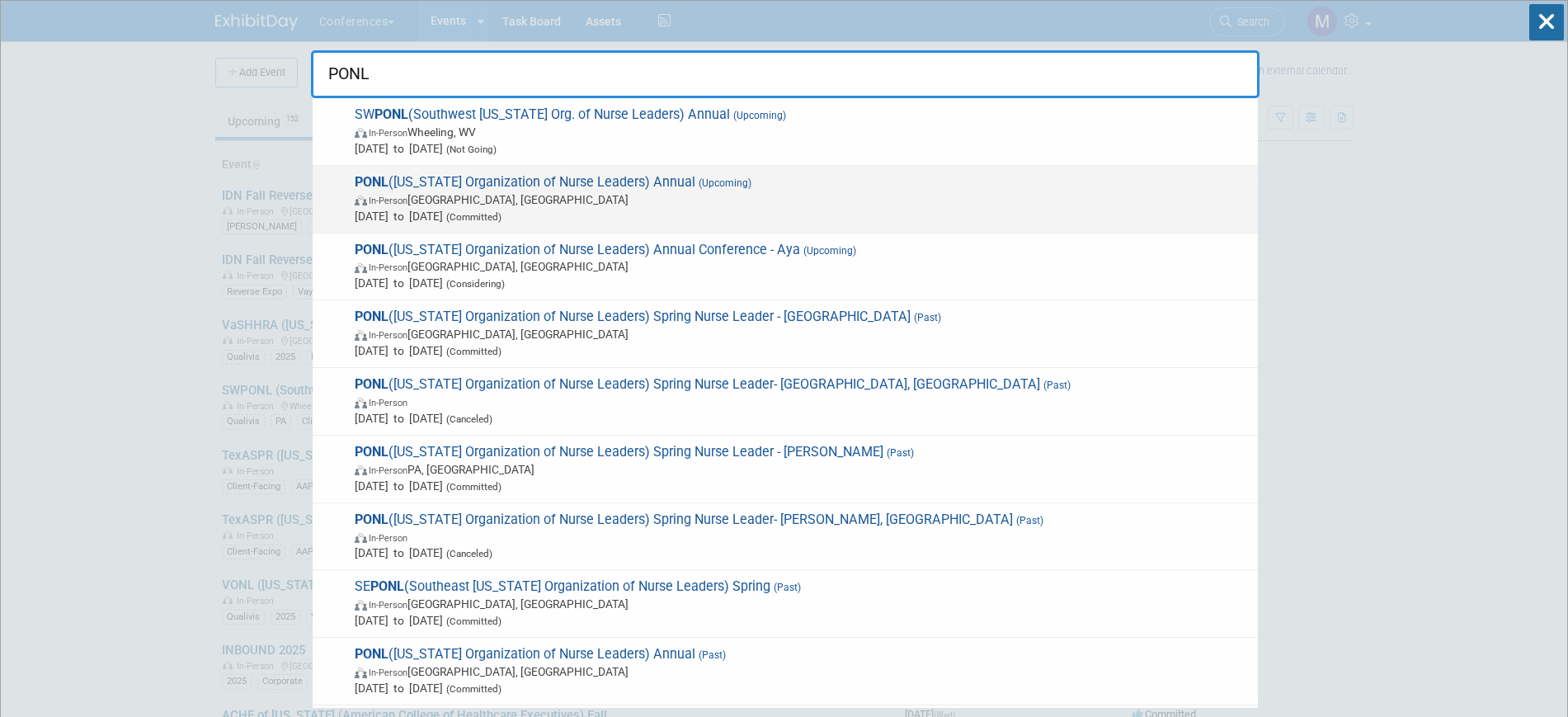
type input "PONL"
click at [642, 221] on span "[DATE] to [DATE] (Committed)" at bounding box center [801, 216] width 895 height 17
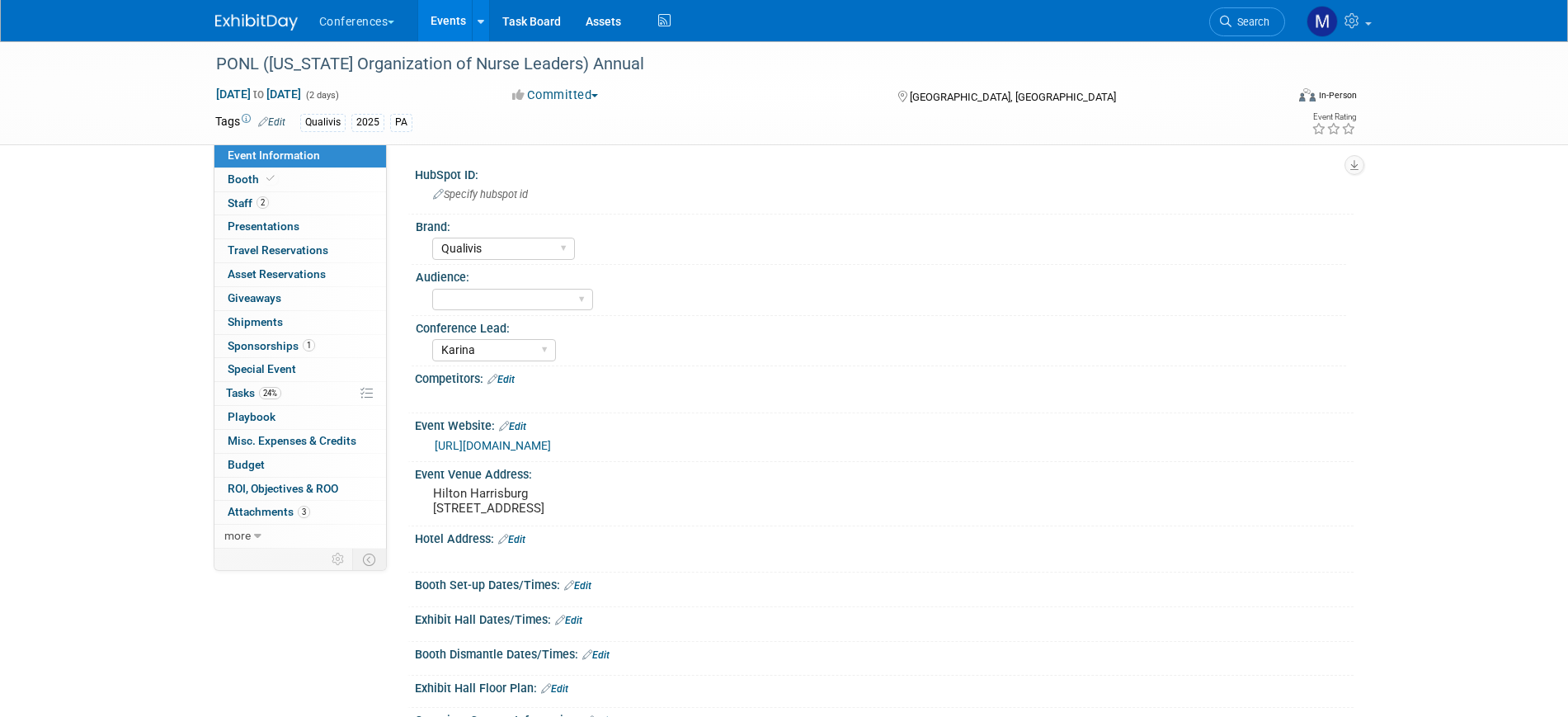
select select "Qualivis"
select select "Karina"
click at [306, 206] on link "2 Staff 2" at bounding box center [300, 203] width 172 height 23
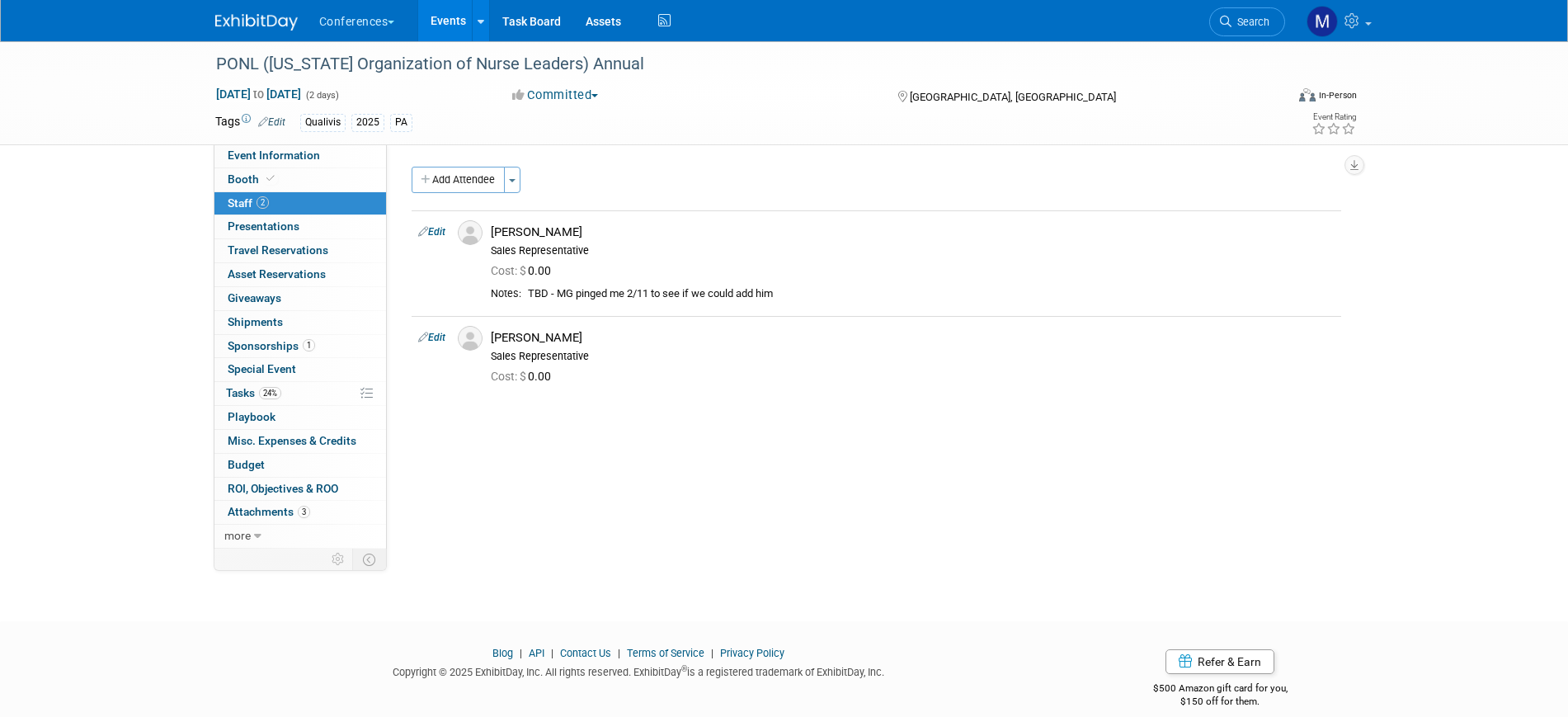
click at [128, 448] on div "PONL (Pennsylvania Organization of Nurse Leaders) Annual Oct 23, 2025 to Oct 24…" at bounding box center [784, 316] width 1568 height 550
click at [1257, 18] on span "Search" at bounding box center [1250, 22] width 38 height 13
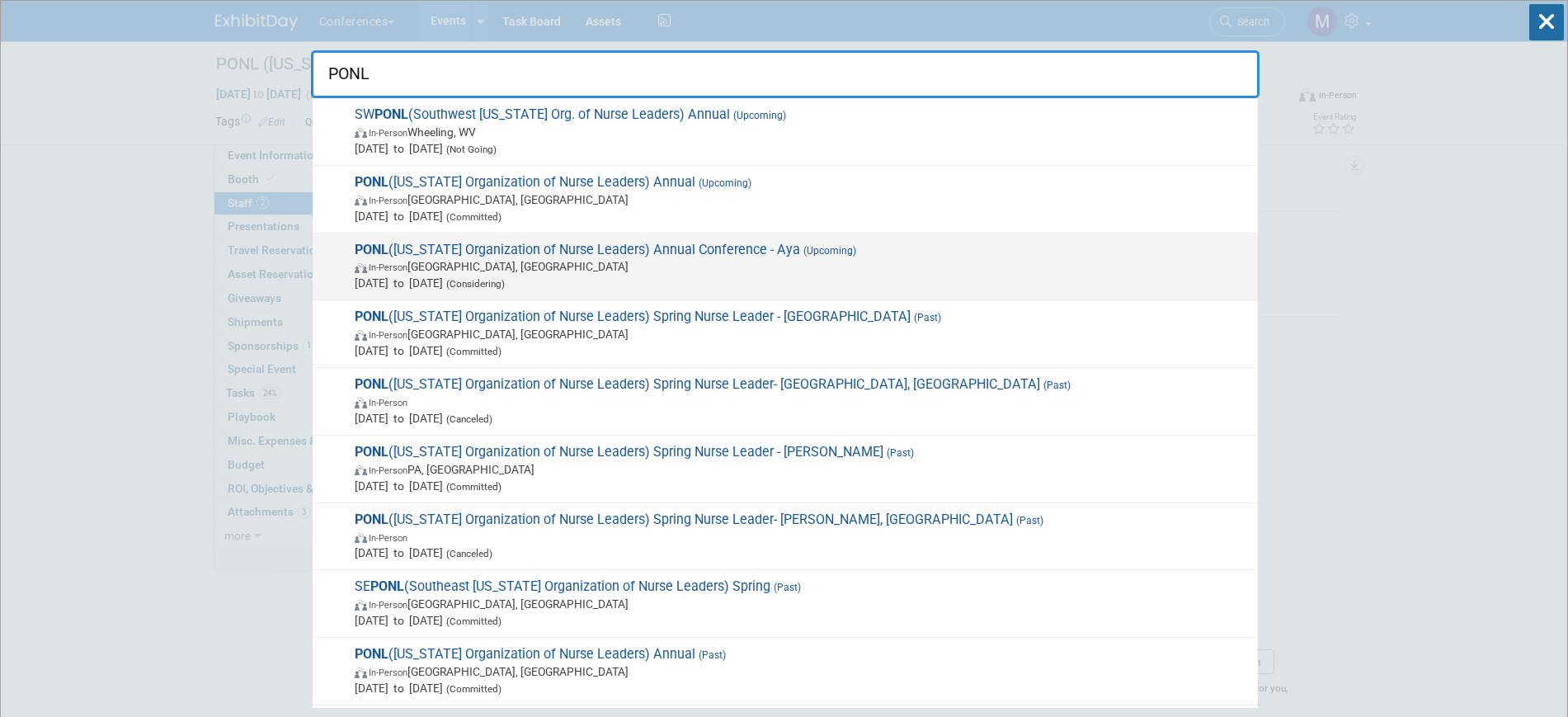
type input "PONL"
click at [843, 267] on span "In-Person Harrisburg, PA" at bounding box center [801, 267] width 895 height 17
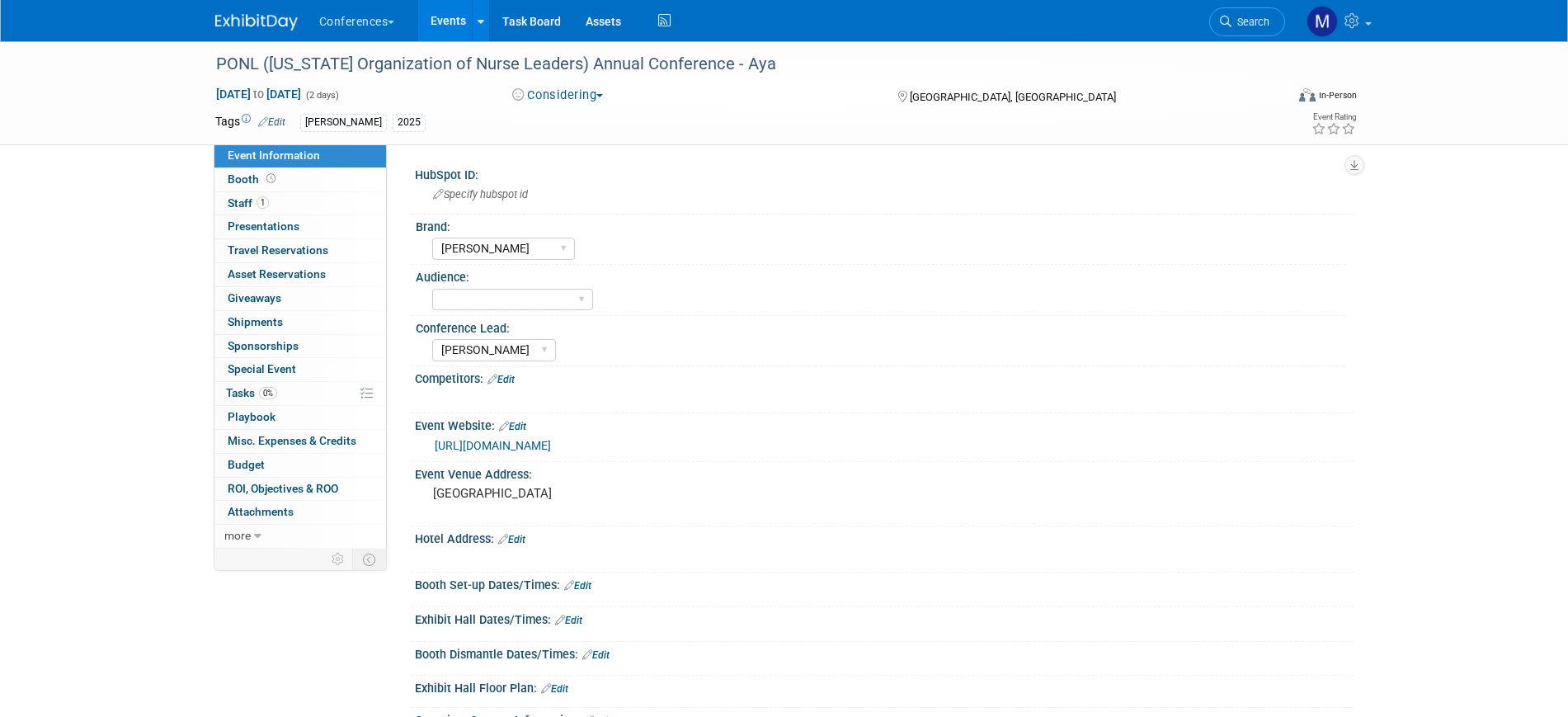
select select "[PERSON_NAME]"
click at [242, 24] on img at bounding box center [257, 23] width 82 height 17
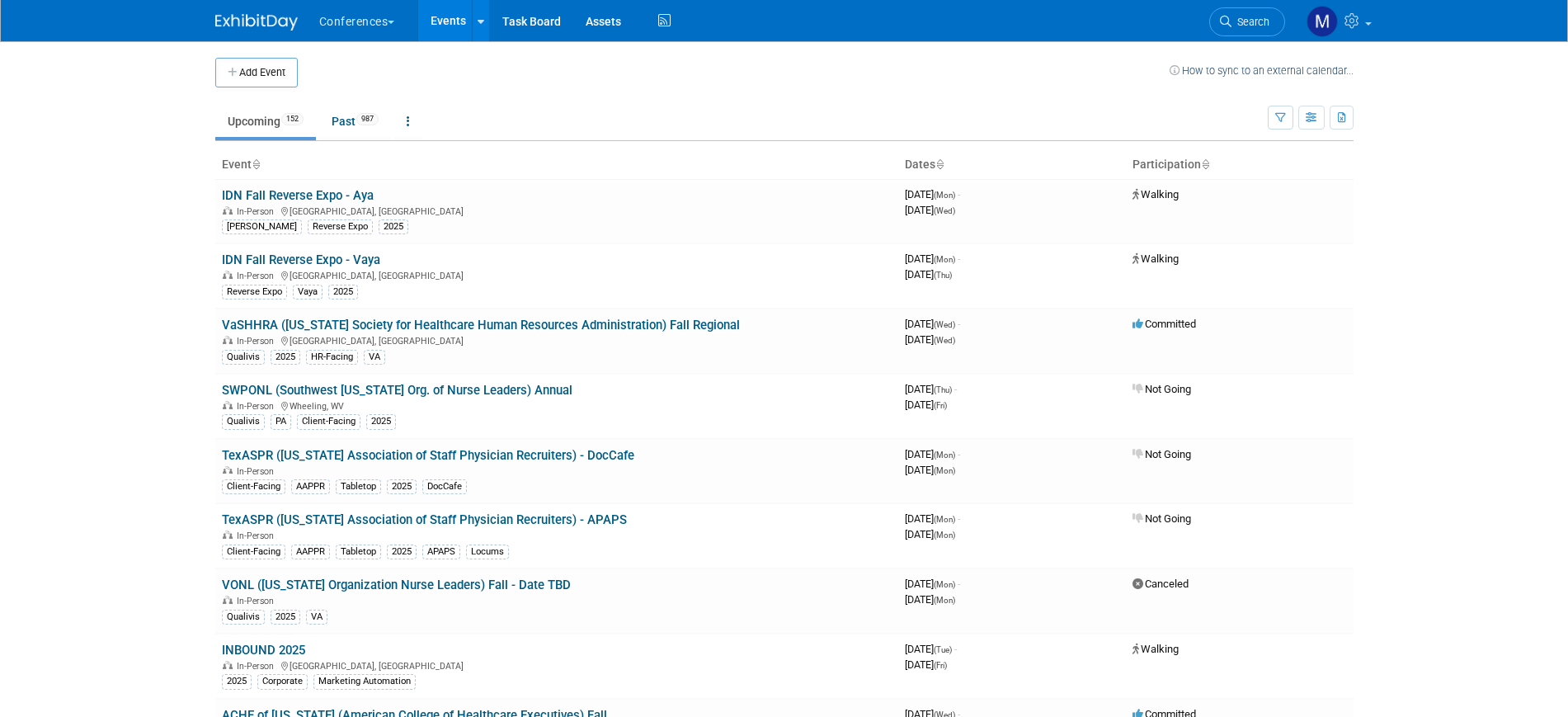
click at [234, 13] on link at bounding box center [267, 14] width 103 height 13
click at [1229, 24] on icon at bounding box center [1225, 22] width 12 height 12
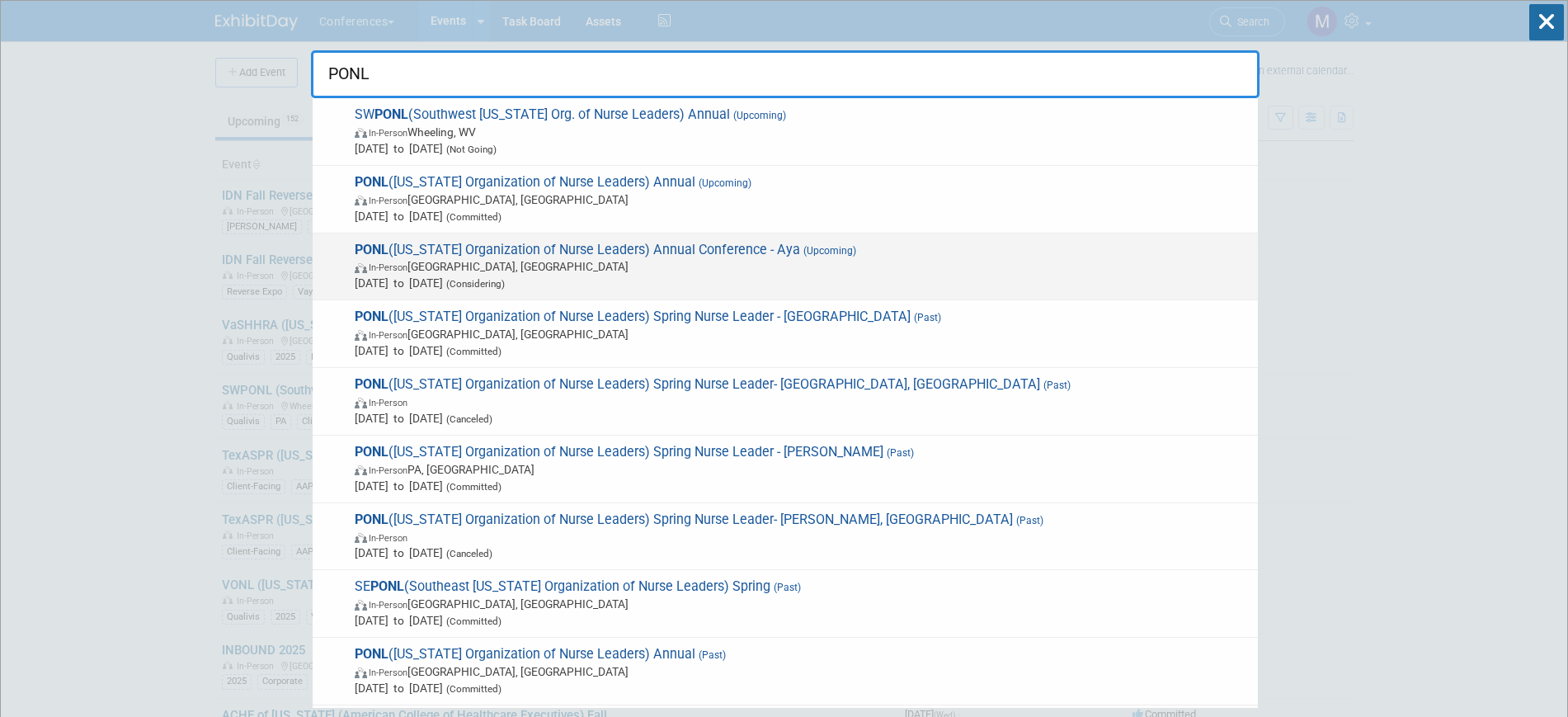
type input "PONL"
click at [669, 261] on span "In-Person Harrisburg, PA" at bounding box center [801, 267] width 895 height 17
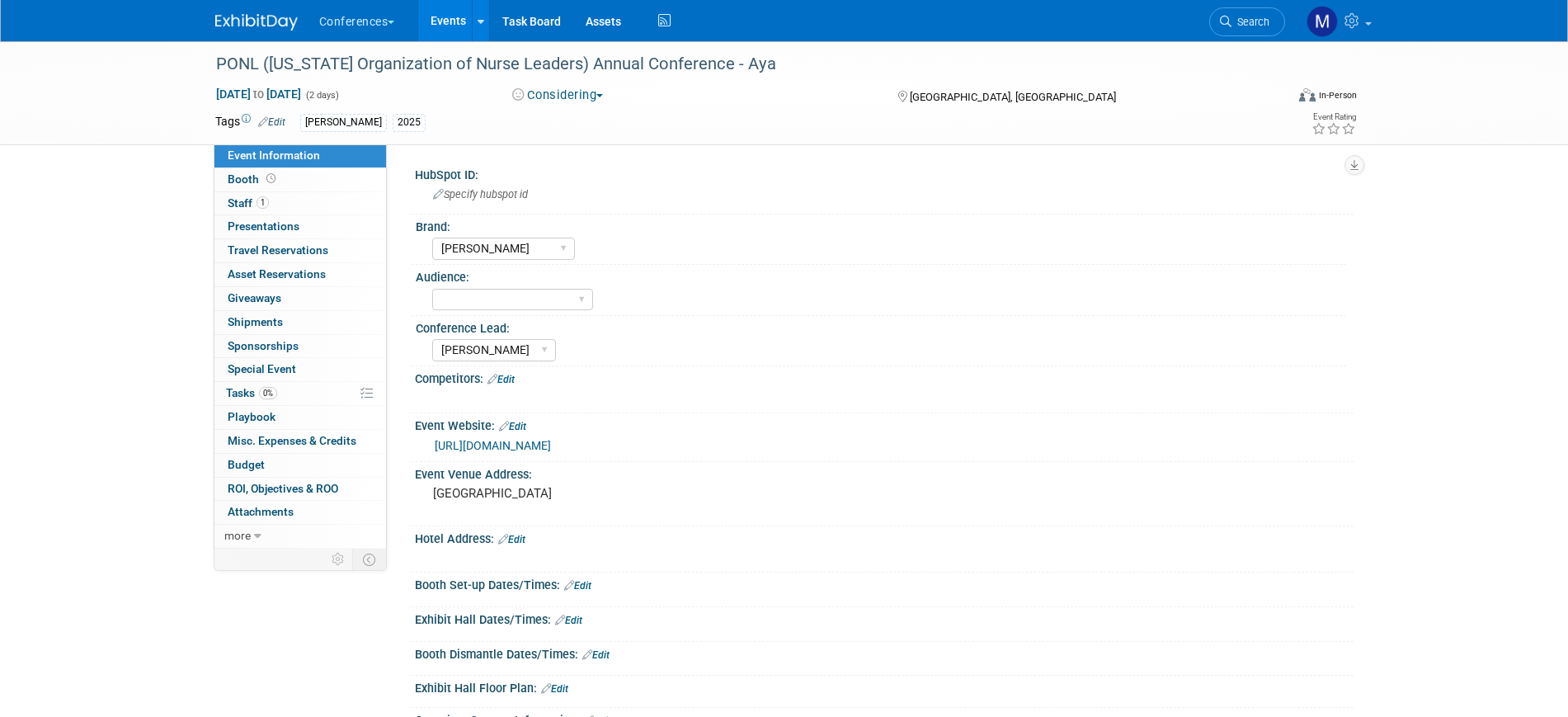
select select "[PERSON_NAME]"
click at [282, 213] on link "1 Staff 1" at bounding box center [300, 203] width 172 height 23
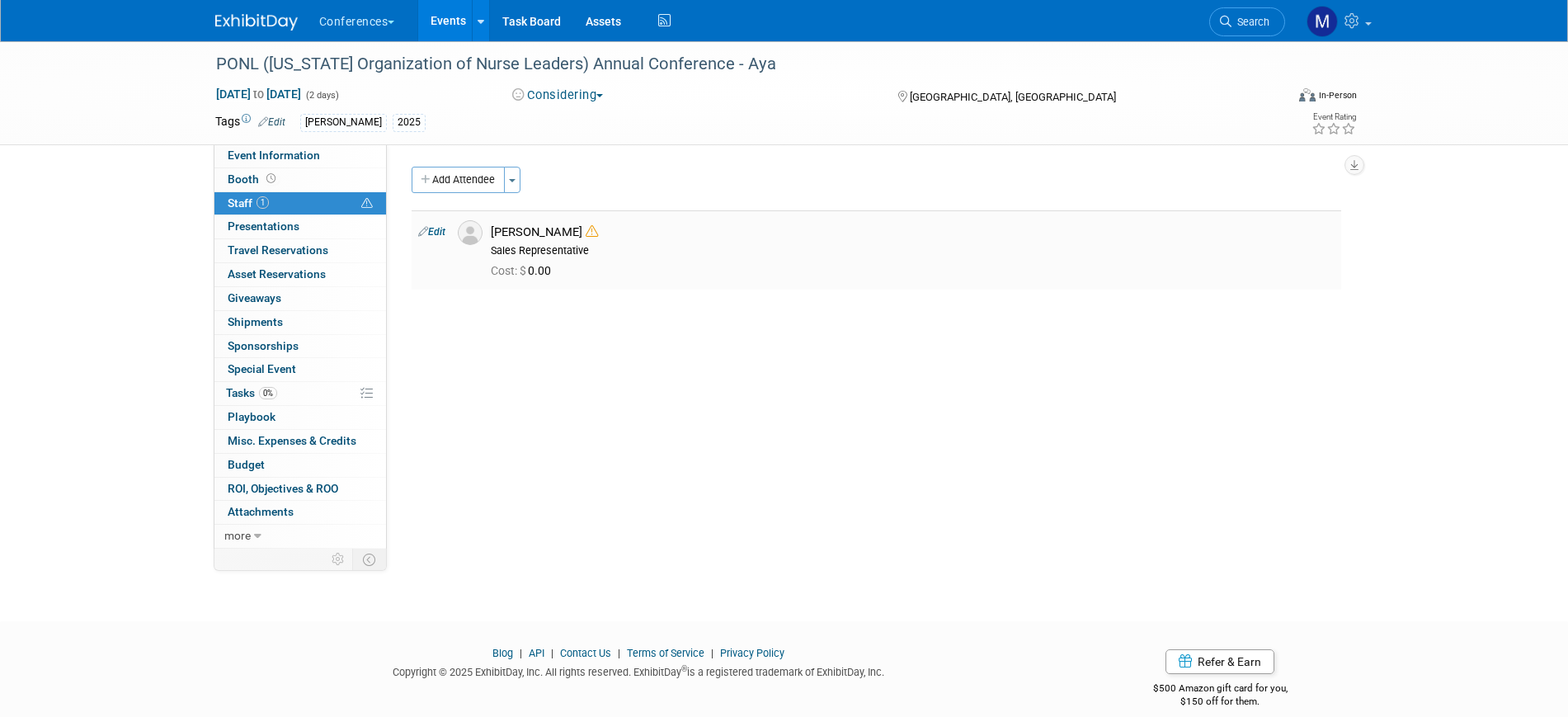
click at [444, 231] on link "Edit" at bounding box center [432, 231] width 27 height 12
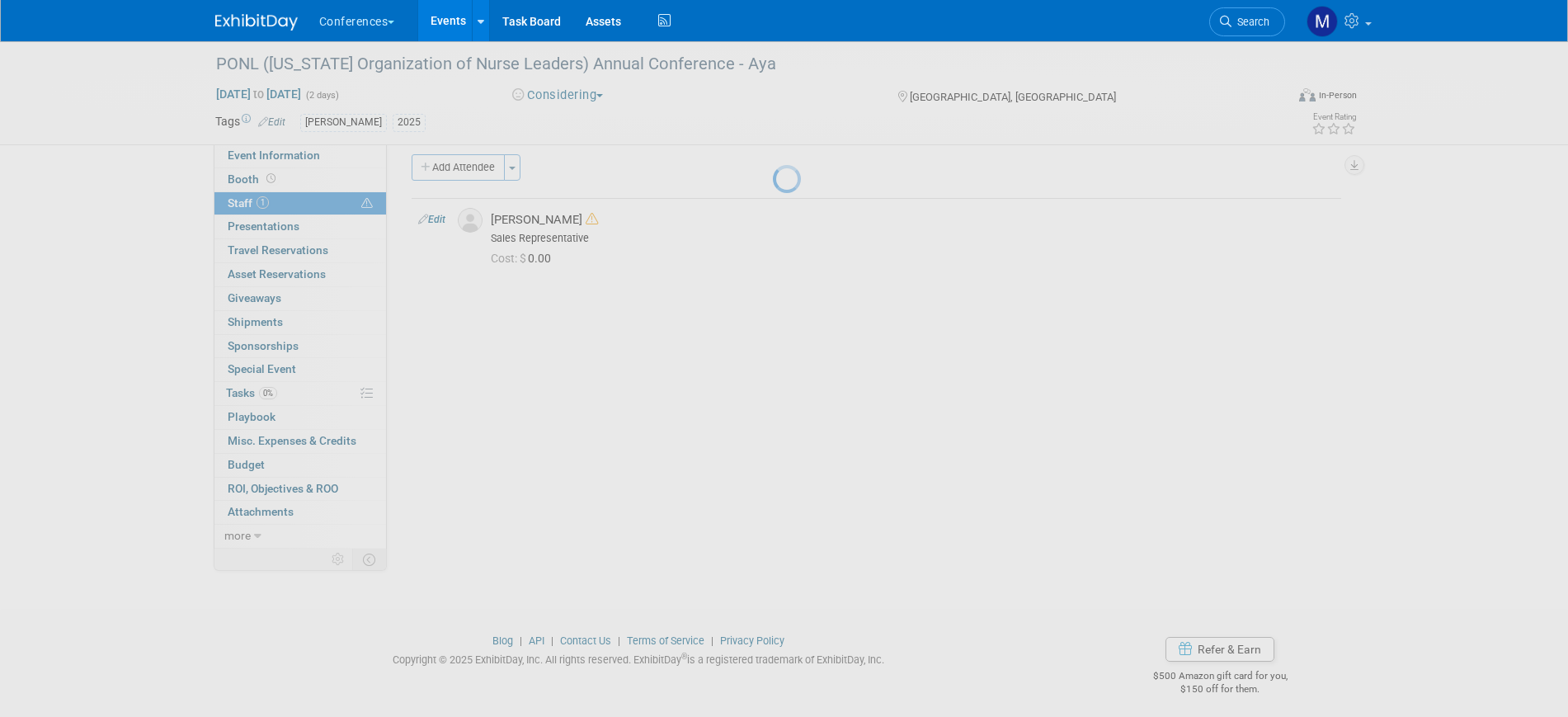
select select "54b905e9-7986-457a-ab0a-43c183886044"
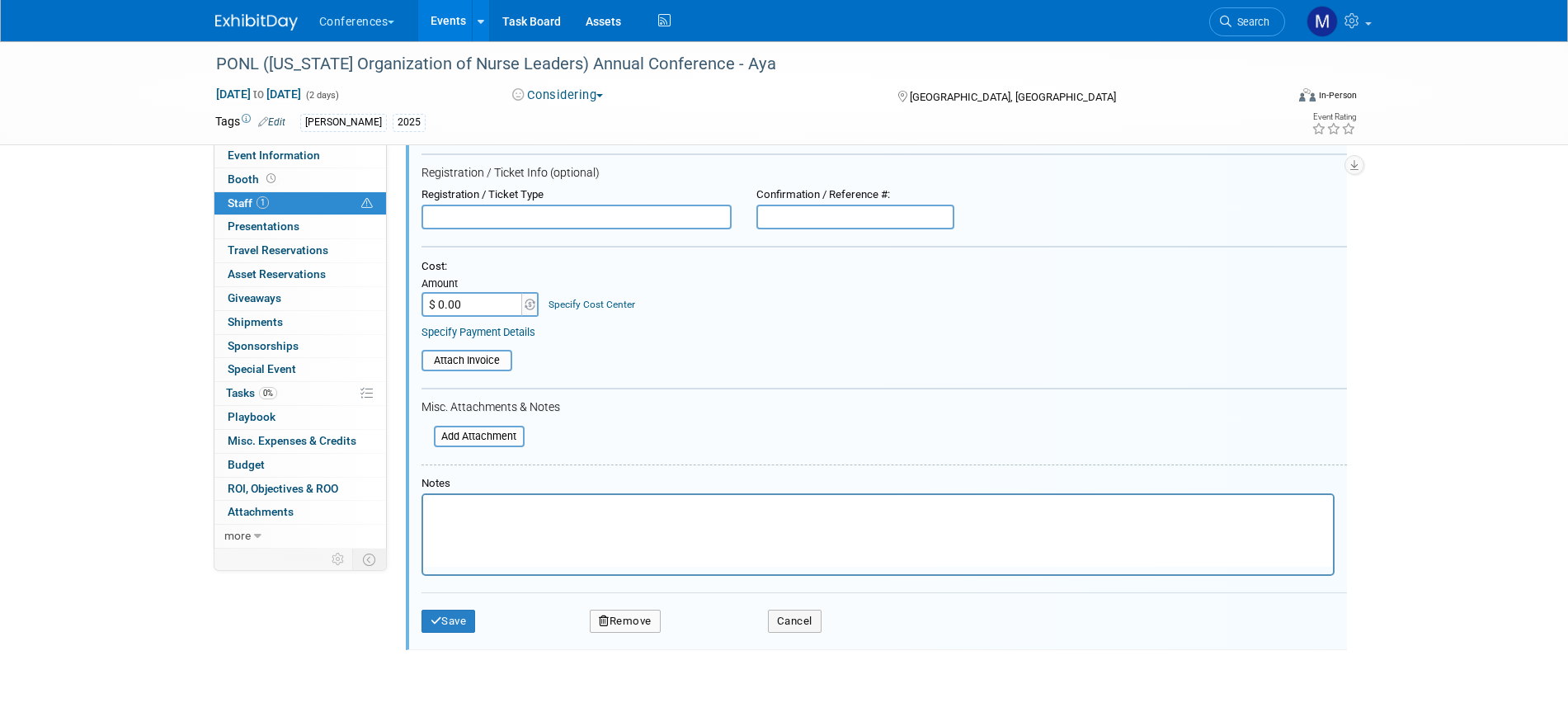
scroll to position [332, 0]
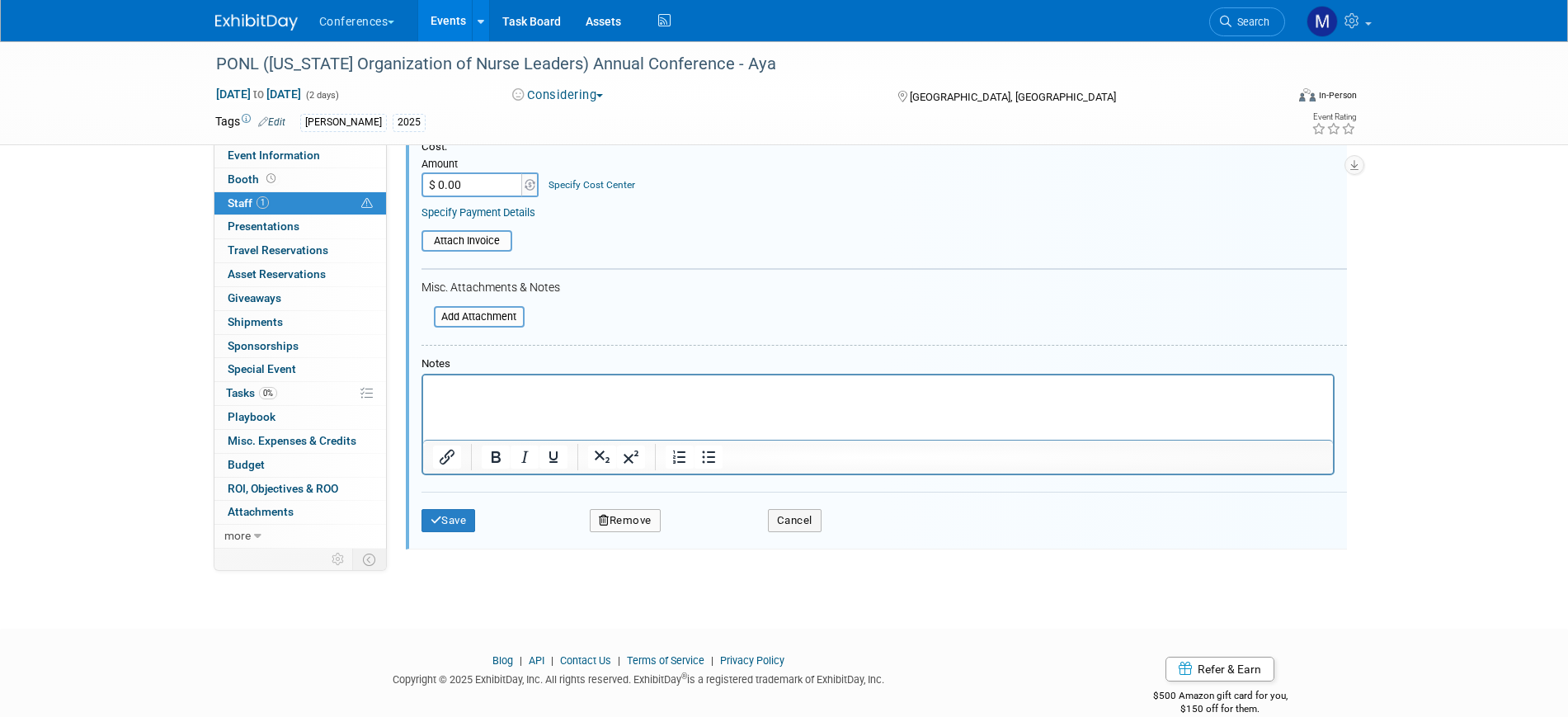
click at [635, 521] on button "Remove" at bounding box center [625, 520] width 71 height 23
click at [729, 534] on link "Yes" at bounding box center [715, 534] width 48 height 26
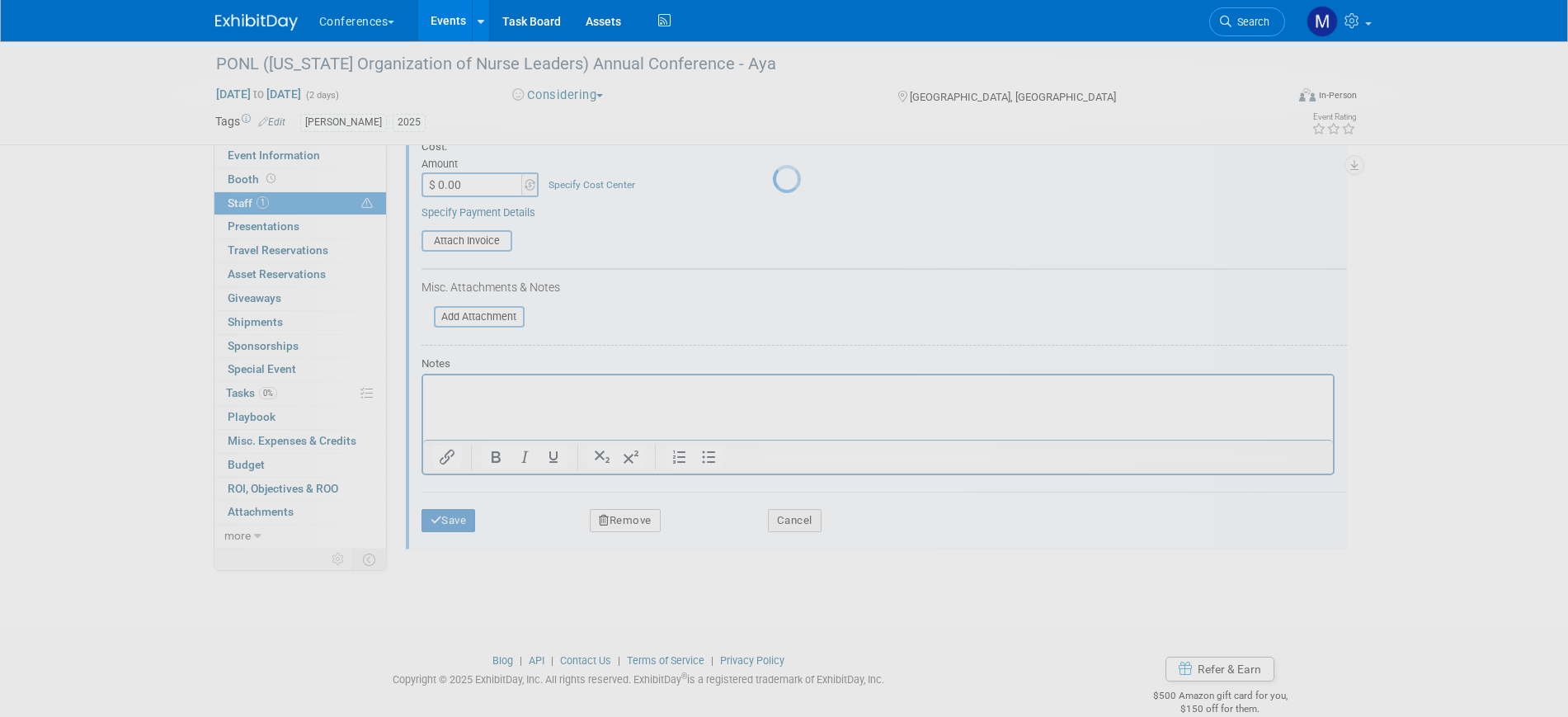
scroll to position [20, 0]
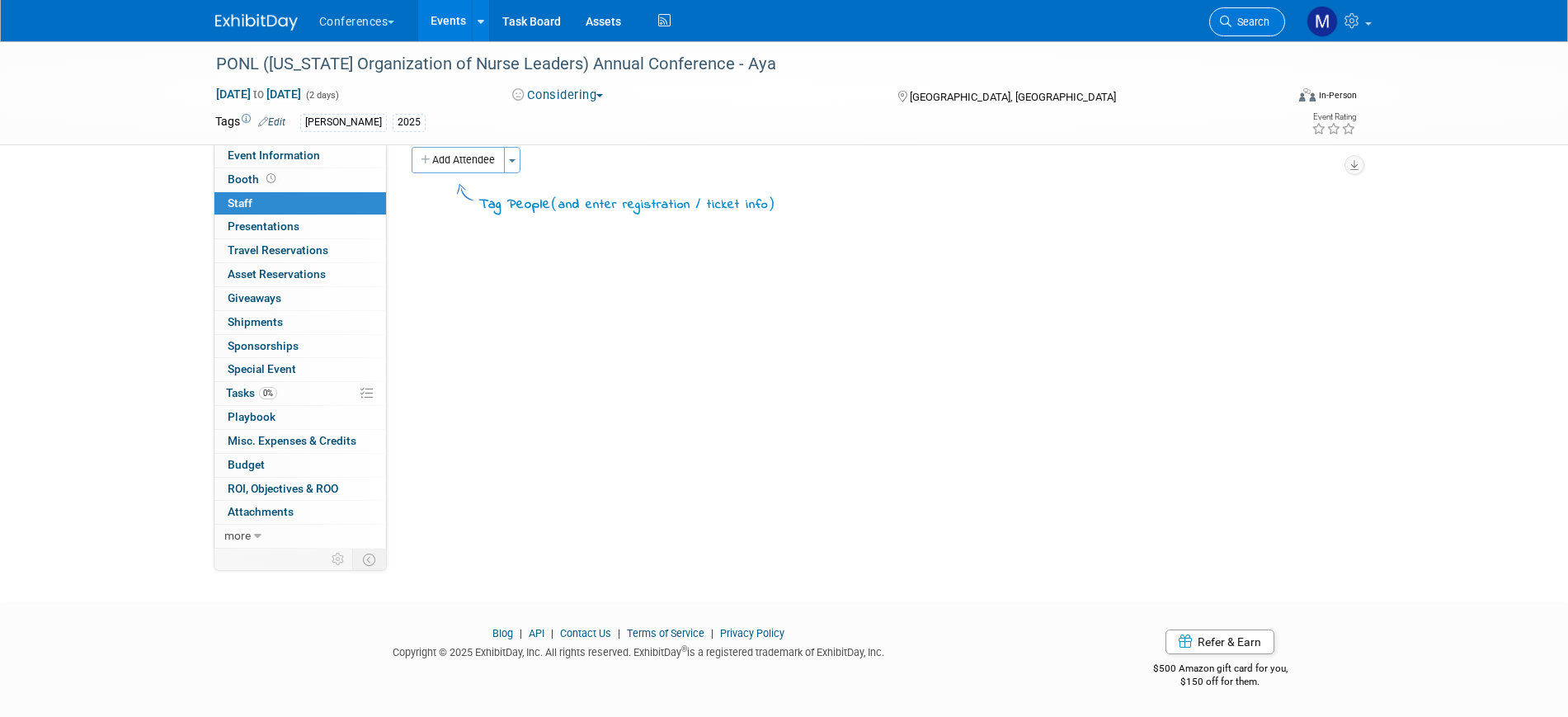
click at [1263, 23] on span "Search" at bounding box center [1250, 22] width 38 height 13
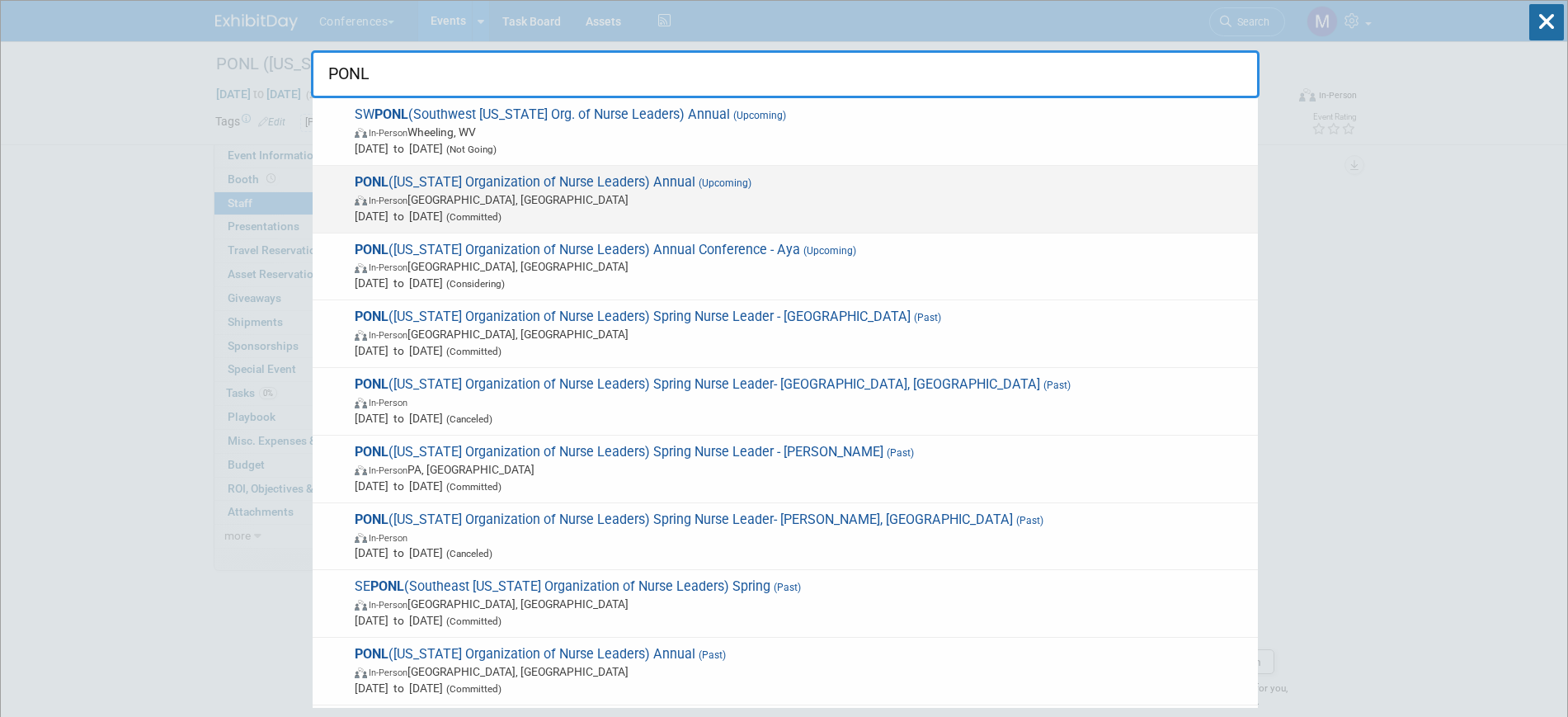
type input "PONL"
click at [747, 212] on span "Oct 23, 2025 to Oct 24, 2025 (Committed)" at bounding box center [801, 216] width 895 height 17
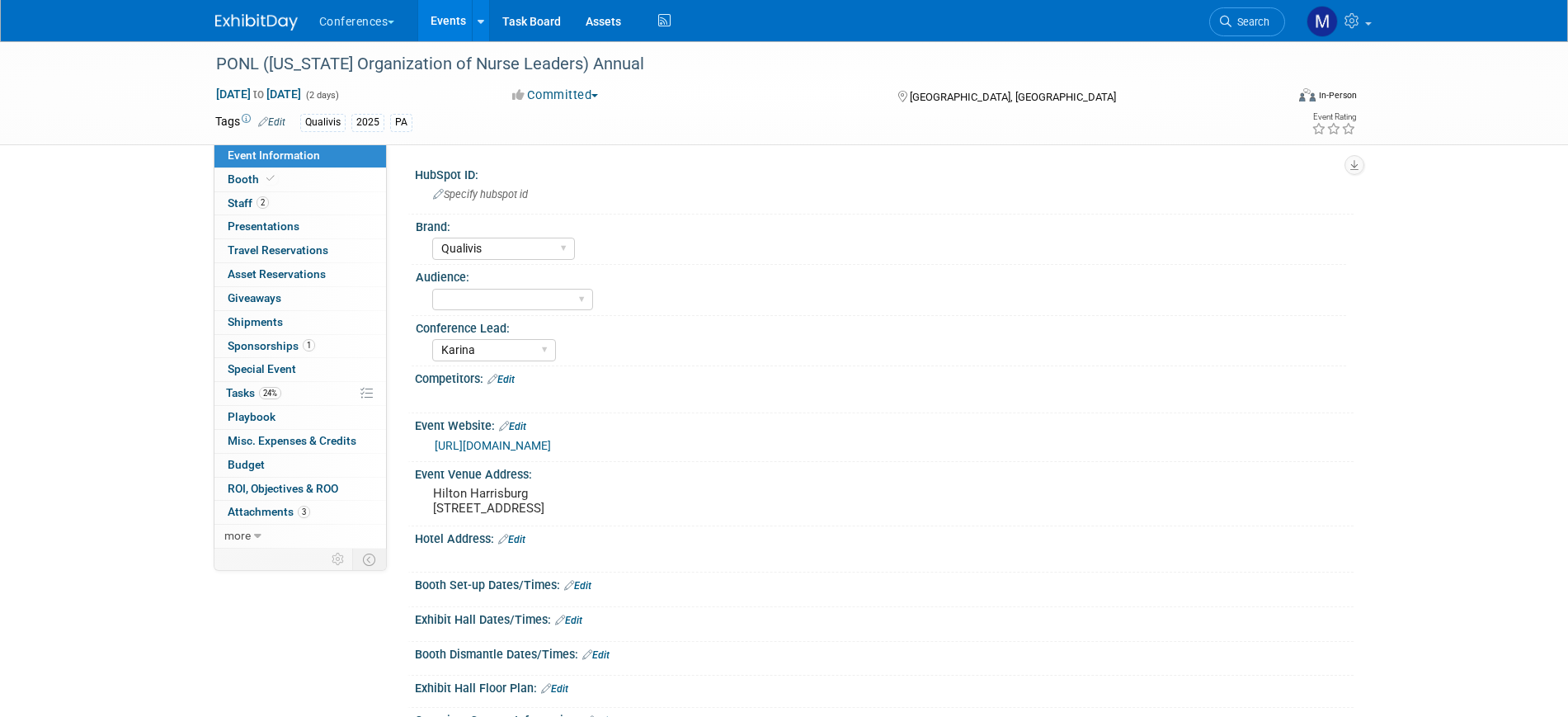
select select "Qualivis"
select select "Karina"
click at [274, 526] on link "more" at bounding box center [300, 535] width 172 height 23
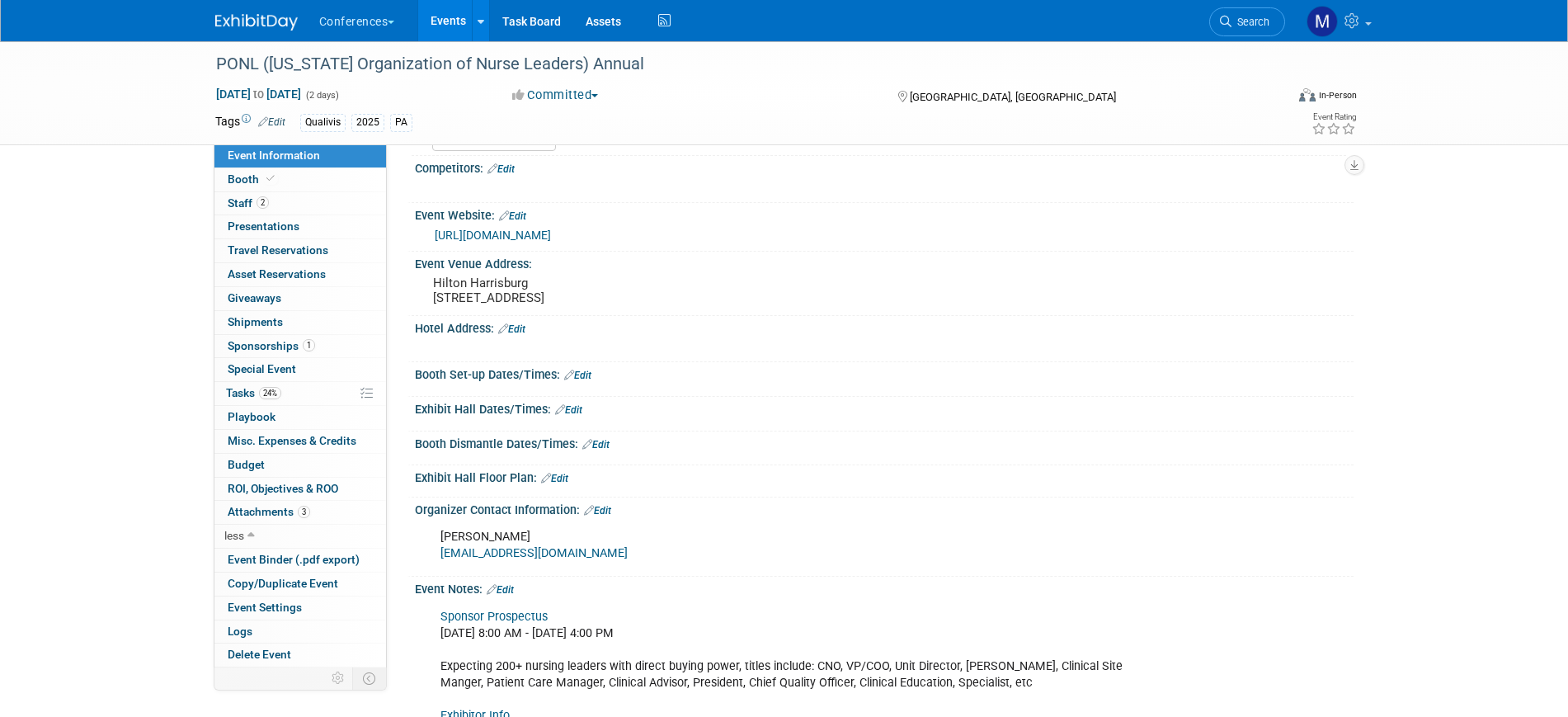
scroll to position [412, 0]
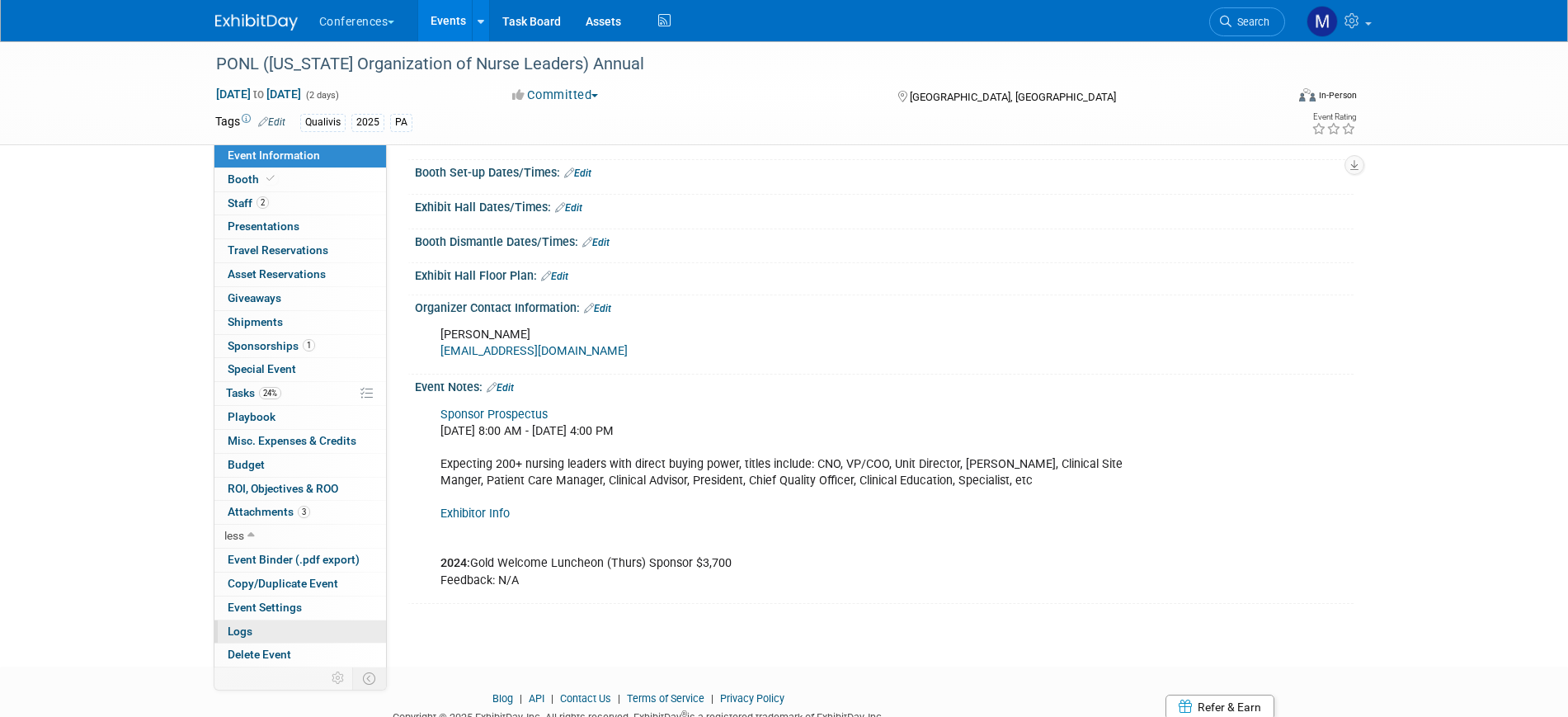
click at [247, 639] on link "Logs" at bounding box center [300, 631] width 172 height 23
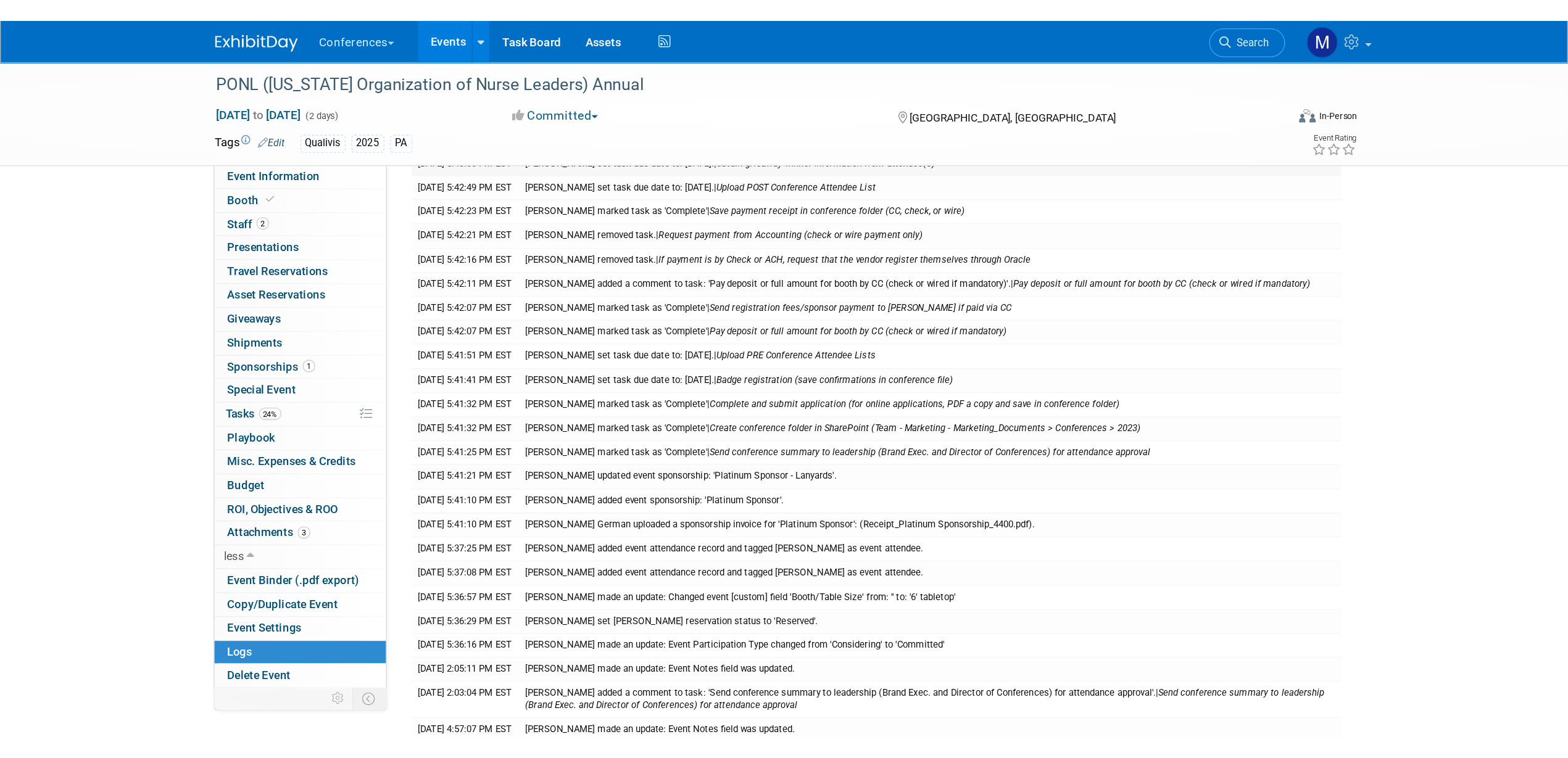
scroll to position [0, 0]
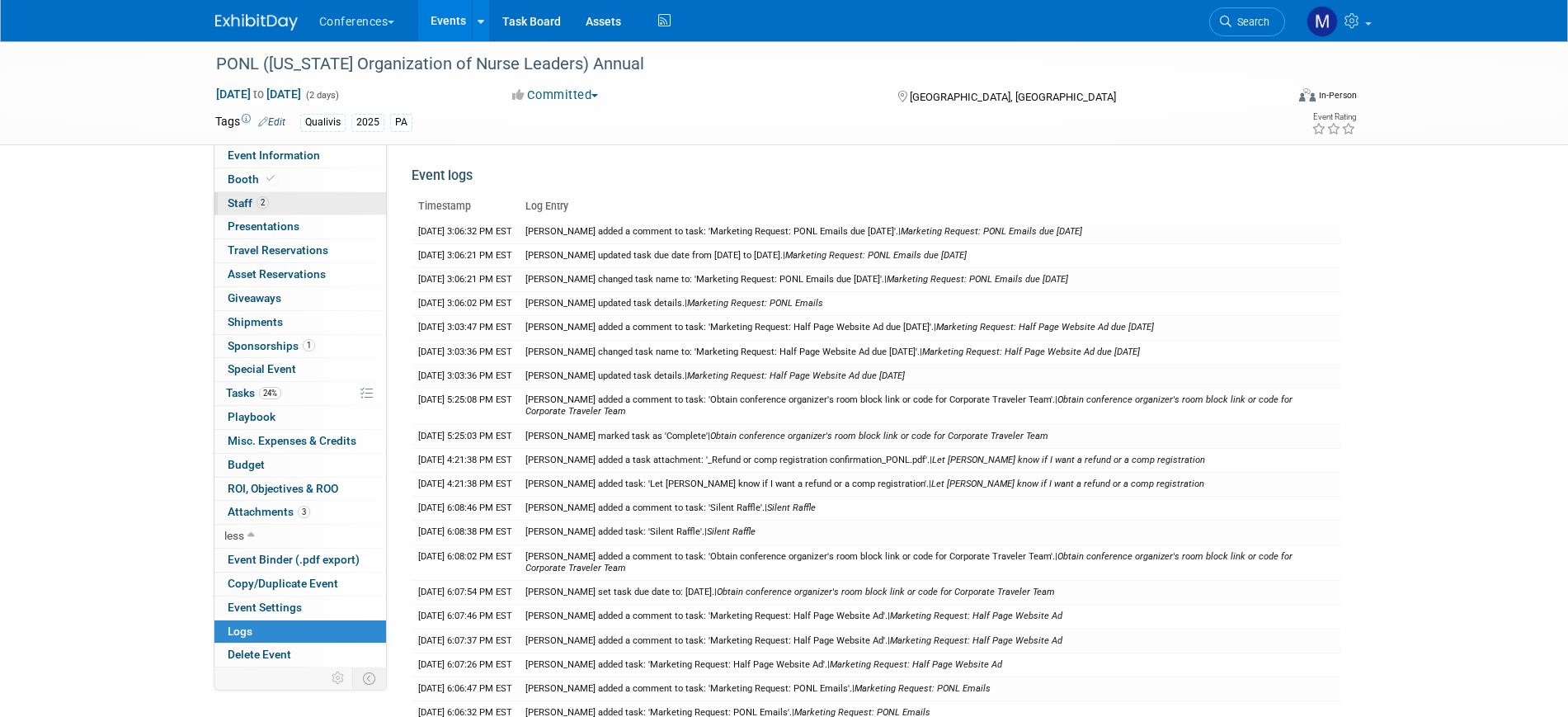
click at [285, 204] on link "2 Staff 2" at bounding box center [300, 203] width 172 height 23
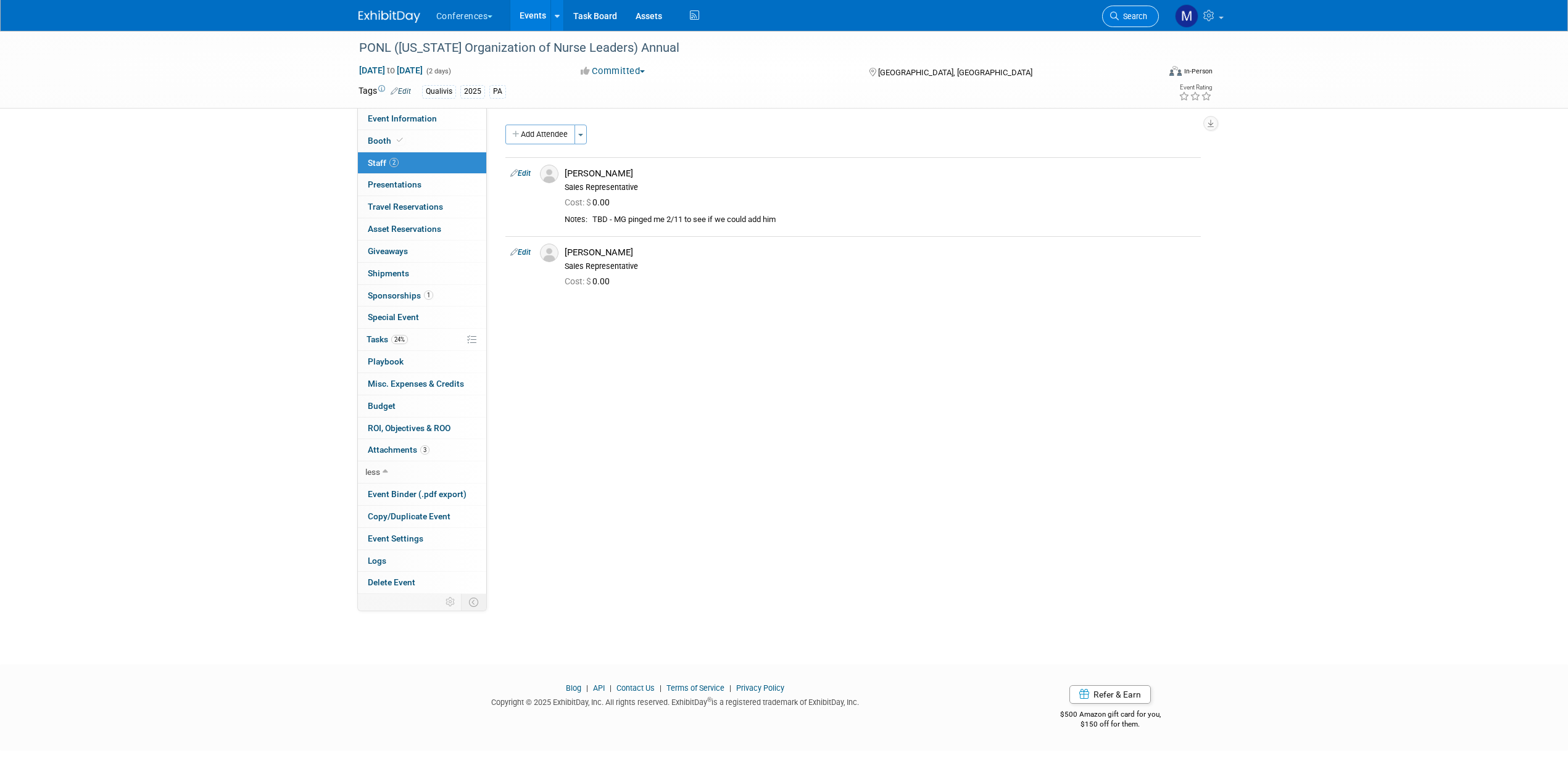
click at [1138, 16] on span "Search" at bounding box center [1133, 16] width 28 height 9
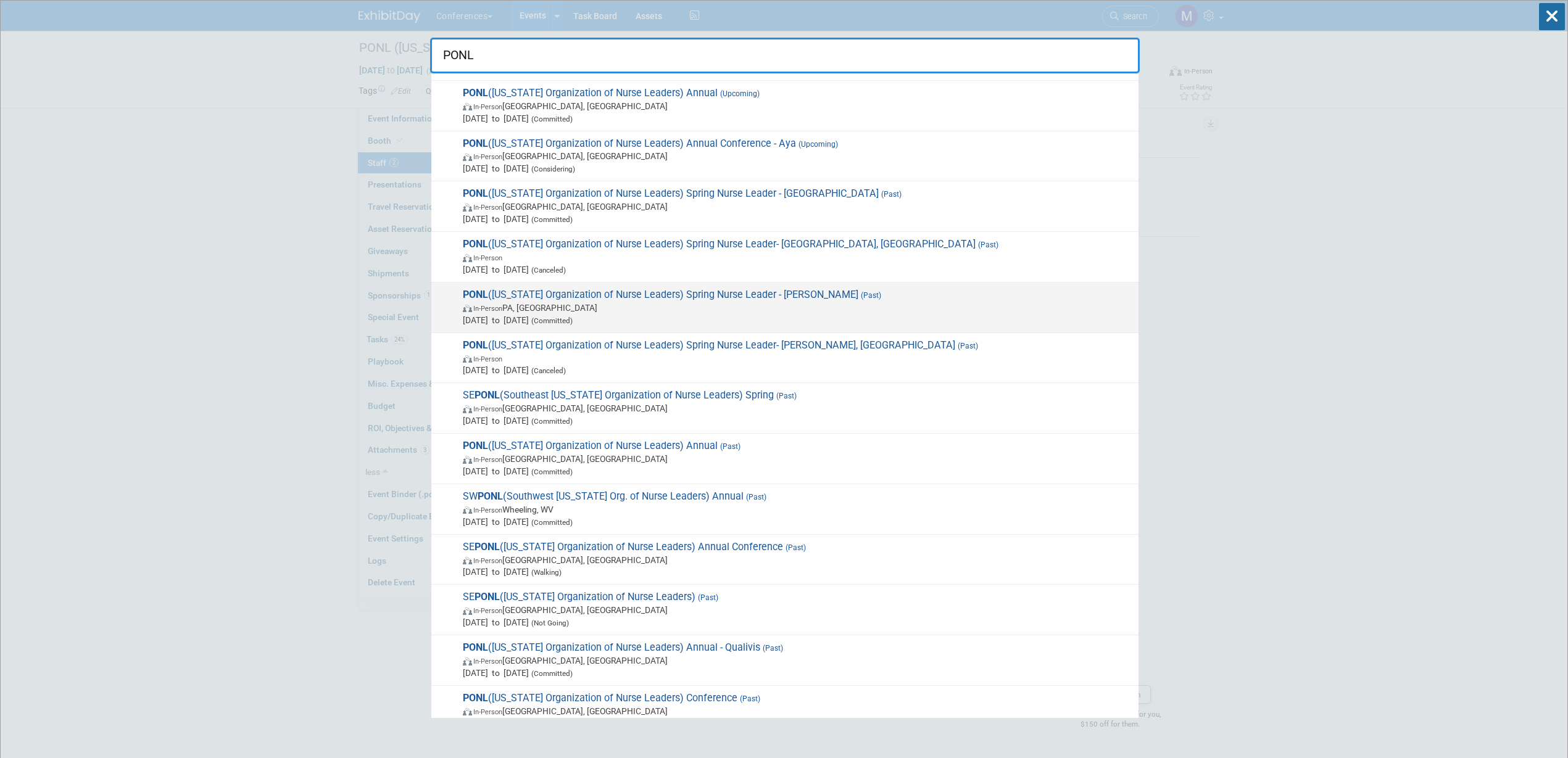
scroll to position [77, 0]
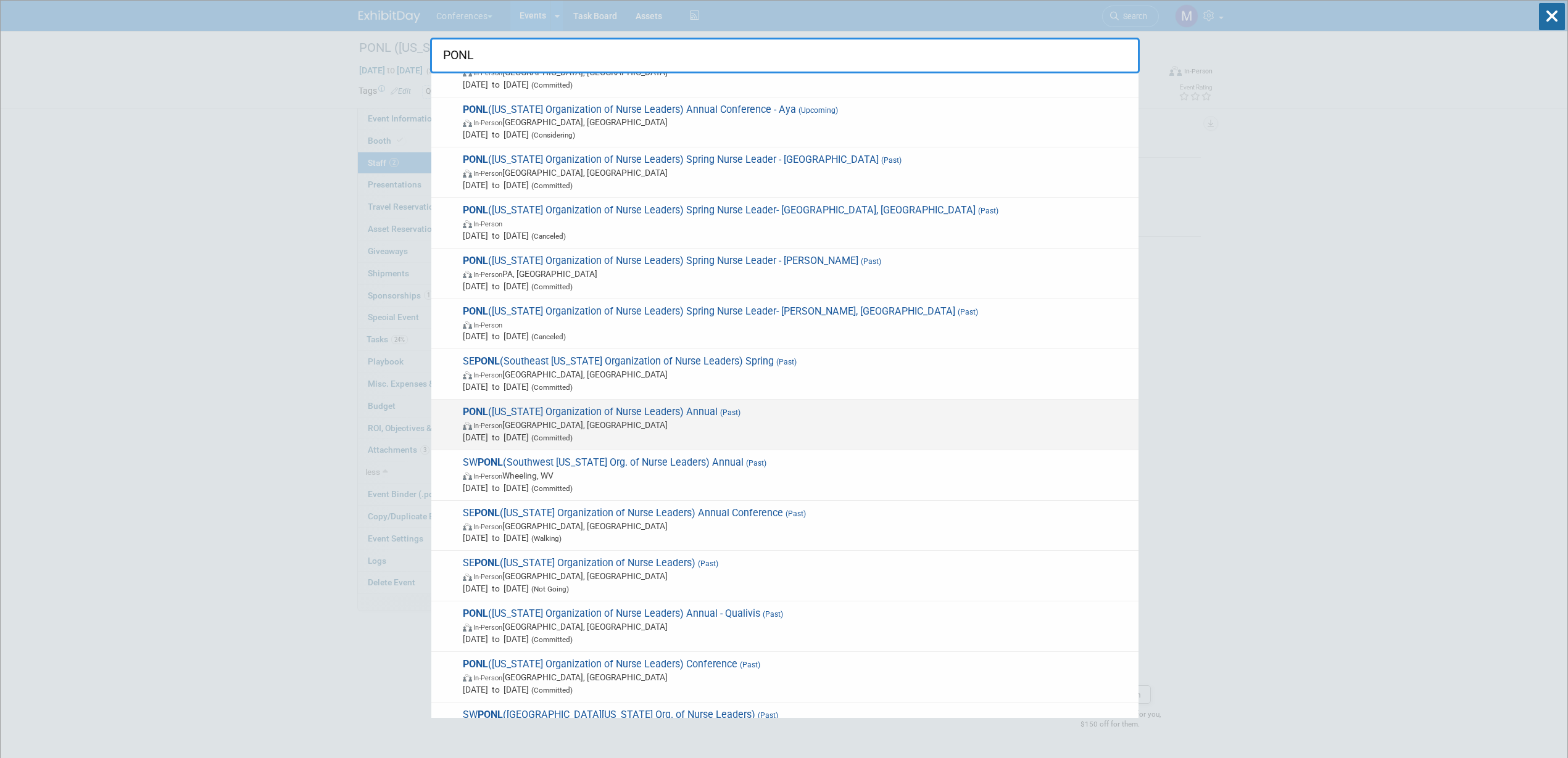
type input "PONL"
click at [576, 435] on span "[DATE] to [DATE] (Committed)" at bounding box center [797, 438] width 669 height 13
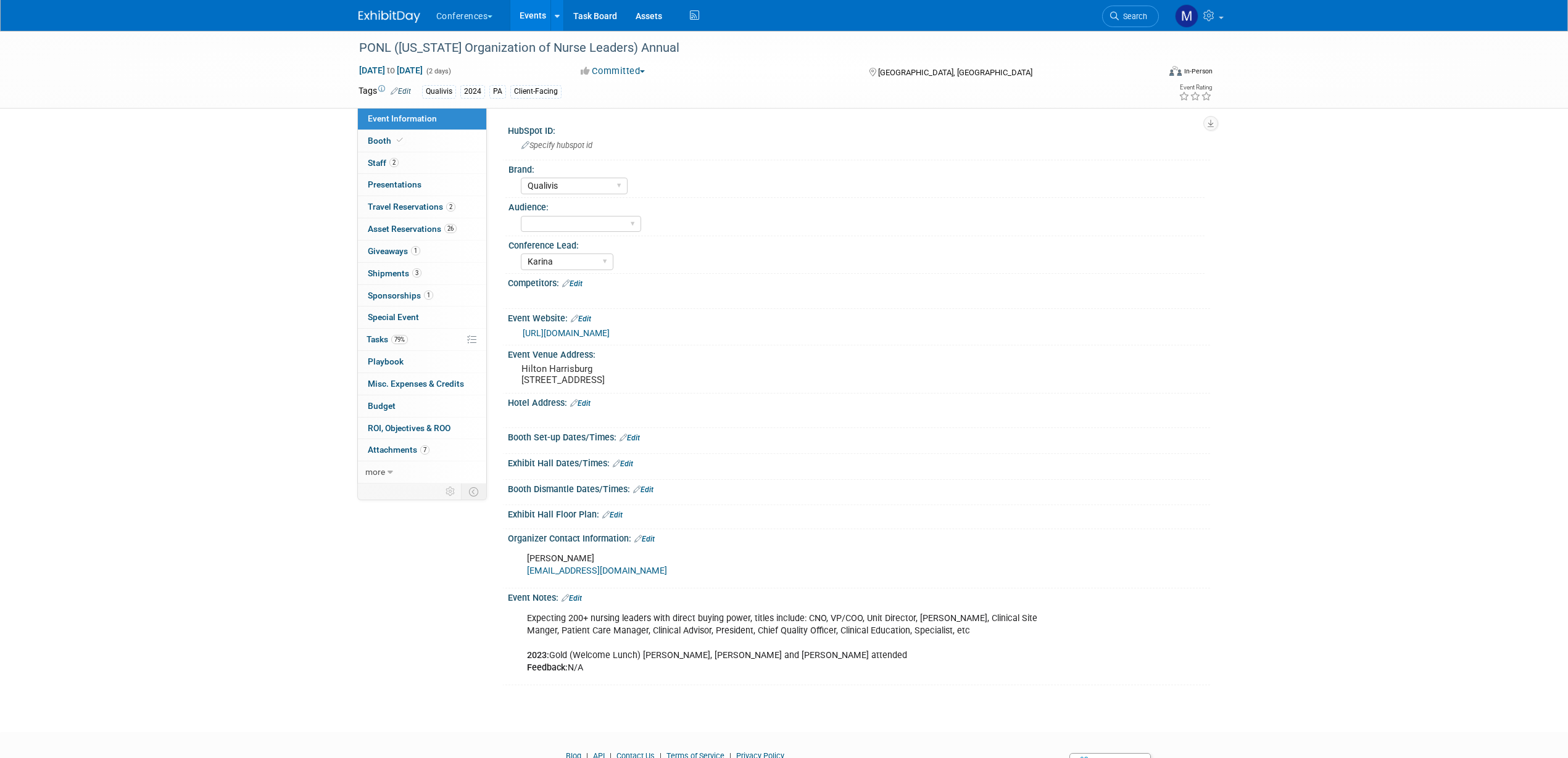
select select "Qualivis"
select select "Karina"
click at [412, 171] on link "2 Staff 2" at bounding box center [422, 163] width 128 height 21
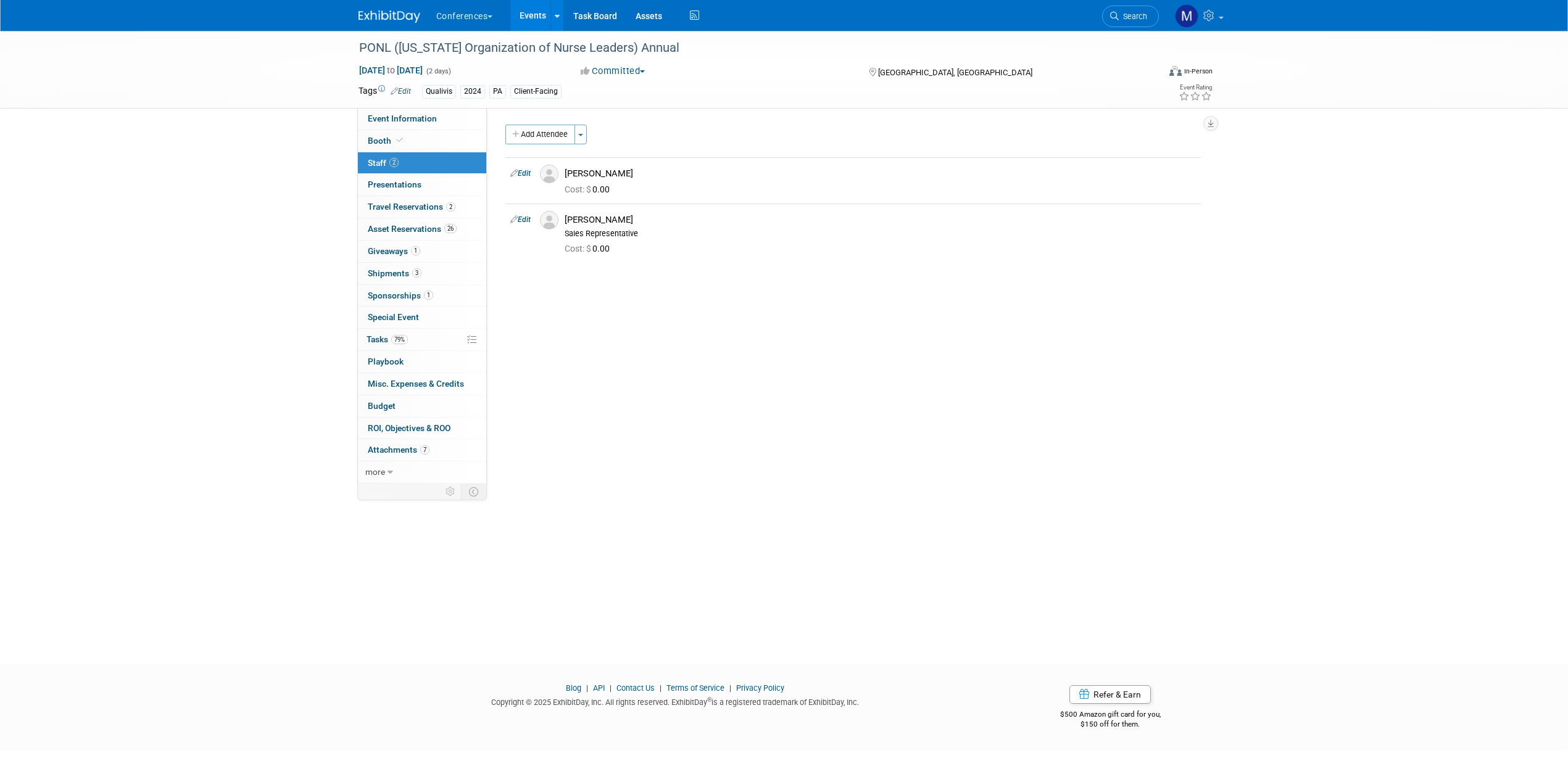
click at [368, 9] on link at bounding box center [397, 11] width 77 height 10
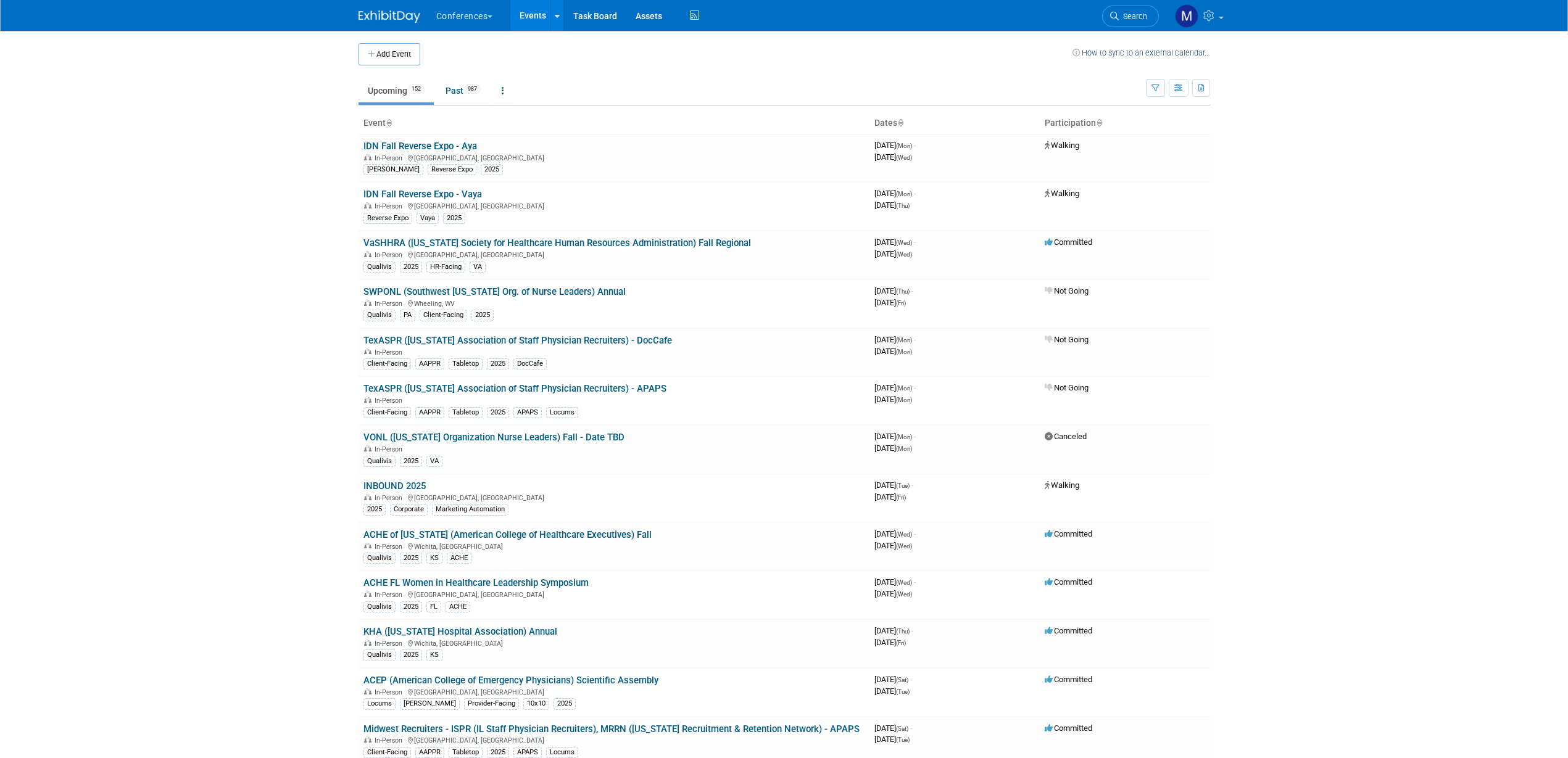
click at [1125, 22] on link "Search" at bounding box center [1130, 16] width 57 height 21
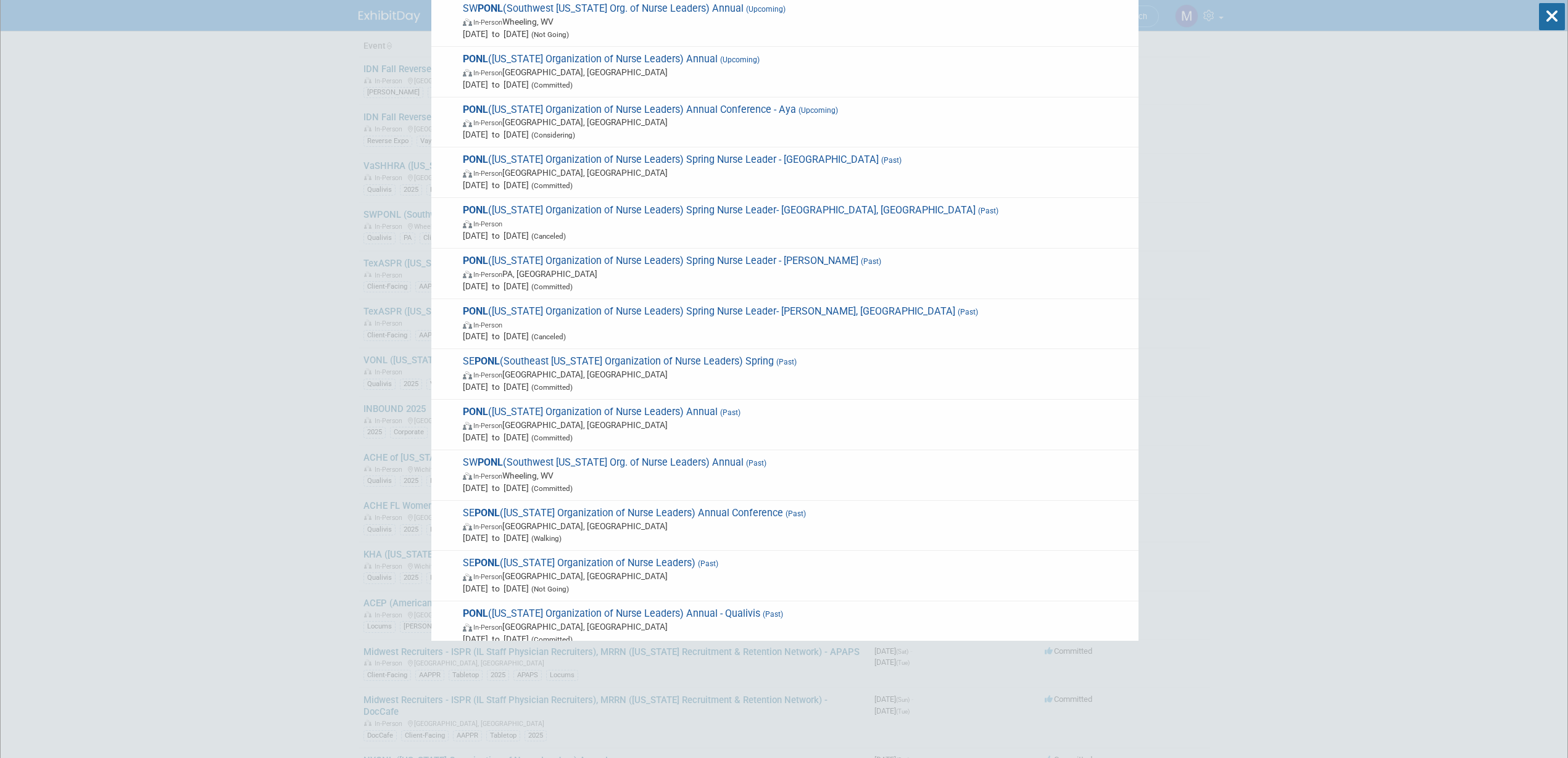
type input "PONL"
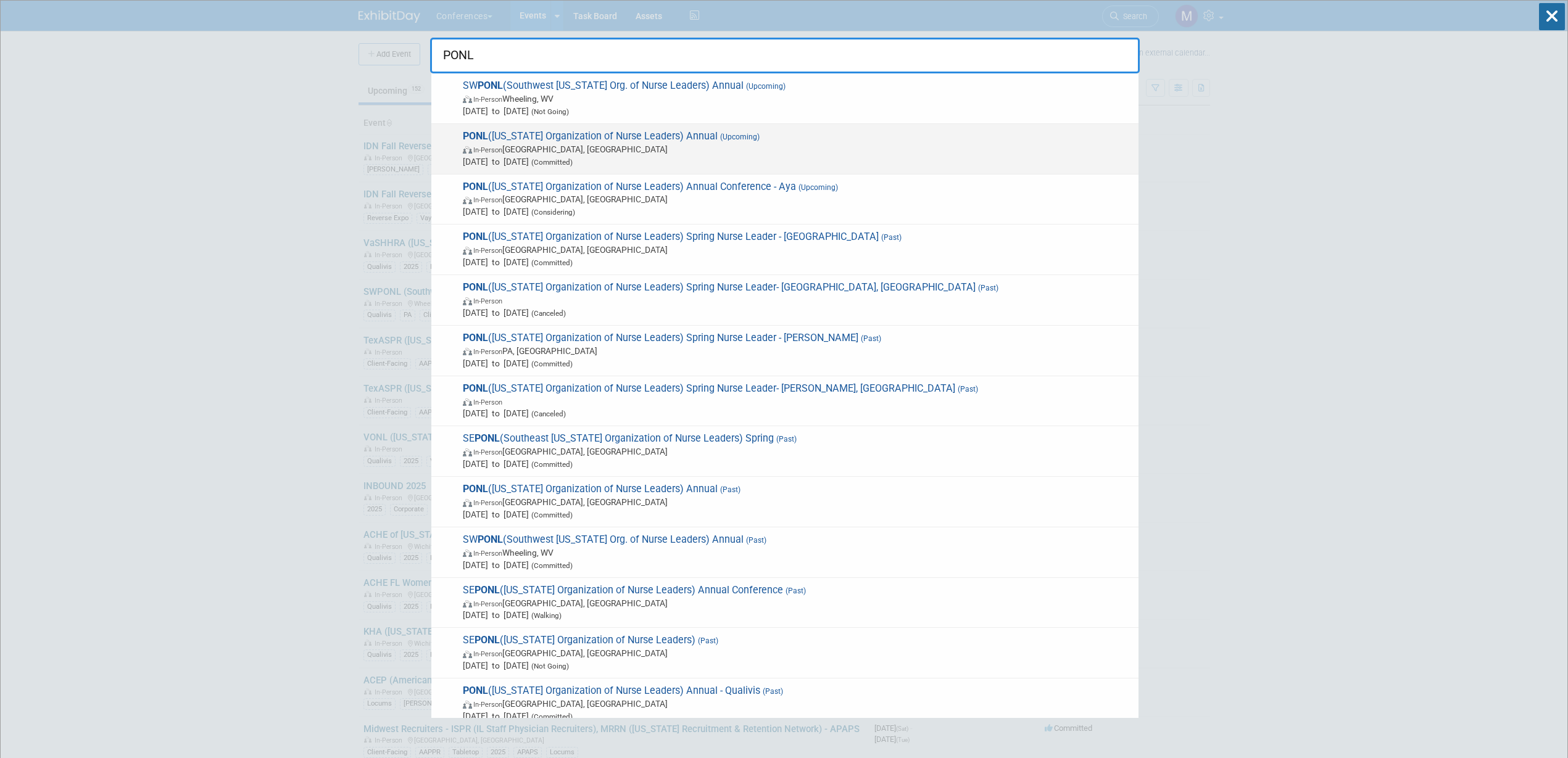
click at [591, 152] on span "In-Person Harrisburg, PA" at bounding box center [797, 149] width 669 height 13
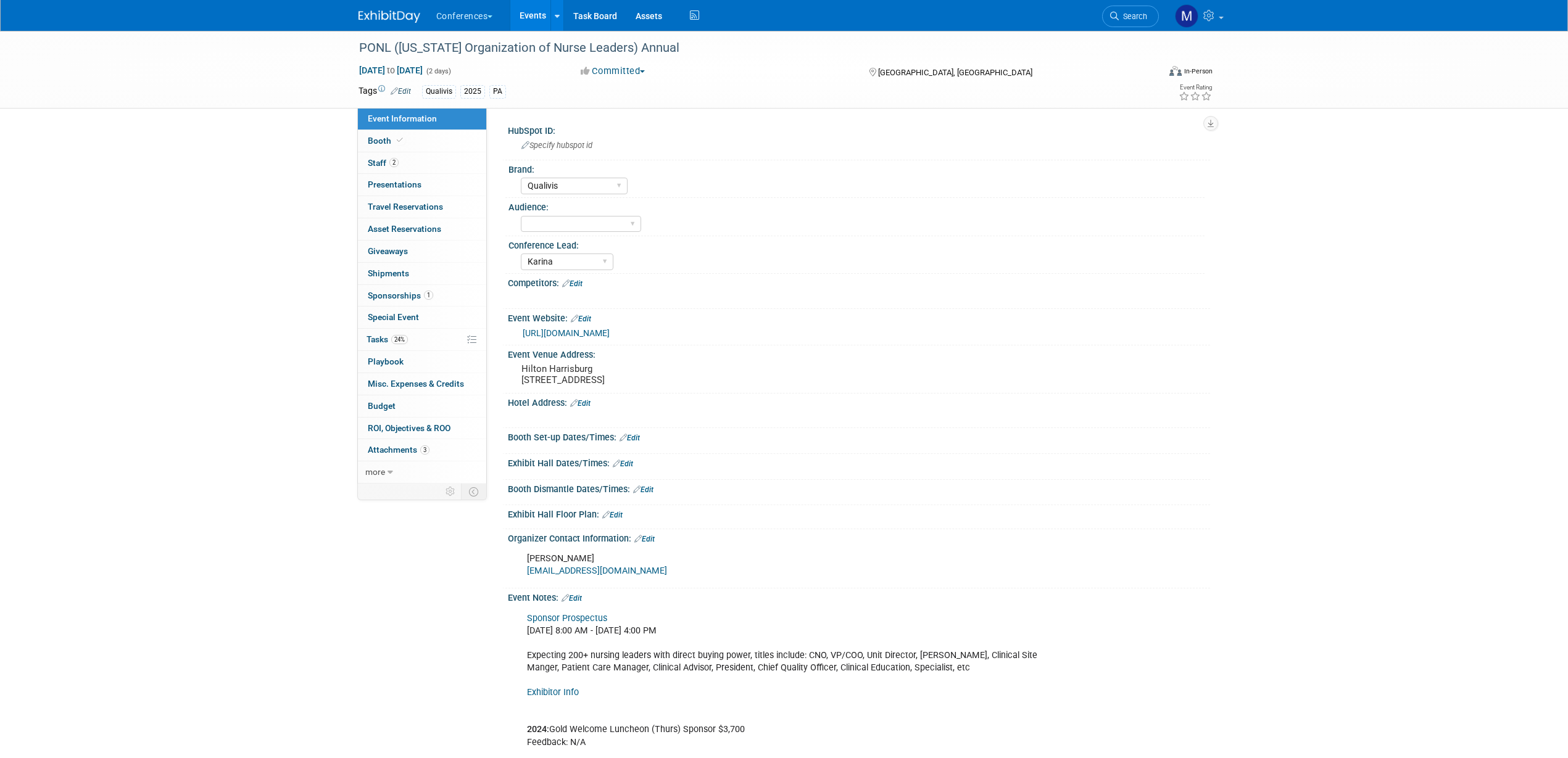
select select "Qualivis"
select select "Karina"
click at [401, 470] on link "more" at bounding box center [422, 472] width 128 height 21
click at [384, 563] on span "Logs" at bounding box center [377, 561] width 18 height 10
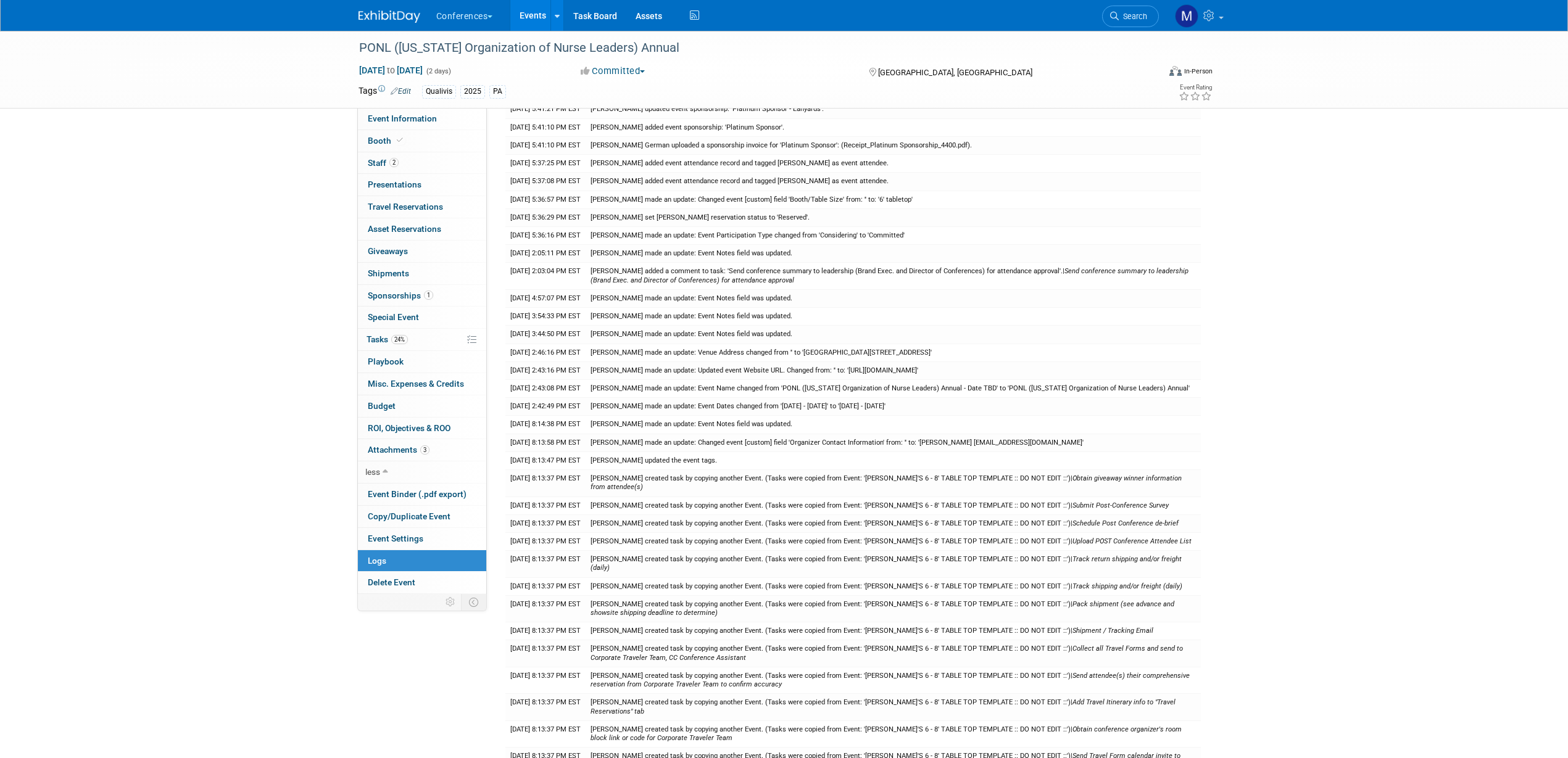
scroll to position [385, 0]
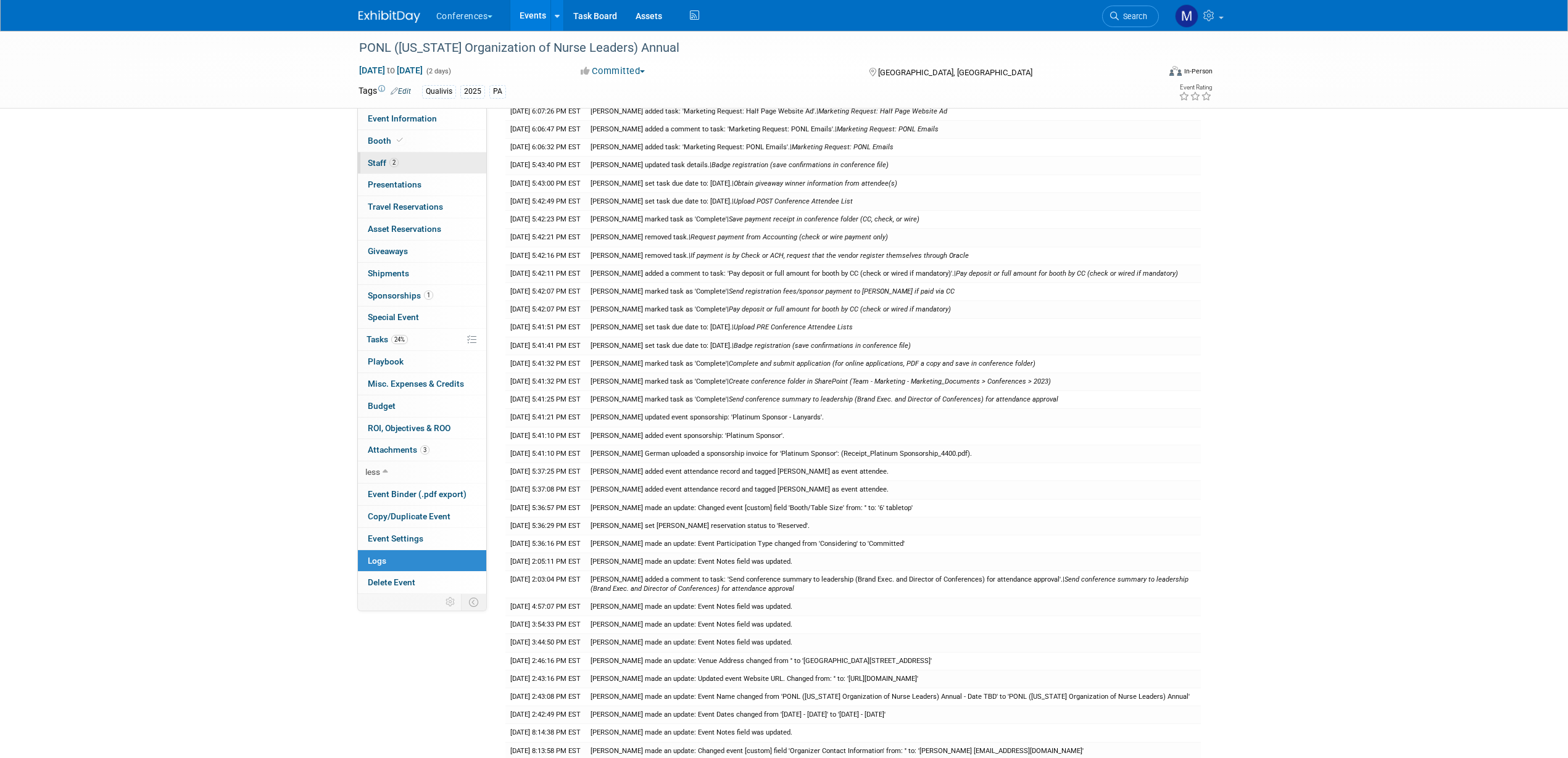
click at [396, 159] on span "2" at bounding box center [394, 162] width 9 height 9
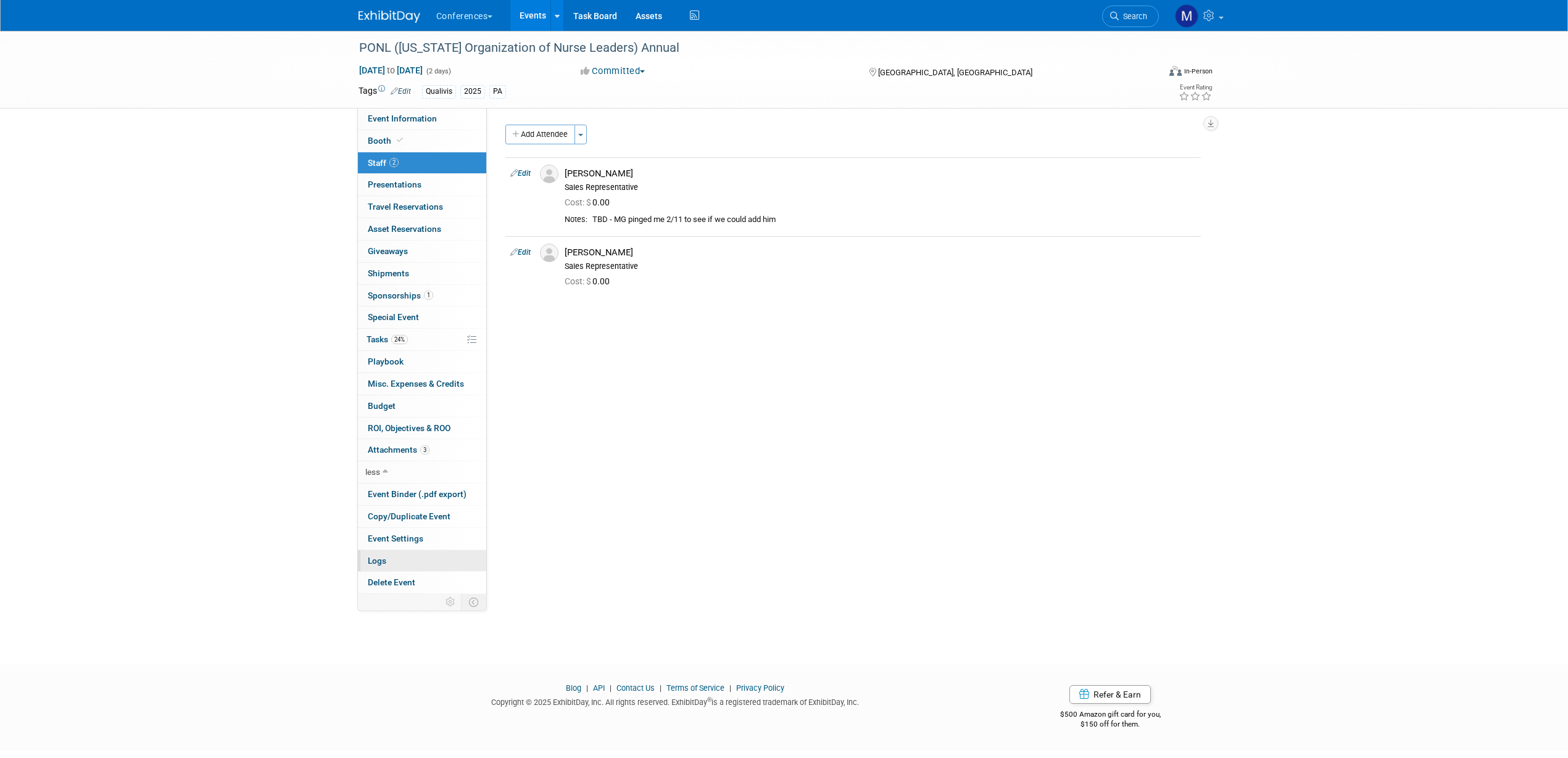
click at [404, 565] on link "Logs" at bounding box center [422, 561] width 128 height 21
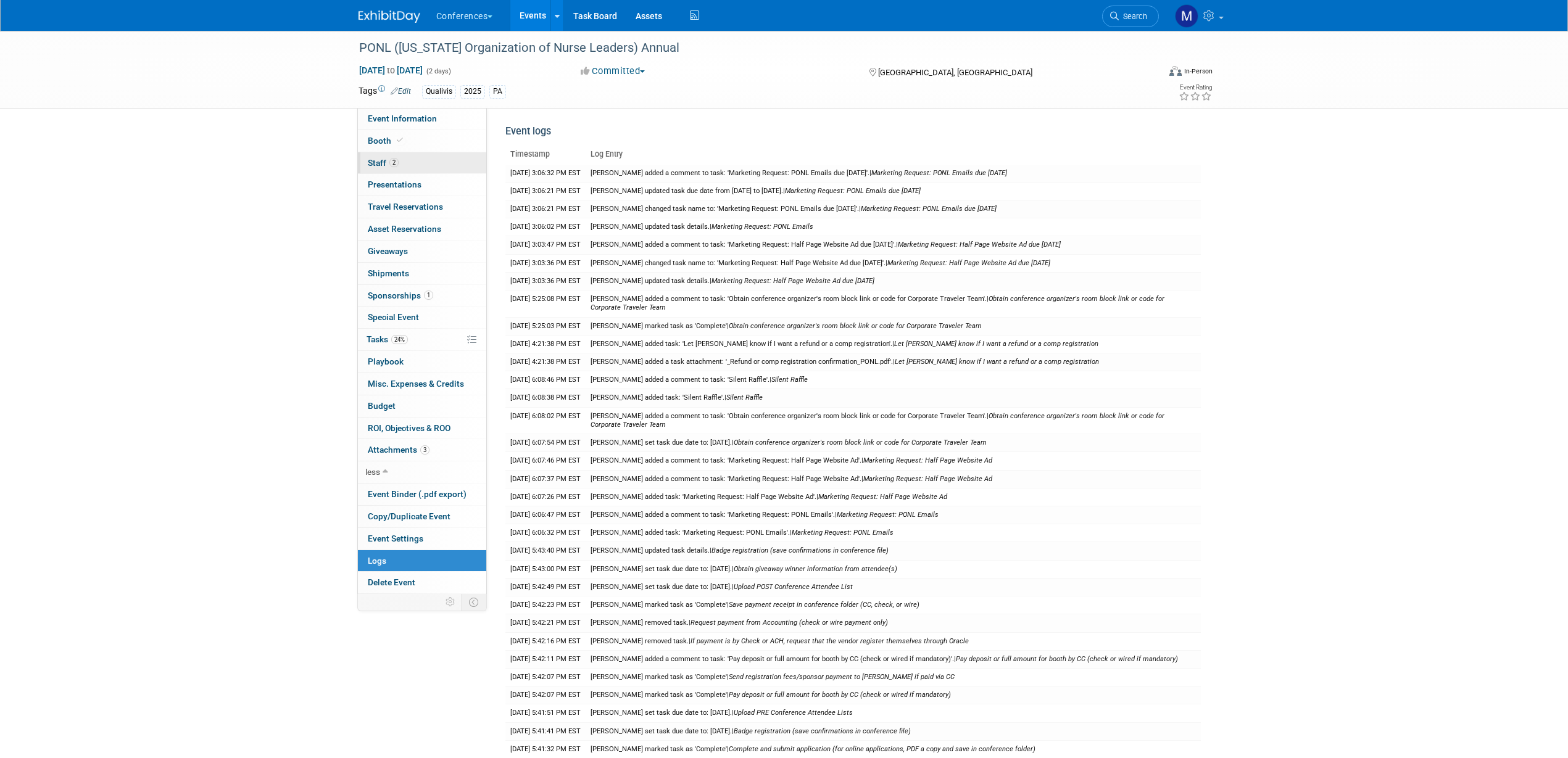
click at [424, 162] on link "2 Staff 2" at bounding box center [422, 163] width 128 height 21
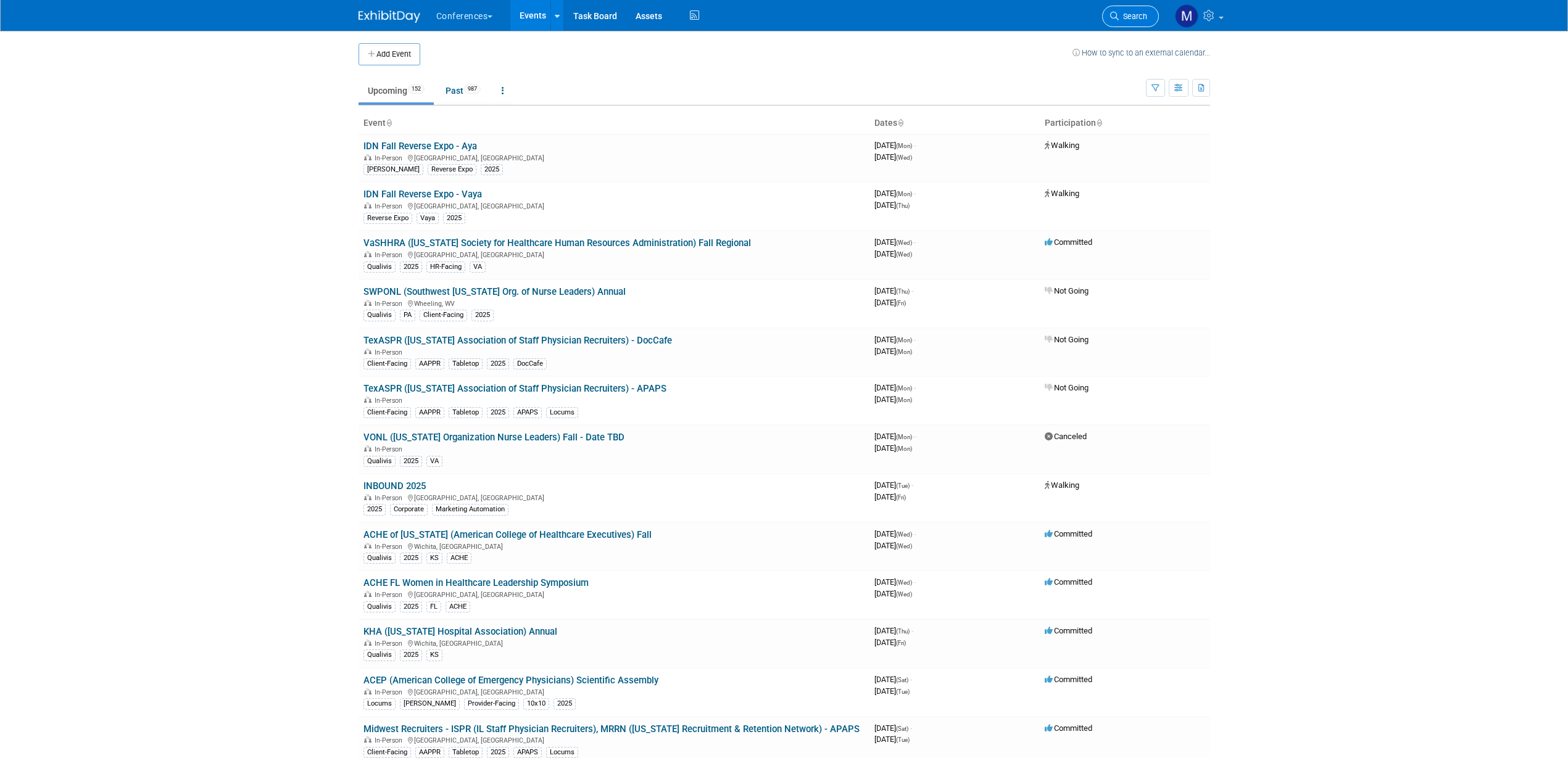
click at [1135, 17] on span "Search" at bounding box center [1133, 16] width 28 height 9
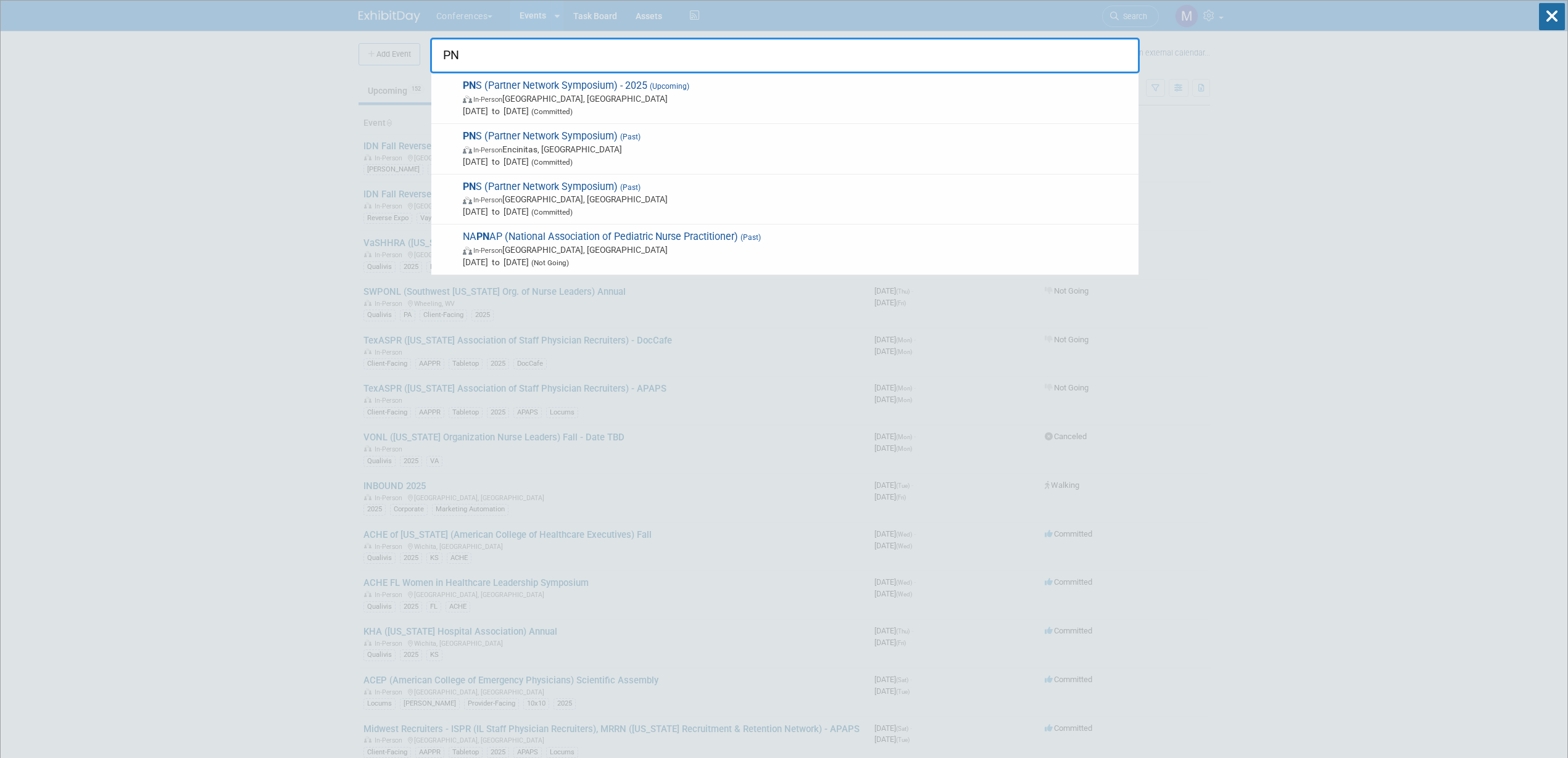
type input "P"
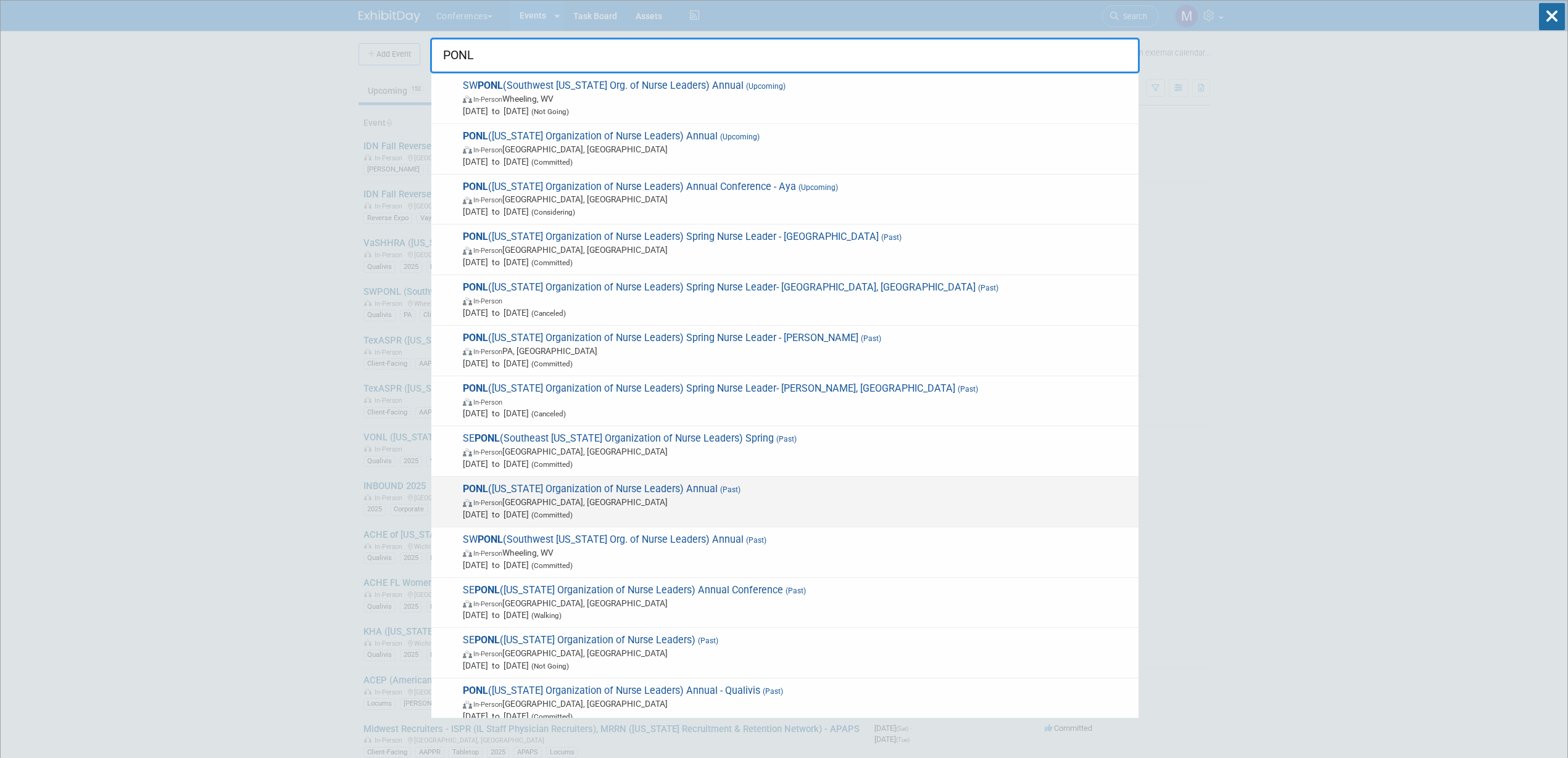
type input "PONL"
click at [572, 512] on span "(Committed)" at bounding box center [551, 515] width 44 height 9
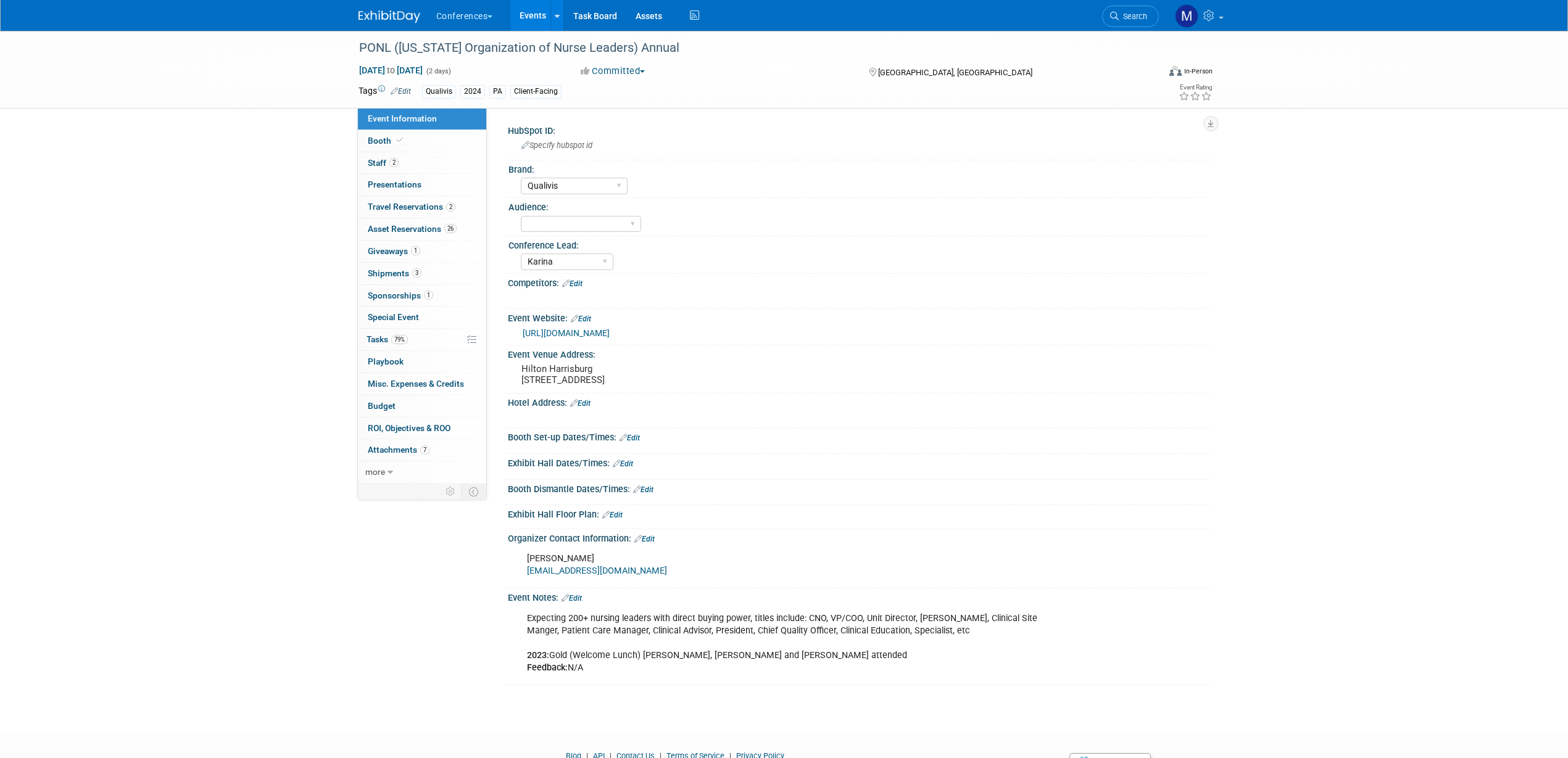
select select "Qualivis"
select select "Karina"
click at [419, 167] on link "2 Staff 2" at bounding box center [422, 163] width 128 height 21
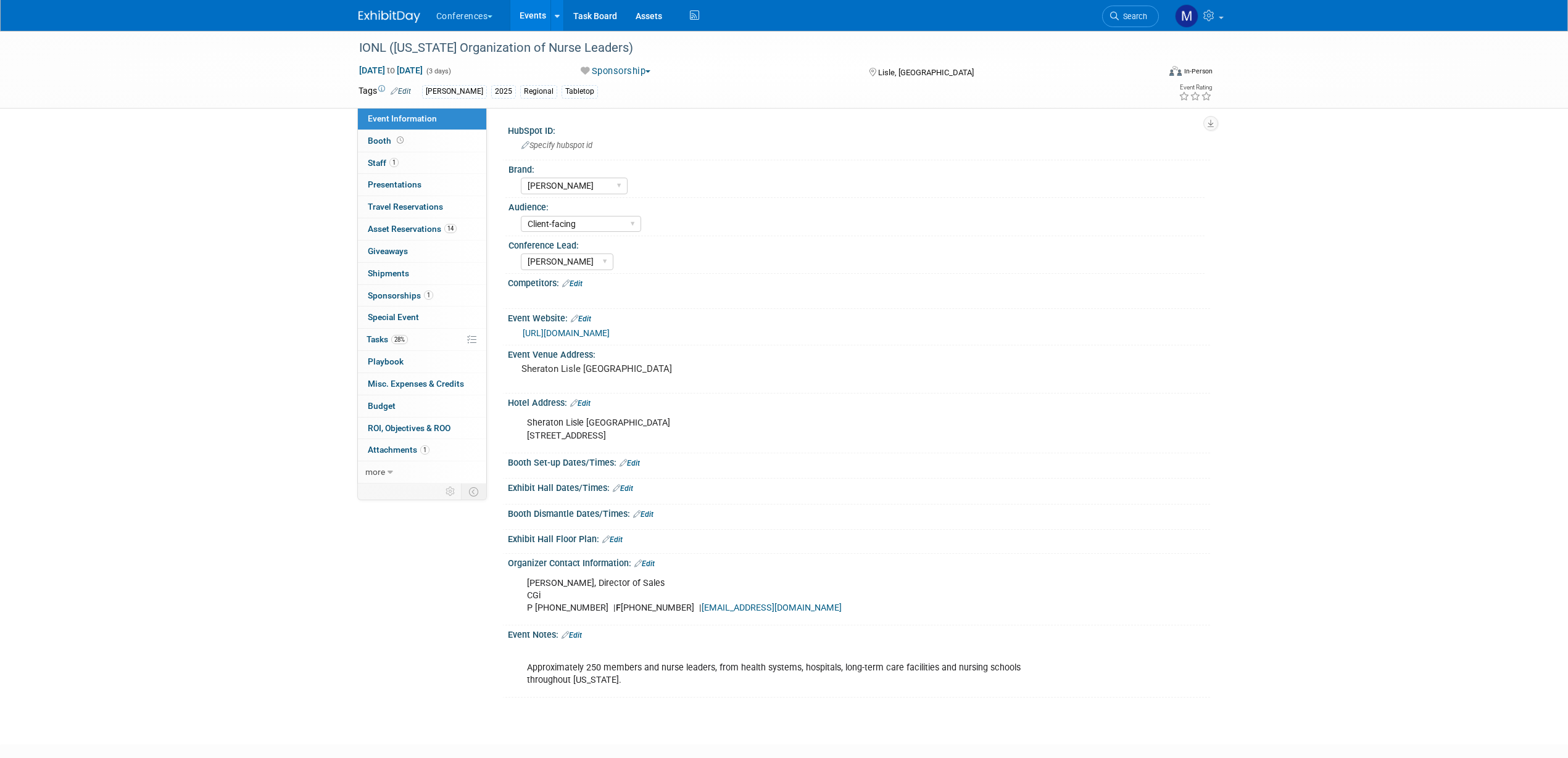
select select "[PERSON_NAME]"
select select "Client-facing"
select select "[PERSON_NAME]"
click at [422, 166] on link "1 Staff 1" at bounding box center [422, 163] width 128 height 21
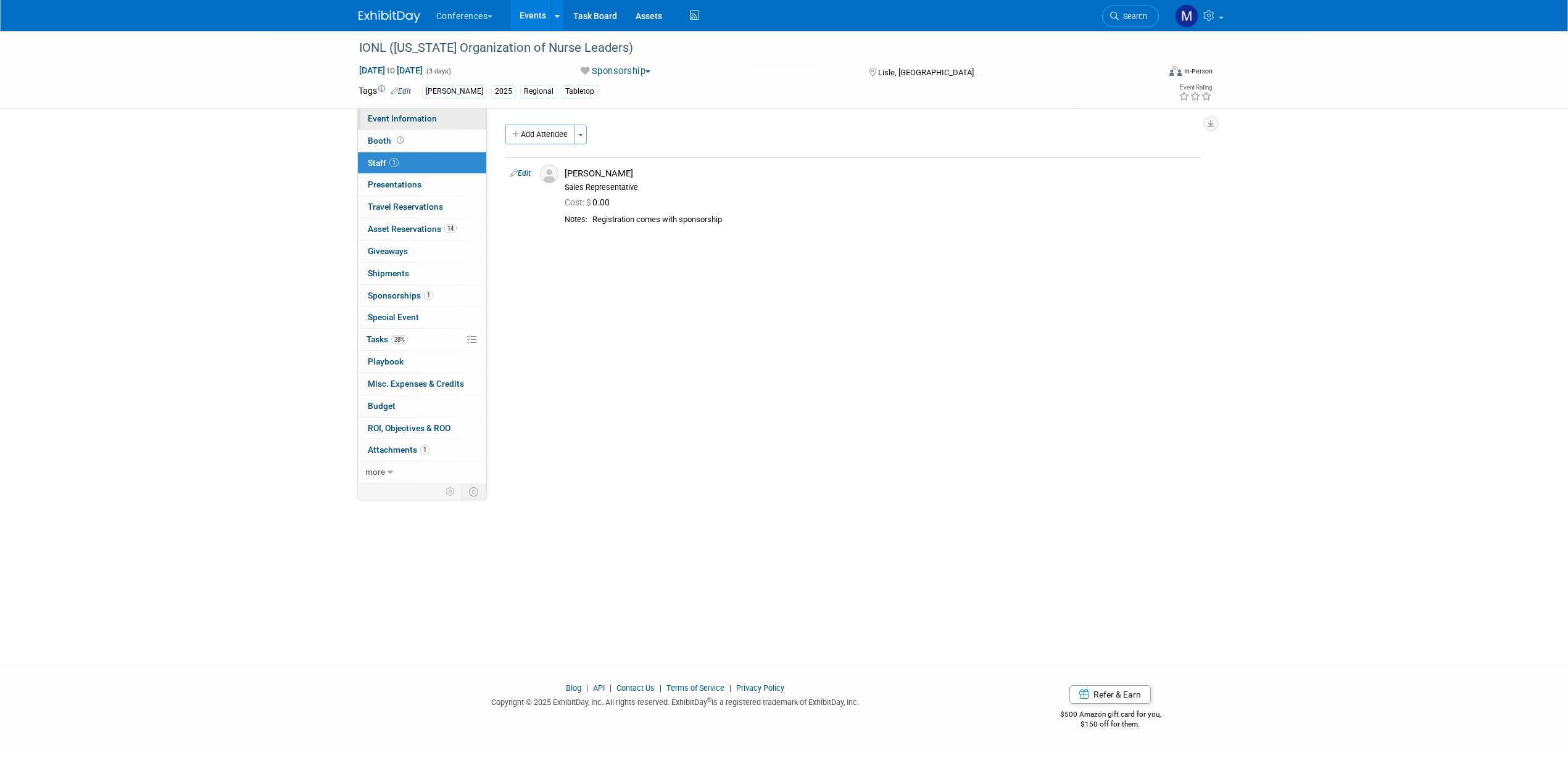
click at [413, 120] on span "Event Information" at bounding box center [402, 118] width 69 height 10
select select "[PERSON_NAME]"
select select "Client-facing"
select select "[PERSON_NAME]"
